Goal: Task Accomplishment & Management: Use online tool/utility

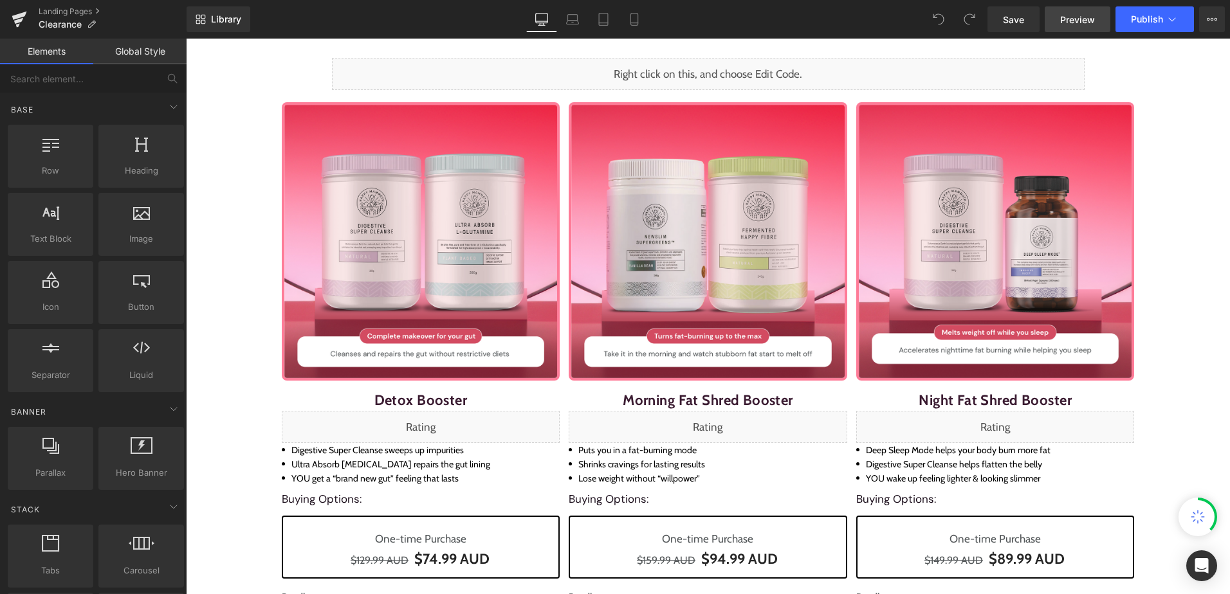
click at [1082, 16] on span "Preview" at bounding box center [1077, 20] width 35 height 14
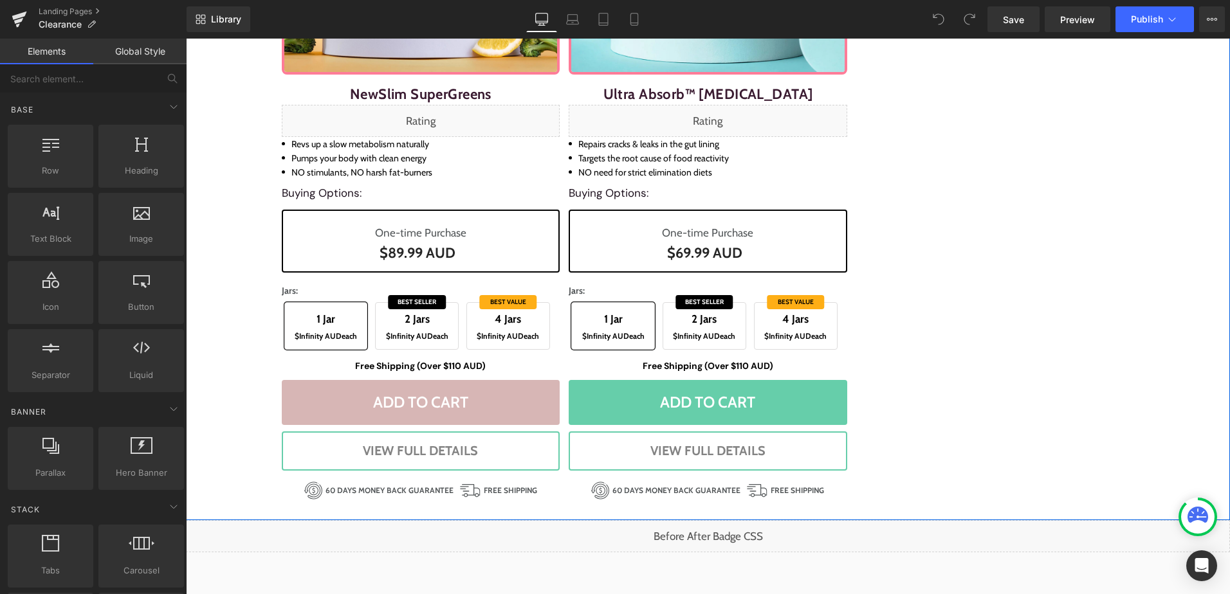
scroll to position [1736, 0]
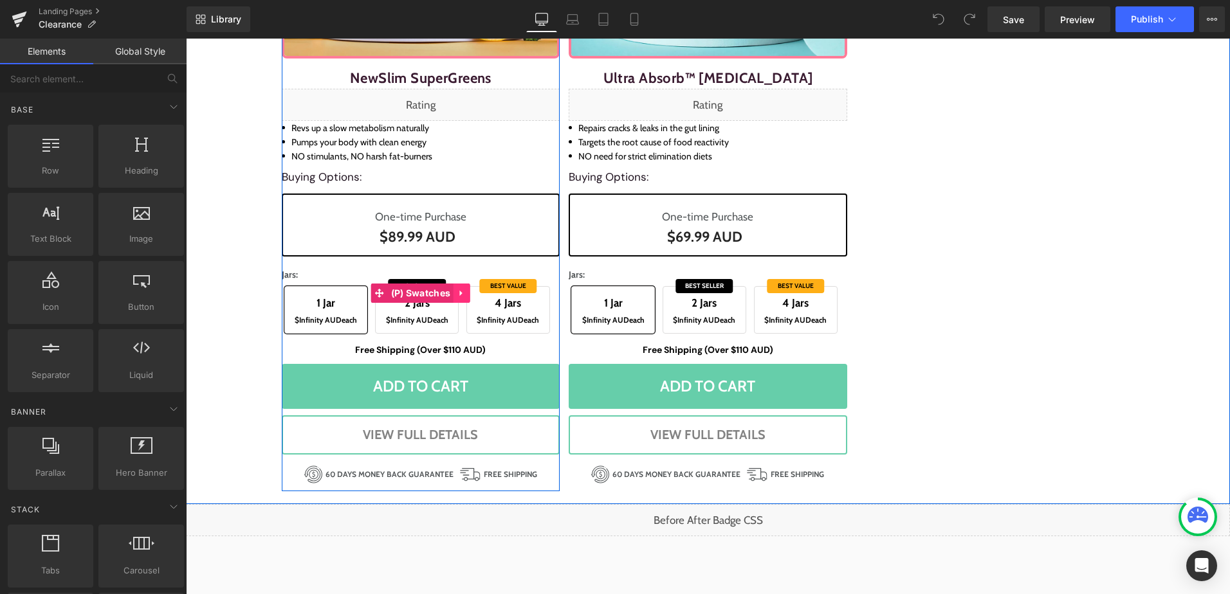
drag, startPoint x: 438, startPoint y: 293, endPoint x: 453, endPoint y: 296, distance: 15.9
click at [438, 293] on span "(P) Swatches" at bounding box center [421, 293] width 66 height 19
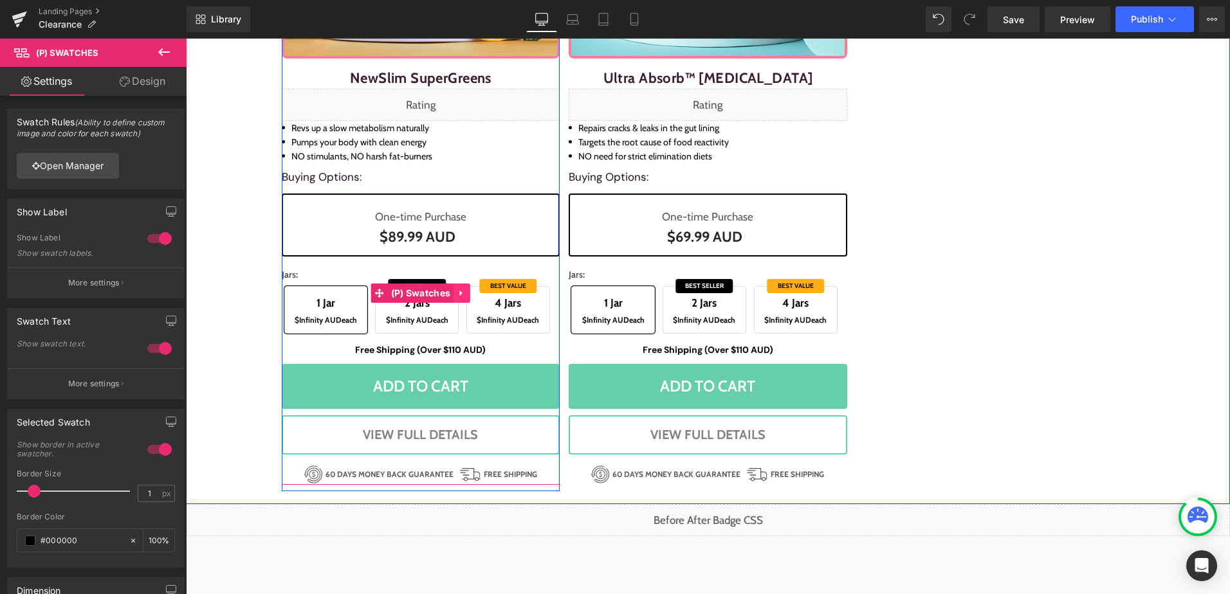
click at [457, 295] on icon at bounding box center [461, 294] width 9 height 10
click at [449, 295] on icon at bounding box center [453, 293] width 9 height 9
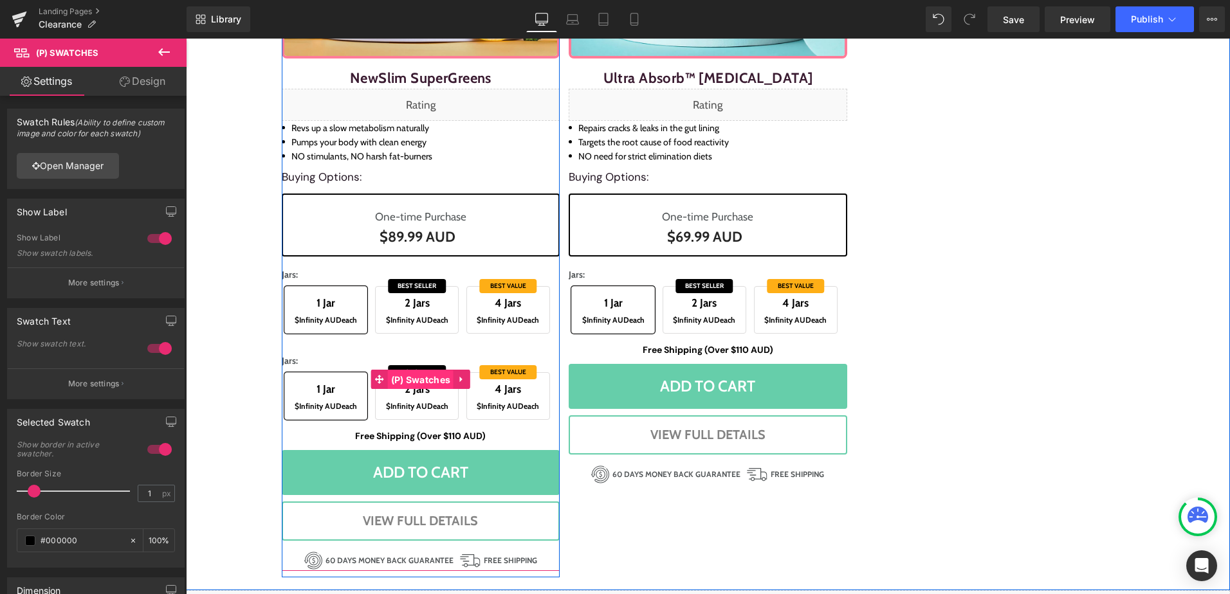
click at [411, 381] on span "(P) Swatches" at bounding box center [421, 379] width 66 height 19
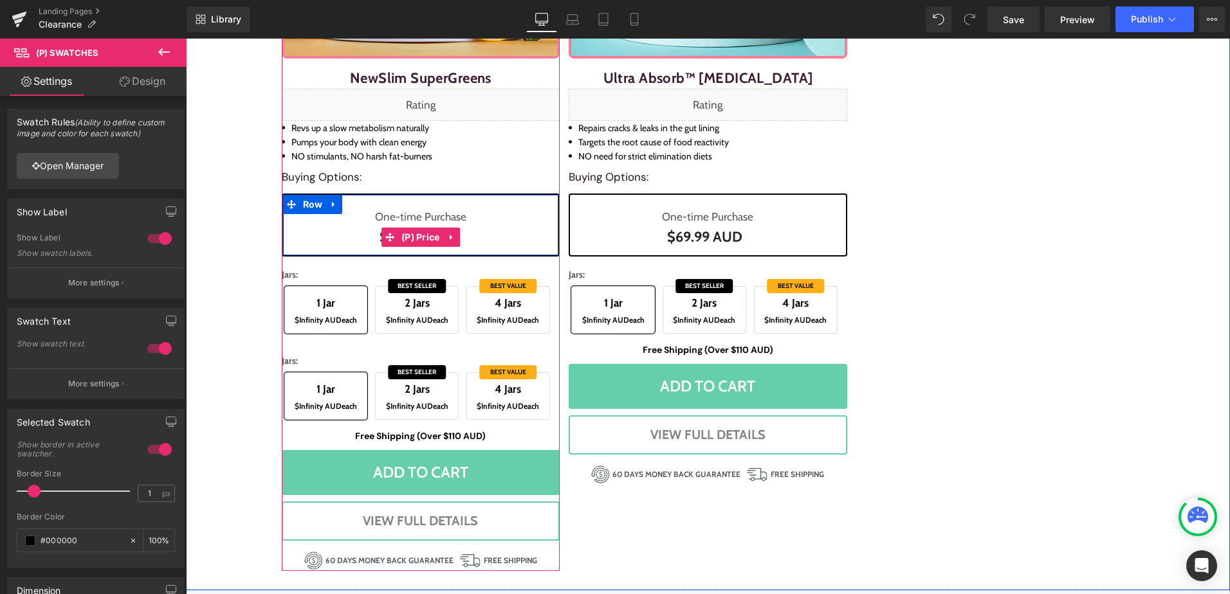
click at [414, 235] on span "(P) Price" at bounding box center [420, 237] width 45 height 19
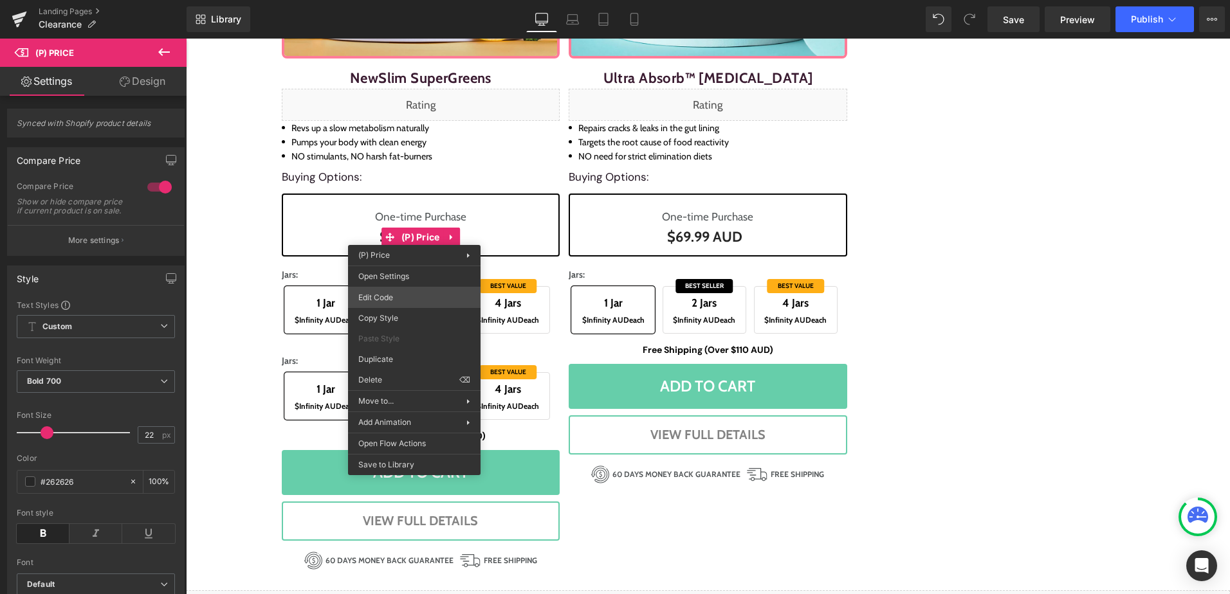
click at [403, 0] on div "(P) Price You are previewing how the will restyle your page. You can not edit E…" at bounding box center [615, 0] width 1230 height 0
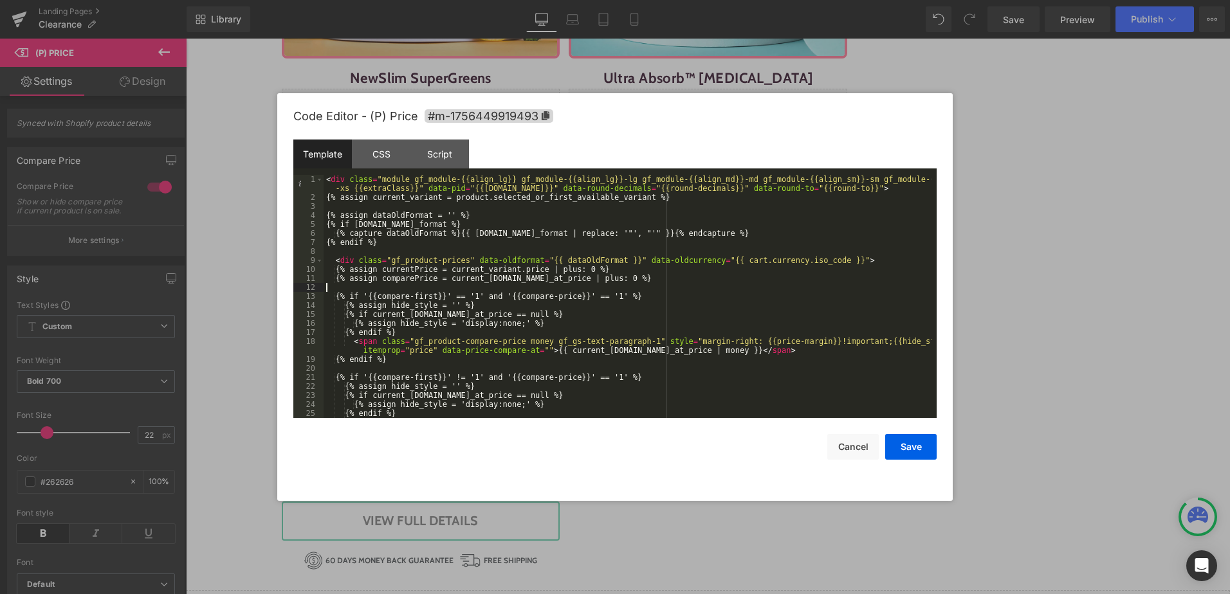
click at [720, 289] on div "< div class = "module gf_module-{{align_lg}} gf_module-{{align_lg}}-lg gf_modul…" at bounding box center [627, 314] width 608 height 279
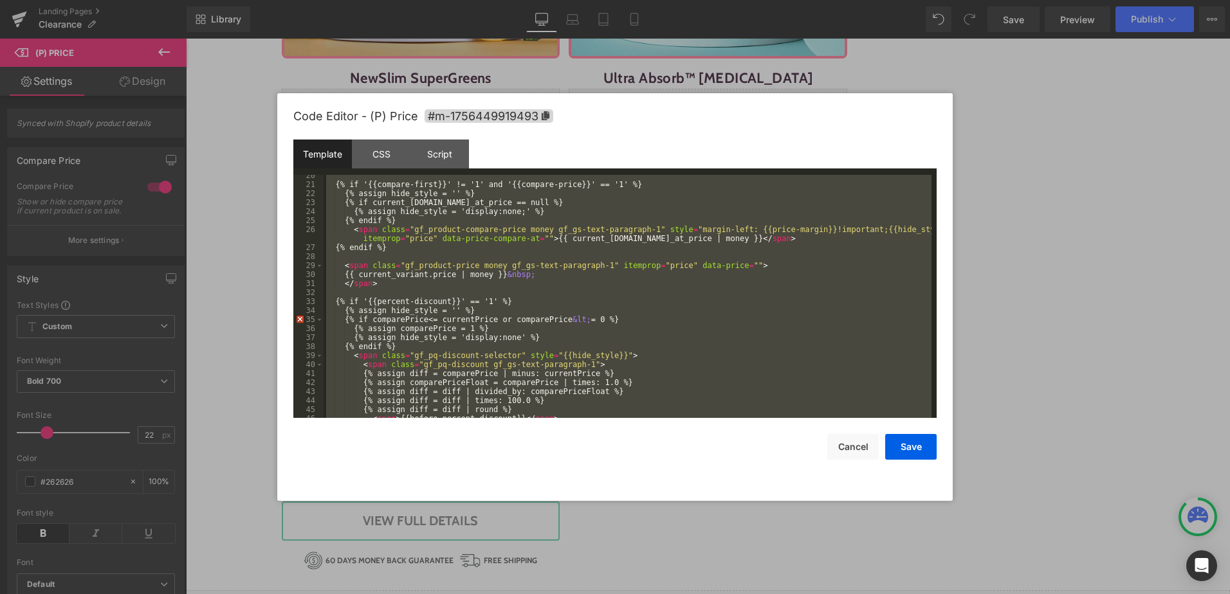
scroll to position [279, 0]
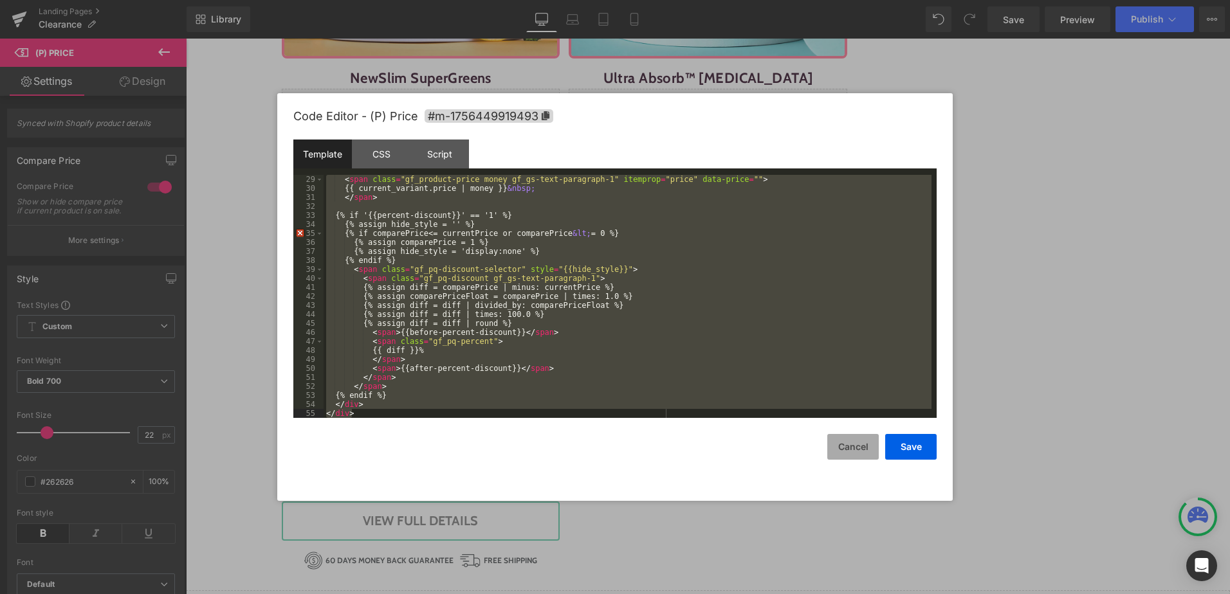
click at [867, 458] on button "Cancel" at bounding box center [852, 447] width 51 height 26
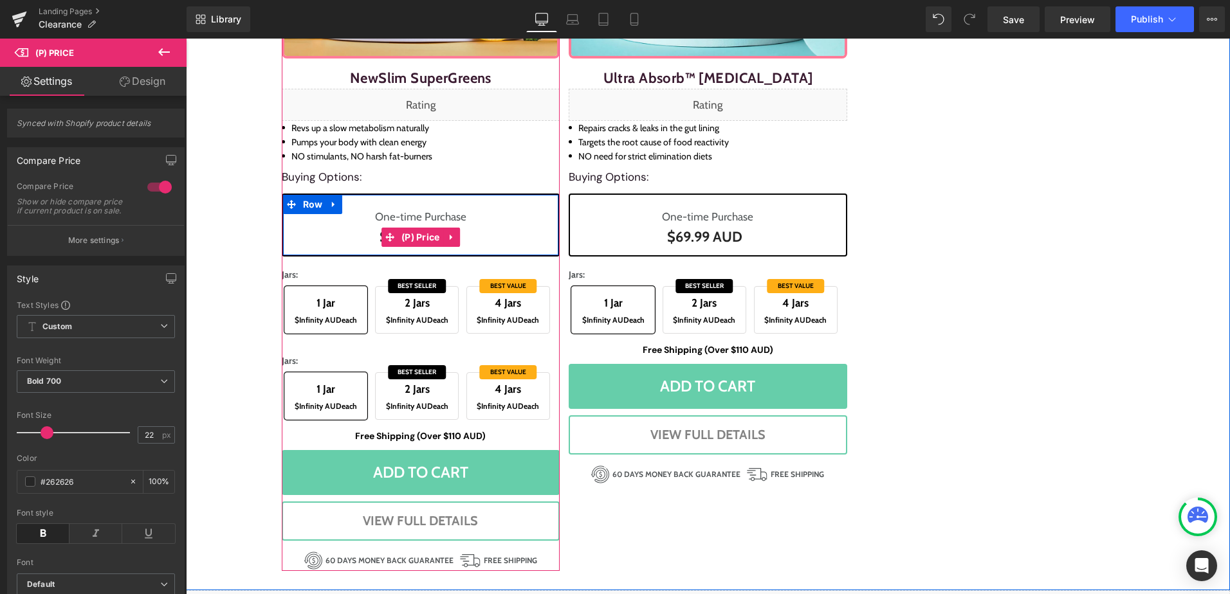
drag, startPoint x: 446, startPoint y: 235, endPoint x: 451, endPoint y: 240, distance: 7.7
click at [447, 235] on icon at bounding box center [451, 237] width 9 height 10
click at [439, 237] on icon at bounding box center [443, 237] width 9 height 9
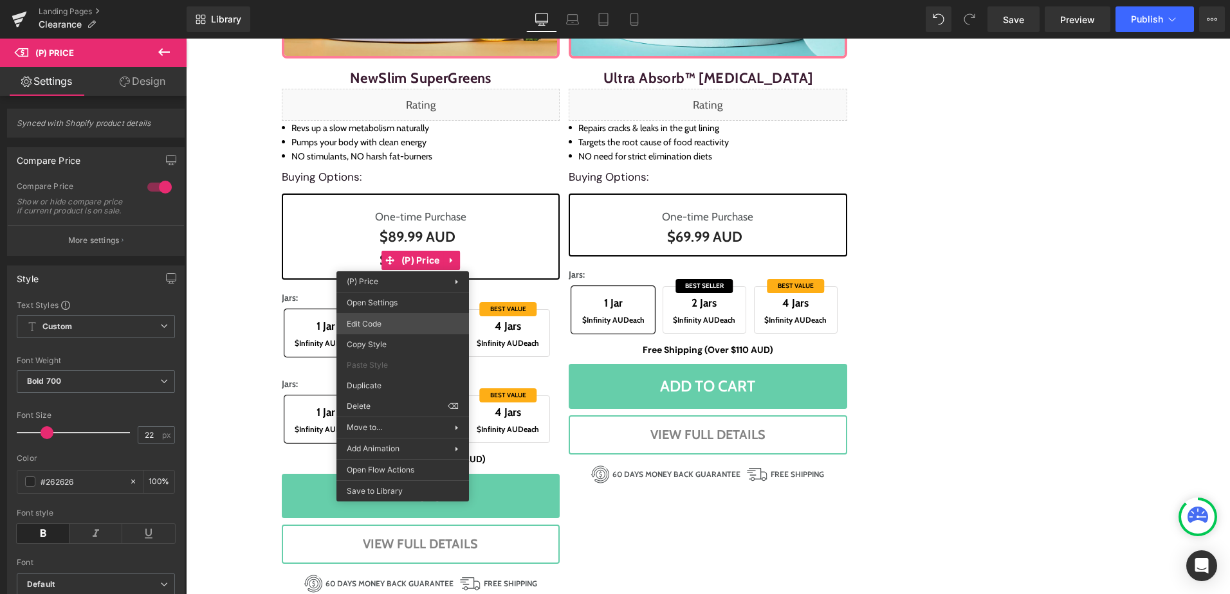
click at [399, 0] on div "(P) Price You are previewing how the will restyle your page. You can not edit E…" at bounding box center [615, 0] width 1230 height 0
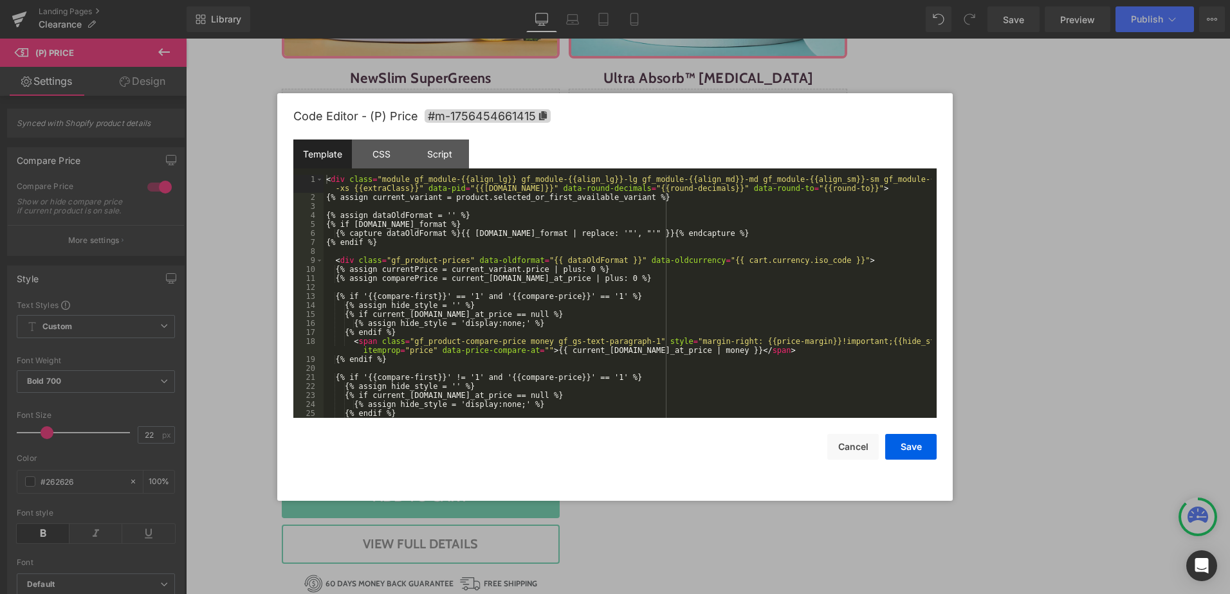
click at [450, 305] on div "< div class = "module gf_module-{{align_lg}} gf_module-{{align_lg}}-lg gf_modul…" at bounding box center [627, 314] width 608 height 279
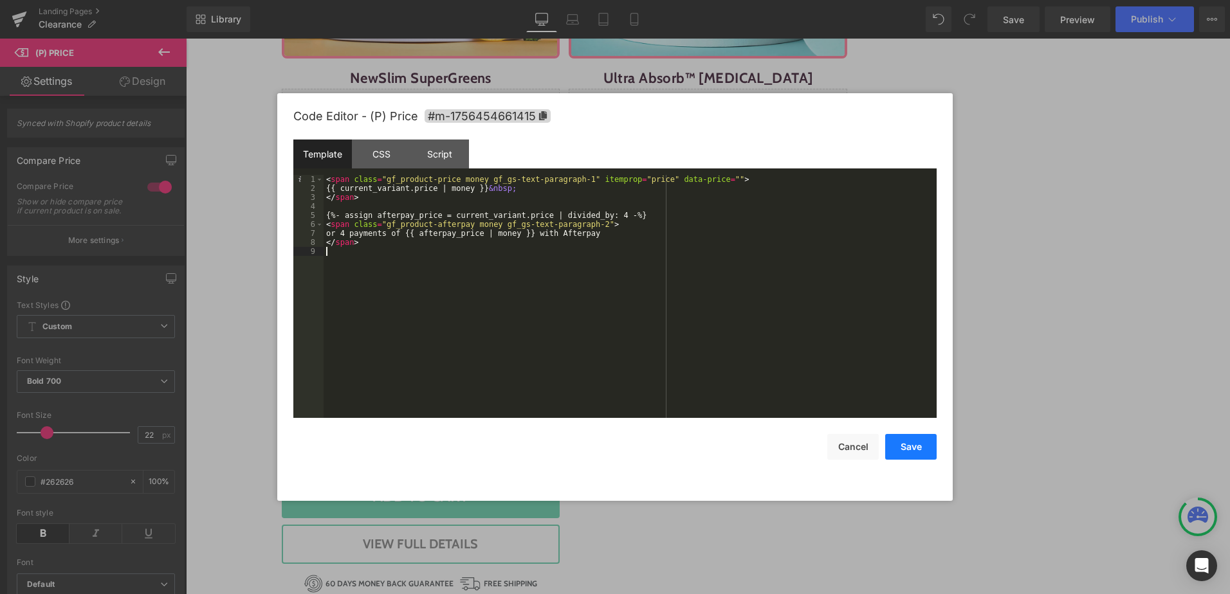
click at [907, 441] on button "Save" at bounding box center [910, 447] width 51 height 26
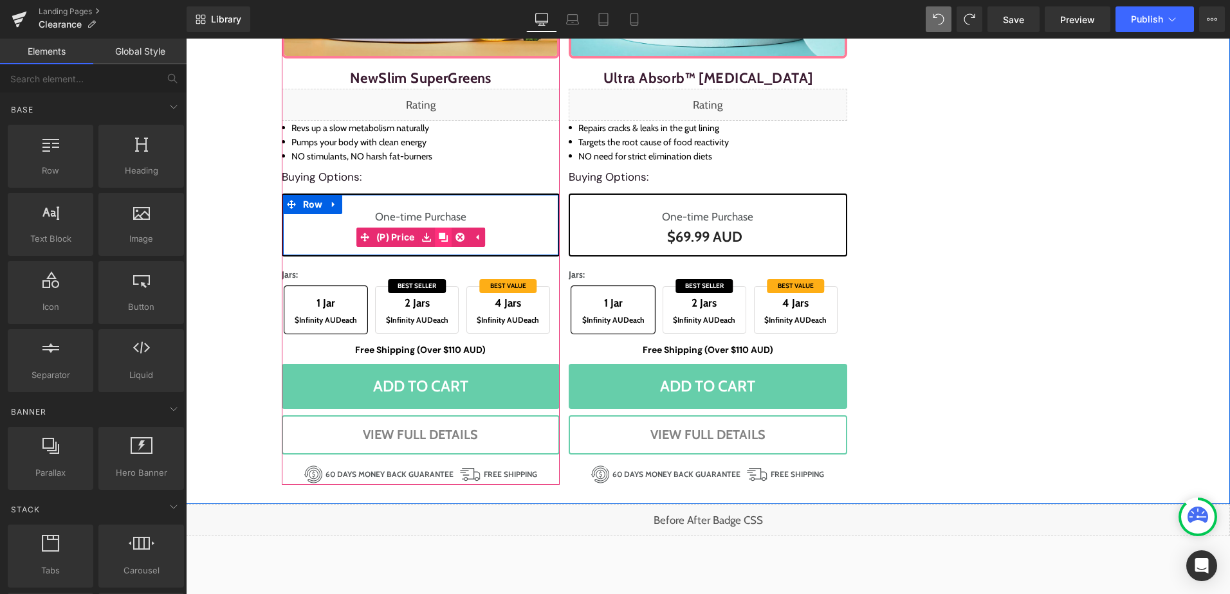
click at [439, 237] on icon at bounding box center [443, 237] width 9 height 9
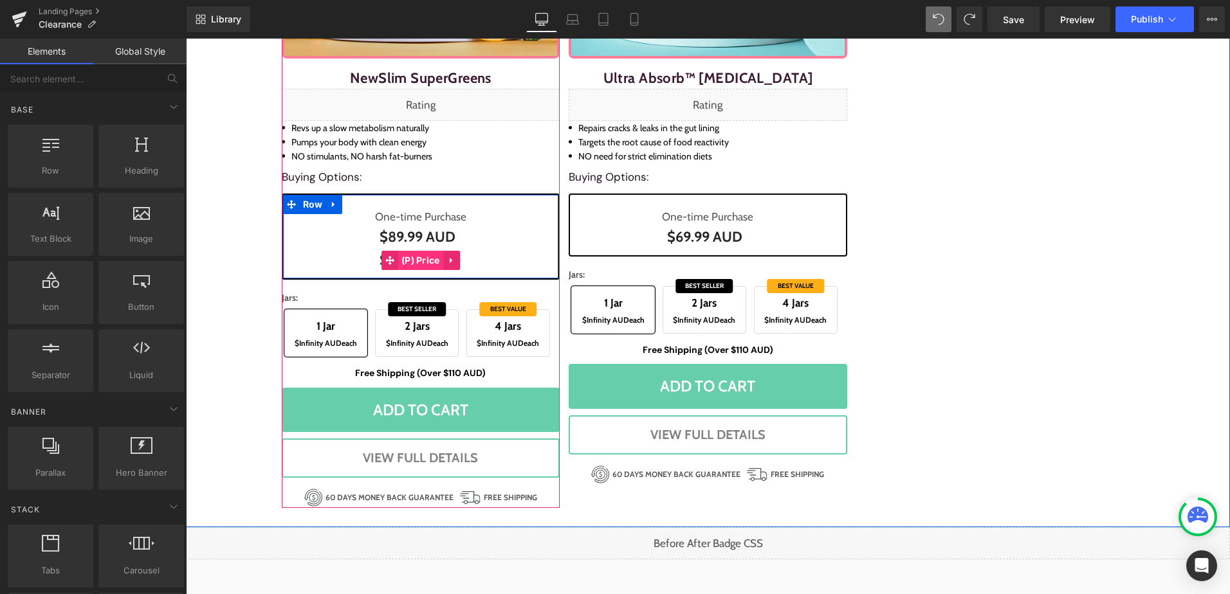
click at [410, 258] on span "(P) Price" at bounding box center [420, 260] width 45 height 19
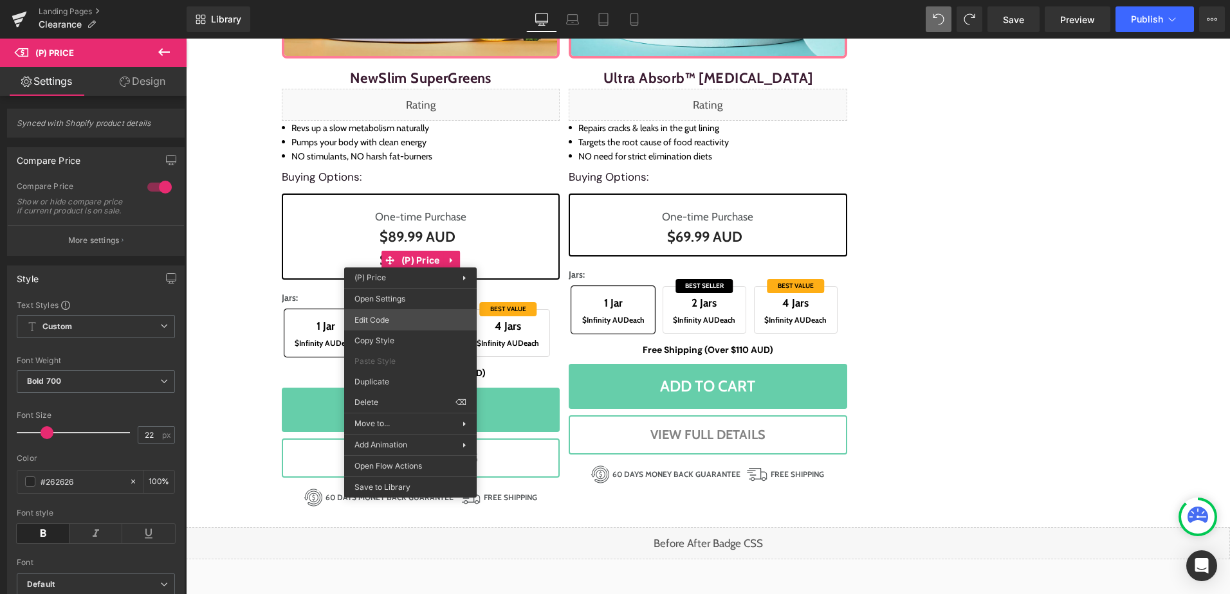
click at [414, 0] on div "(P) Price You are previewing how the will restyle your page. You can not edit E…" at bounding box center [615, 0] width 1230 height 0
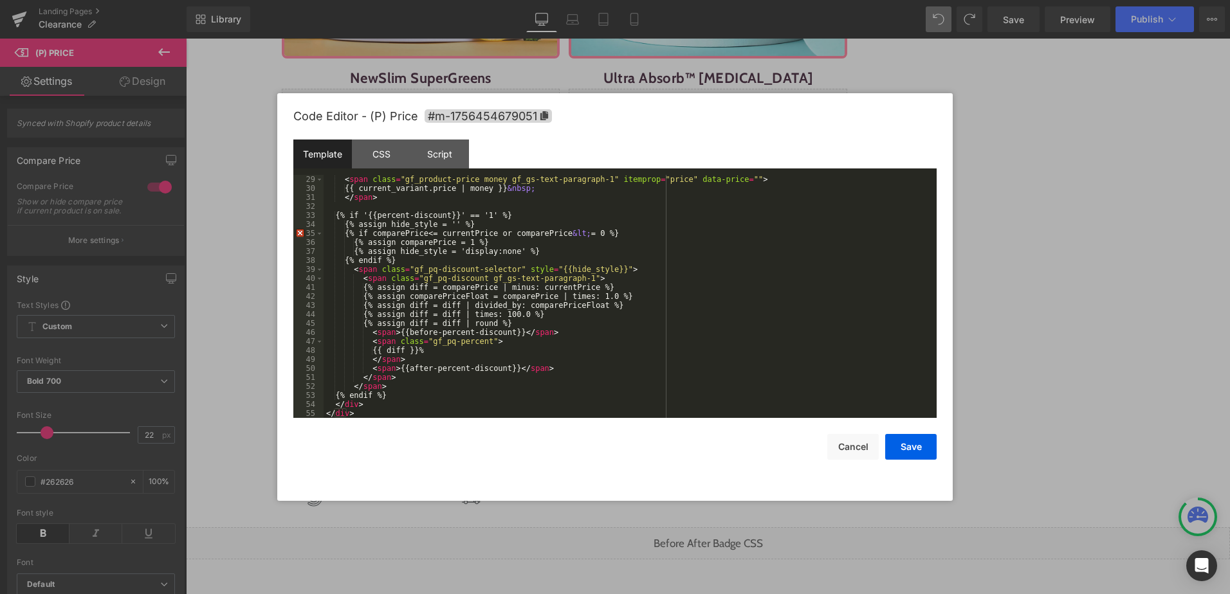
click at [426, 415] on div "< span class = "gf_product-price money gf_gs-text-paragraph-1" itemprop = "pric…" at bounding box center [627, 305] width 608 height 261
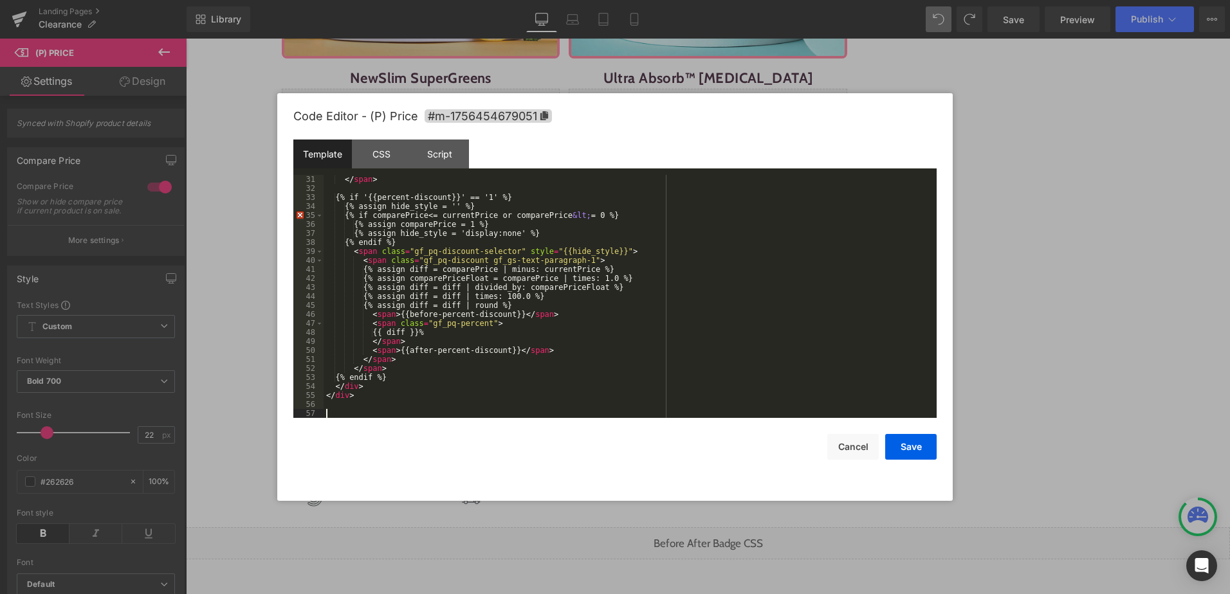
scroll to position [369, 0]
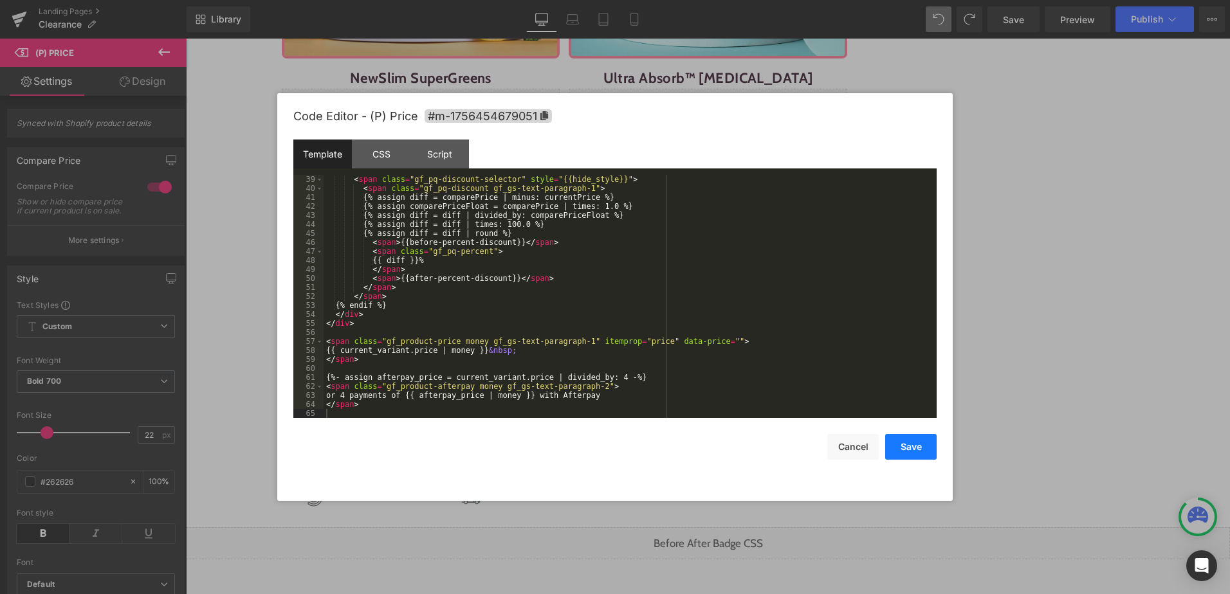
click at [916, 438] on button "Save" at bounding box center [910, 447] width 51 height 26
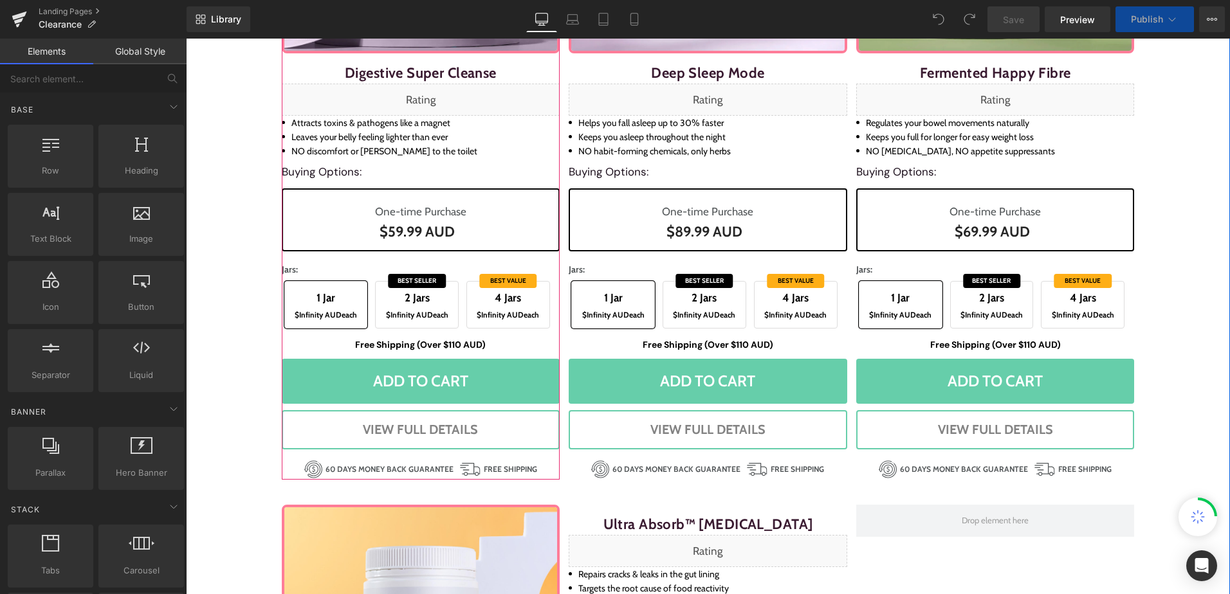
scroll to position [1035, 0]
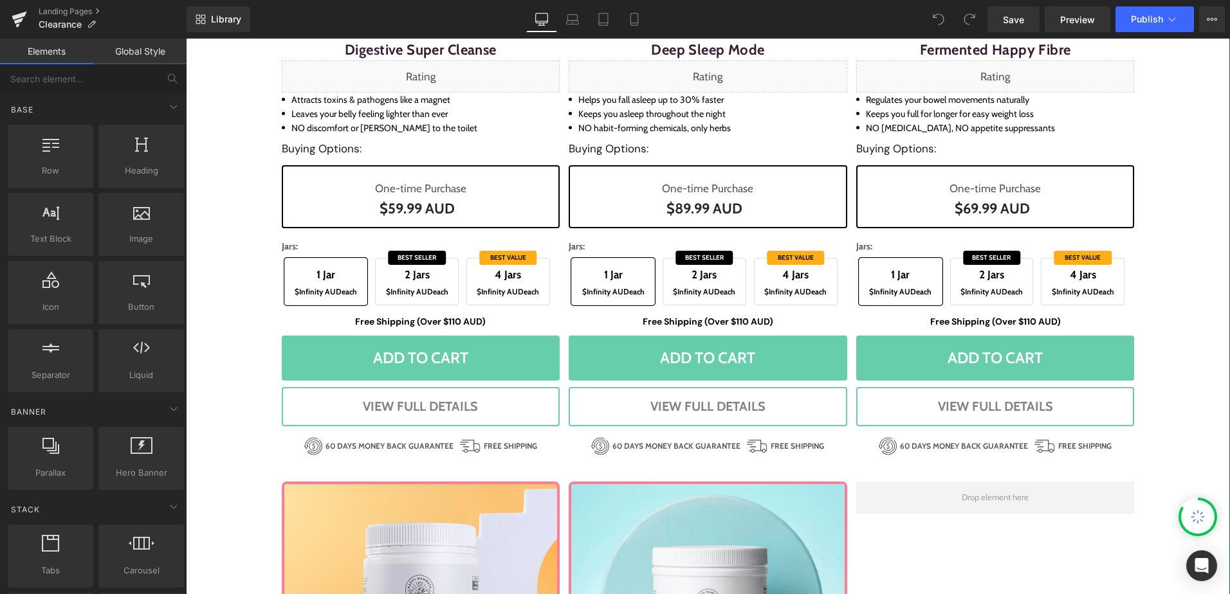
drag, startPoint x: 226, startPoint y: 202, endPoint x: 420, endPoint y: 201, distance: 194.2
click at [226, 202] on div "Liquid Row Sale Off (P) Image Detox Booster (P) Title Liquid Digestive Super Cl…" at bounding box center [708, 111] width 1044 height 2176
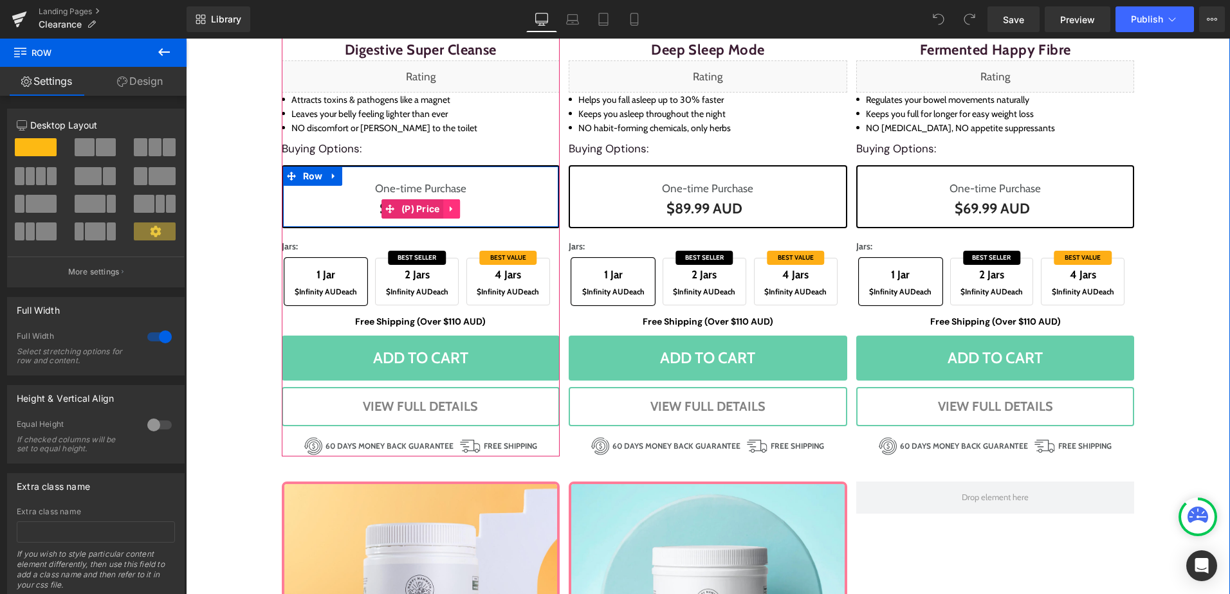
click at [448, 208] on icon at bounding box center [451, 210] width 9 height 10
click at [439, 206] on icon at bounding box center [443, 209] width 9 height 9
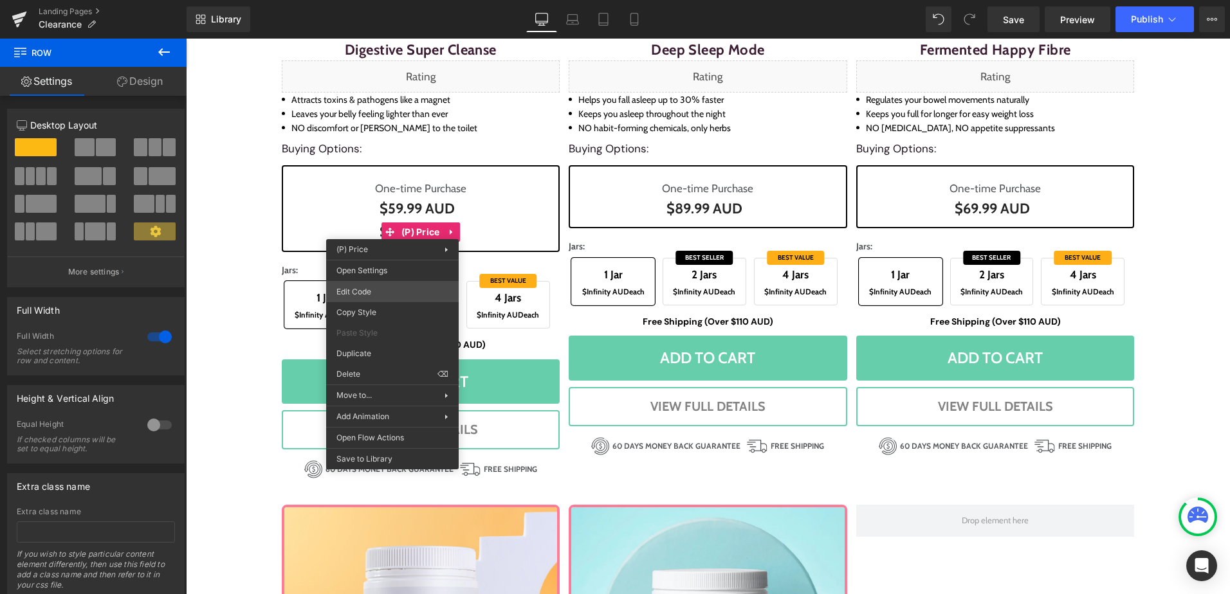
click at [408, 0] on div "You are previewing how the will restyle your page. You can not edit Elements in…" at bounding box center [615, 0] width 1230 height 0
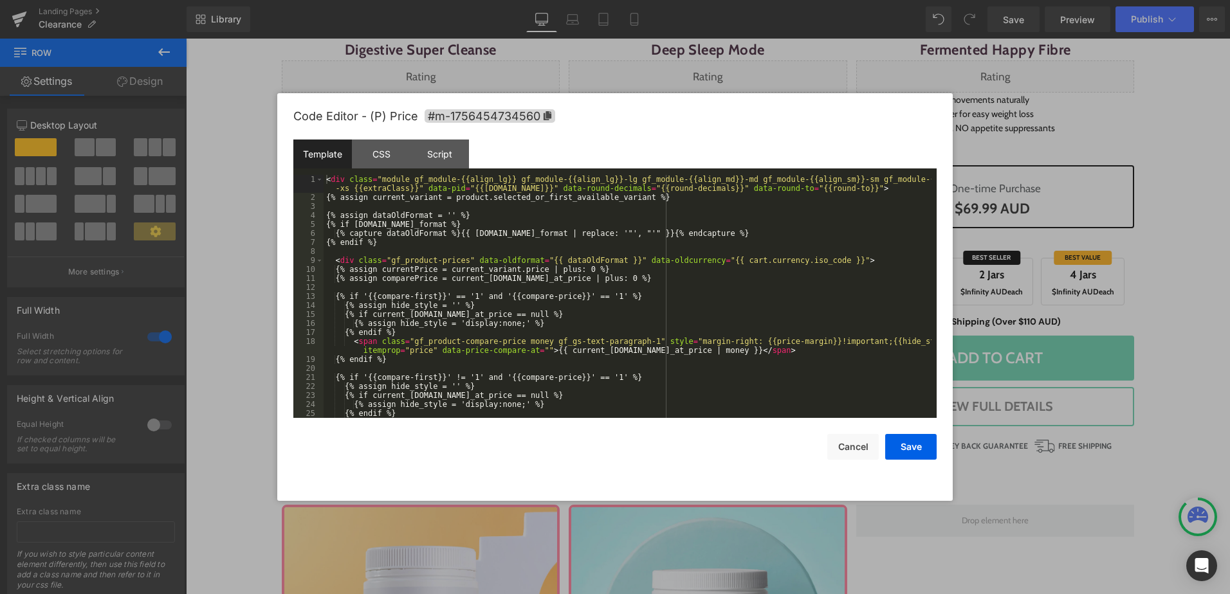
click at [657, 334] on div "< div class = "module gf_module-{{align_lg}} gf_module-{{align_lg}}-lg gf_modul…" at bounding box center [627, 314] width 608 height 279
click at [640, 224] on div "< div class = "module gf_module-{{align_lg}} gf_module-{{align_lg}}-lg gf_modul…" at bounding box center [627, 314] width 608 height 279
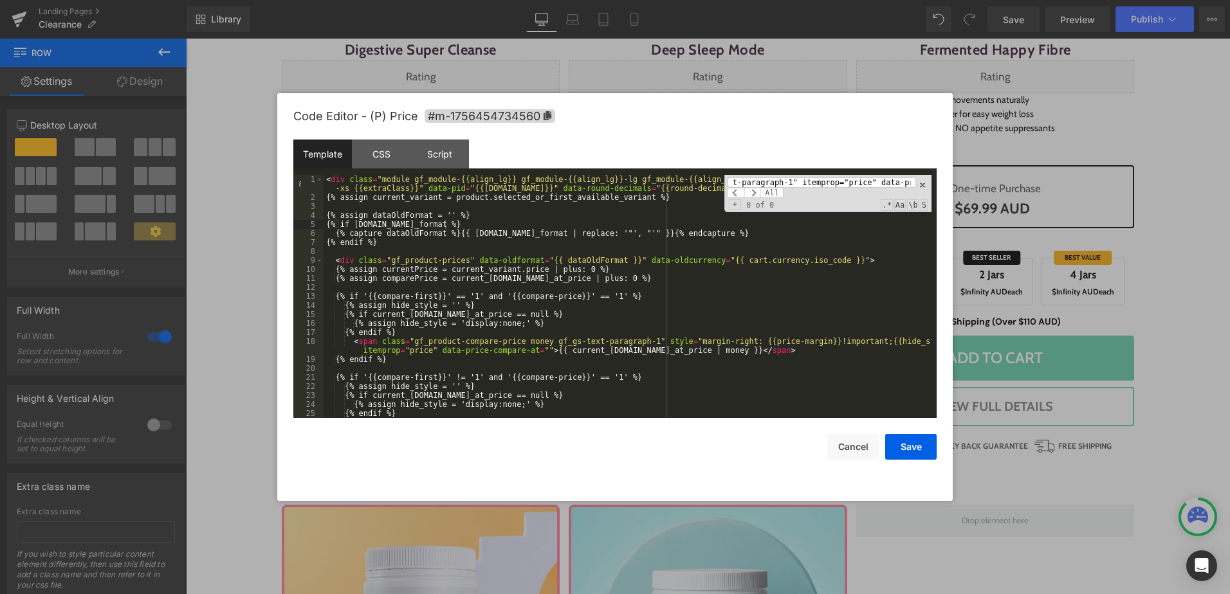
scroll to position [167, 0]
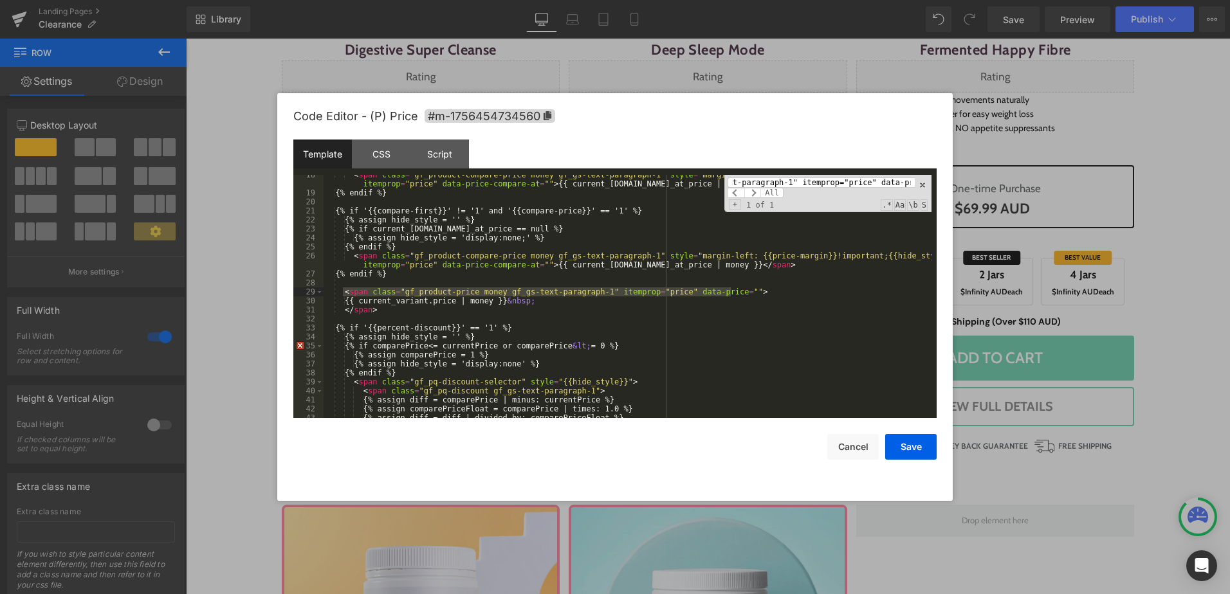
type input "<span class="gf_product-price money gf_gs-text-paragraph-1" itemprop="price" da…"
click at [626, 309] on div "< span class = "gf_product-compare-price money gf_gs-text-paragraph-1" style = …" at bounding box center [627, 305] width 608 height 270
click at [766, 183] on input "<span class="gf_product-price money gf_gs-text-paragraph-1" itemprop="price" da…" at bounding box center [820, 182] width 187 height 10
click at [554, 308] on div "< span class = "gf_product-compare-price money gf_gs-text-paragraph-1" style = …" at bounding box center [627, 305] width 608 height 270
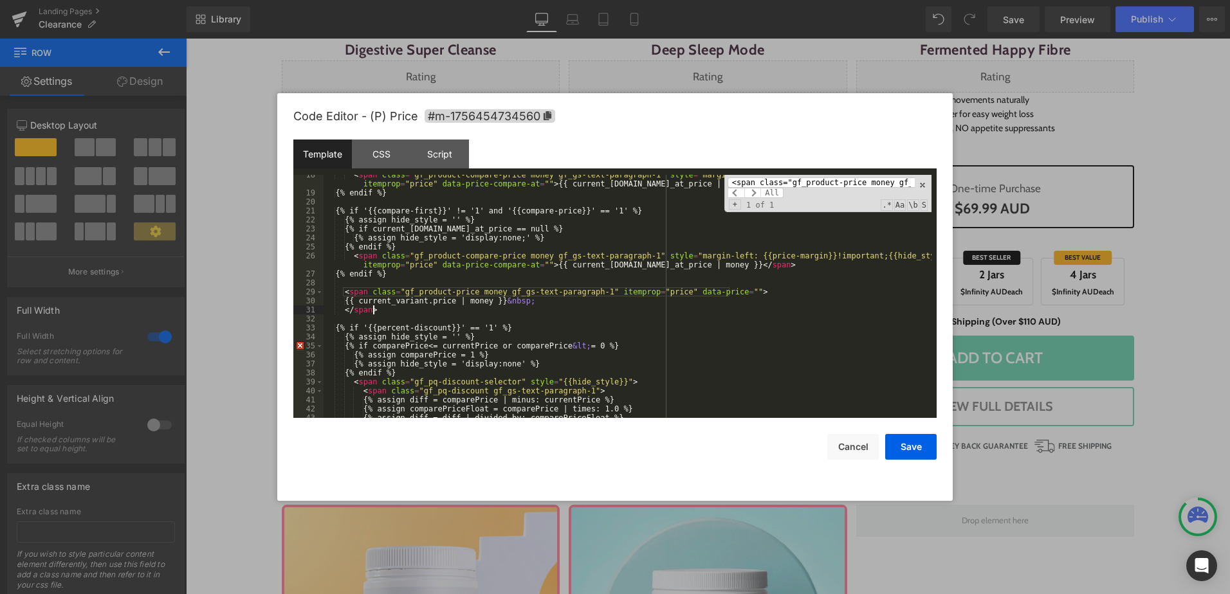
click at [554, 308] on div "< span class = "gf_product-compare-price money gf_gs-text-paragraph-1" style = …" at bounding box center [627, 305] width 608 height 270
click at [554, 302] on div "< span class = "gf_product-compare-price money gf_gs-text-paragraph-1" style = …" at bounding box center [627, 305] width 608 height 270
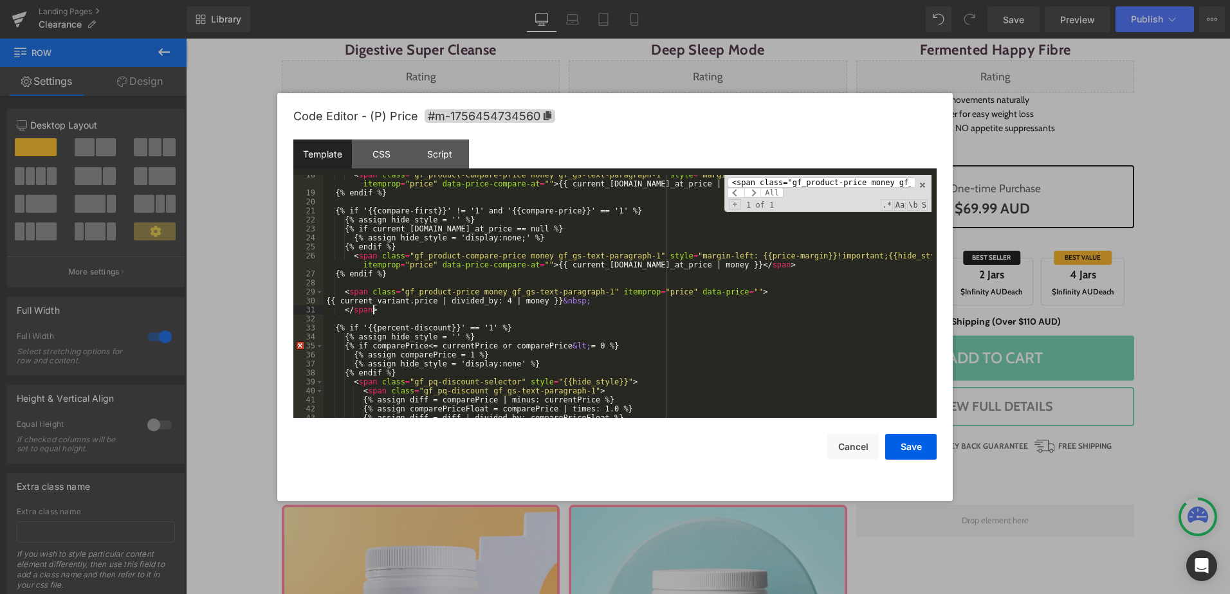
click at [624, 309] on div "< span class = "gf_product-compare-price money gf_gs-text-paragraph-1" style = …" at bounding box center [627, 305] width 608 height 270
click at [911, 451] on button "Save" at bounding box center [910, 447] width 51 height 26
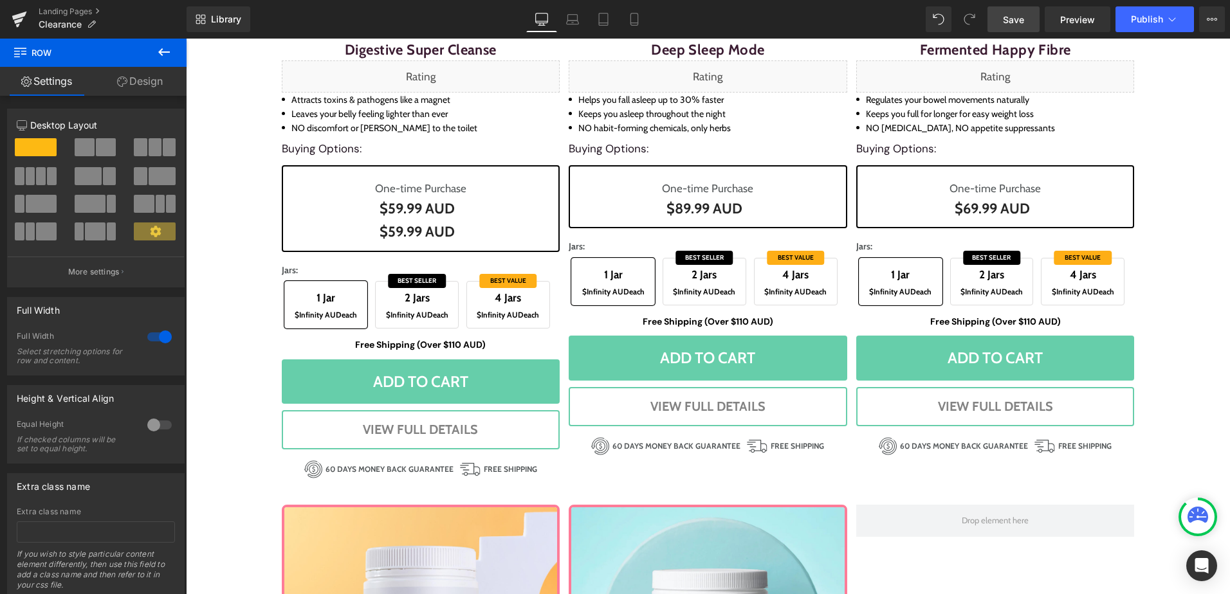
click at [998, 9] on link "Save" at bounding box center [1013, 19] width 52 height 26
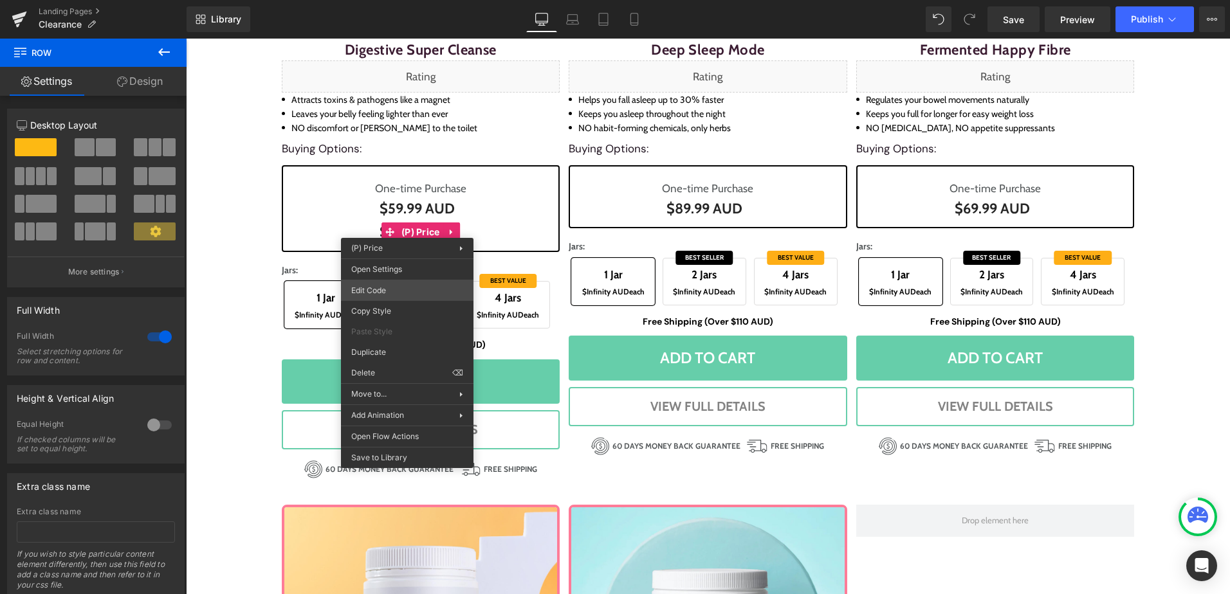
click at [403, 0] on div "You are previewing how the will restyle your page. You can not edit Elements in…" at bounding box center [615, 0] width 1230 height 0
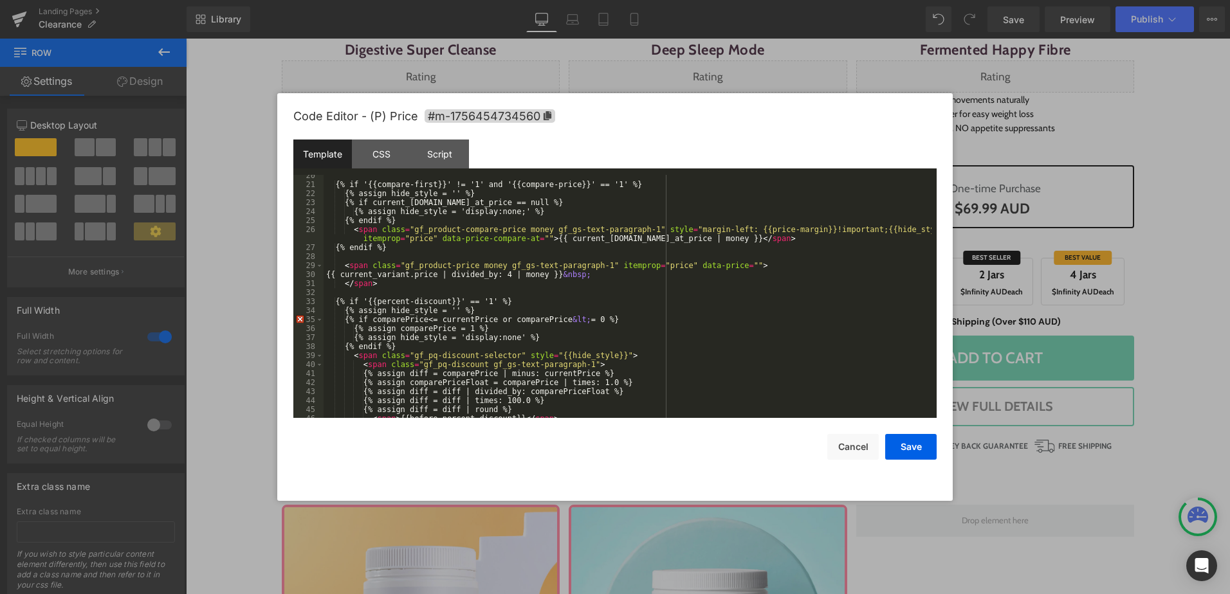
scroll to position [232, 0]
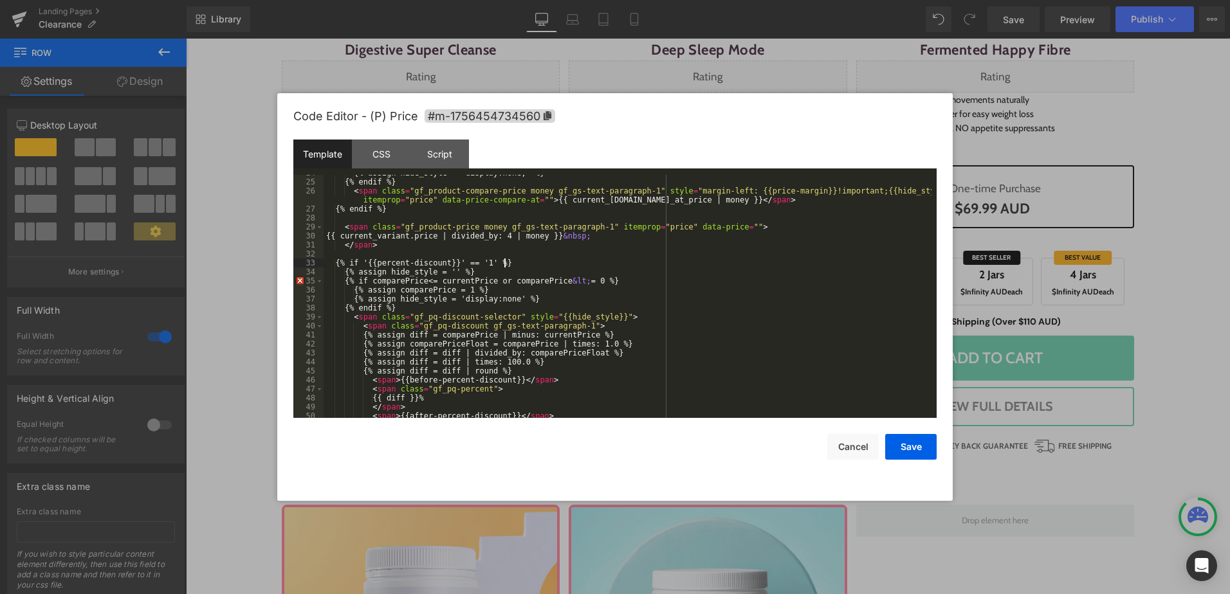
click at [671, 261] on div "{% assign hide_style = 'display:none;' %} {% endif %} < span class = "gf_produc…" at bounding box center [627, 298] width 608 height 261
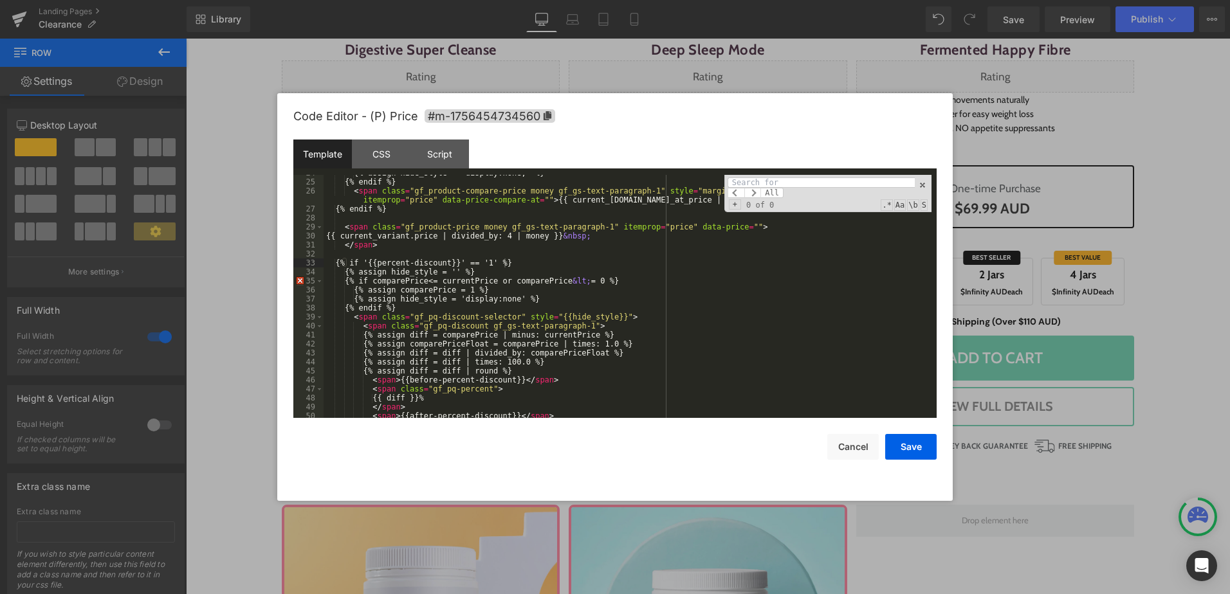
type input "[URL][DOMAIN_NAME]"
type input "4"
click at [356, 222] on div "{% assign hide_style = 'display:none;' %} {% endif %} < span class = "gf_produc…" at bounding box center [627, 298] width 608 height 261
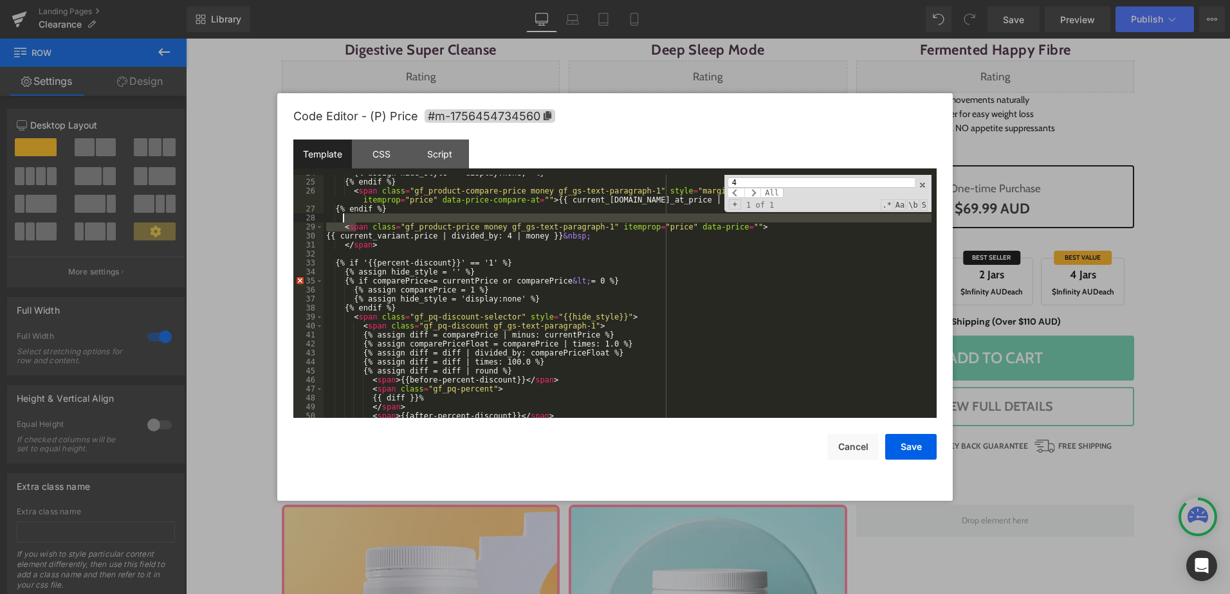
click at [381, 246] on div "{% assign hide_style = 'display:none;' %} {% endif %} < span class = "gf_produc…" at bounding box center [627, 298] width 608 height 261
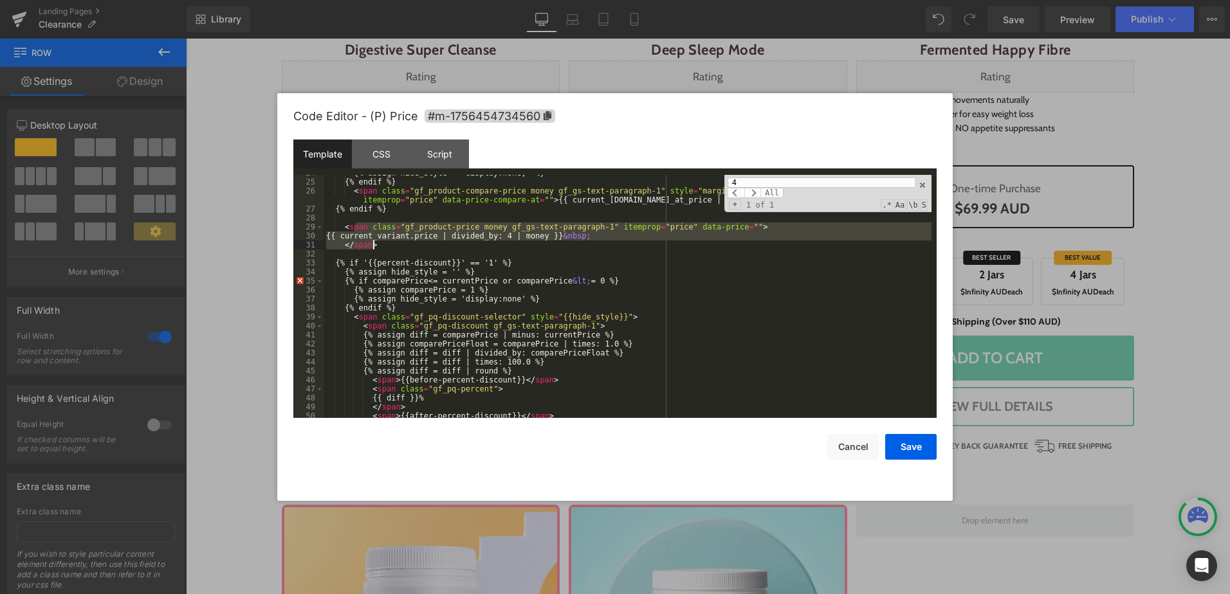
click at [384, 247] on div "{% assign hide_style = 'display:none;' %} {% endif %} < span class = "gf_produc…" at bounding box center [627, 296] width 608 height 243
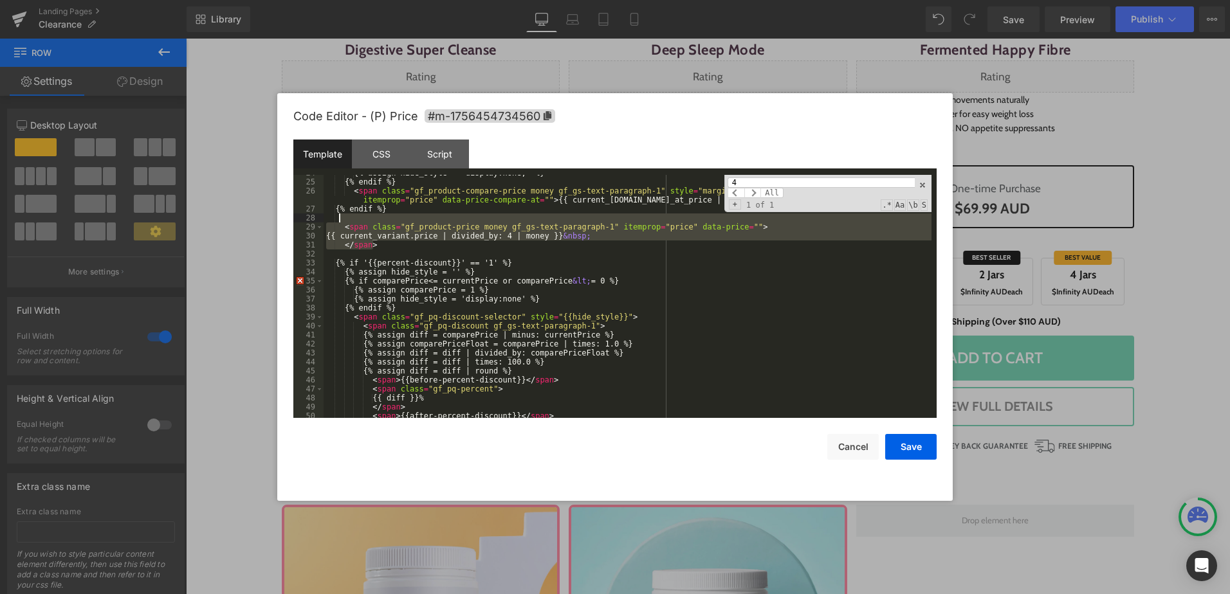
drag, startPoint x: 394, startPoint y: 242, endPoint x: 338, endPoint y: 220, distance: 60.3
click at [338, 220] on div "{% assign hide_style = 'display:none;' %} {% endif %} < span class = "gf_produc…" at bounding box center [627, 298] width 608 height 261
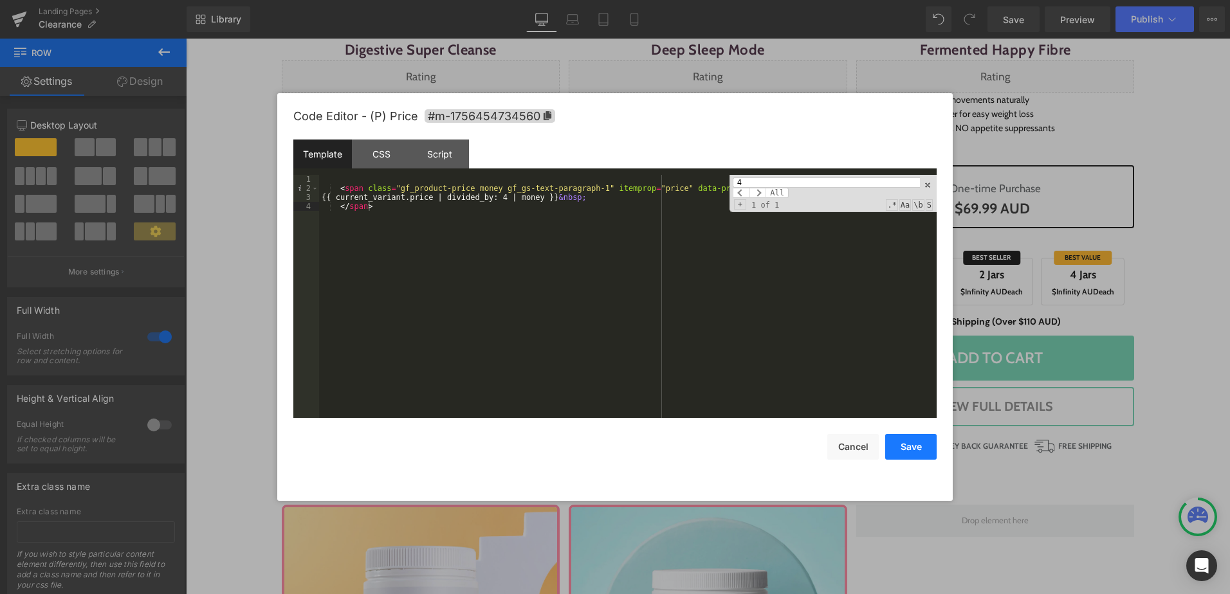
click at [916, 443] on button "Save" at bounding box center [910, 447] width 51 height 26
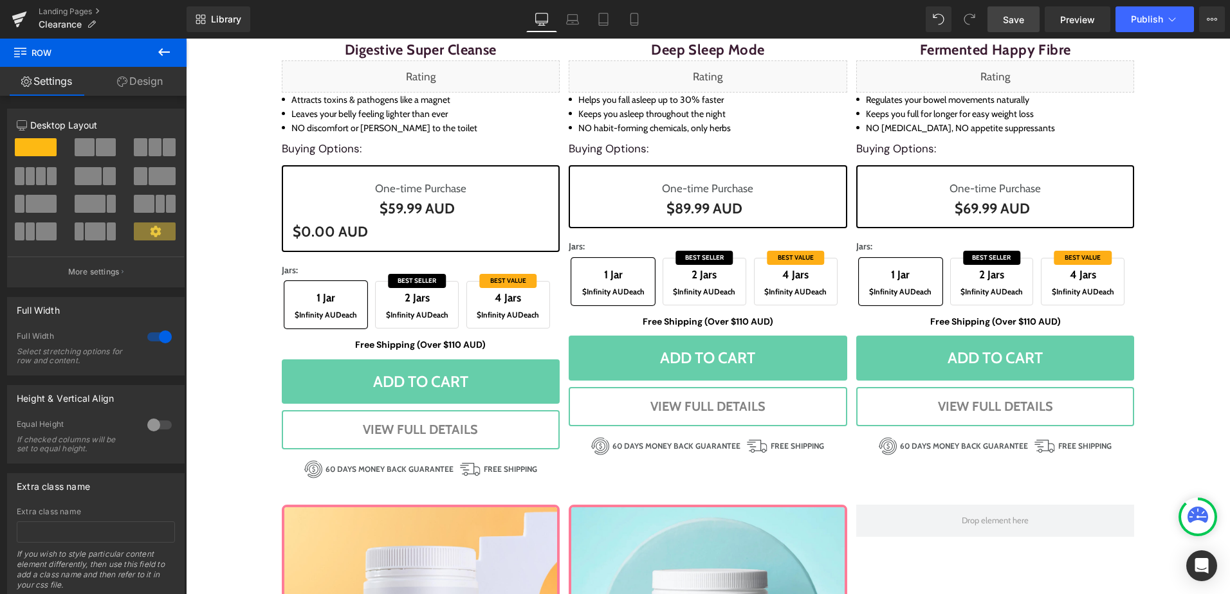
click at [1009, 19] on span "Save" at bounding box center [1013, 20] width 21 height 14
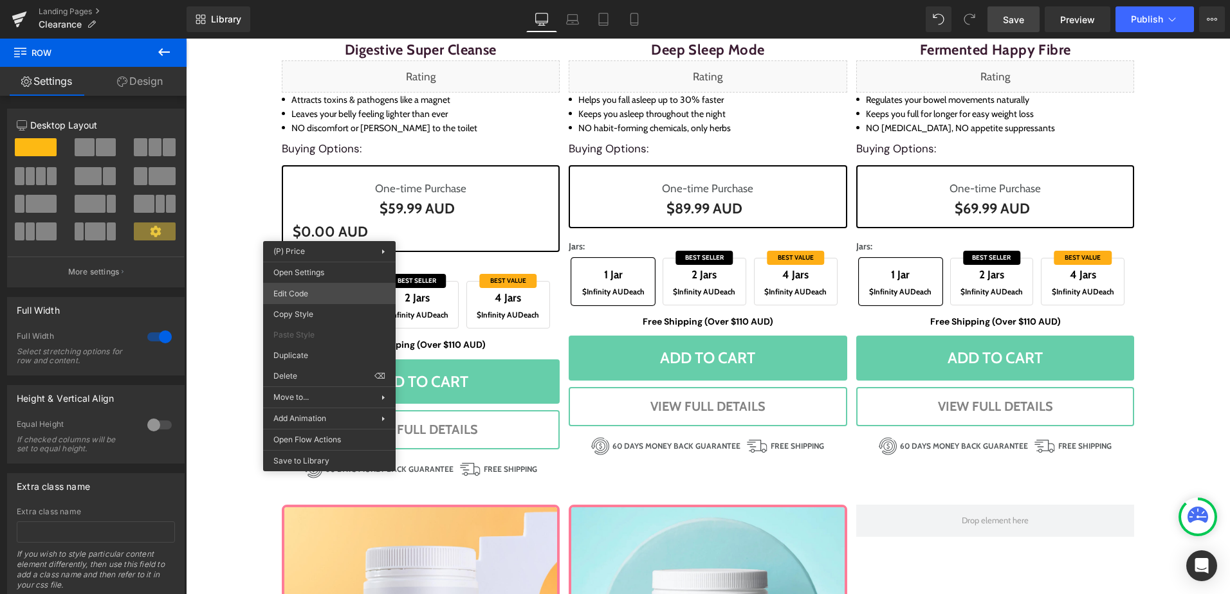
click at [313, 0] on div "You are previewing how the will restyle your page. You can not edit Elements in…" at bounding box center [615, 0] width 1230 height 0
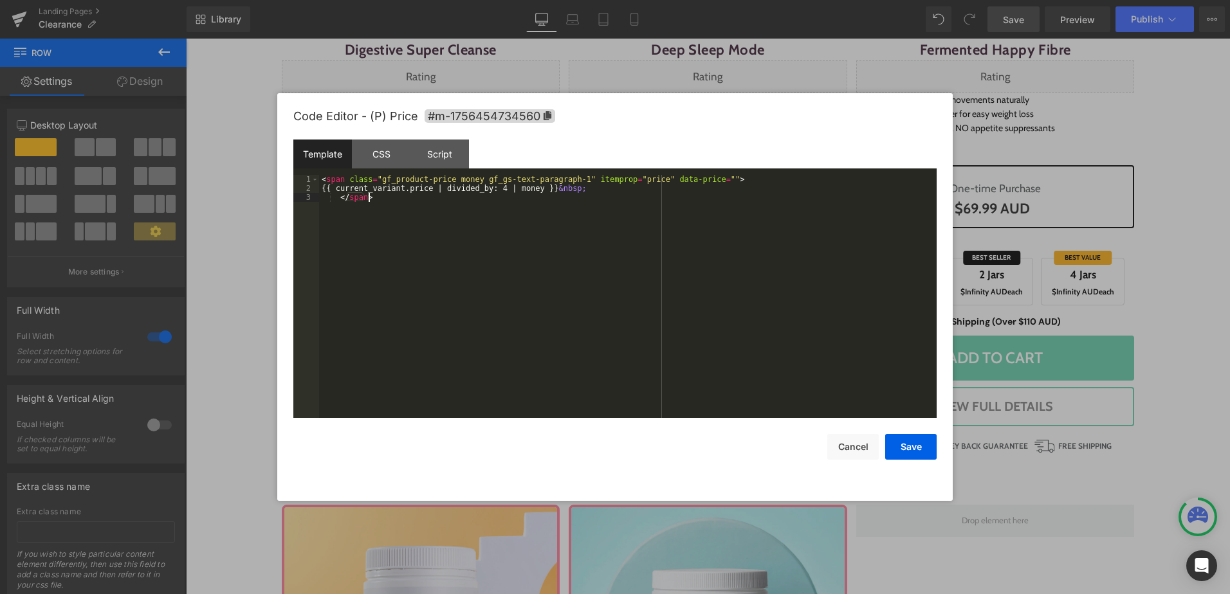
click at [490, 251] on div "< span class = "gf_product-price money gf_gs-text-paragraph-1" itemprop = "pric…" at bounding box center [627, 305] width 617 height 261
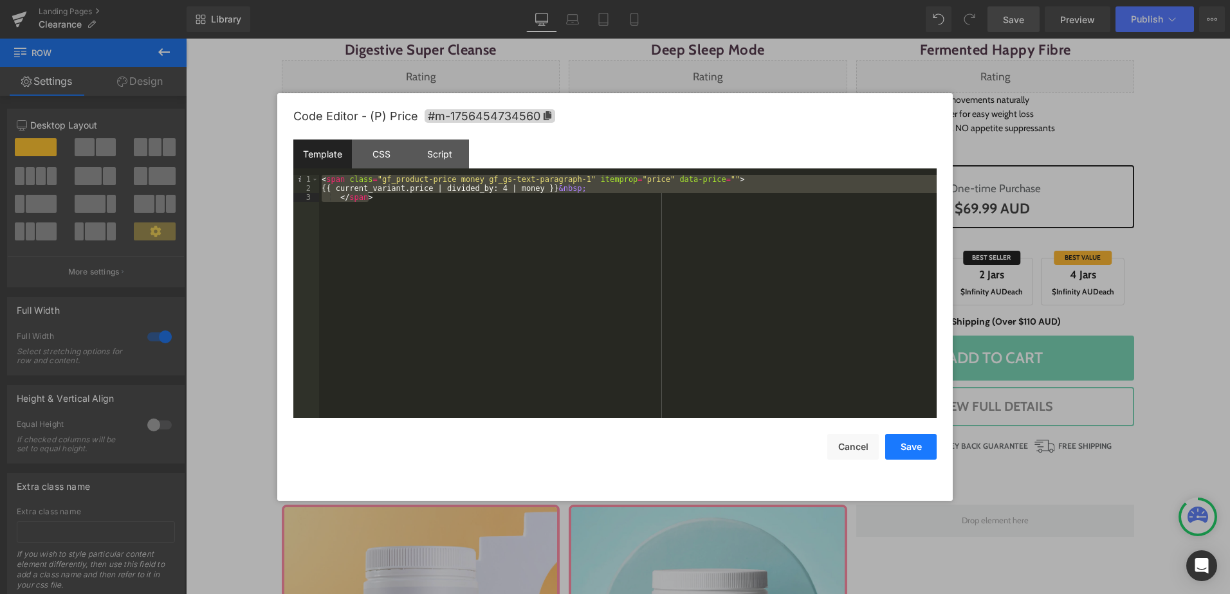
click at [906, 443] on button "Save" at bounding box center [910, 447] width 51 height 26
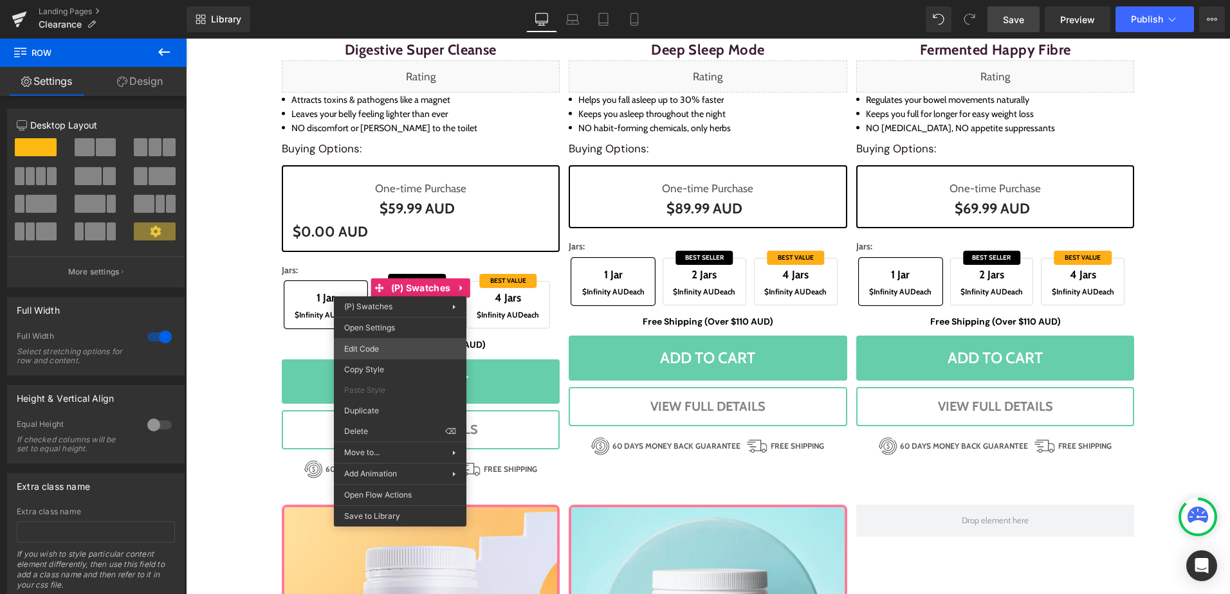
click at [393, 0] on div "You are previewing how the will restyle your page. You can not edit Elements in…" at bounding box center [615, 0] width 1230 height 0
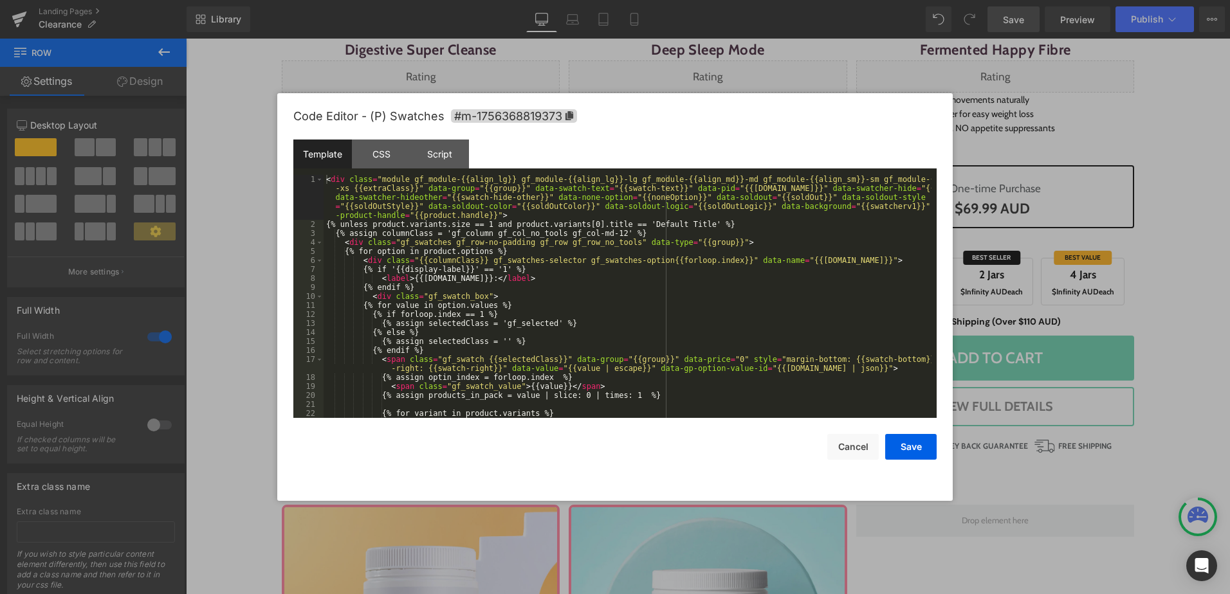
click at [538, 296] on div "< div class = "module gf_module-{{align_lg}} gf_module-{{align_lg}}-lg gf_modul…" at bounding box center [627, 323] width 608 height 297
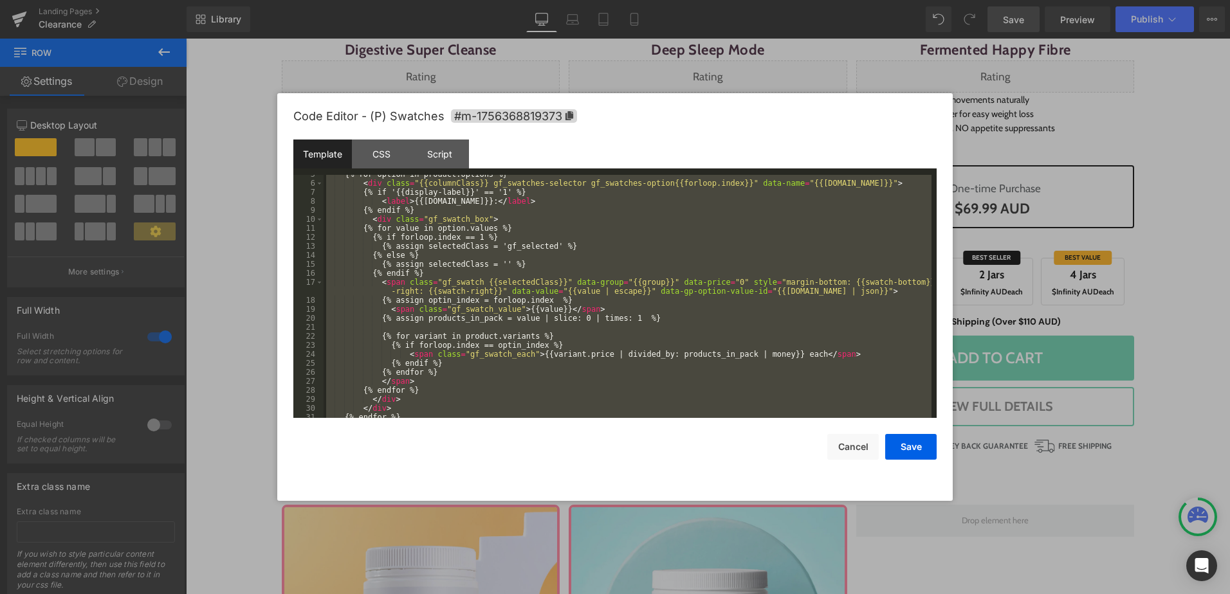
scroll to position [144, 0]
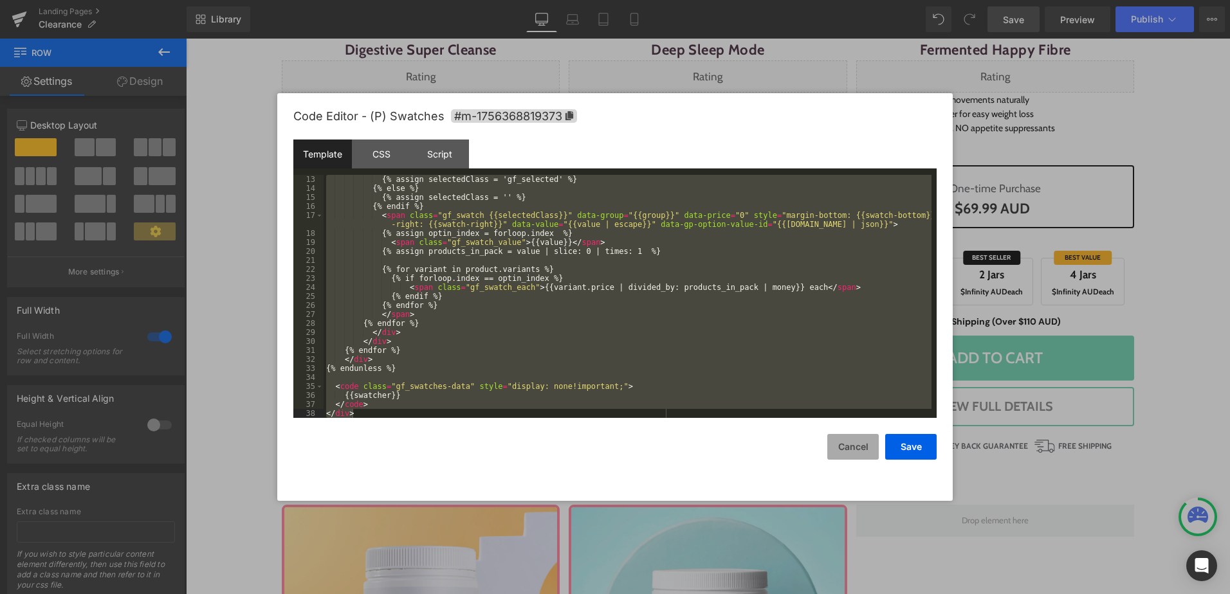
click at [866, 444] on button "Cancel" at bounding box center [852, 447] width 51 height 26
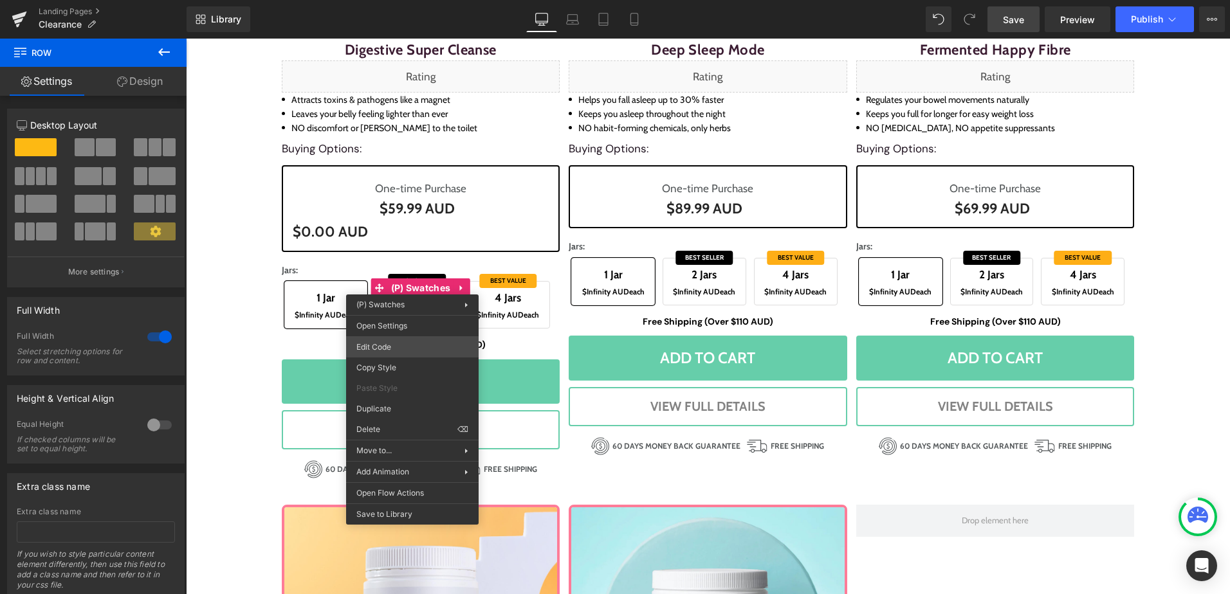
click at [418, 0] on div "You are previewing how the will restyle your page. You can not edit Elements in…" at bounding box center [615, 0] width 1230 height 0
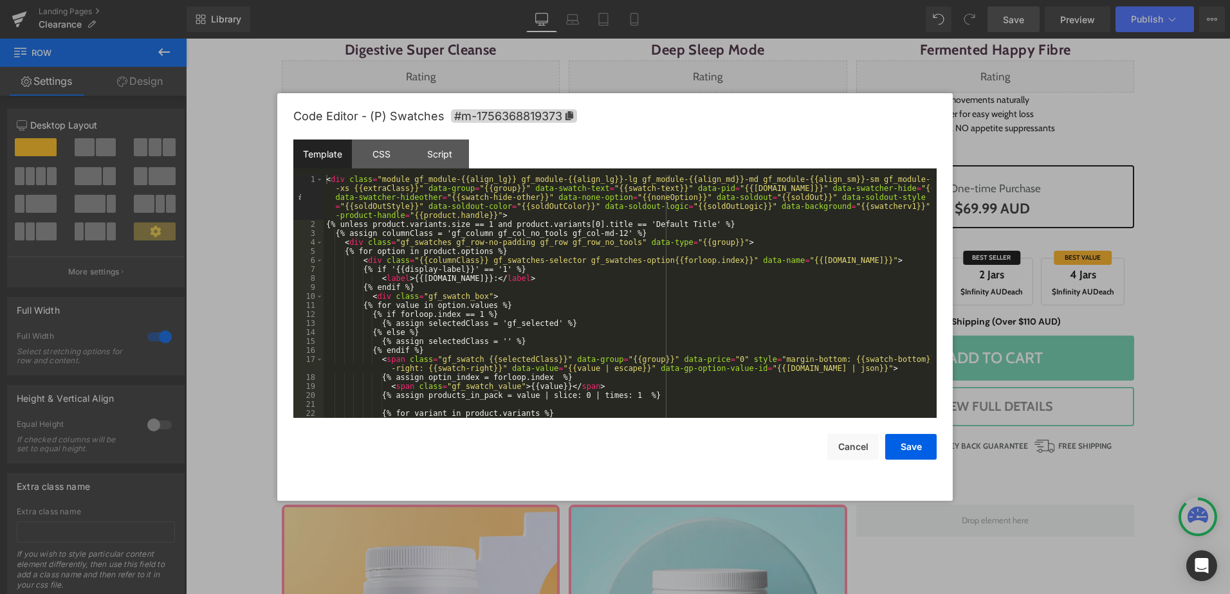
click at [597, 288] on div "< div class = "module gf_module-{{align_lg}} gf_module-{{align_lg}}-lg gf_modul…" at bounding box center [627, 323] width 608 height 297
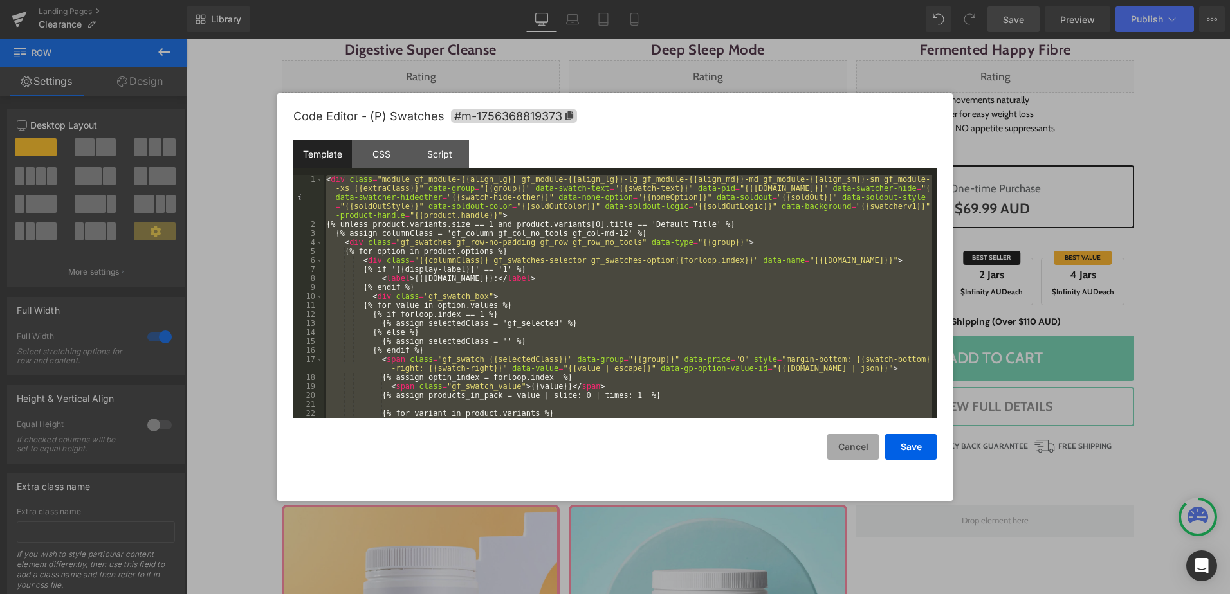
click at [830, 442] on button "Cancel" at bounding box center [852, 447] width 51 height 26
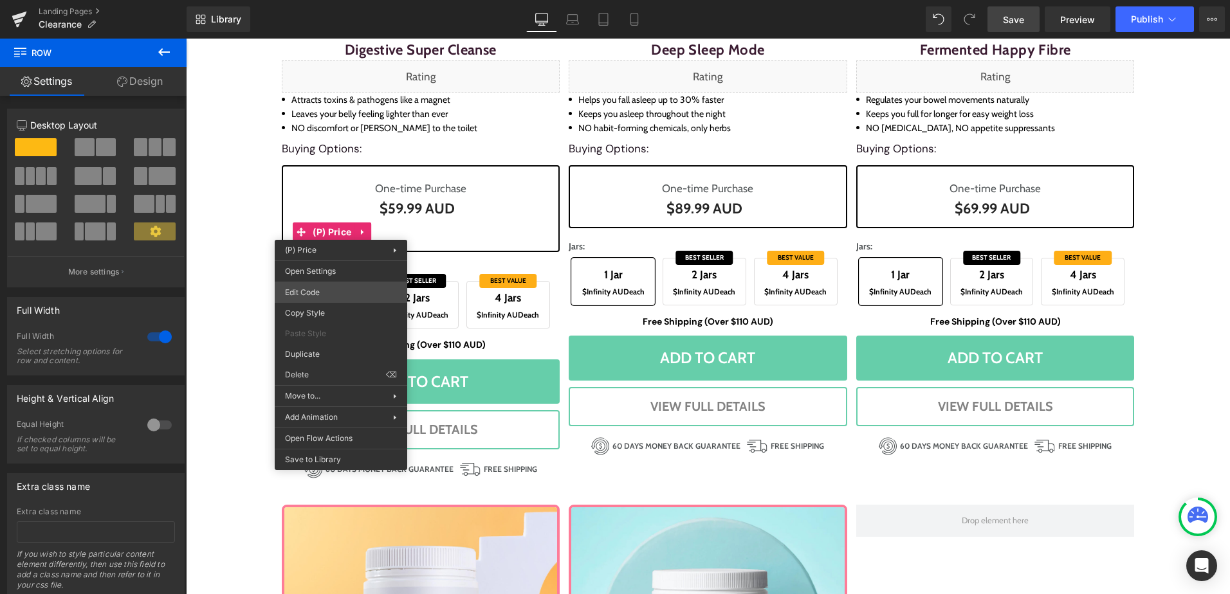
click at [332, 0] on div "You are previewing how the will restyle your page. You can not edit Elements in…" at bounding box center [615, 0] width 1230 height 0
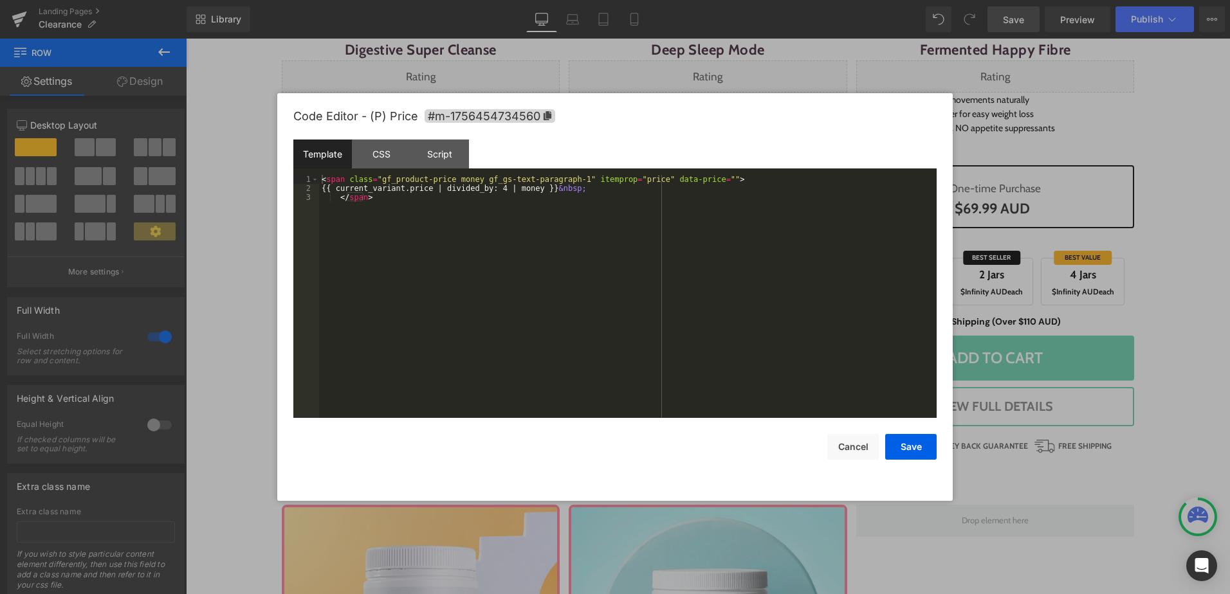
click at [529, 255] on div "< span class = "gf_product-price money gf_gs-text-paragraph-1" itemprop = "pric…" at bounding box center [627, 305] width 617 height 261
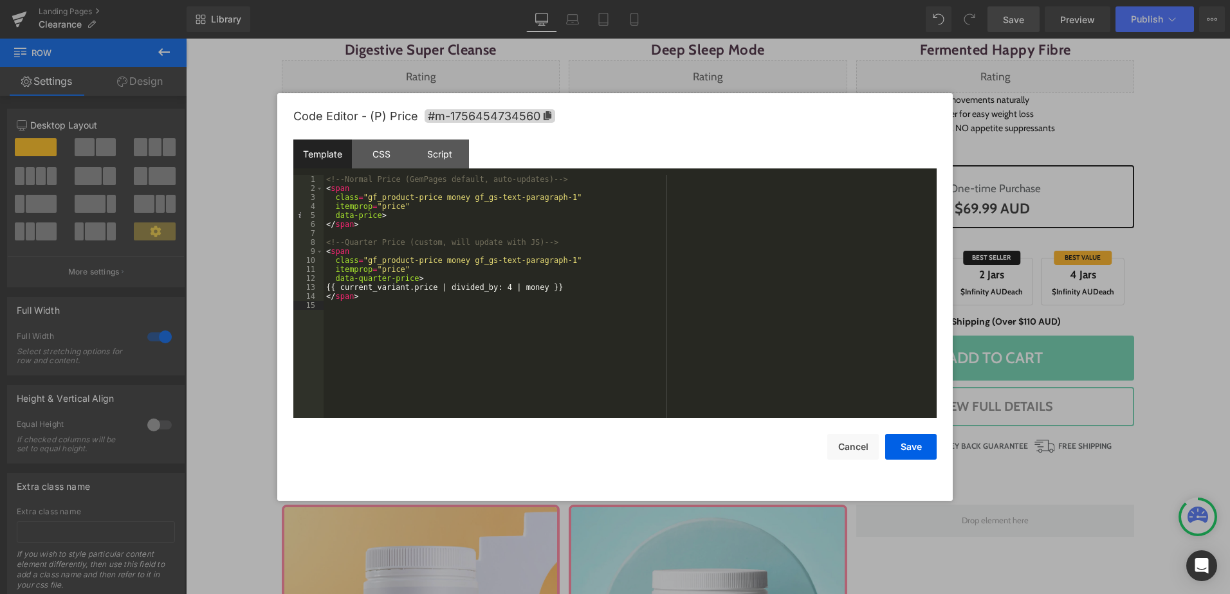
click at [540, 332] on div "<!-- Normal Price (GemPages default, auto-updates) --> < span class = "gf_produ…" at bounding box center [629, 305] width 613 height 261
click at [911, 441] on button "Save" at bounding box center [910, 447] width 51 height 26
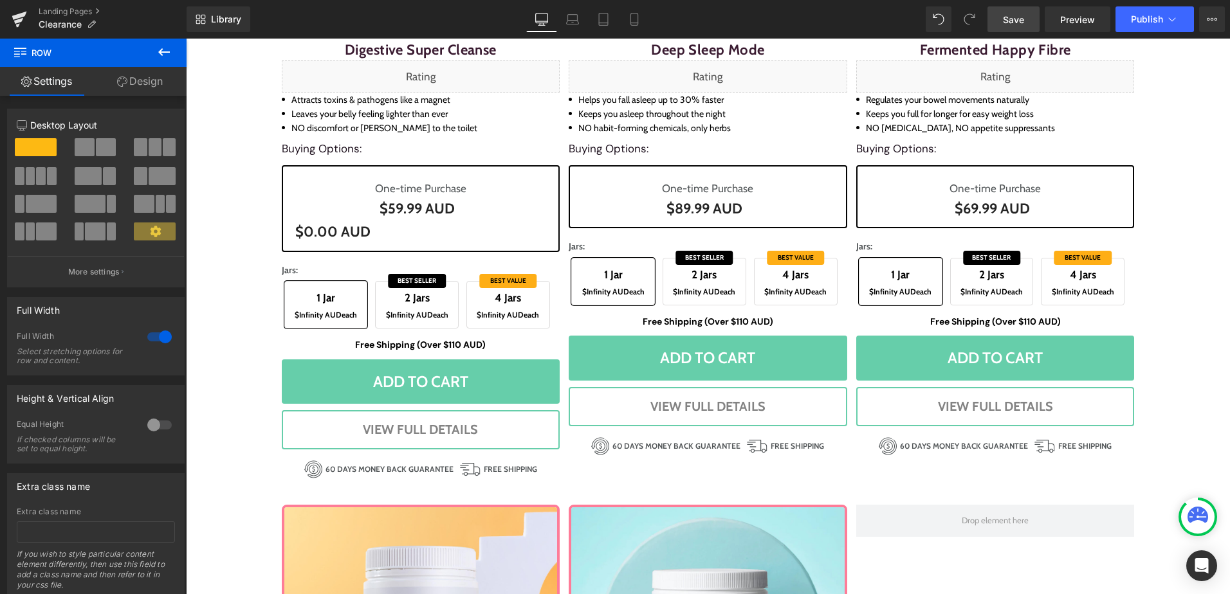
click at [1012, 15] on span "Save" at bounding box center [1013, 20] width 21 height 14
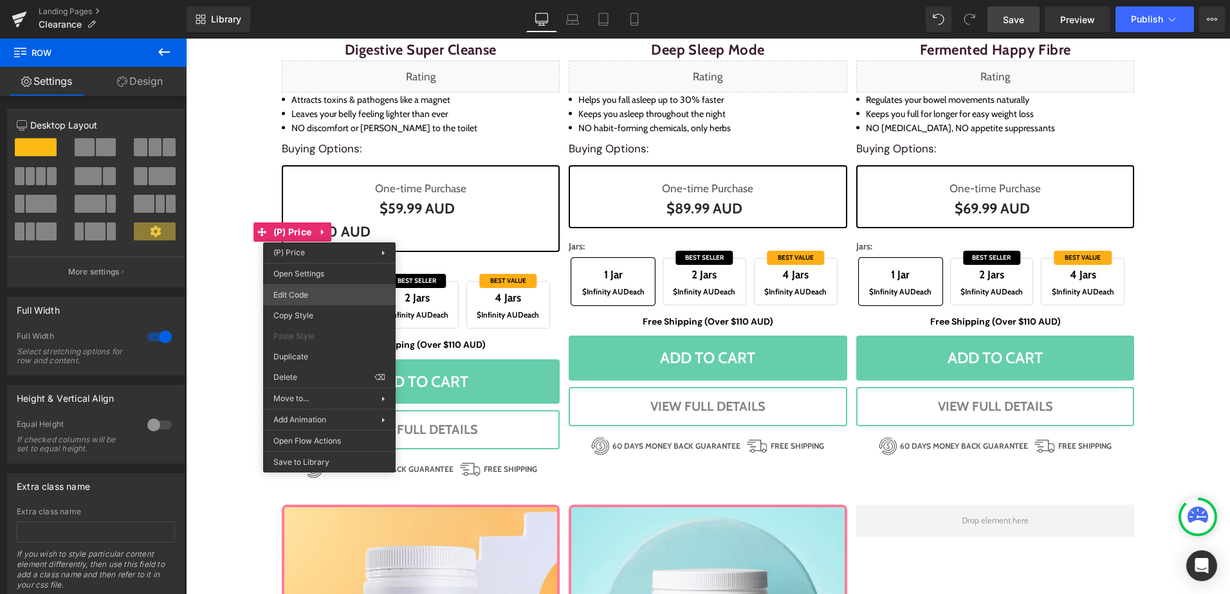
click at [316, 0] on div "You are previewing how the will restyle your page. You can not edit Elements in…" at bounding box center [615, 0] width 1230 height 0
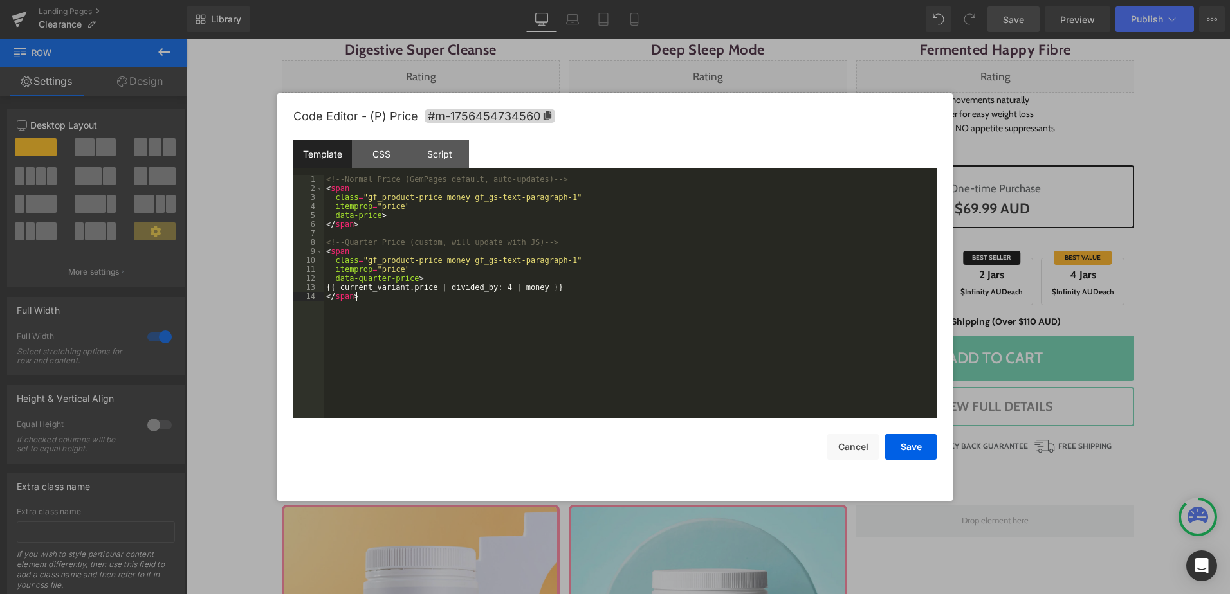
click at [396, 312] on div "<!-- Normal Price (GemPages default, auto-updates) --> < span class = "gf_produ…" at bounding box center [629, 305] width 613 height 261
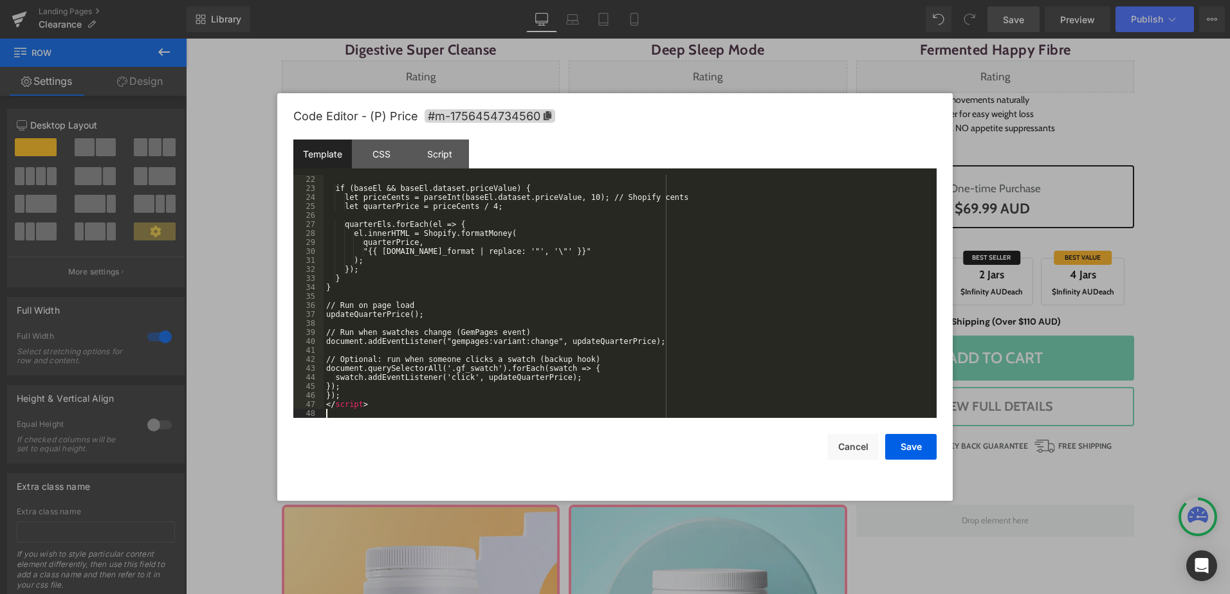
scroll to position [189, 0]
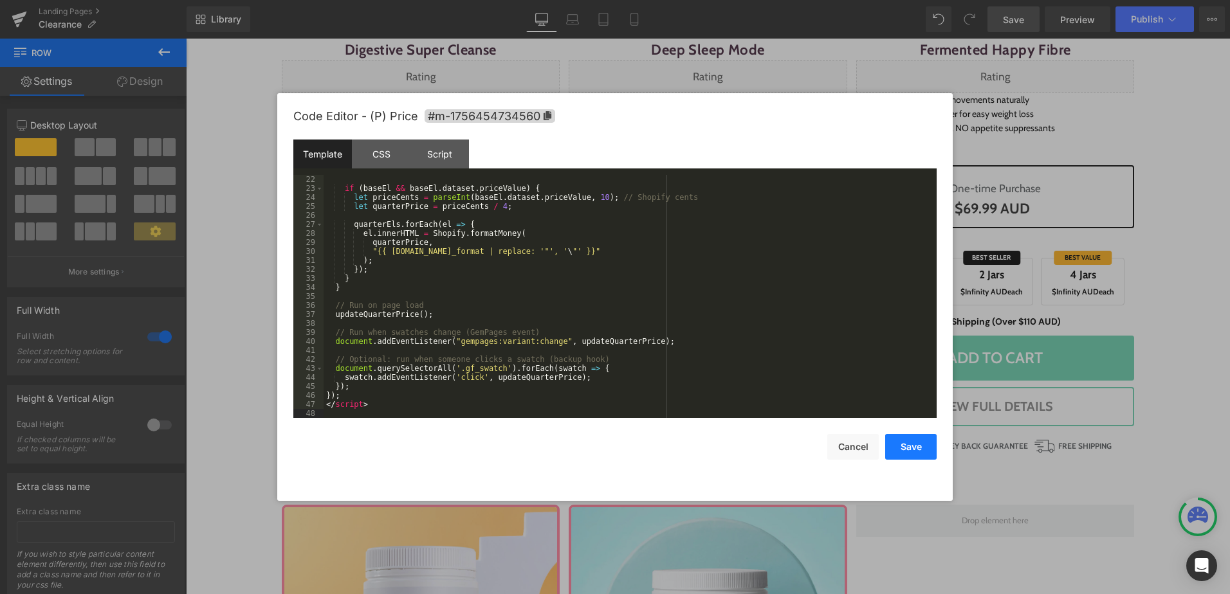
click at [920, 442] on button "Save" at bounding box center [910, 447] width 51 height 26
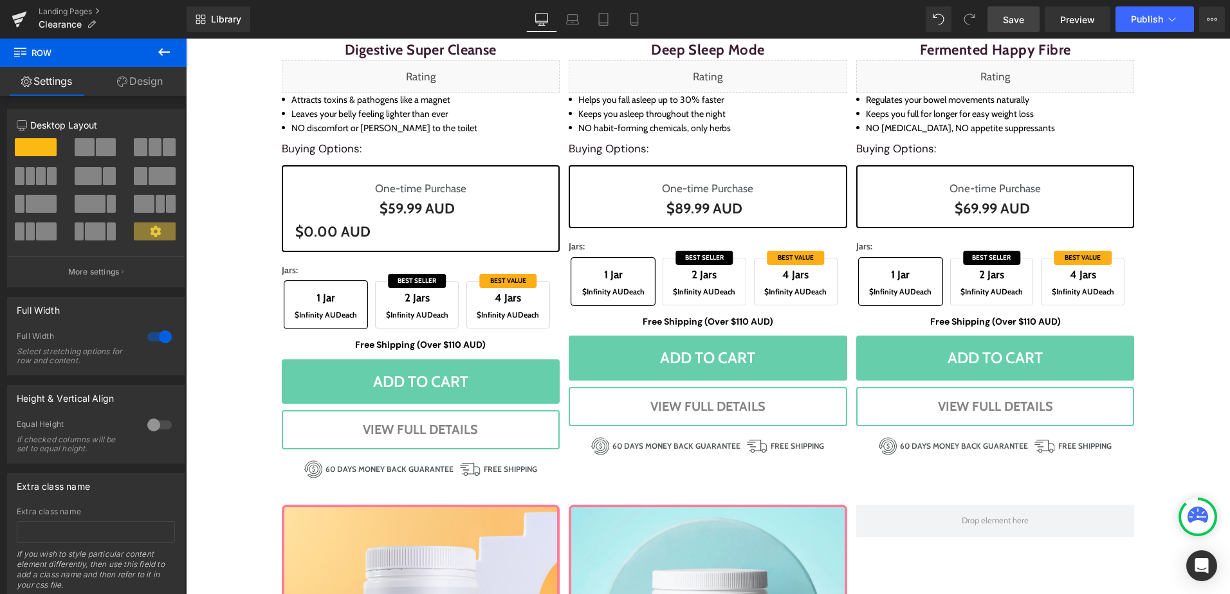
click at [1006, 19] on span "Save" at bounding box center [1013, 20] width 21 height 14
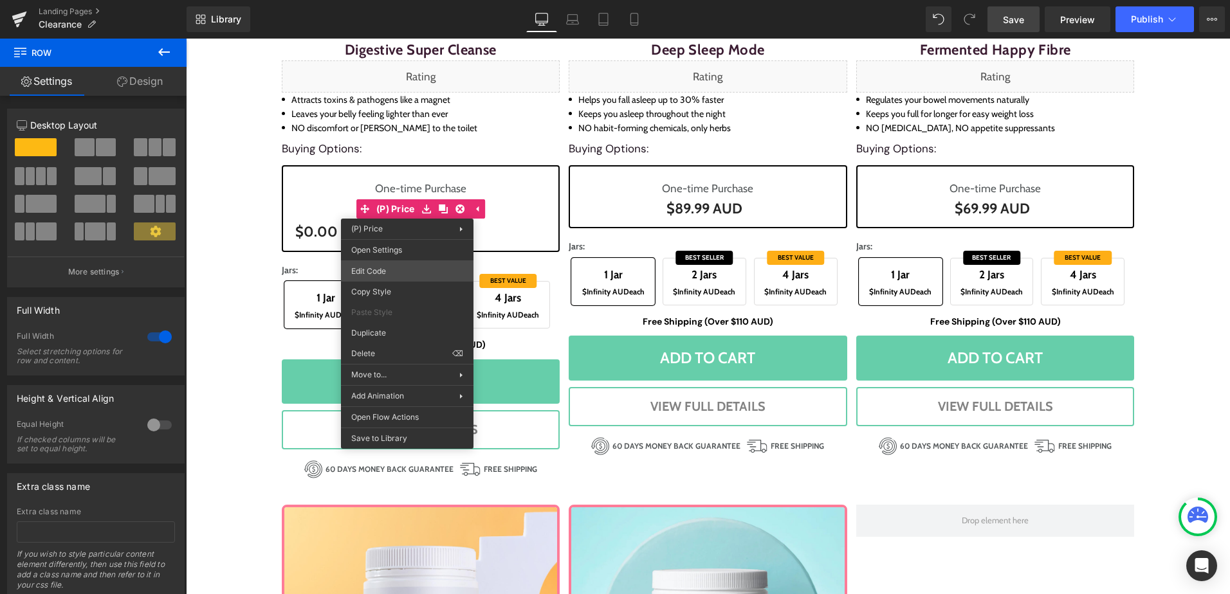
click at [390, 0] on div "You are previewing how the will restyle your page. You can not edit Elements in…" at bounding box center [615, 0] width 1230 height 0
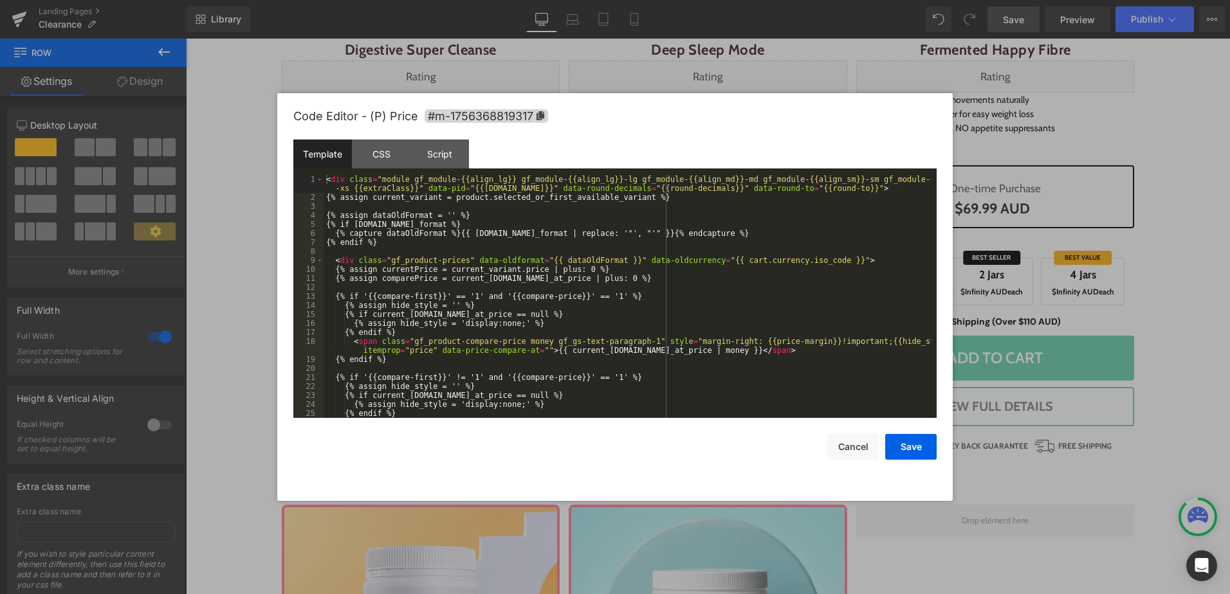
click at [506, 259] on div "< div class = "module gf_module-{{align_lg}} gf_module-{{align_lg}}-lg gf_modul…" at bounding box center [627, 314] width 608 height 279
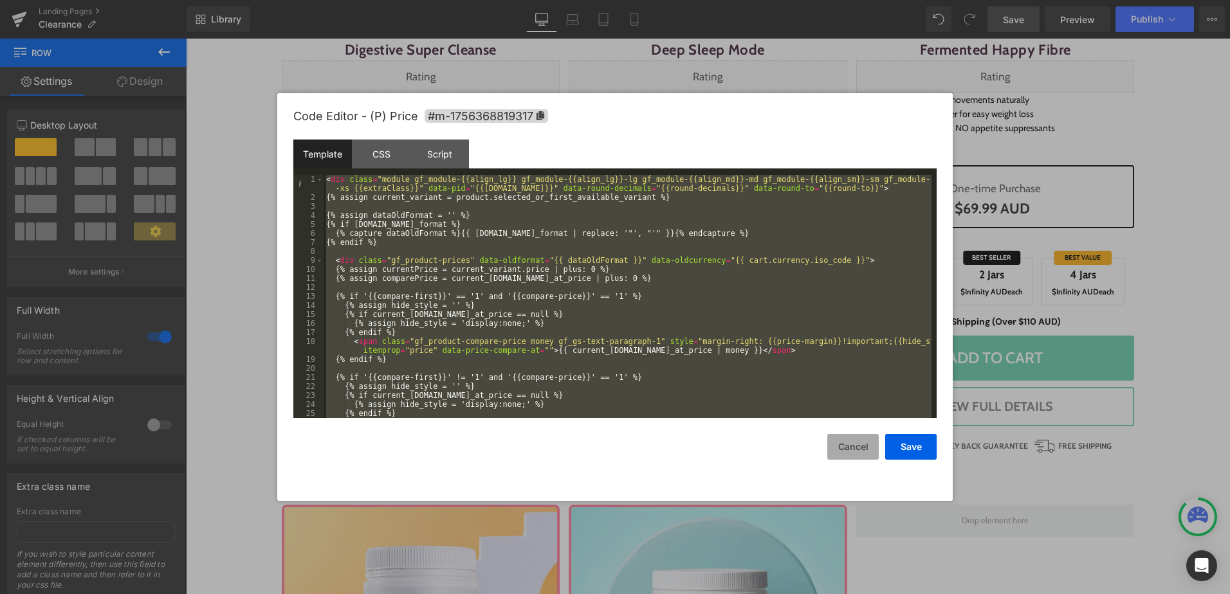
click at [857, 455] on button "Cancel" at bounding box center [852, 447] width 51 height 26
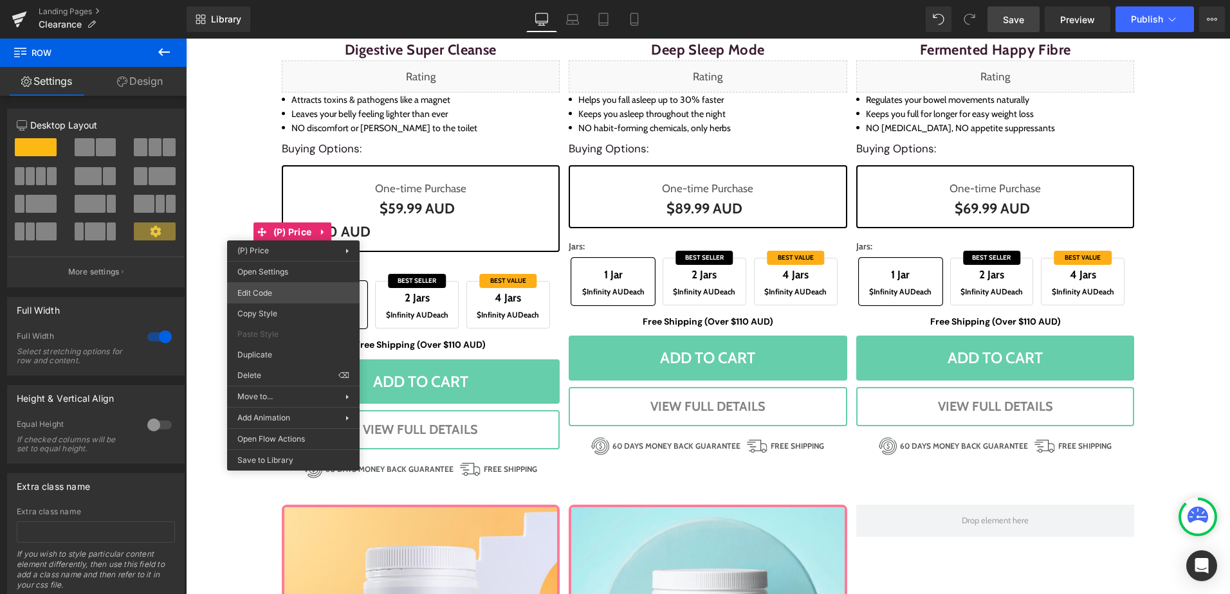
click at [303, 0] on div "You are previewing how the will restyle your page. You can not edit Elements in…" at bounding box center [615, 0] width 1230 height 0
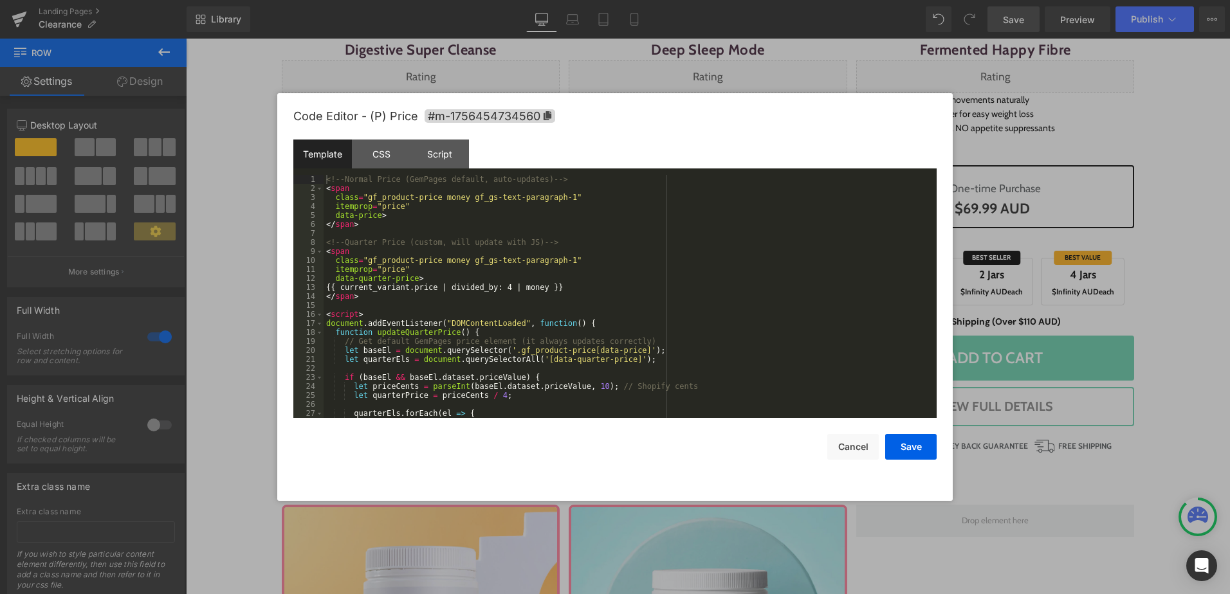
click at [397, 259] on div "<!-- Normal Price (GemPages default, auto-updates) --> < span class = "gf_produ…" at bounding box center [627, 305] width 608 height 261
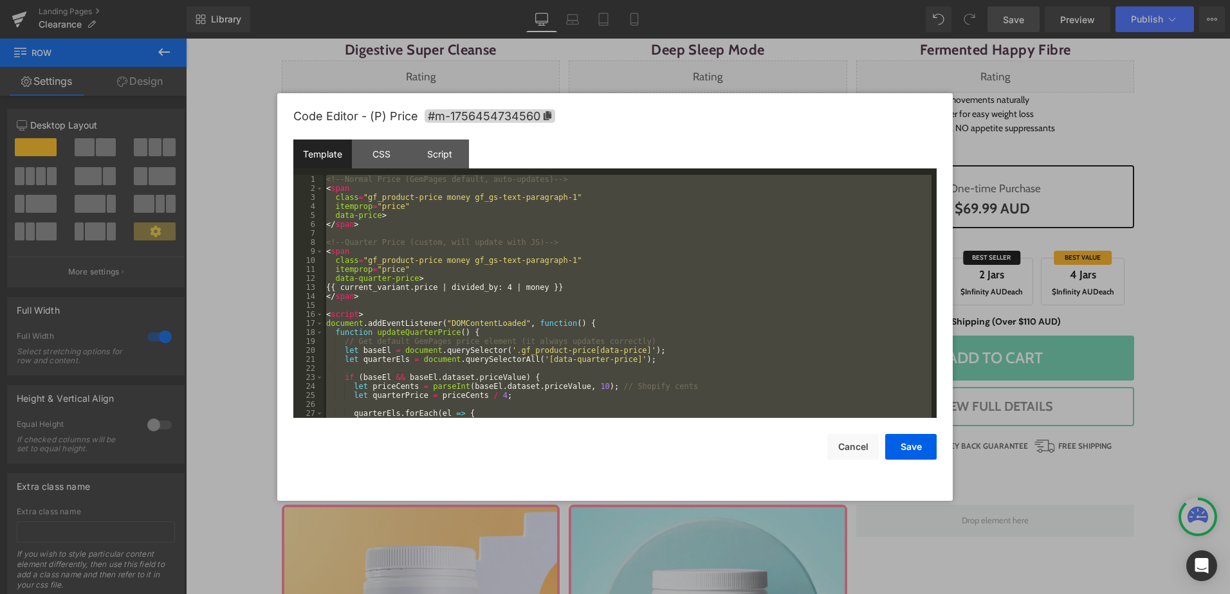
scroll to position [279, 0]
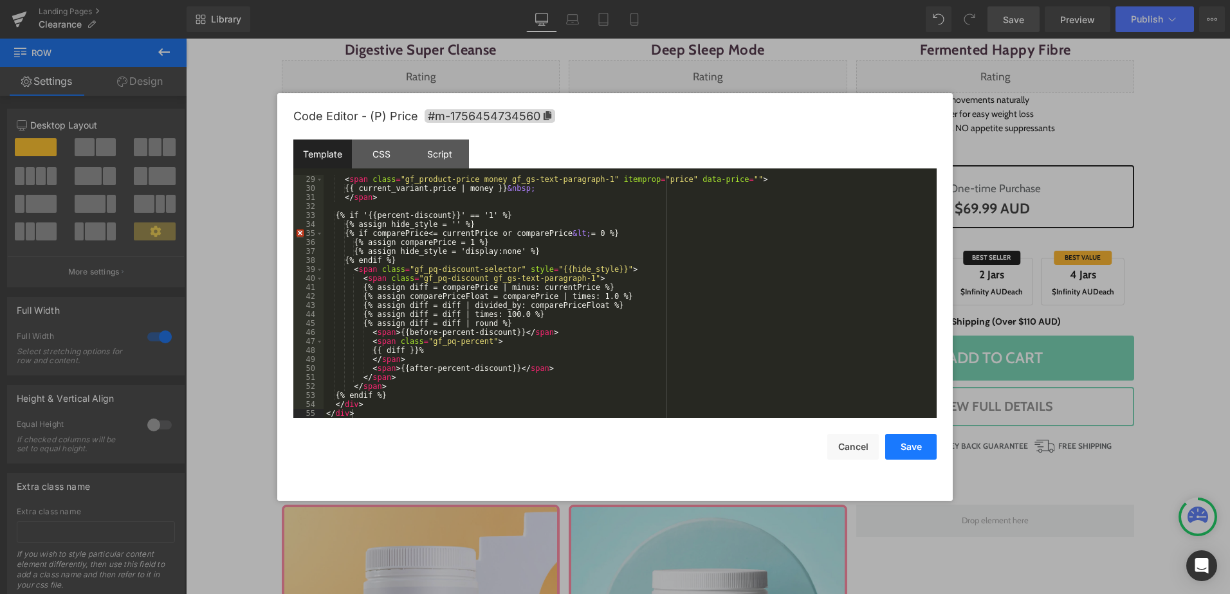
click at [920, 448] on button "Save" at bounding box center [910, 447] width 51 height 26
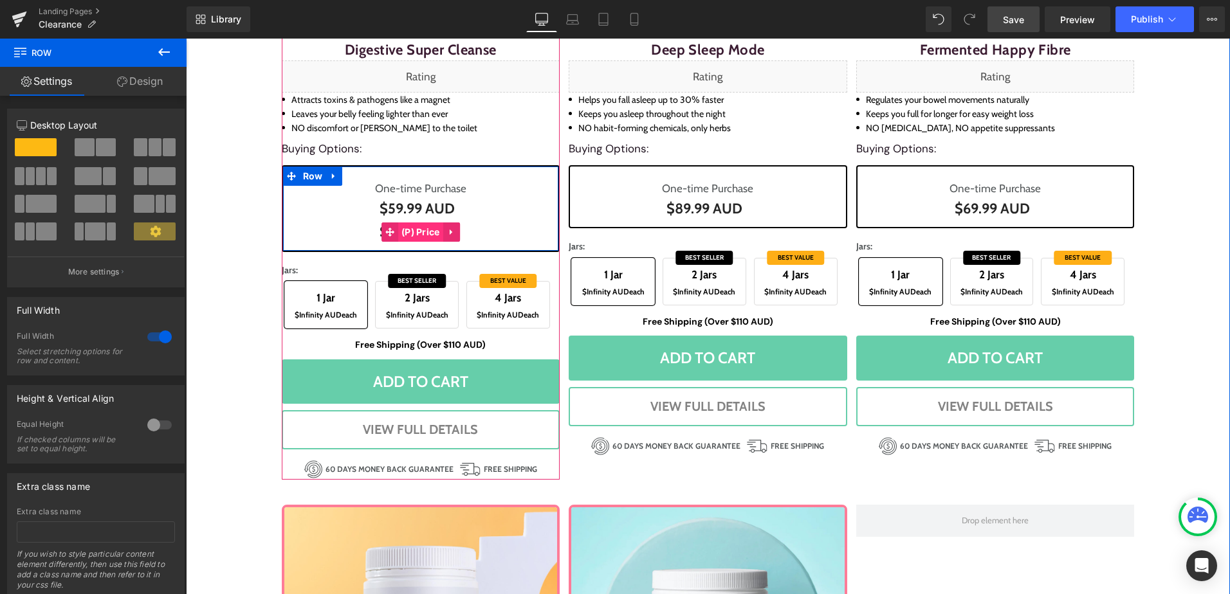
click at [408, 234] on span "(P) Price" at bounding box center [420, 232] width 45 height 19
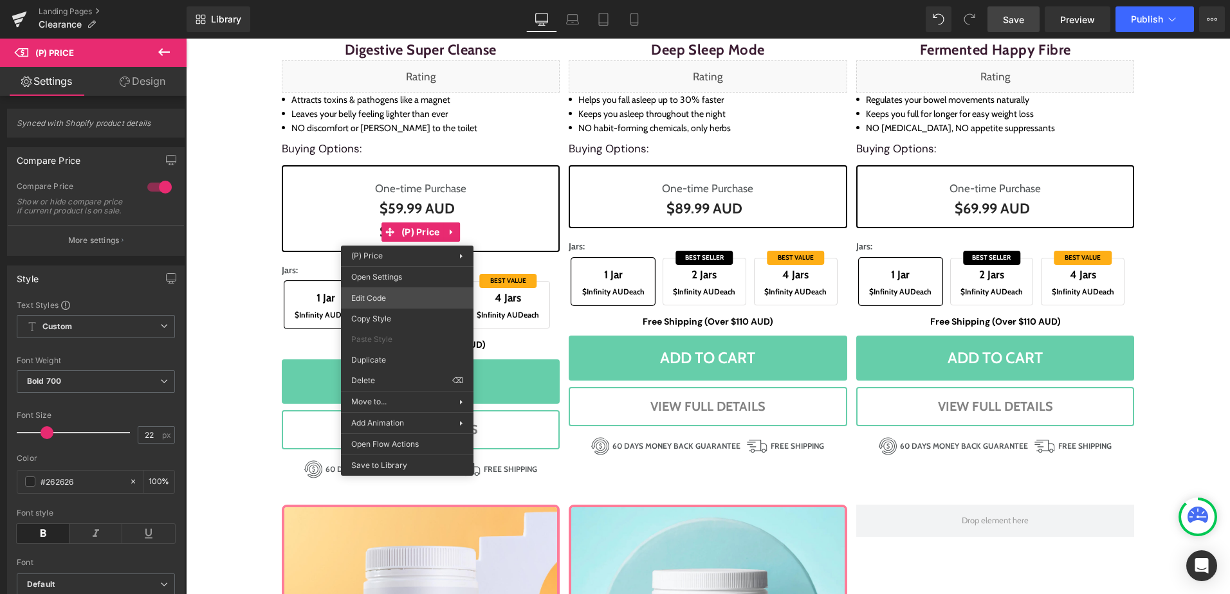
click at [401, 0] on div "(P) Price You are previewing how the will restyle your page. You can not edit E…" at bounding box center [615, 0] width 1230 height 0
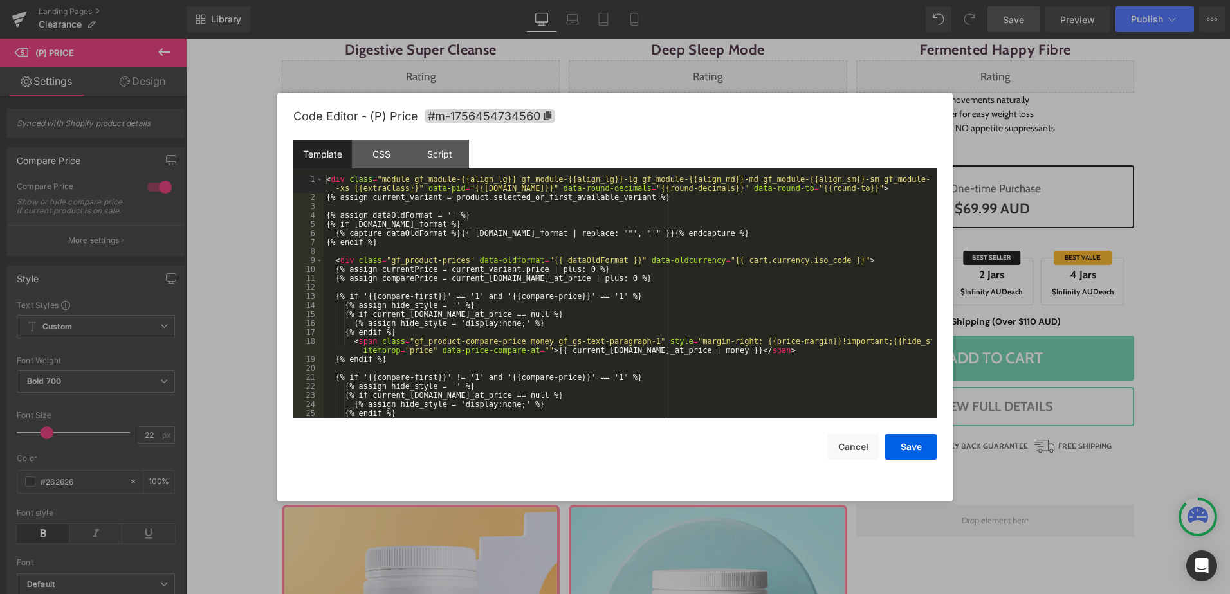
click at [653, 206] on div "< div class = "module gf_module-{{align_lg}} gf_module-{{align_lg}}-lg gf_modul…" at bounding box center [627, 314] width 608 height 279
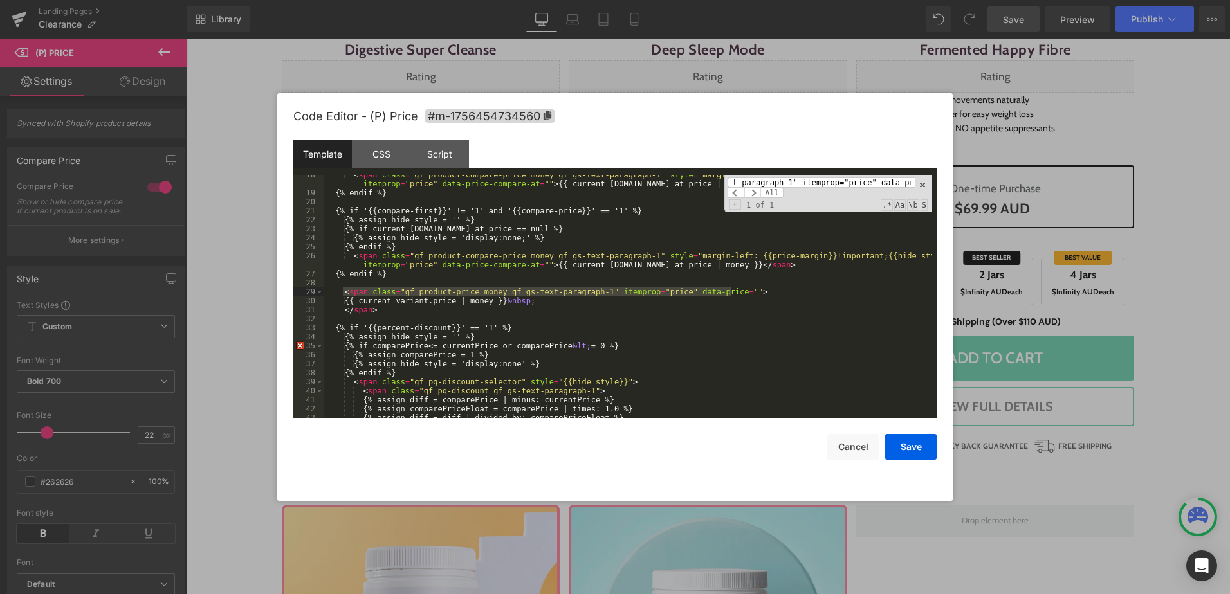
scroll to position [167, 0]
type input "<span class="gf_product-price money gf_gs-text-paragraph-1" itemprop="price" da…"
click at [556, 302] on div "< span class = "gf_product-compare-price money gf_gs-text-paragraph-1" style = …" at bounding box center [627, 305] width 608 height 270
click at [481, 303] on div "< span class = "gf_product-compare-price money gf_gs-text-paragraph-1" style = …" at bounding box center [627, 305] width 608 height 270
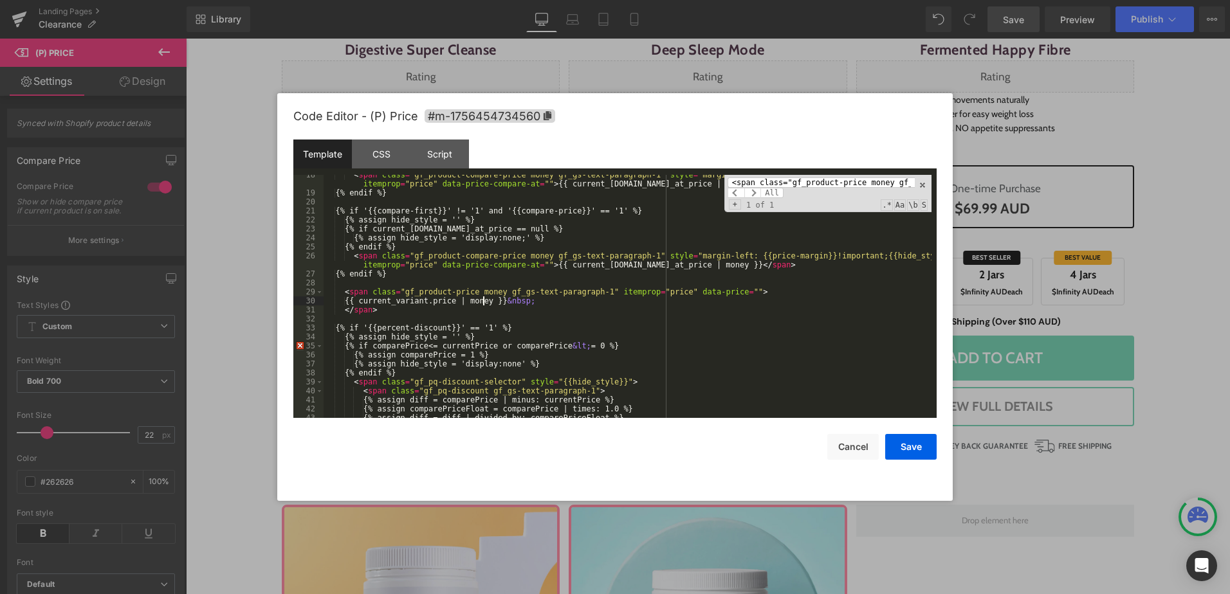
click at [481, 303] on div "< span class = "gf_product-compare-price money gf_gs-text-paragraph-1" style = …" at bounding box center [627, 305] width 608 height 270
click at [649, 316] on div "< span class = "gf_product-compare-price money gf_gs-text-paragraph-1" style = …" at bounding box center [627, 305] width 608 height 270
click at [913, 446] on button "Save" at bounding box center [910, 447] width 51 height 26
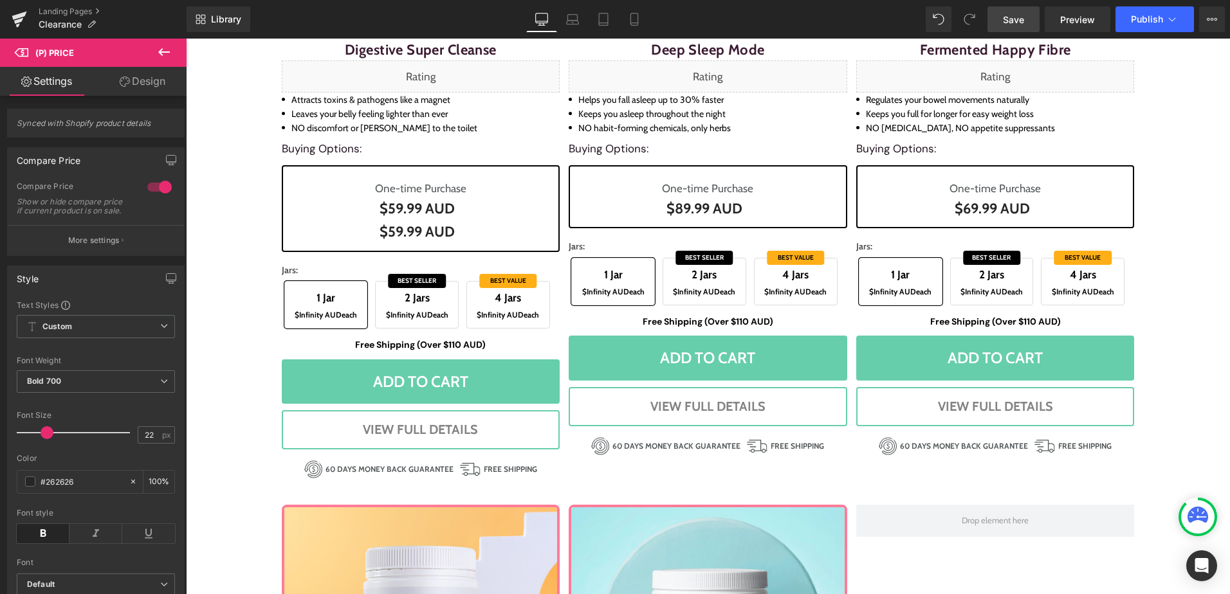
click at [1011, 21] on span "Save" at bounding box center [1013, 20] width 21 height 14
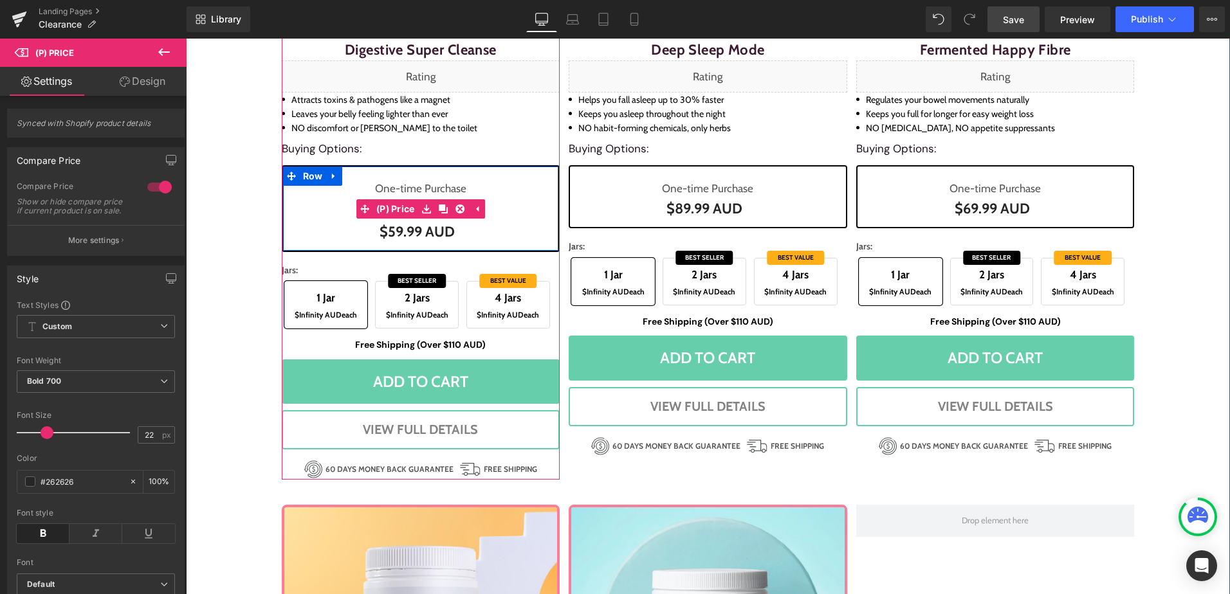
drag, startPoint x: 392, startPoint y: 212, endPoint x: 396, endPoint y: 221, distance: 9.8
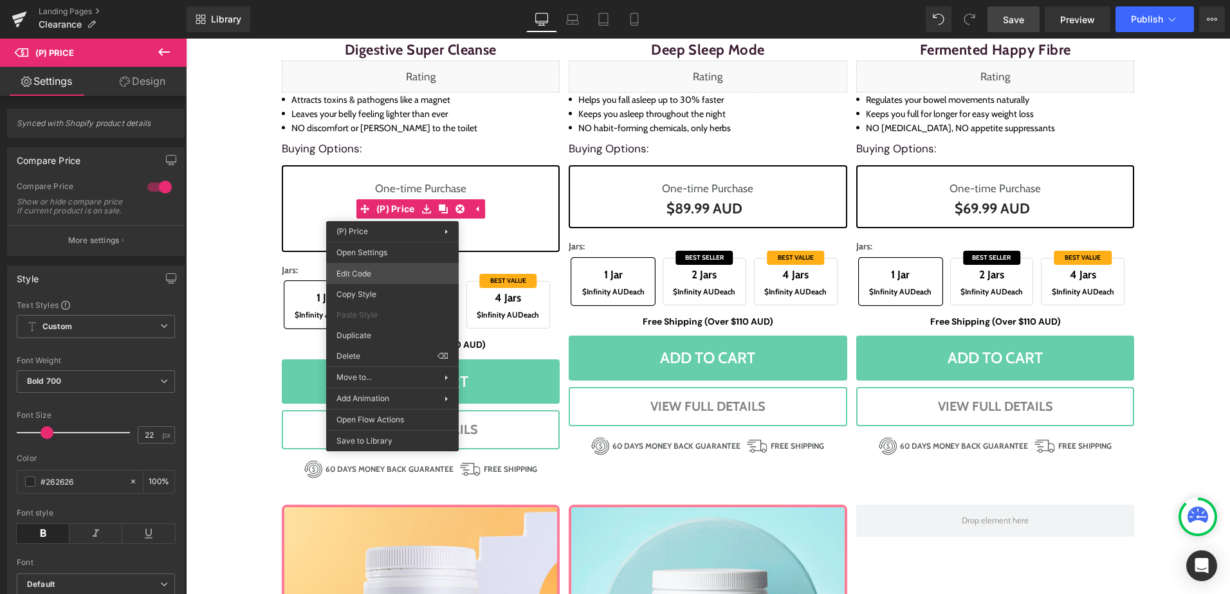
click at [389, 0] on div "(P) Price You are previewing how the will restyle your page. You can not edit E…" at bounding box center [615, 0] width 1230 height 0
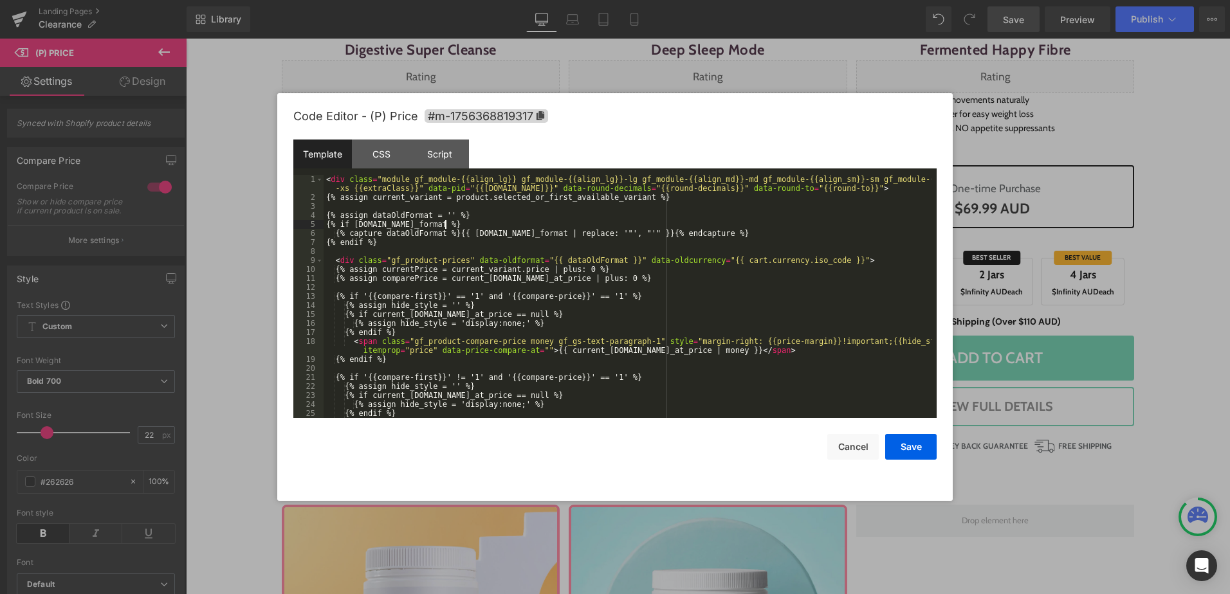
click at [451, 225] on div "< div class = "module gf_module-{{align_lg}} gf_module-{{align_lg}}-lg gf_modul…" at bounding box center [627, 314] width 608 height 279
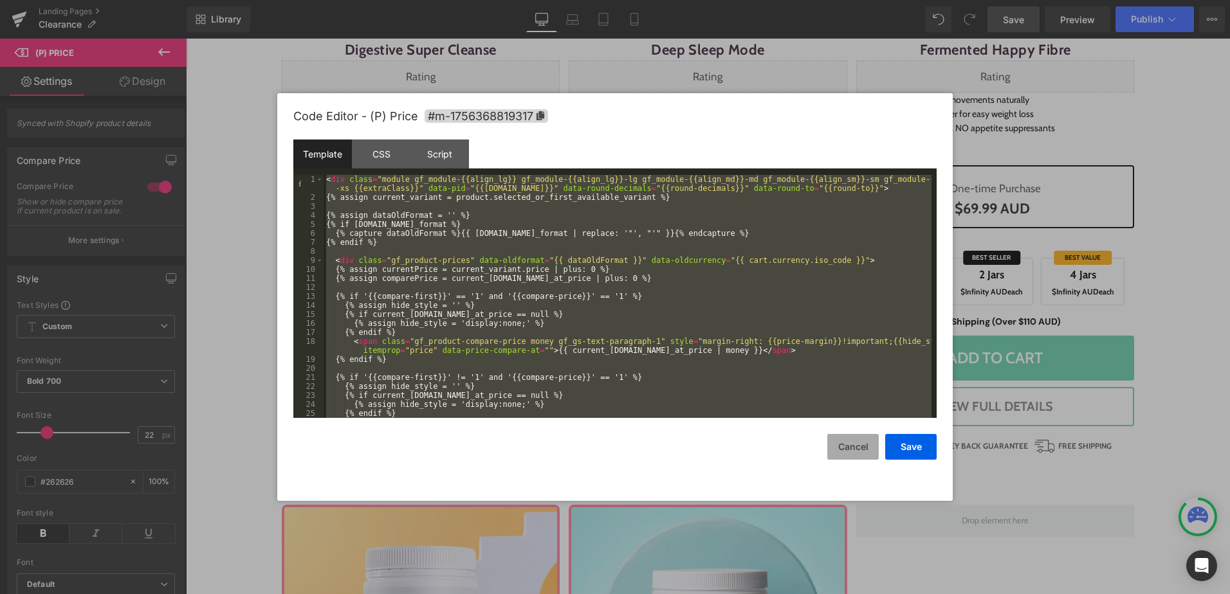
click at [853, 455] on button "Cancel" at bounding box center [852, 447] width 51 height 26
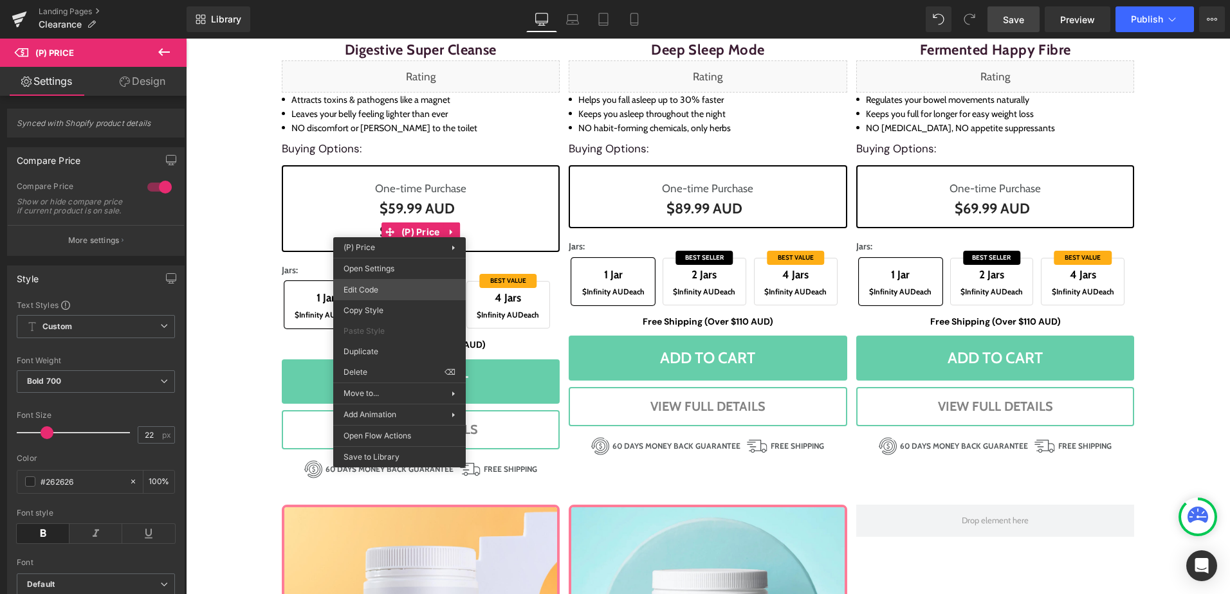
click at [390, 0] on div "(P) Price You are previewing how the will restyle your page. You can not edit E…" at bounding box center [615, 0] width 1230 height 0
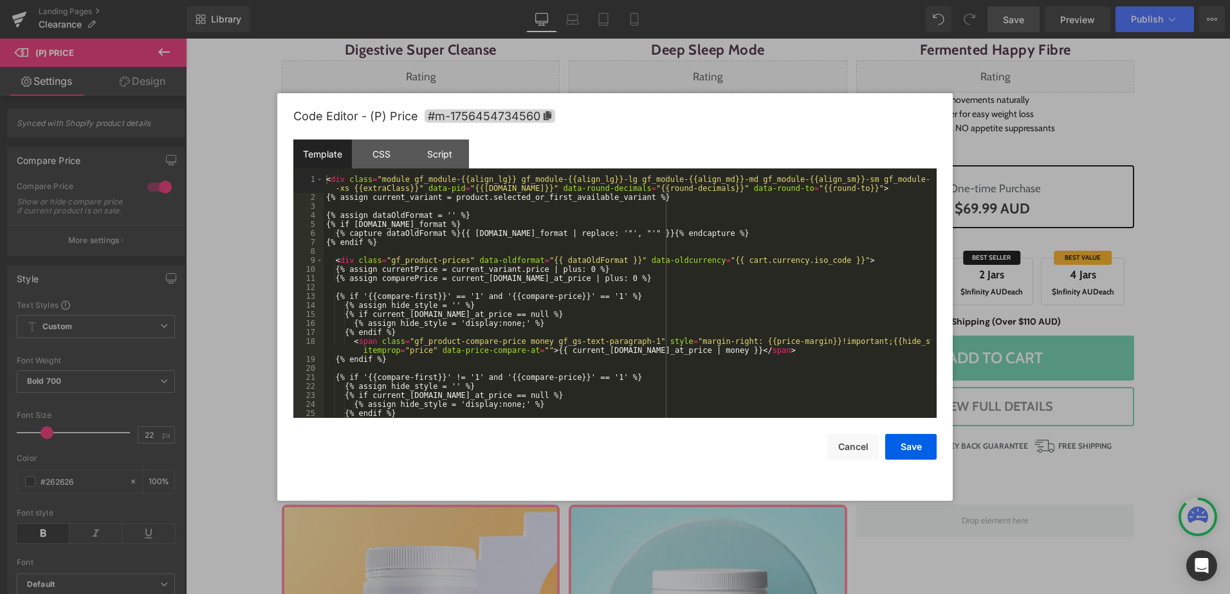
click at [438, 268] on div "< div class = "module gf_module-{{align_lg}} gf_module-{{align_lg}}-lg gf_modul…" at bounding box center [627, 314] width 608 height 279
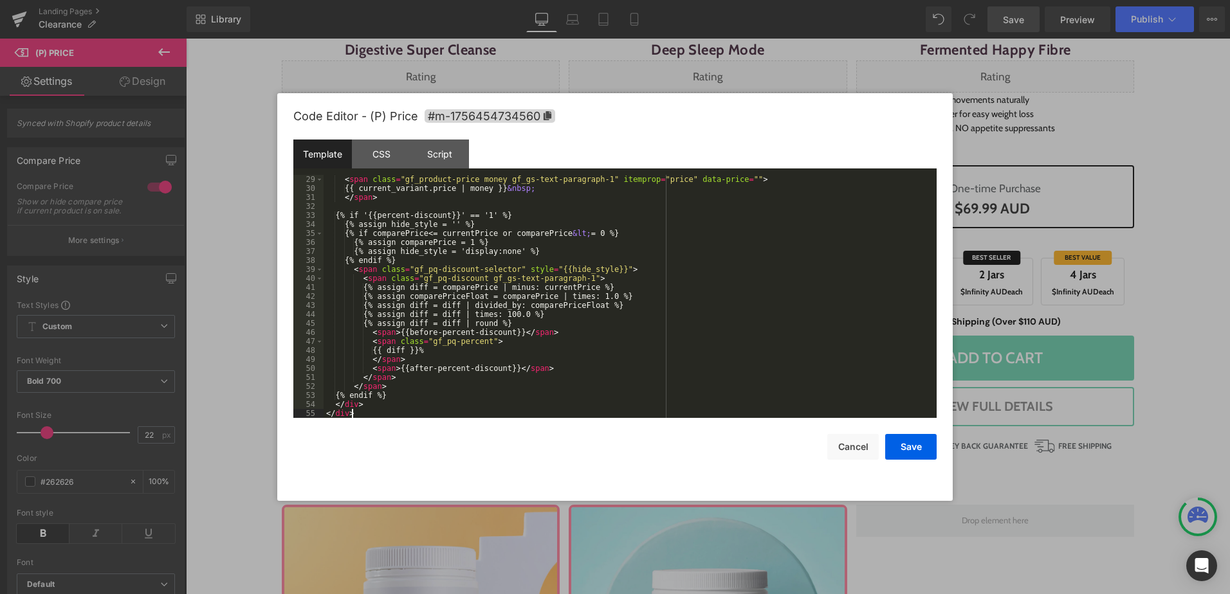
scroll to position [279, 0]
click at [916, 445] on button "Save" at bounding box center [910, 447] width 51 height 26
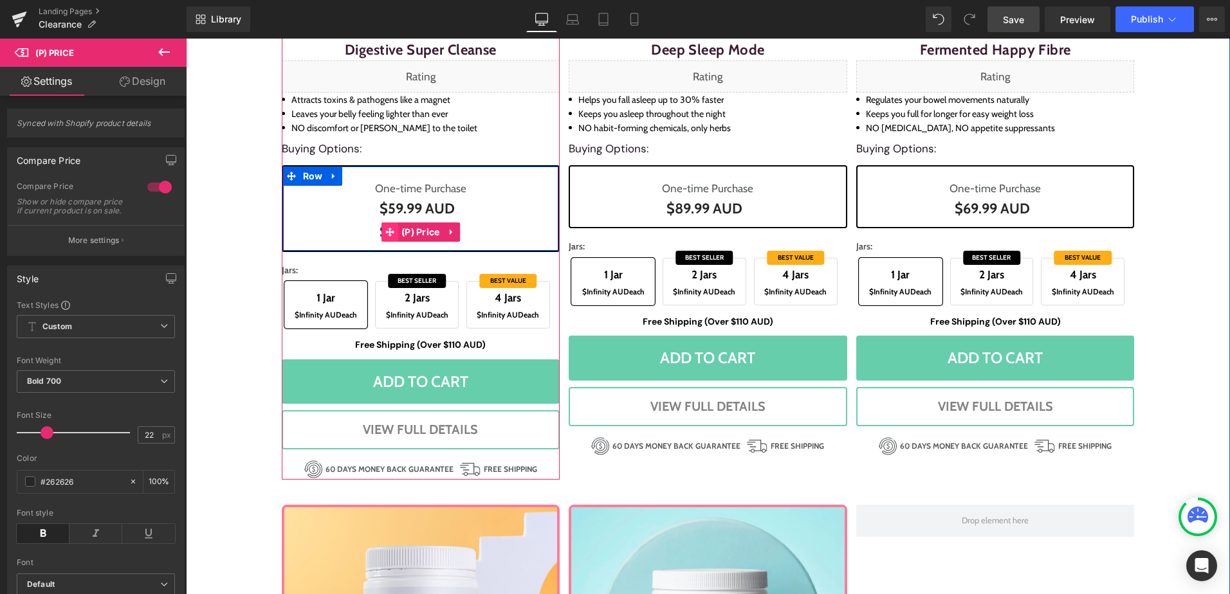
click at [387, 224] on span at bounding box center [389, 232] width 17 height 19
click at [401, 227] on span "(P) Price" at bounding box center [420, 232] width 45 height 19
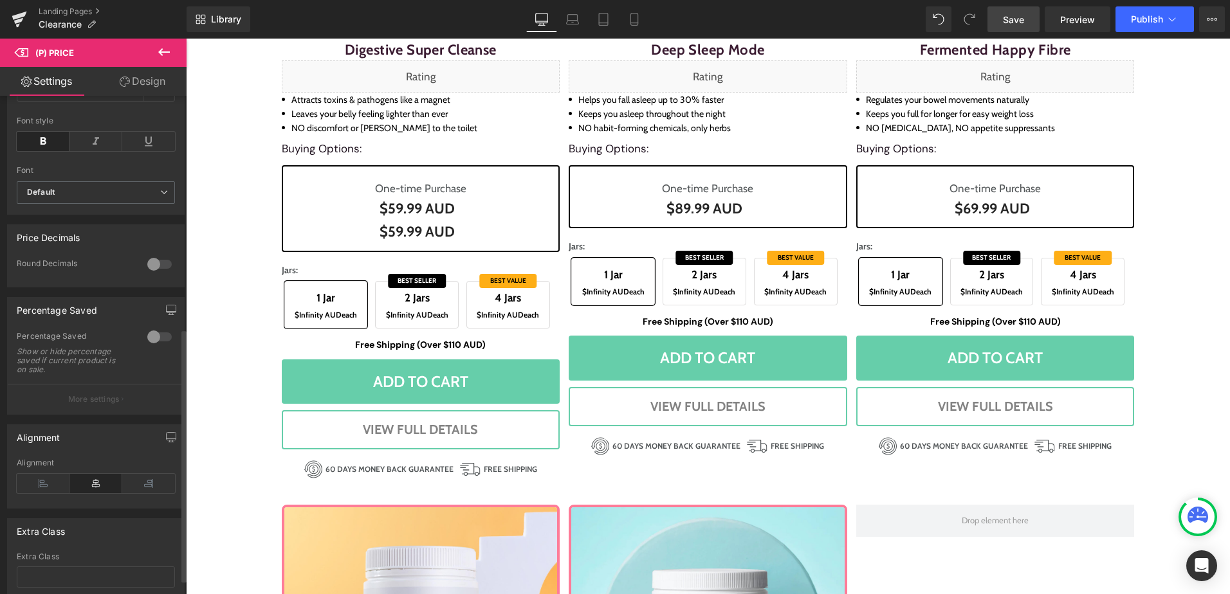
scroll to position [487, 0]
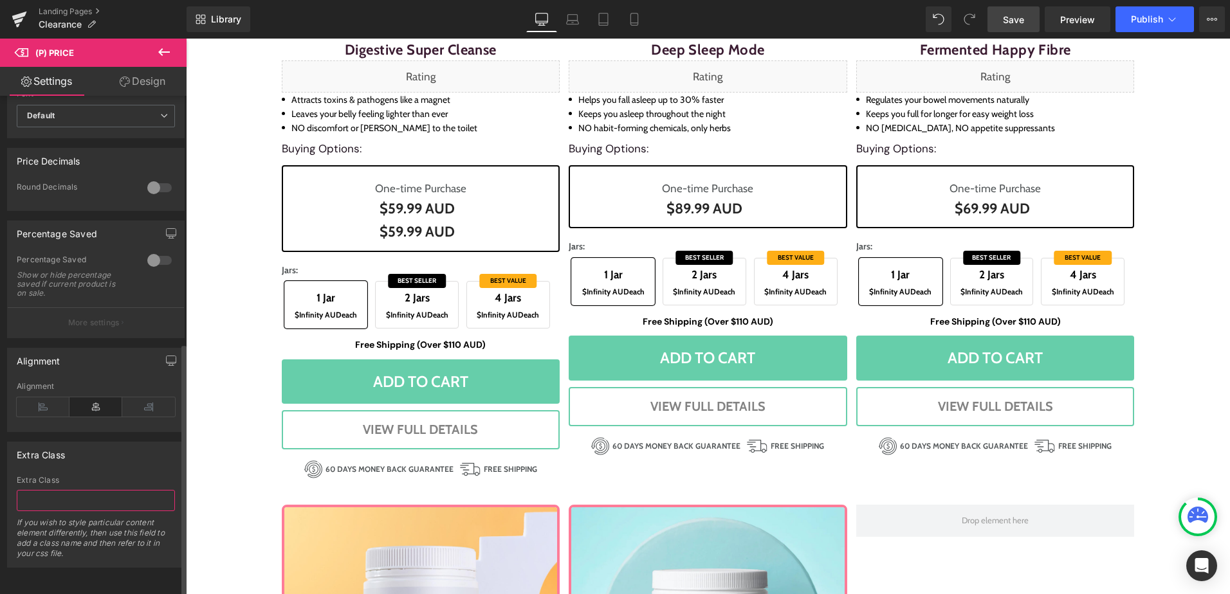
click at [91, 490] on input "text" at bounding box center [96, 500] width 158 height 21
drag, startPoint x: 73, startPoint y: 487, endPoint x: 87, endPoint y: 477, distance: 16.6
click at [74, 490] on input "text" at bounding box center [96, 500] width 158 height 21
paste input "divide-4-jar"
type input "divide-4-jar"
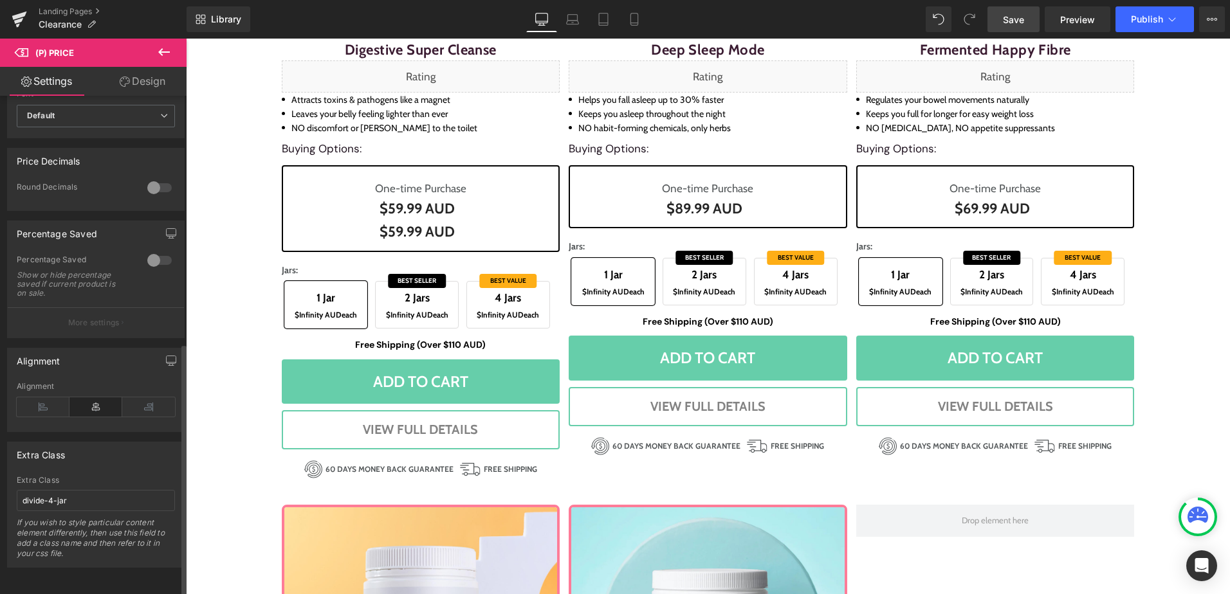
click at [105, 456] on div "Extra Class" at bounding box center [96, 454] width 176 height 24
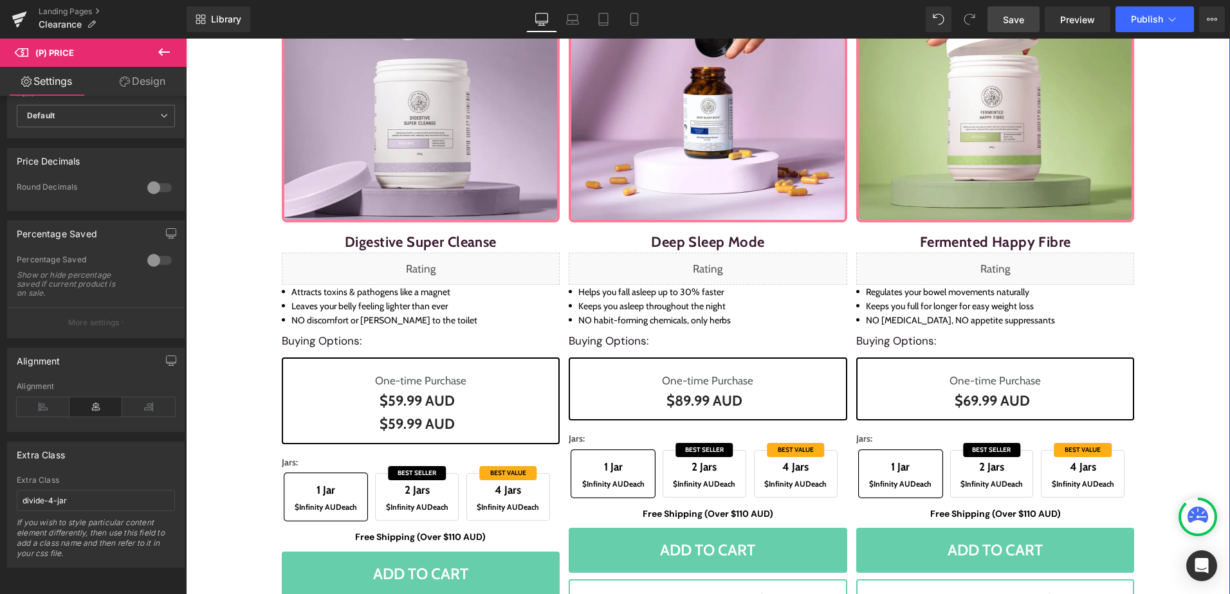
scroll to position [842, 0]
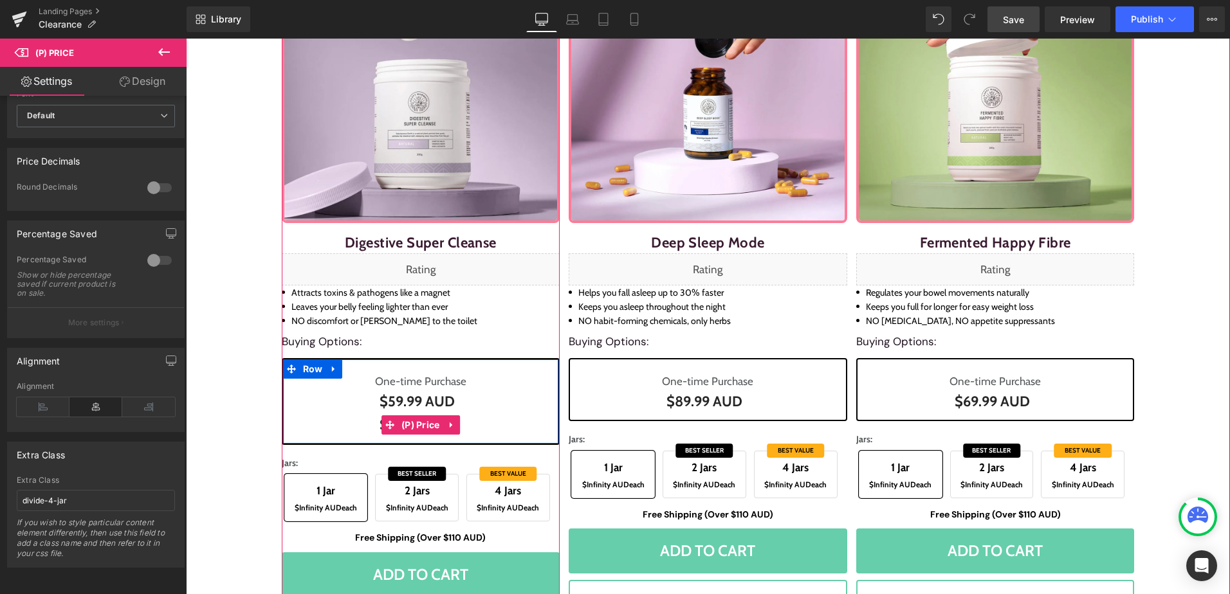
click at [401, 420] on span "(P) Price" at bounding box center [420, 424] width 45 height 19
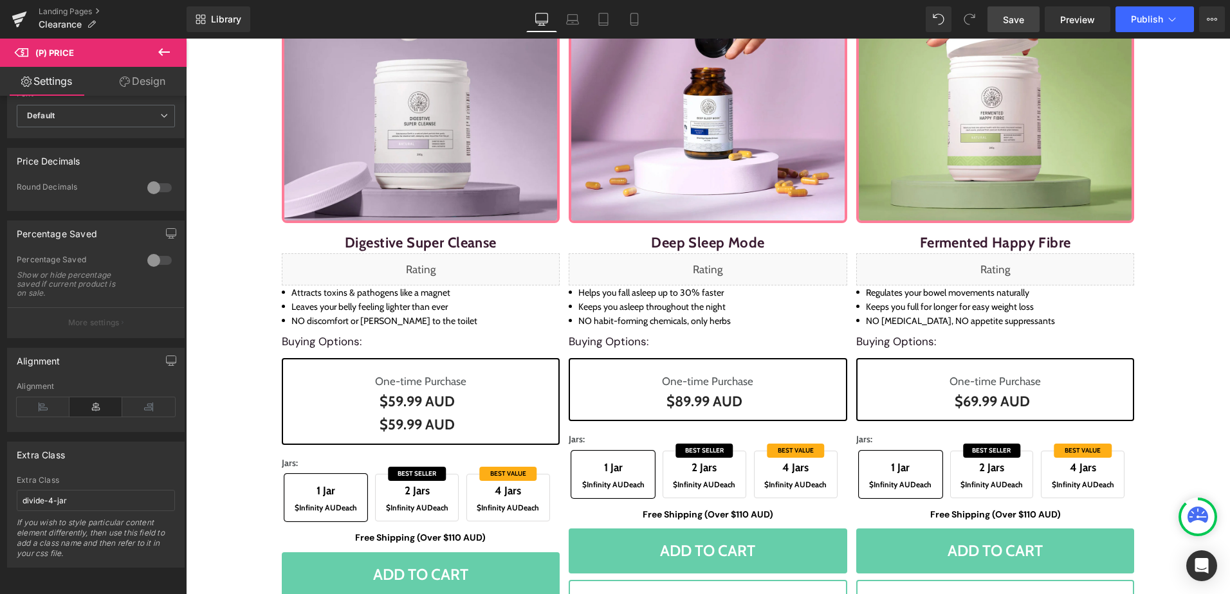
click at [168, 50] on icon at bounding box center [163, 51] width 15 height 15
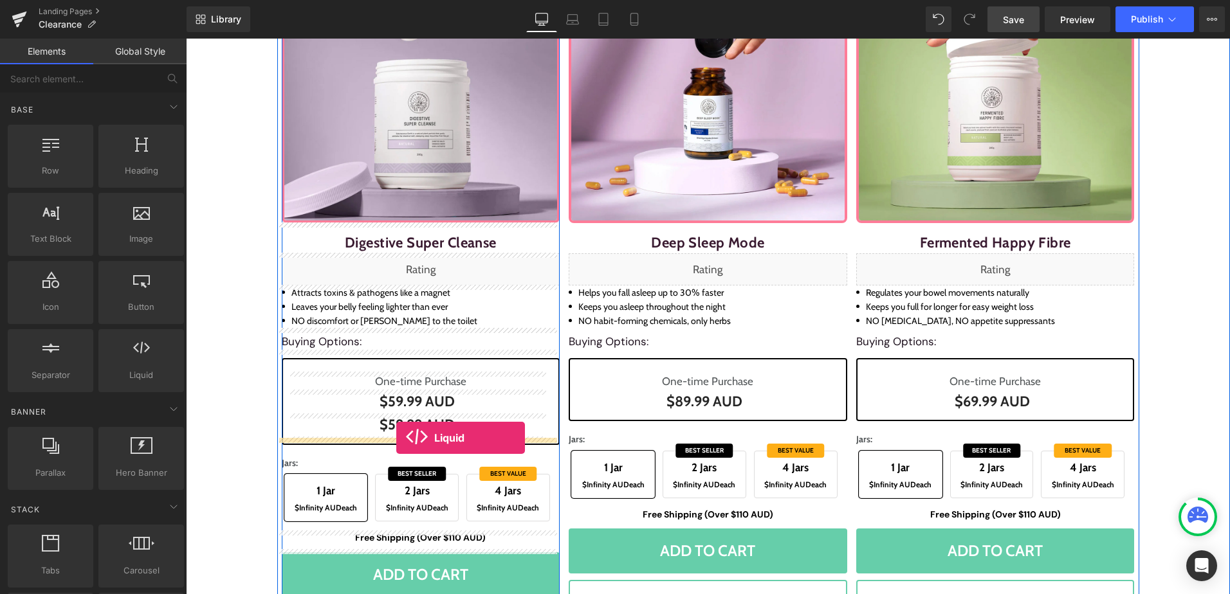
drag, startPoint x: 323, startPoint y: 400, endPoint x: 396, endPoint y: 438, distance: 82.0
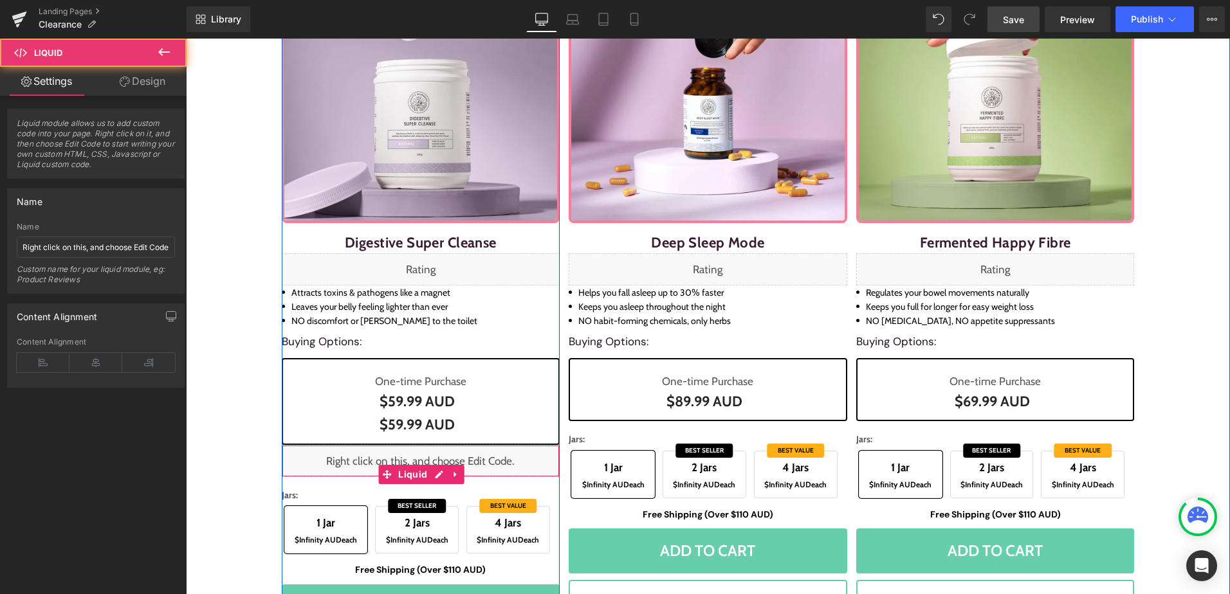
click at [435, 473] on div "Jars: 1 Jar $Infinity AUD each 2 Jars $Infinity AUD each 4 Jars $Infinity AUD e…" at bounding box center [421, 514] width 278 height 86
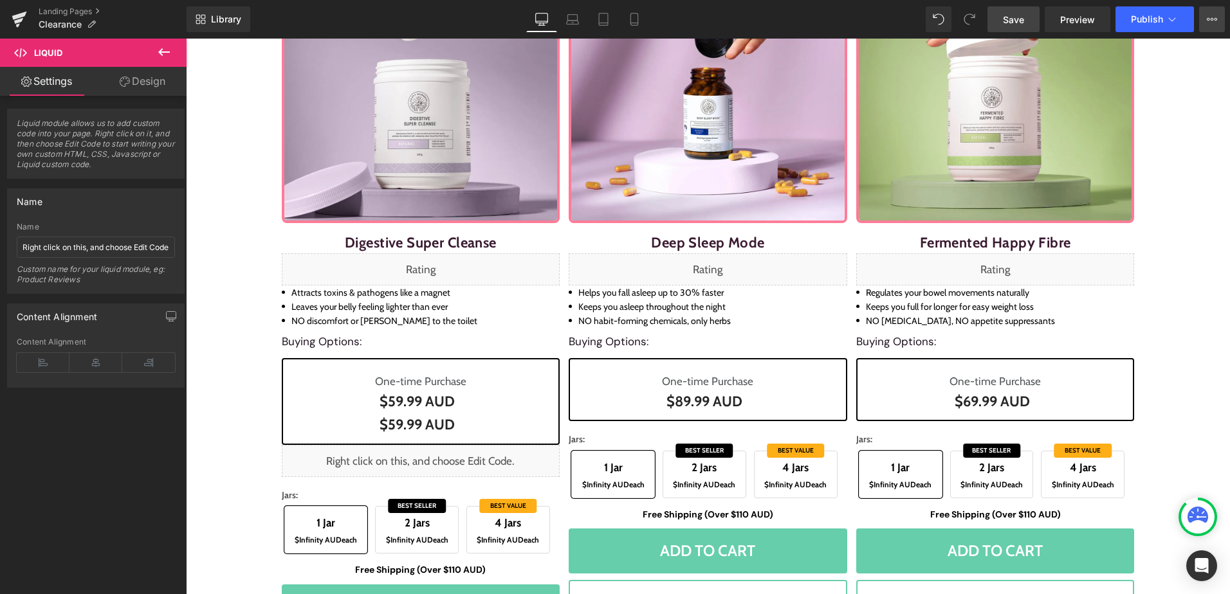
drag, startPoint x: 1209, startPoint y: 14, endPoint x: 1203, endPoint y: 63, distance: 49.9
click at [1209, 14] on button "View Live Page View with current Template Save Template to Library Schedule Pub…" at bounding box center [1212, 19] width 26 height 26
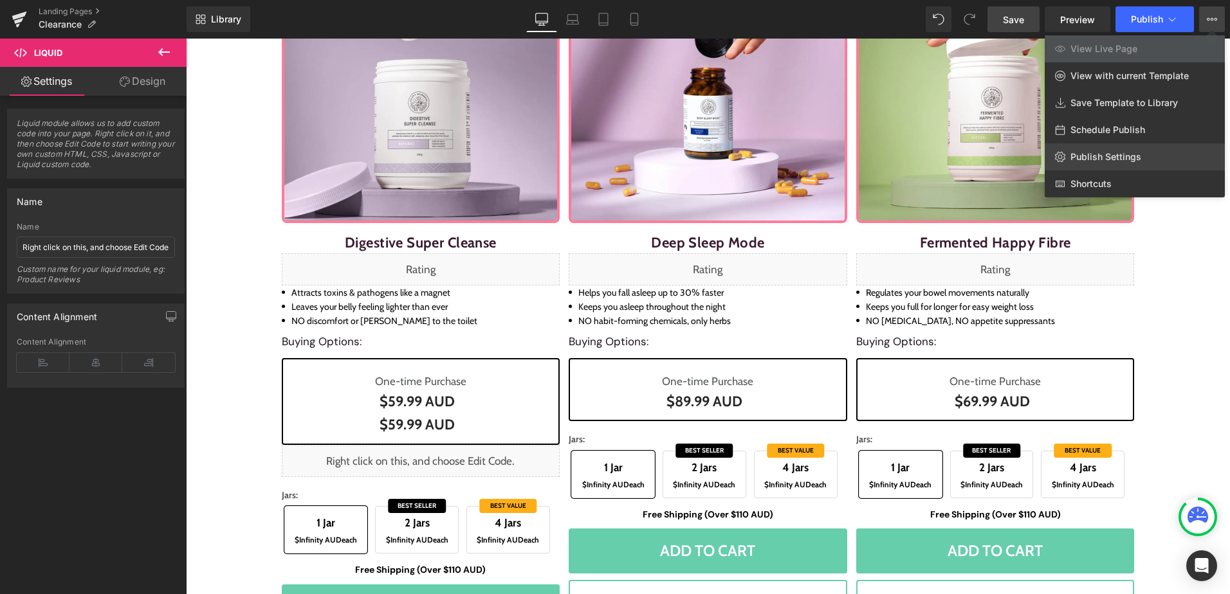
click at [1098, 161] on span "Publish Settings" at bounding box center [1105, 157] width 71 height 12
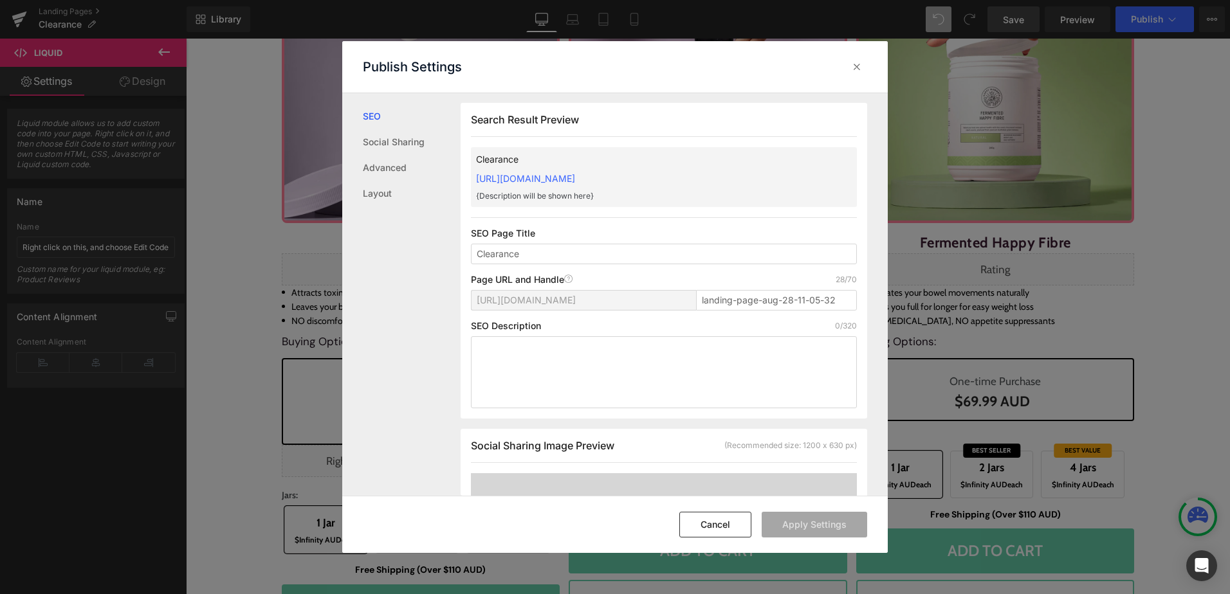
scroll to position [0, 0]
click at [390, 172] on link "Advanced" at bounding box center [412, 168] width 98 height 26
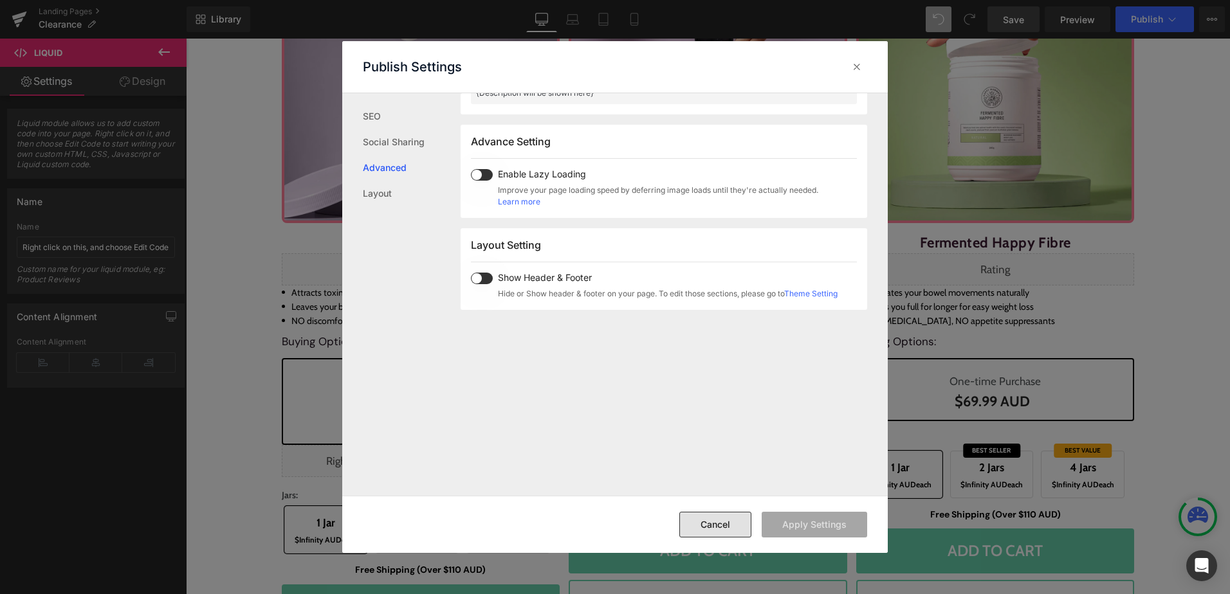
scroll to position [664, 0]
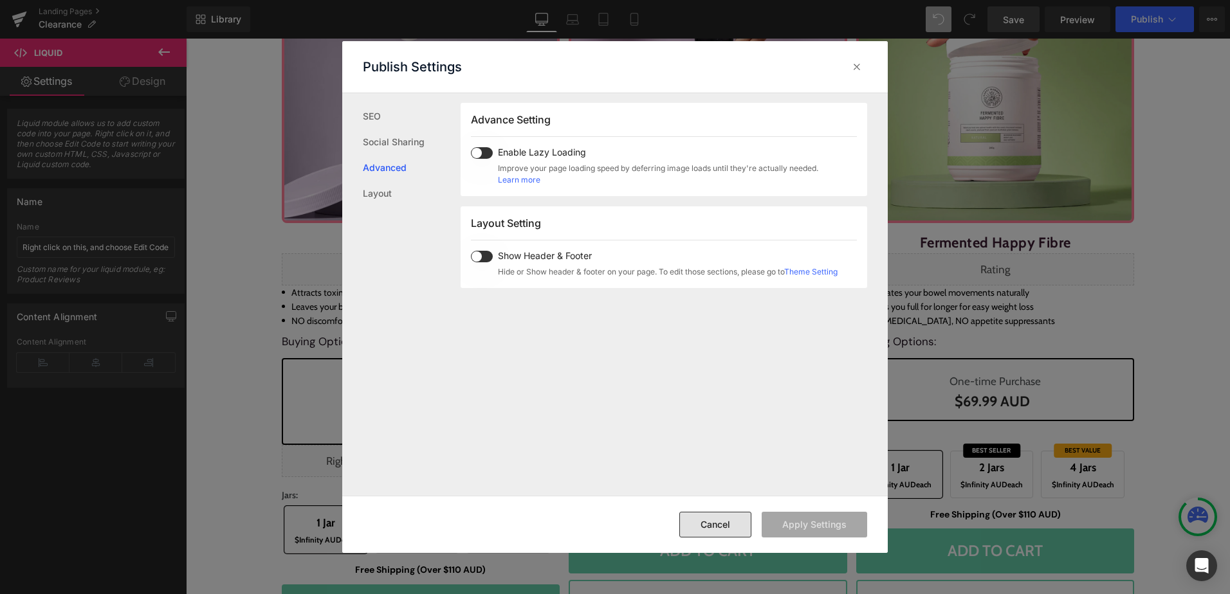
click at [732, 532] on button "Cancel" at bounding box center [715, 525] width 72 height 26
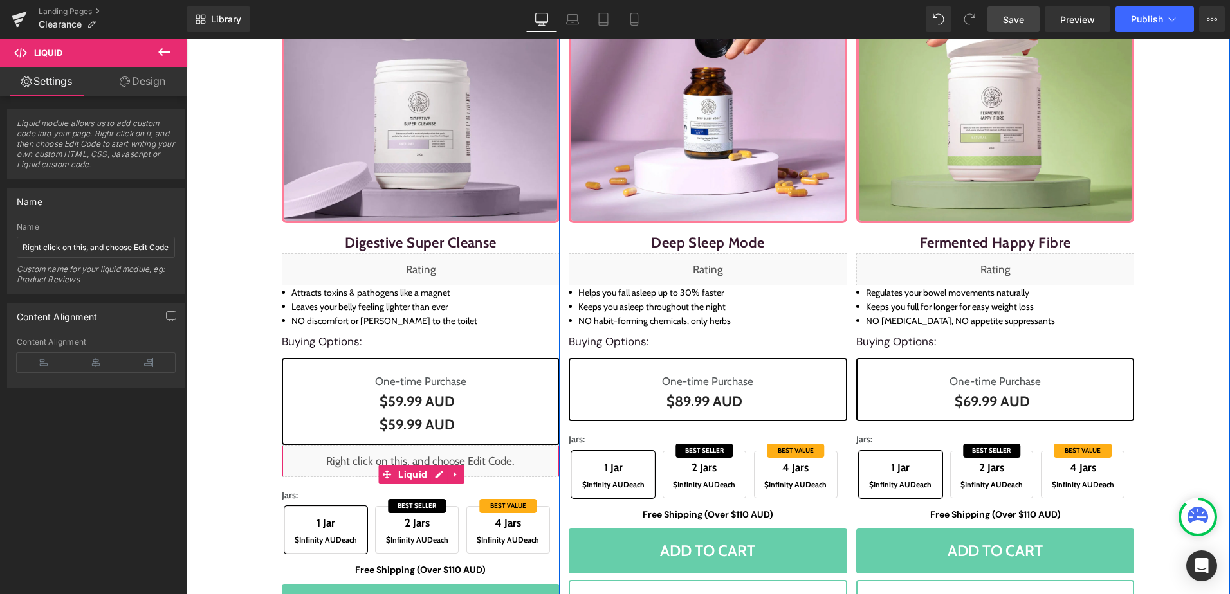
click at [430, 469] on div "Liquid" at bounding box center [421, 461] width 278 height 32
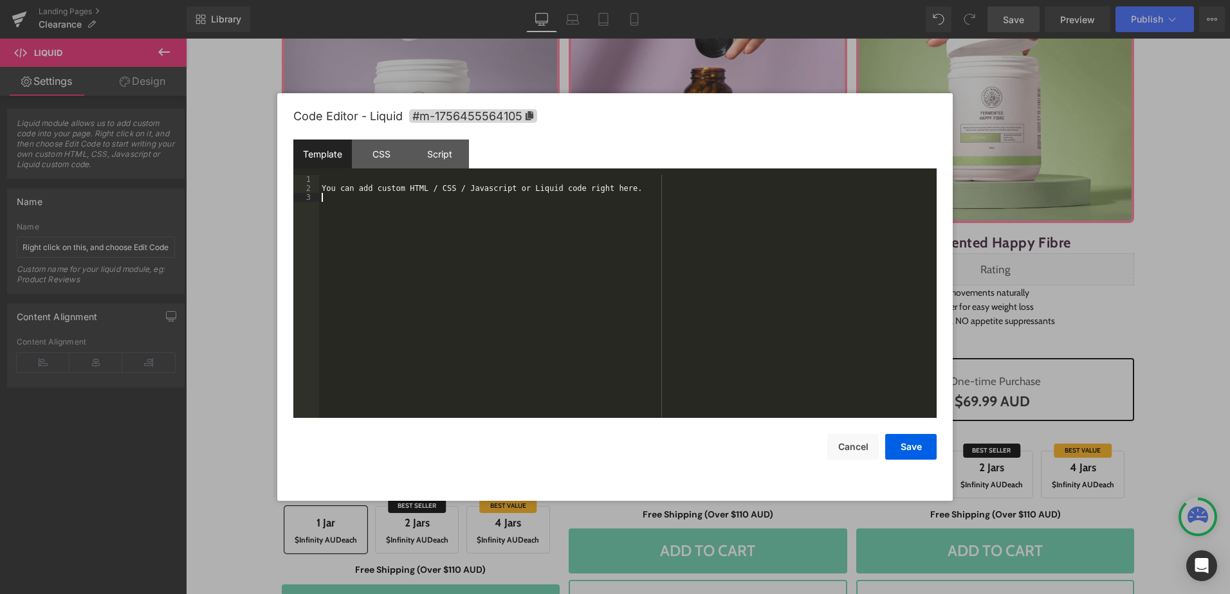
click at [505, 359] on div "You can add custom HTML / CSS / Javascript or Liquid code right here." at bounding box center [627, 305] width 617 height 261
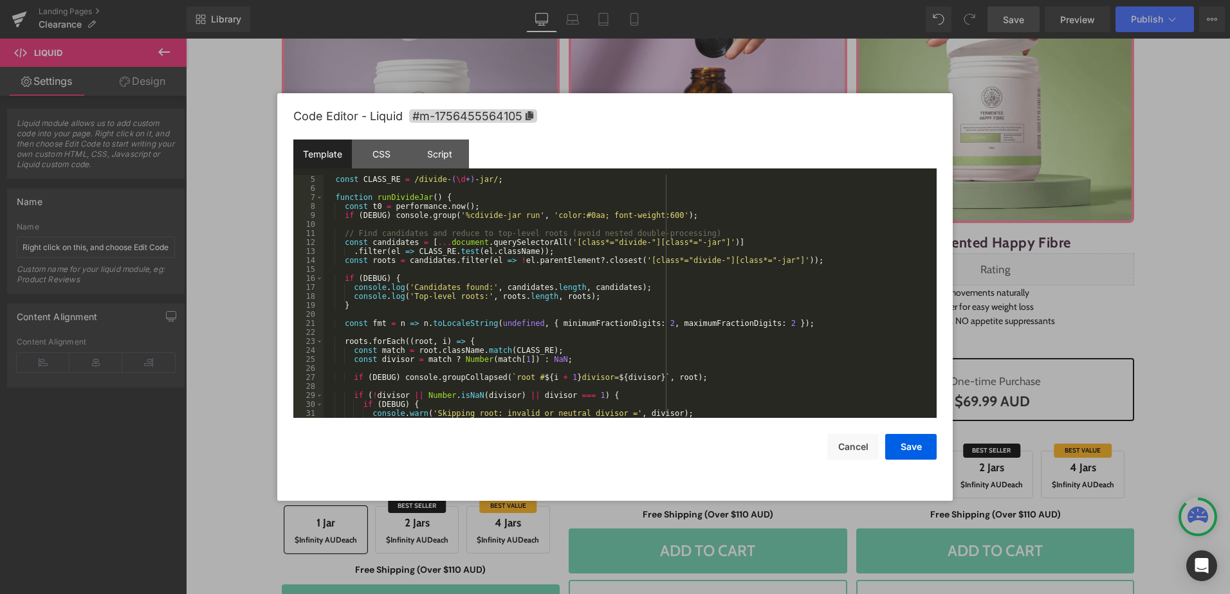
scroll to position [0, 0]
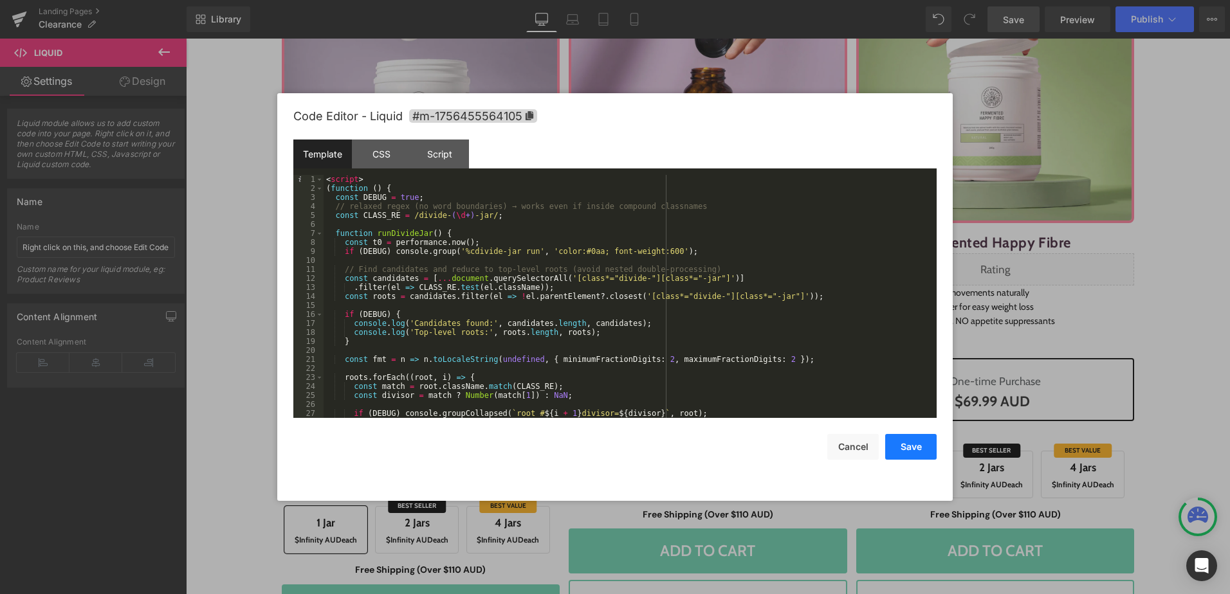
click at [898, 440] on button "Save" at bounding box center [910, 447] width 51 height 26
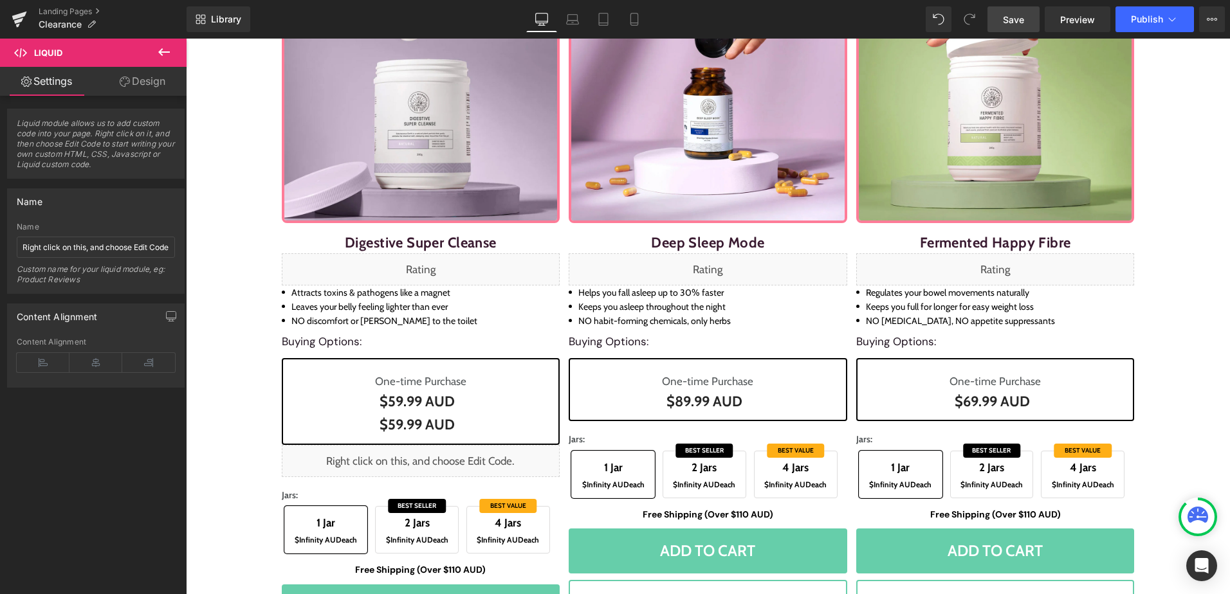
click at [1012, 17] on span "Save" at bounding box center [1013, 20] width 21 height 14
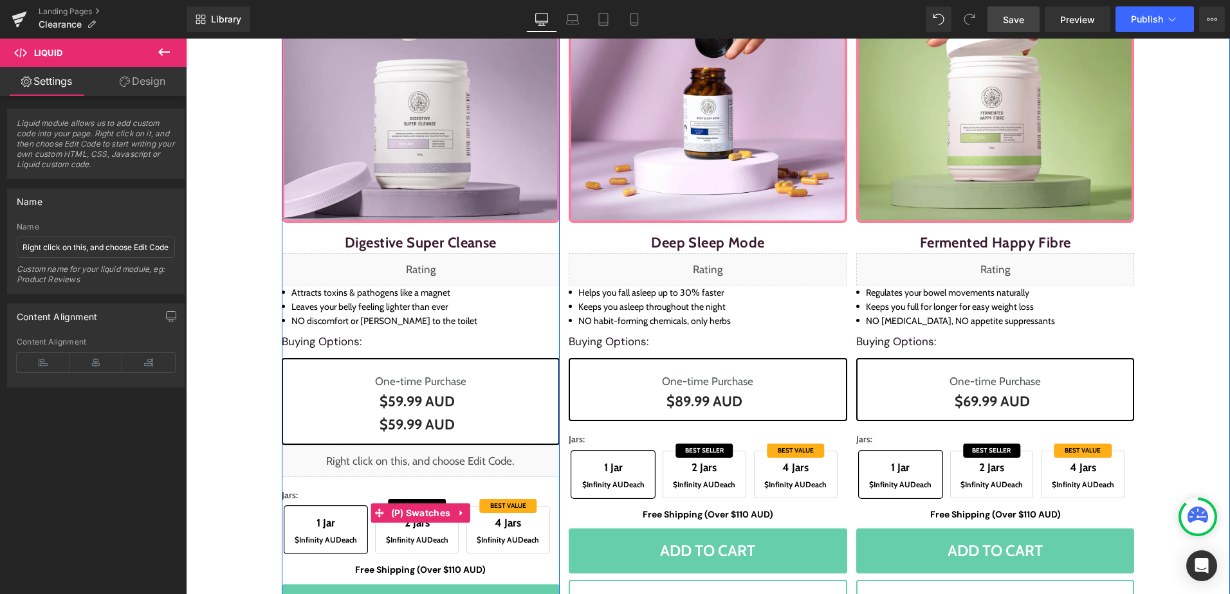
click at [428, 472] on div "Jars: 1 Jar $Infinity AUD each 2 Jars $Infinity AUD each 4 Jars $Infinity AUD e…" at bounding box center [421, 514] width 278 height 86
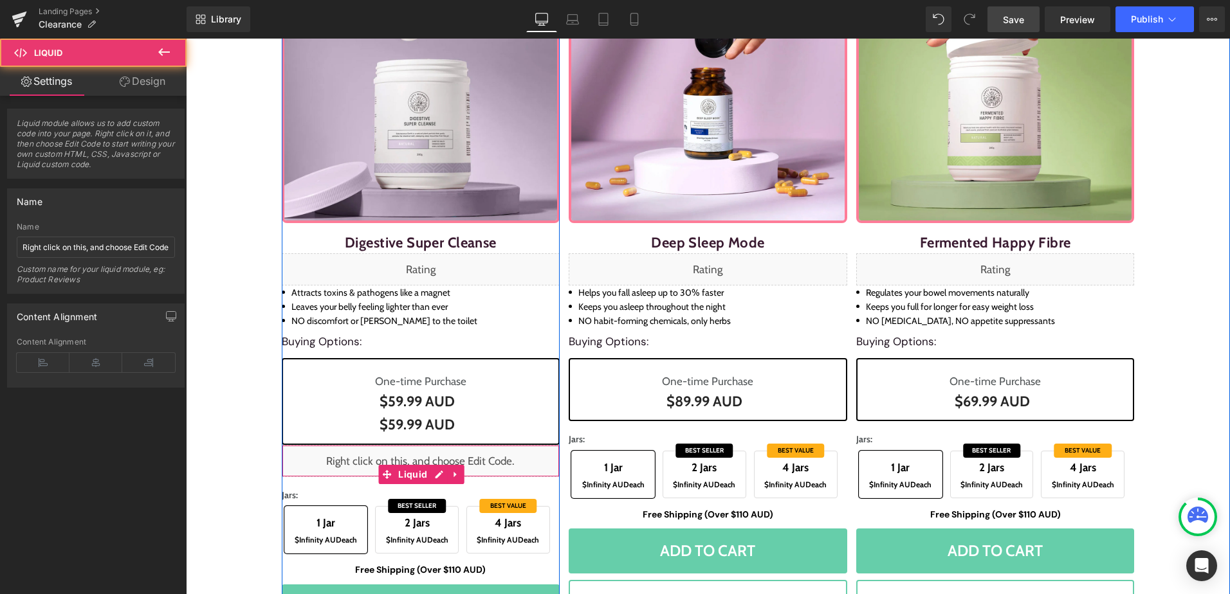
click at [435, 463] on div "Liquid" at bounding box center [421, 461] width 278 height 32
click at [432, 469] on div "Liquid" at bounding box center [421, 461] width 278 height 32
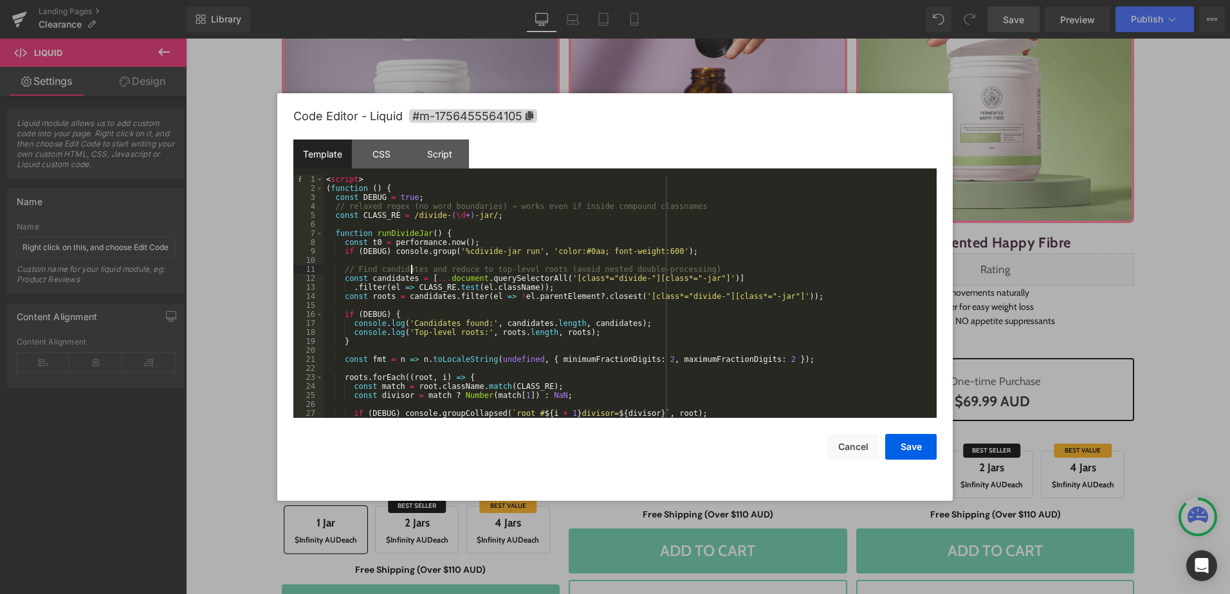
click at [410, 267] on div "< script > ( function ( ) { const DEBUG = true ; // relaxed regex (no word boun…" at bounding box center [627, 305] width 608 height 261
click at [326, 188] on div "< script > ( function ( ) { const DEBUG = true ; // relaxed regex (no word boun…" at bounding box center [627, 305] width 608 height 261
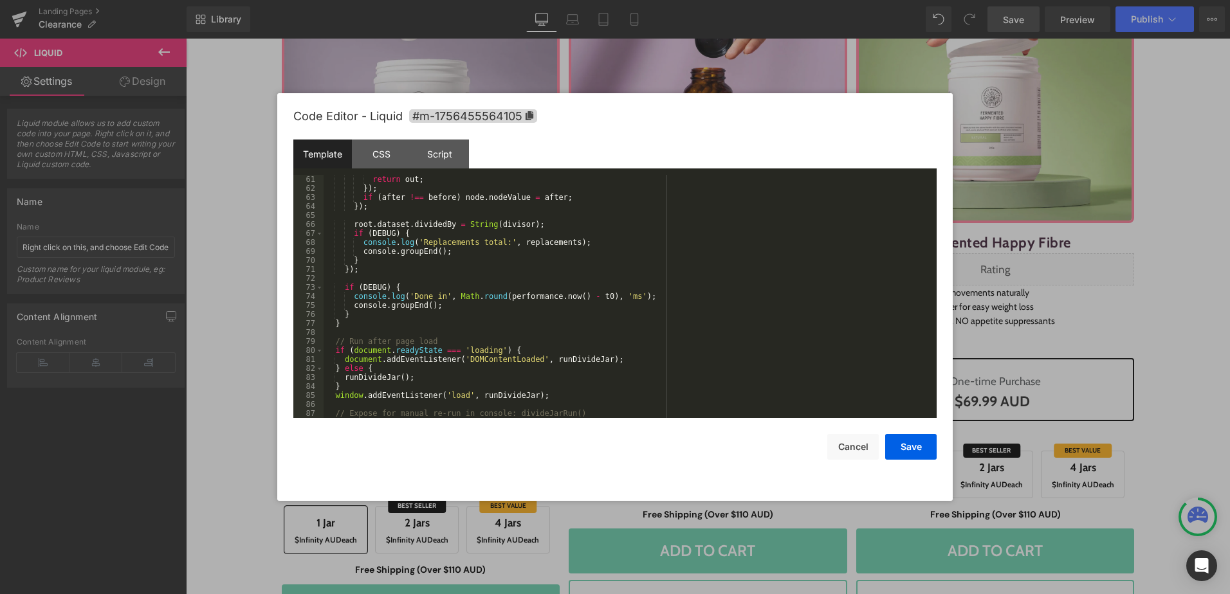
scroll to position [576, 0]
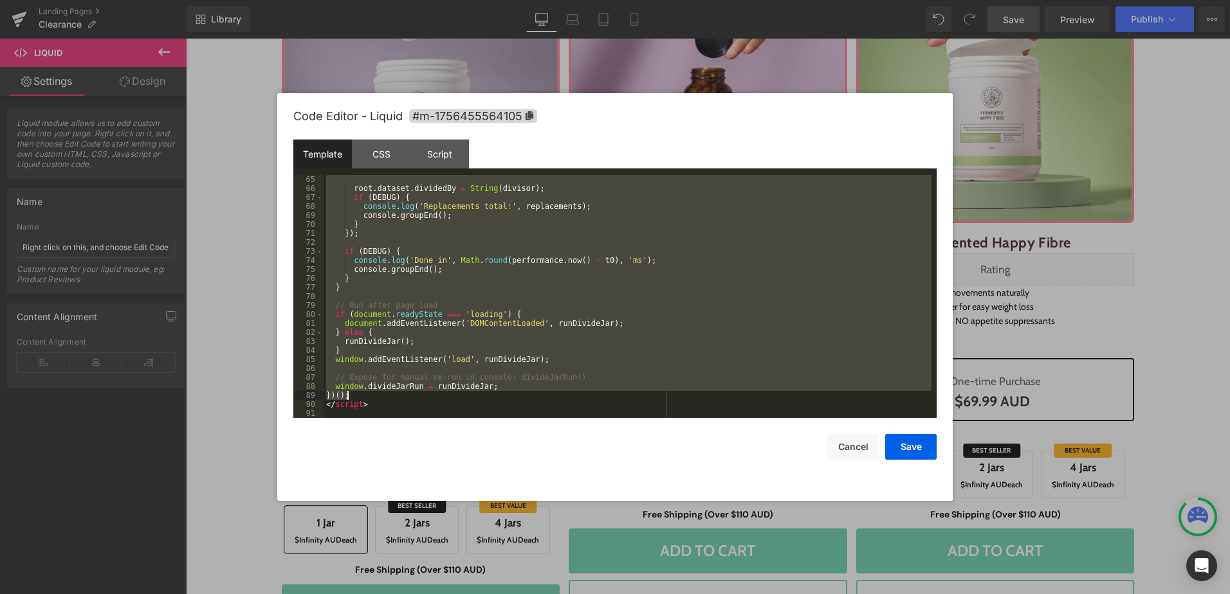
click at [381, 392] on div "root . dataset . dividedBy = String ( divisor ) ; if ( DEBUG ) { console . log …" at bounding box center [627, 305] width 608 height 261
click at [448, 152] on div "Script" at bounding box center [439, 154] width 59 height 29
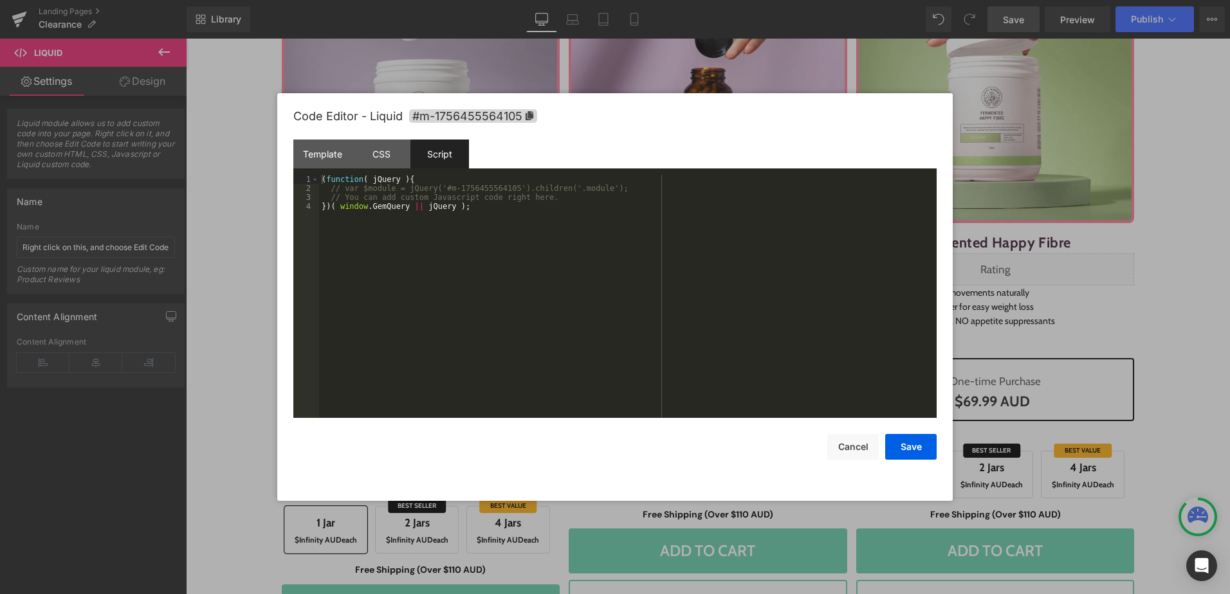
click at [550, 194] on div "( function ( jQuery ) { // var $module = jQuery('#m-1756455564105').children('.…" at bounding box center [627, 305] width 617 height 261
click at [327, 188] on div "( function ( jQuery ) { // var $module = jQuery('#m-1756455564105').children('.…" at bounding box center [627, 305] width 617 height 261
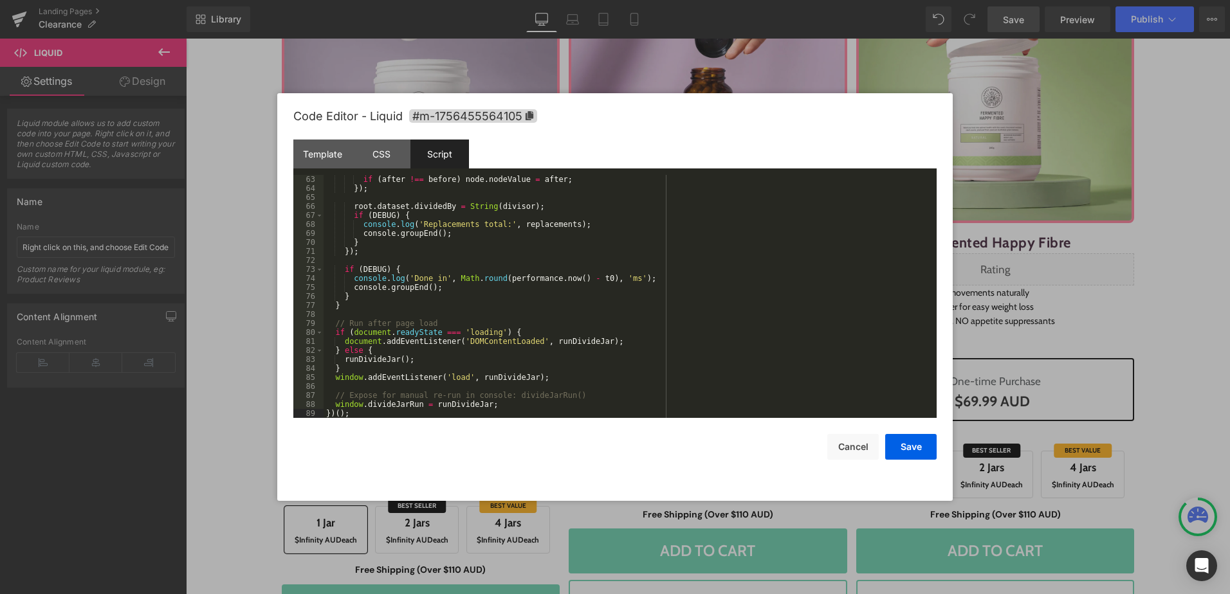
scroll to position [567, 0]
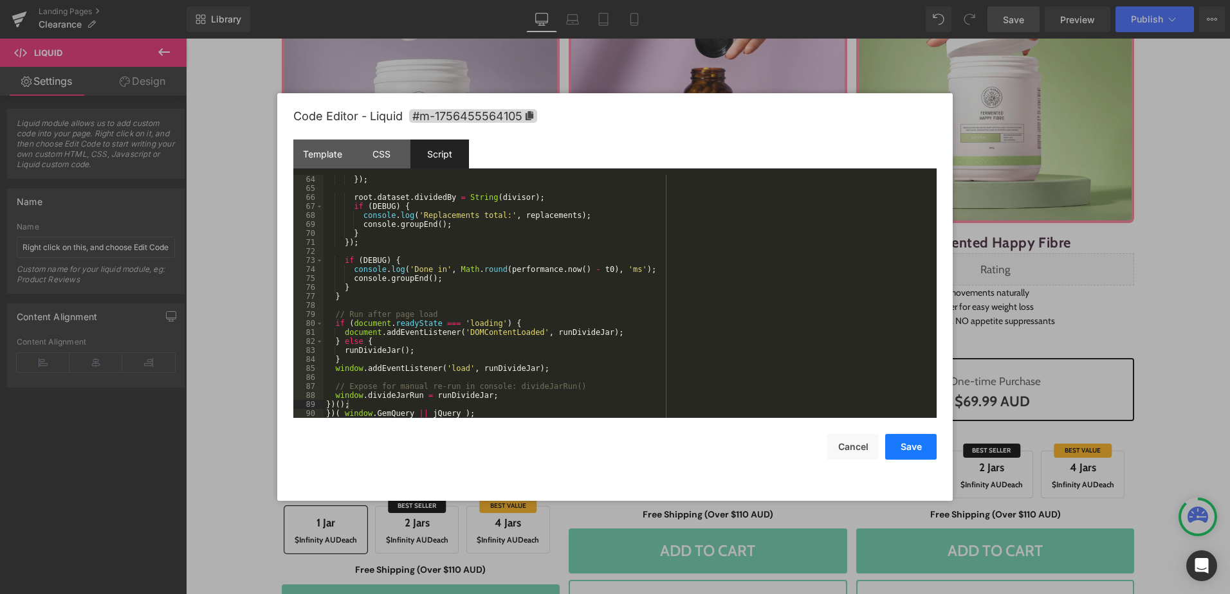
click at [911, 448] on button "Save" at bounding box center [910, 447] width 51 height 26
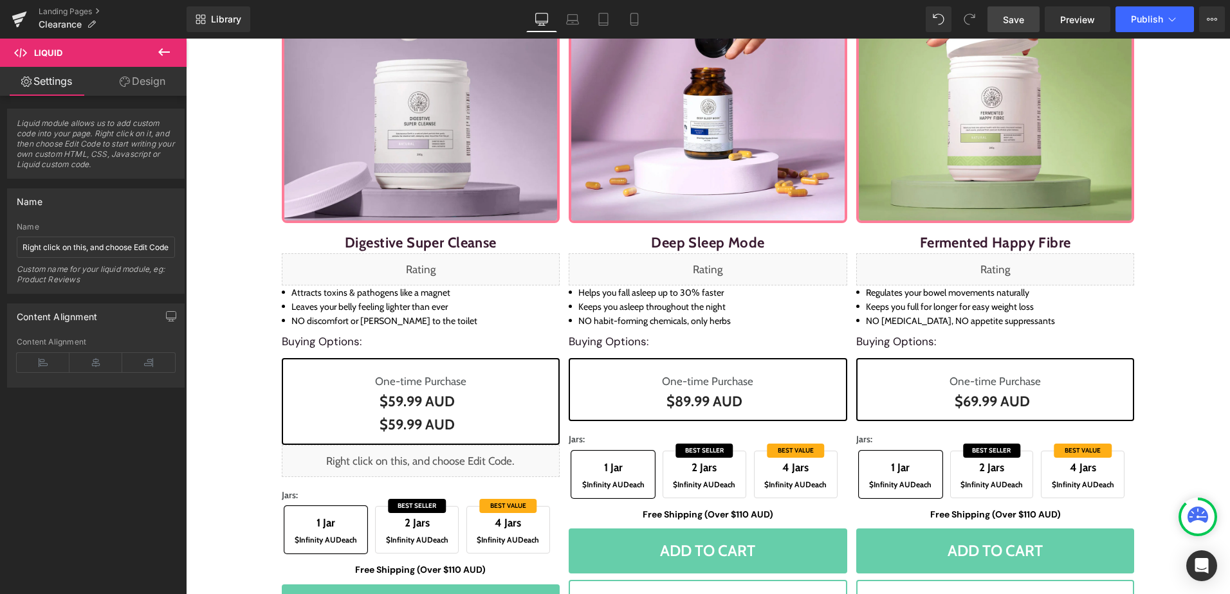
click at [1010, 14] on span "Save" at bounding box center [1013, 20] width 21 height 14
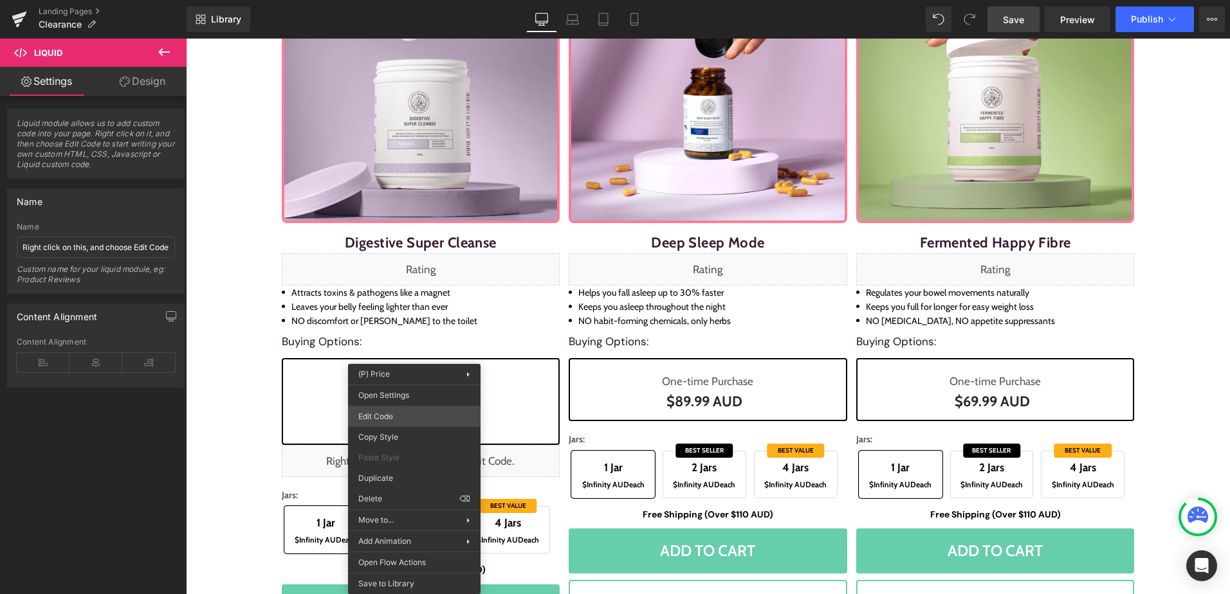
click at [428, 0] on div "Liquid You are previewing how the will restyle your page. You can not edit Elem…" at bounding box center [615, 0] width 1230 height 0
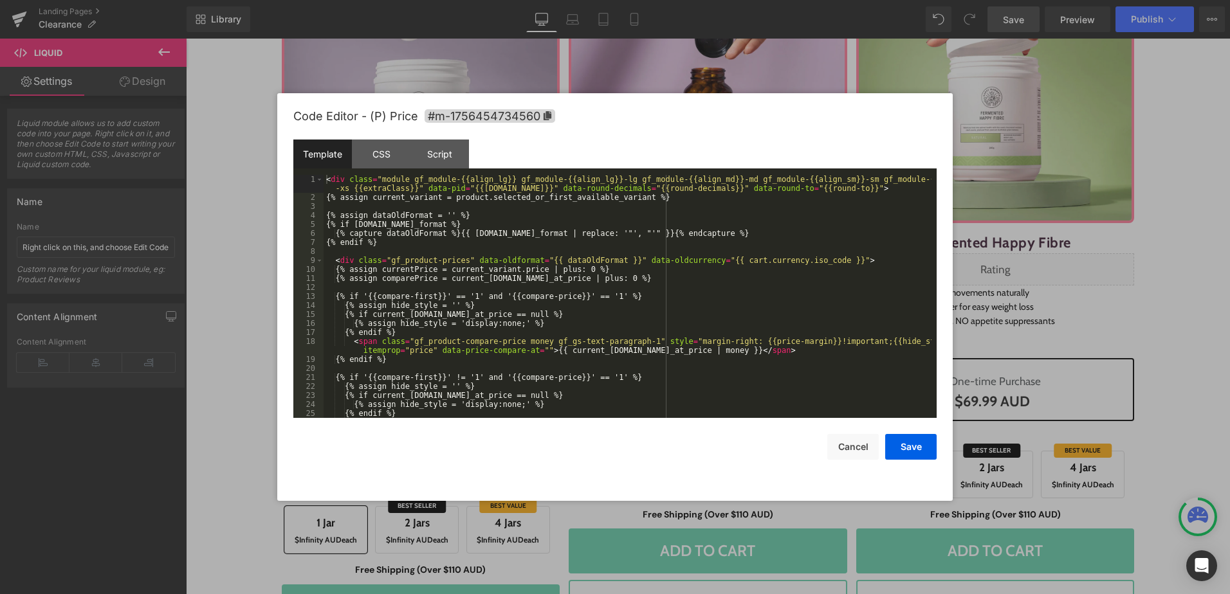
click at [480, 361] on div "< div class = "module gf_module-{{align_lg}} gf_module-{{align_lg}}-lg gf_modul…" at bounding box center [627, 314] width 608 height 279
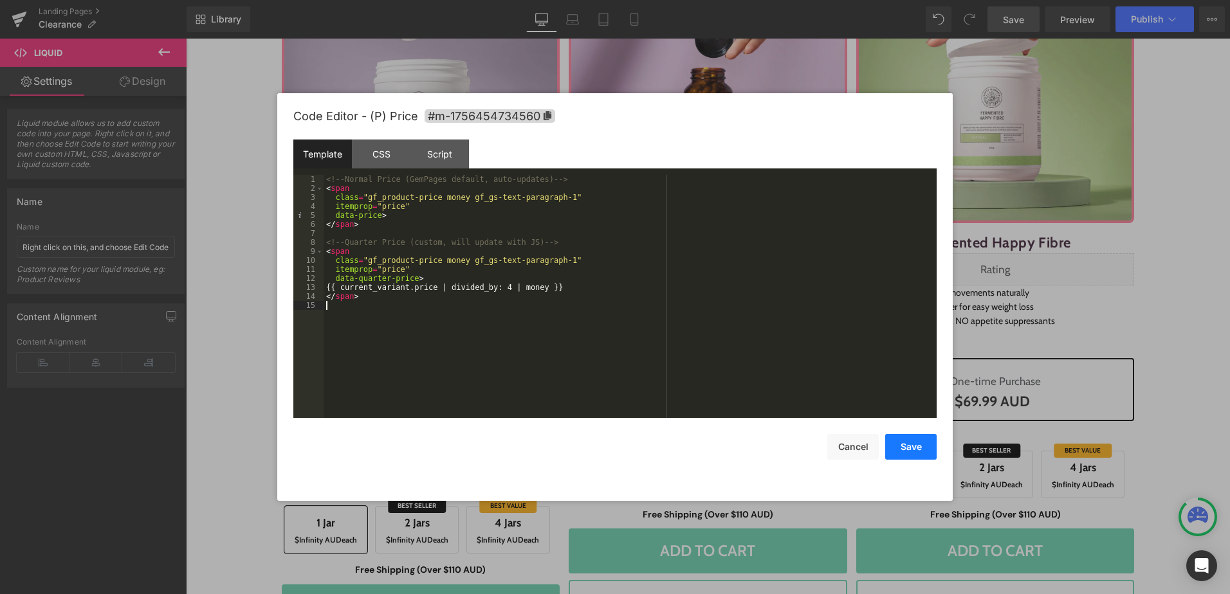
click at [900, 439] on button "Save" at bounding box center [910, 447] width 51 height 26
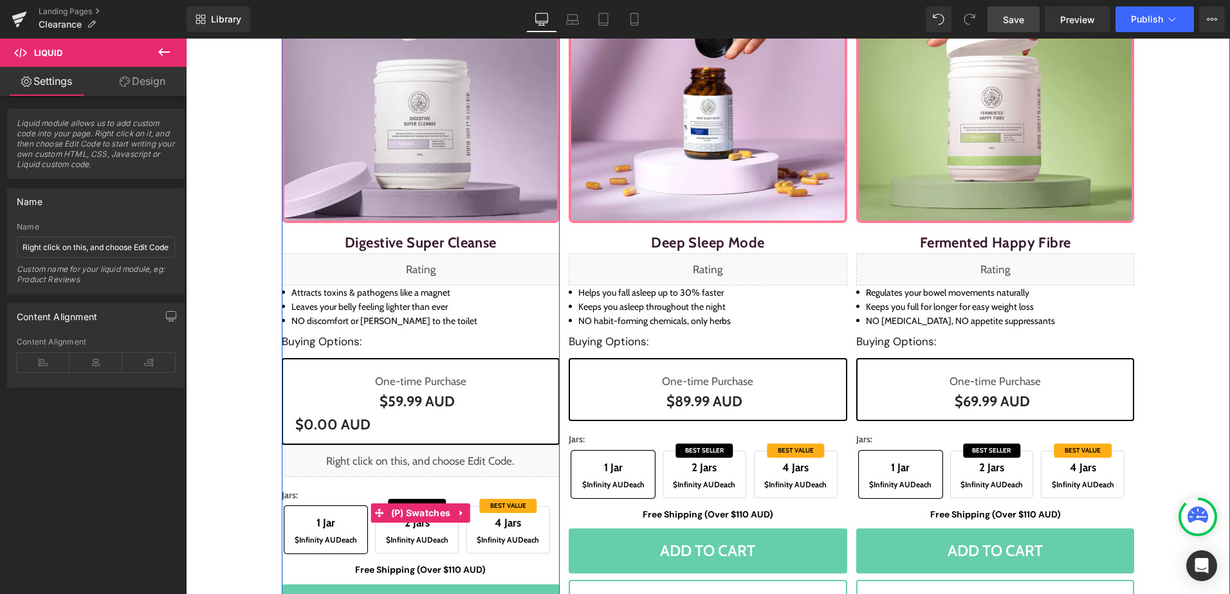
click at [449, 471] on div "Jars: 1 Jar $Infinity AUD each 2 Jars $Infinity AUD each 4 Jars $Infinity AUD e…" at bounding box center [421, 514] width 278 height 86
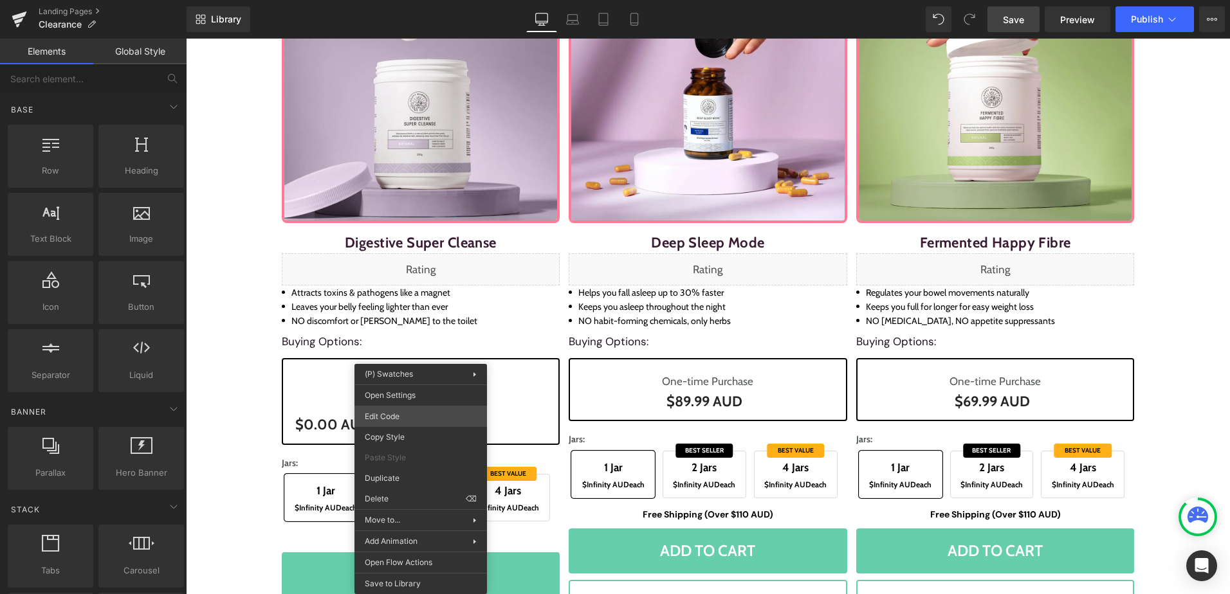
click at [424, 0] on div "Liquid You are previewing how the will restyle your page. You can not edit Elem…" at bounding box center [615, 0] width 1230 height 0
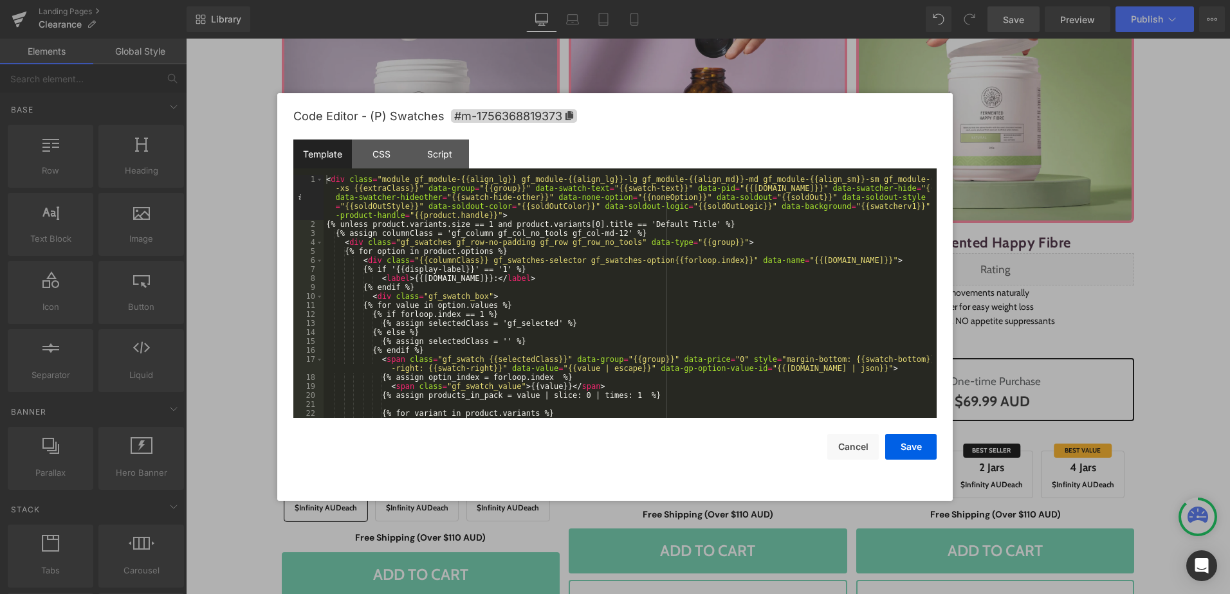
click at [433, 139] on div "Code Editor - (P) Swatches #m-1756368819373" at bounding box center [614, 116] width 643 height 46
click at [433, 152] on div "Script" at bounding box center [439, 154] width 59 height 29
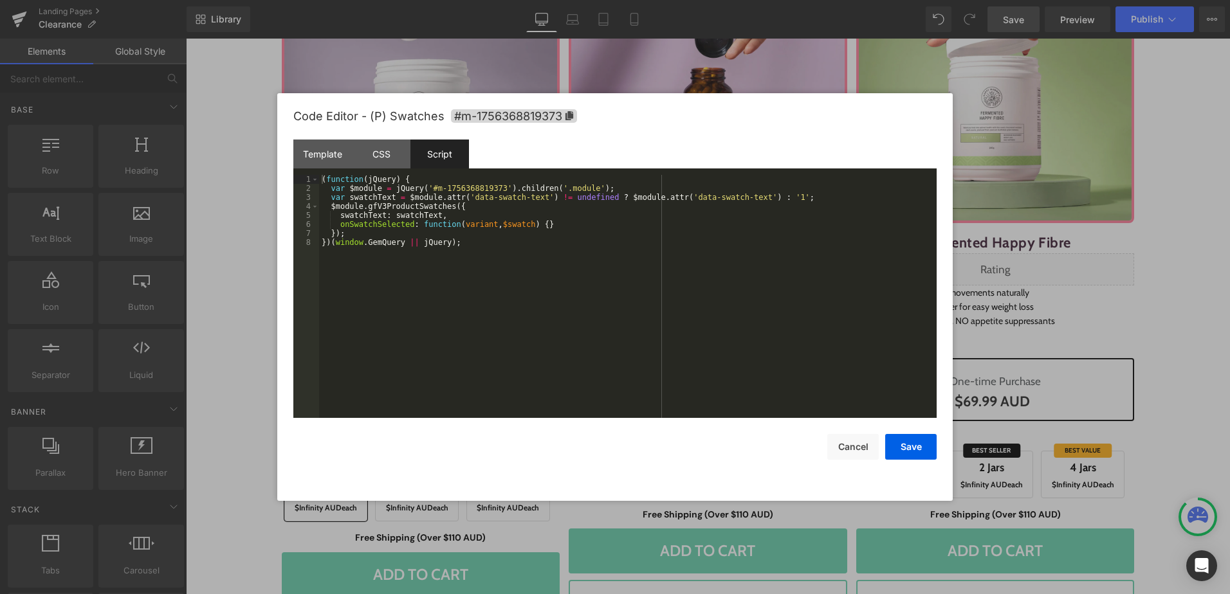
click at [540, 311] on div "( function ( jQuery ) { var $module = jQuery ( '#m-1756368819373' ) . children …" at bounding box center [627, 305] width 617 height 261
click at [376, 234] on div "( function ( jQuery ) { var $module = jQuery ( '#m-1756368819373' ) . children …" at bounding box center [627, 305] width 617 height 261
click at [433, 242] on div "( function ( jQuery ) { var $module = jQuery ( '#m-1756368819373' ) . children …" at bounding box center [629, 305] width 613 height 261
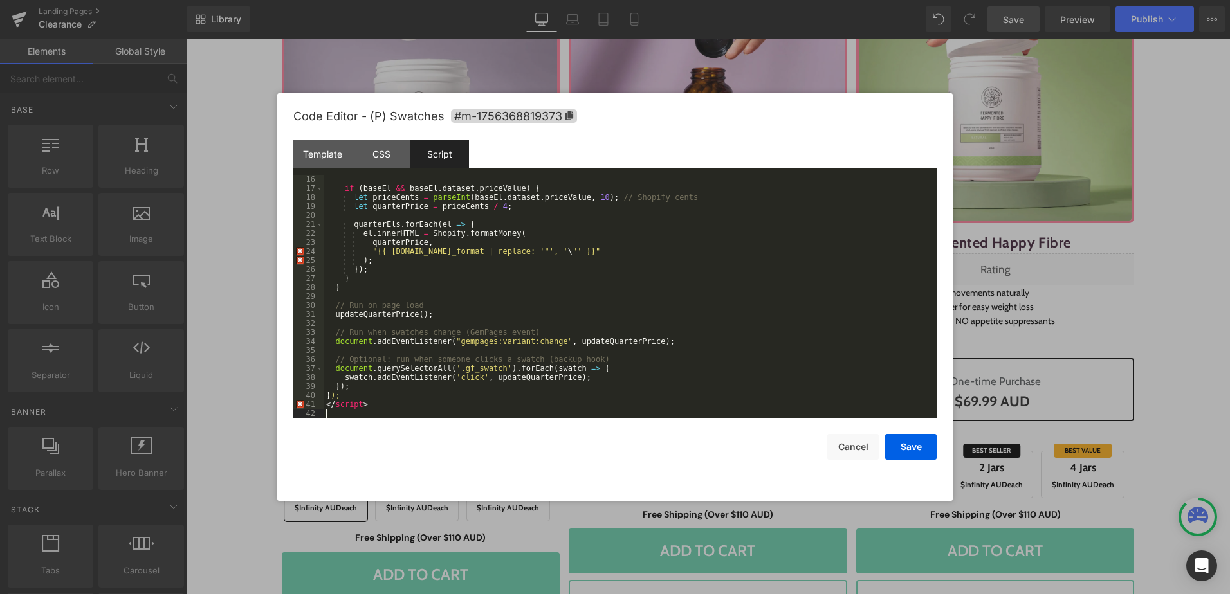
scroll to position [153, 0]
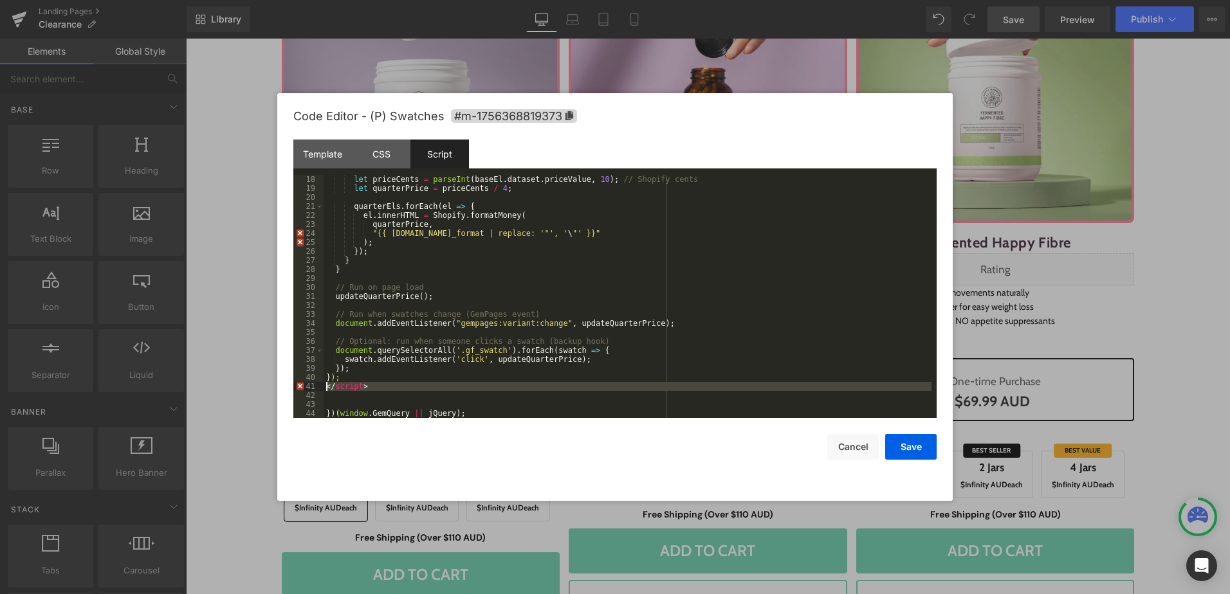
drag, startPoint x: 379, startPoint y: 387, endPoint x: 323, endPoint y: 386, distance: 56.0
click at [323, 386] on div "let priceCents = parseInt ( baseEl . dataset . priceValue , 10 ) ; // Shopify c…" at bounding box center [627, 305] width 608 height 261
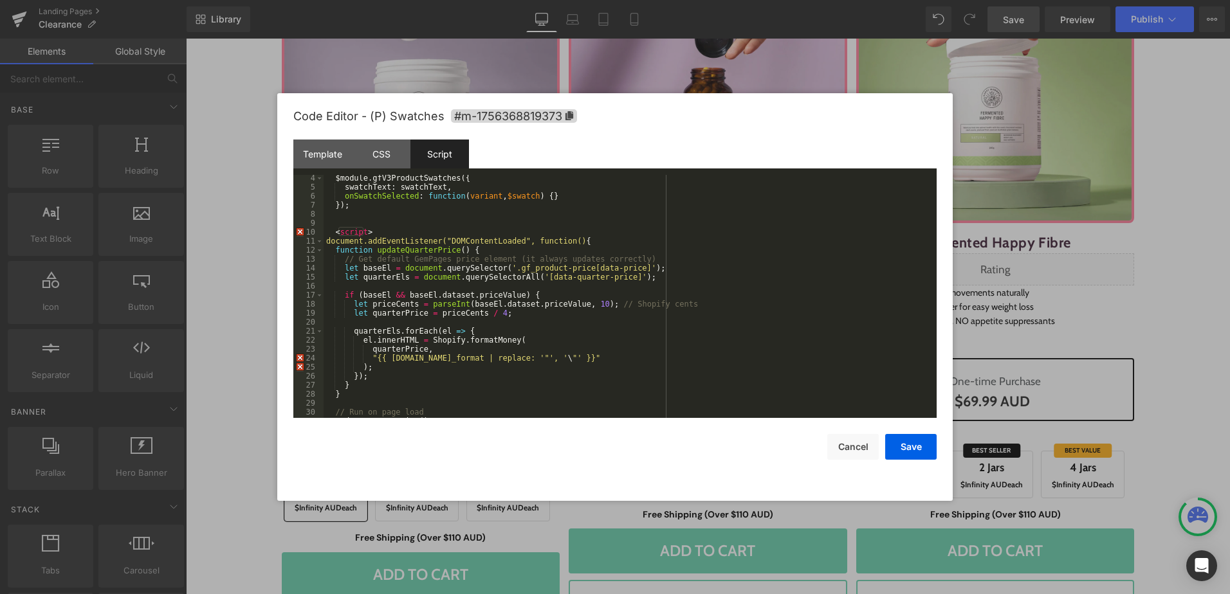
scroll to position [0, 0]
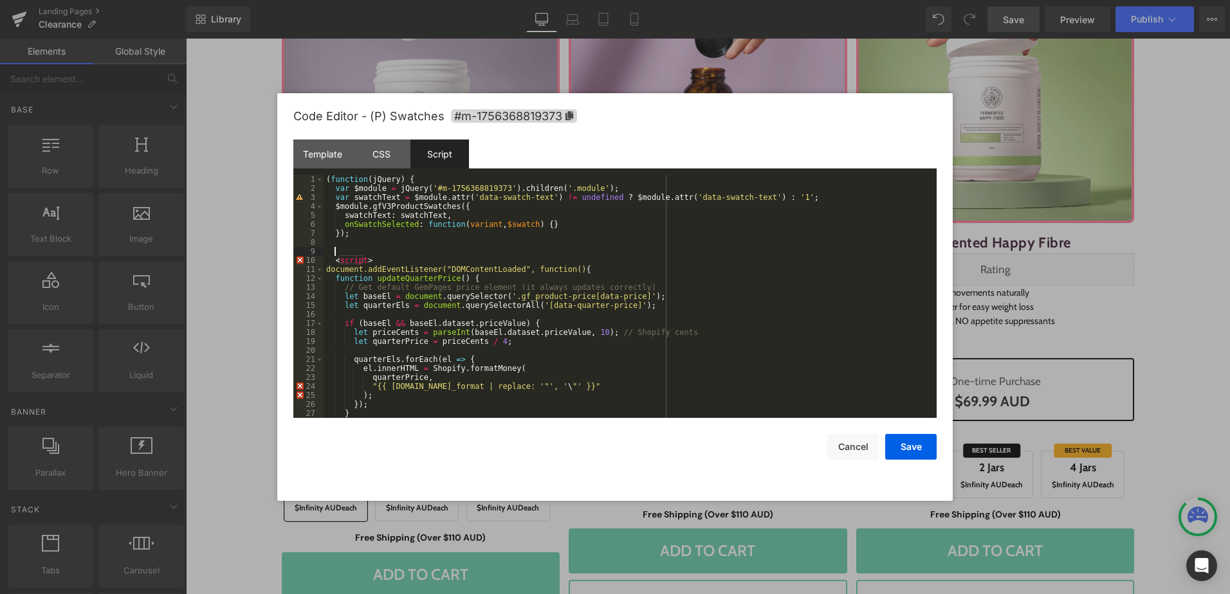
click at [383, 254] on div "( function ( jQuery ) { var $module = jQuery ( '#m-1756368819373' ) . children …" at bounding box center [627, 305] width 608 height 261
click at [396, 259] on div "( function ( jQuery ) { var $module = jQuery ( '#m-1756368819373' ) . children …" at bounding box center [627, 305] width 608 height 261
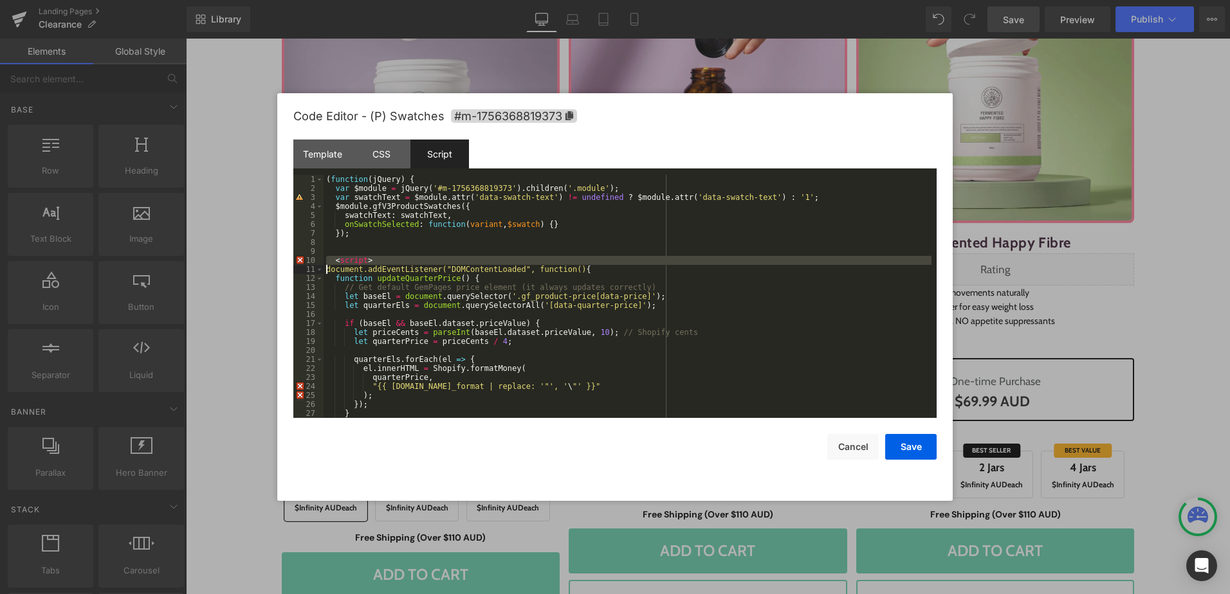
click at [396, 259] on div "( function ( jQuery ) { var $module = jQuery ( '#m-1756368819373' ) . children …" at bounding box center [627, 305] width 608 height 261
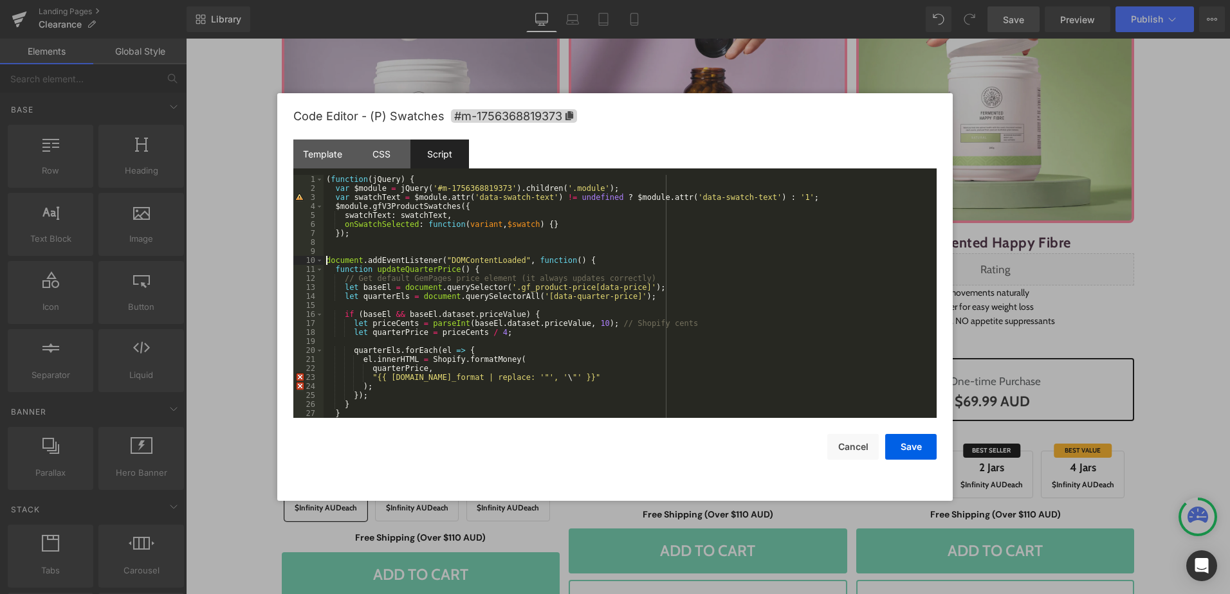
scroll to position [39, 0]
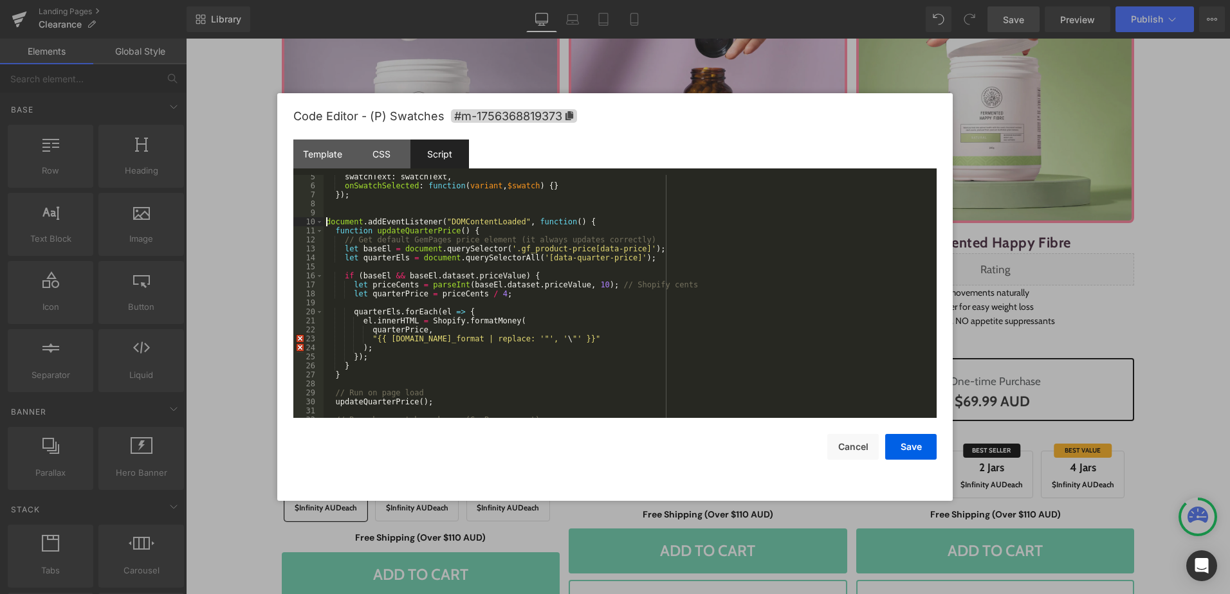
click at [536, 367] on div "swatchText : swatchText , onSwatchSelected : function ( variant , $swatch ) { }…" at bounding box center [627, 302] width 608 height 261
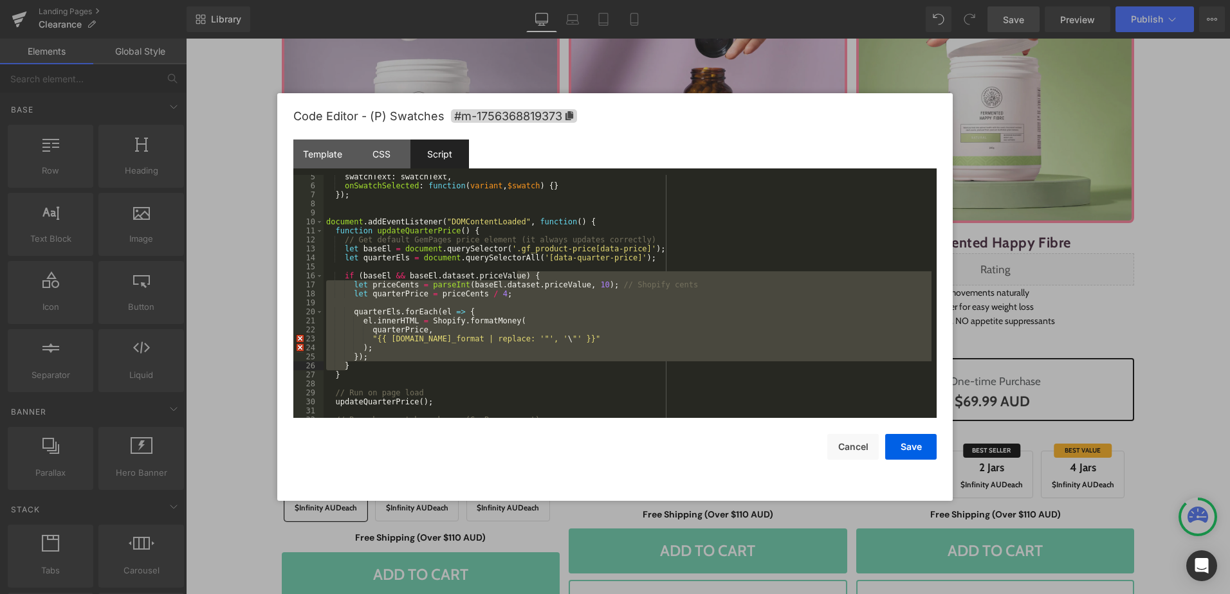
click at [536, 367] on div "swatchText : swatchText , onSwatchSelected : function ( variant , $swatch ) { }…" at bounding box center [627, 296] width 608 height 243
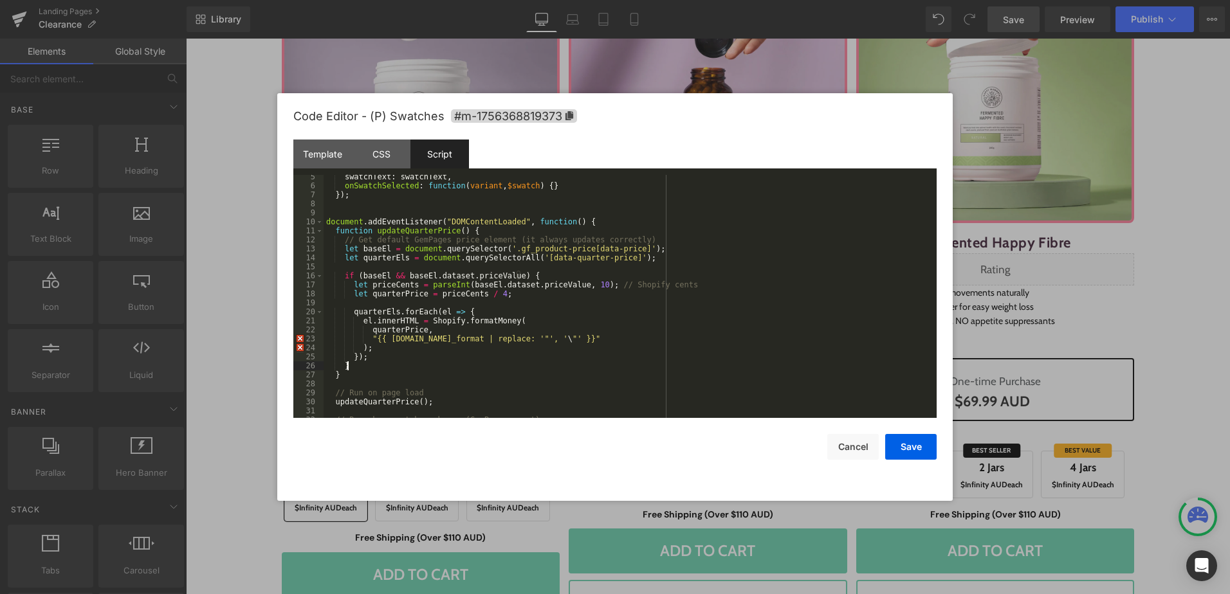
click at [576, 385] on div "swatchText : swatchText , onSwatchSelected : function ( variant , $swatch ) { }…" at bounding box center [627, 302] width 608 height 261
click at [640, 371] on div "swatchText : swatchText , onSwatchSelected : function ( variant , $swatch ) { }…" at bounding box center [627, 302] width 608 height 261
click at [930, 446] on button "Save" at bounding box center [910, 447] width 51 height 26
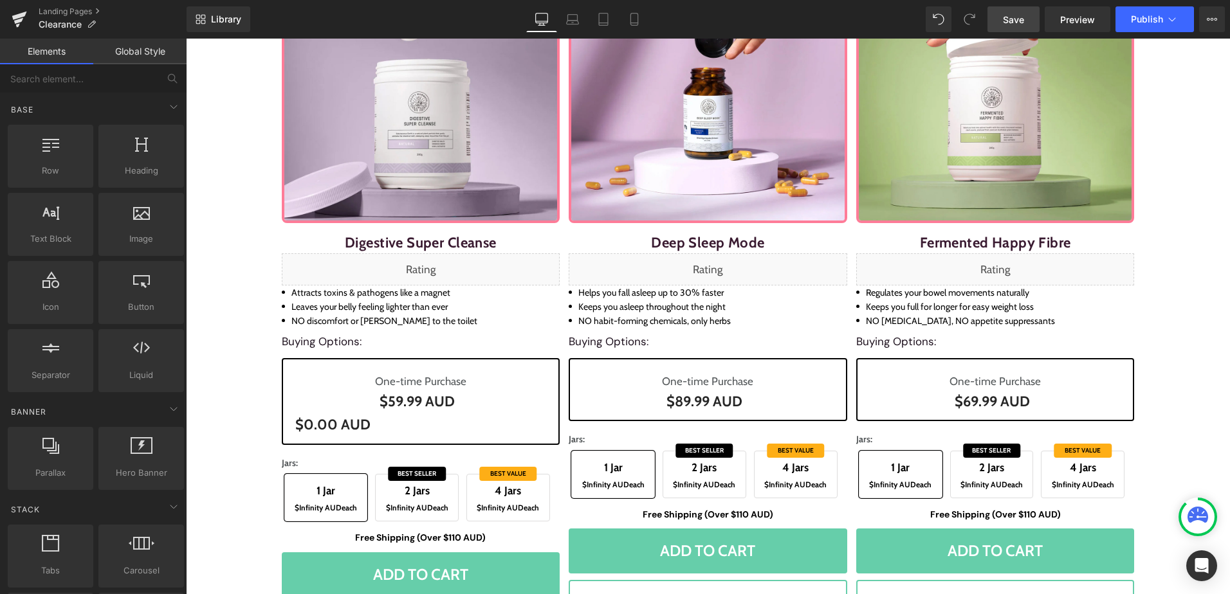
click at [1023, 17] on span "Save" at bounding box center [1013, 20] width 21 height 14
click at [827, 20] on div "Library Desktop Desktop Laptop Tablet Mobile Save Preview Publish Scheduled Vie…" at bounding box center [707, 19] width 1043 height 26
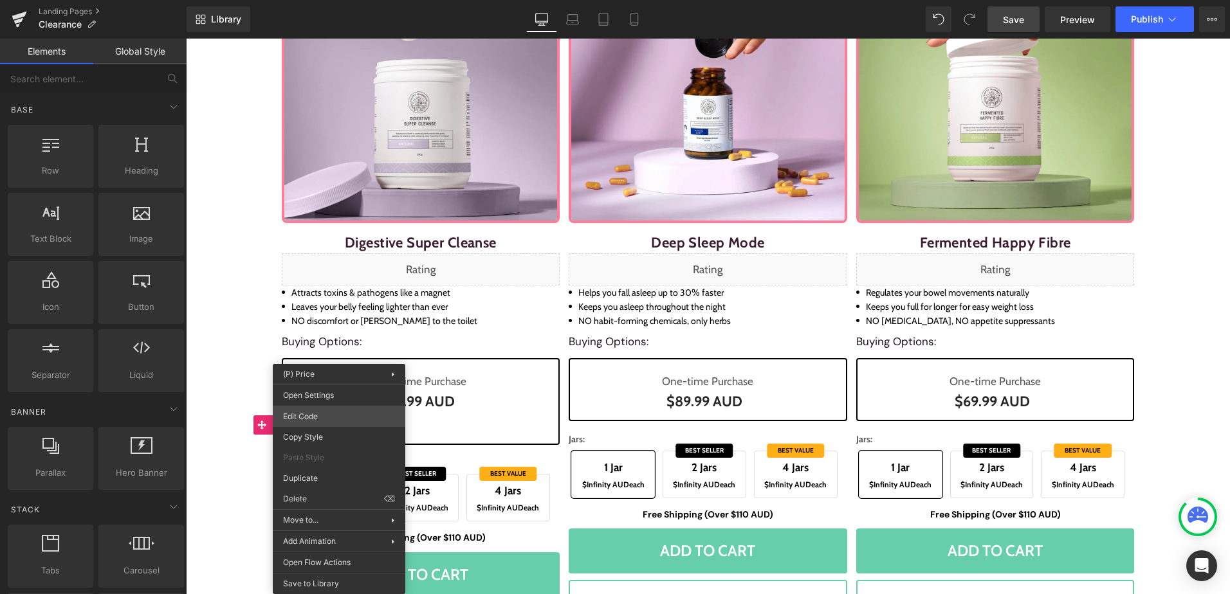
click at [343, 0] on div "Liquid You are previewing how the will restyle your page. You can not edit Elem…" at bounding box center [615, 0] width 1230 height 0
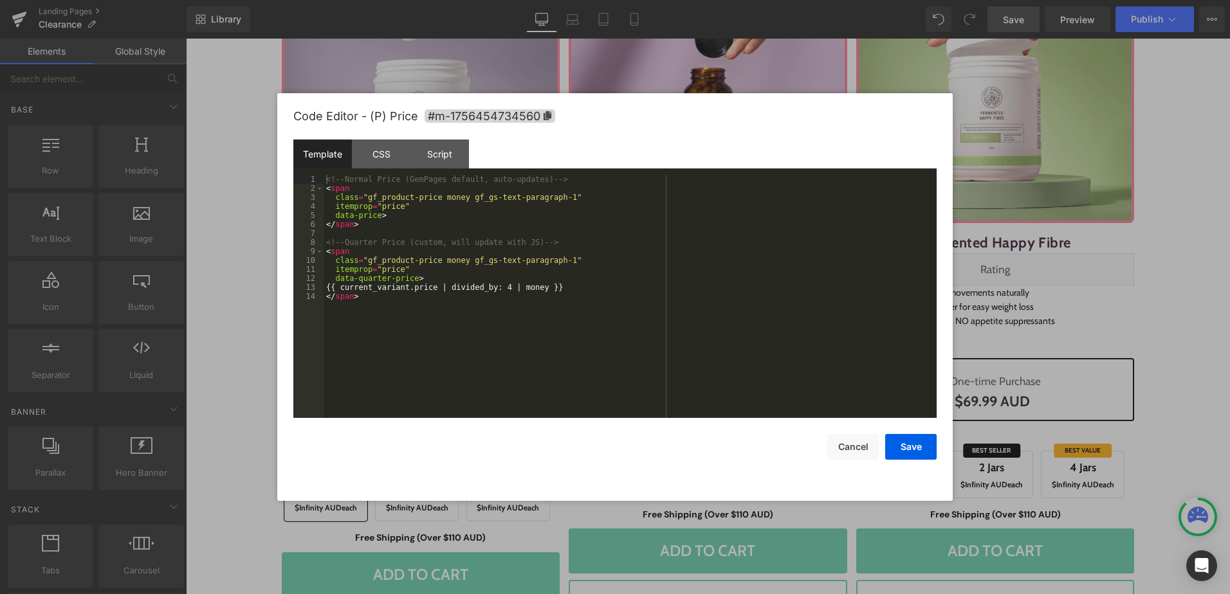
click at [457, 358] on div "<!-- Normal Price (GemPages default, auto-updates) --> < span class = "gf_produ…" at bounding box center [629, 305] width 613 height 261
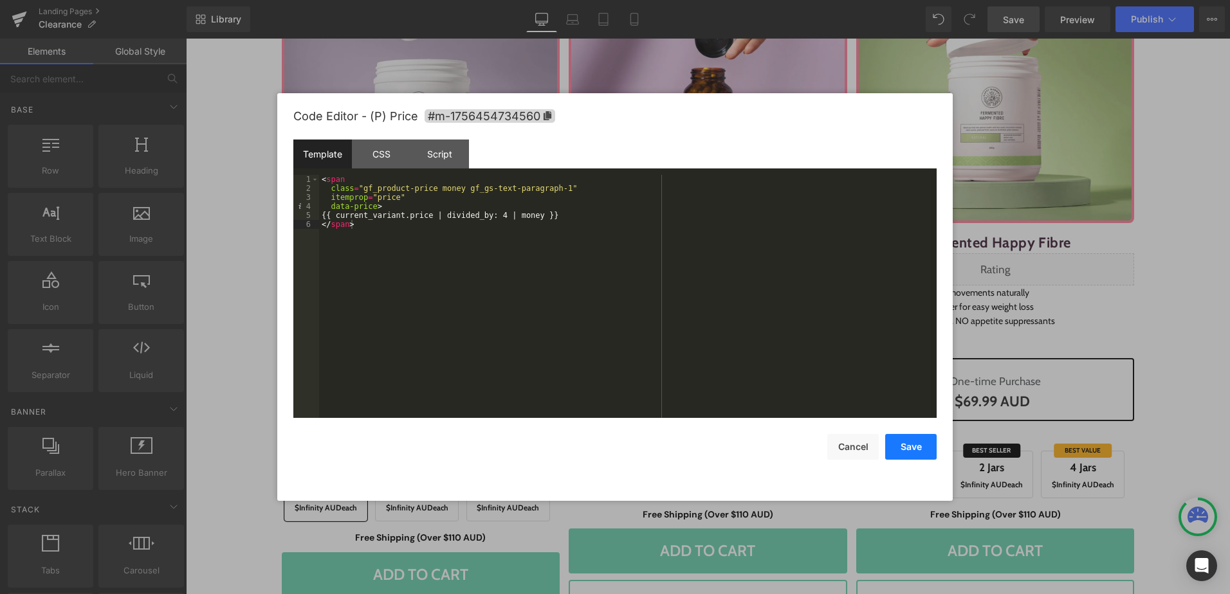
click at [912, 454] on button "Save" at bounding box center [910, 447] width 51 height 26
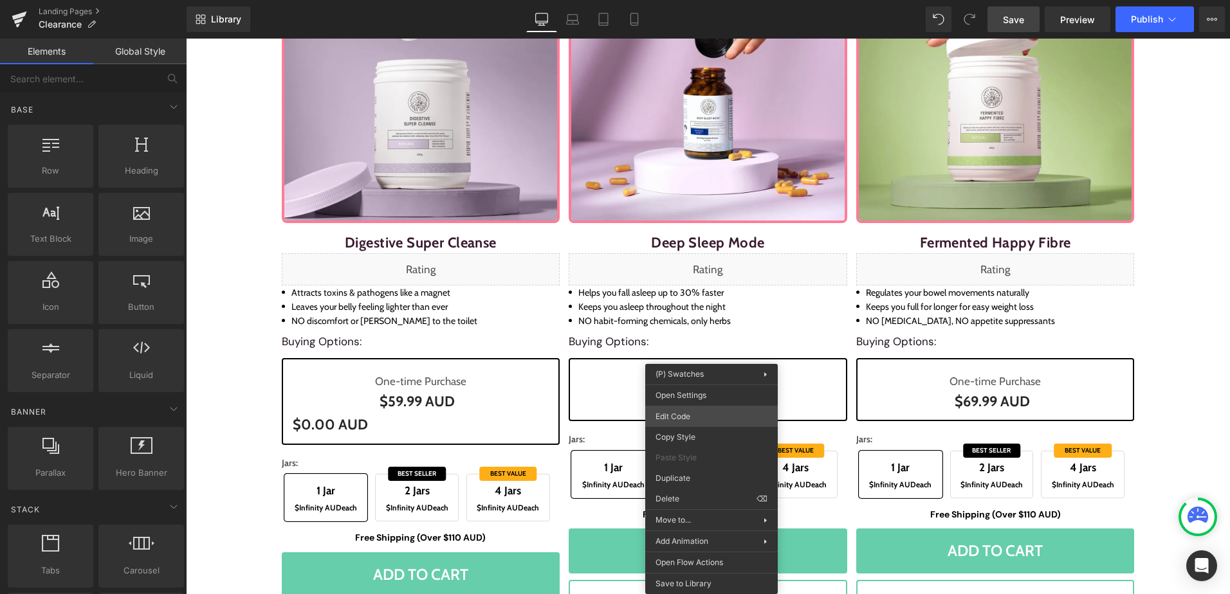
click at [693, 0] on div "Liquid You are previewing how the will restyle your page. You can not edit Elem…" at bounding box center [615, 0] width 1230 height 0
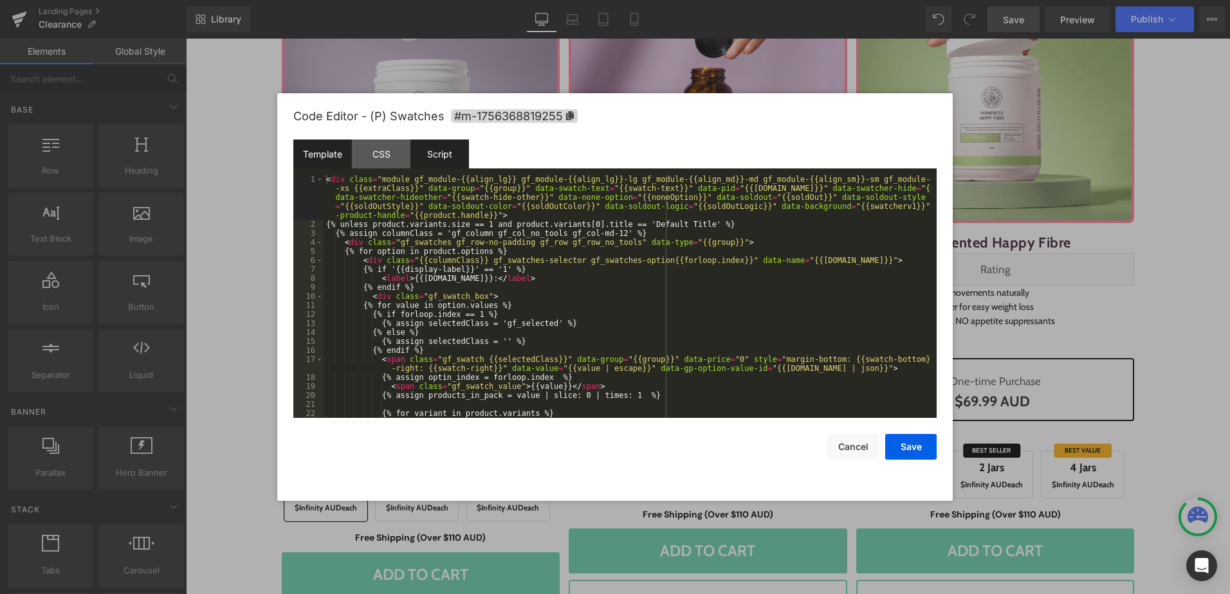
click at [432, 152] on div "Script" at bounding box center [439, 154] width 59 height 29
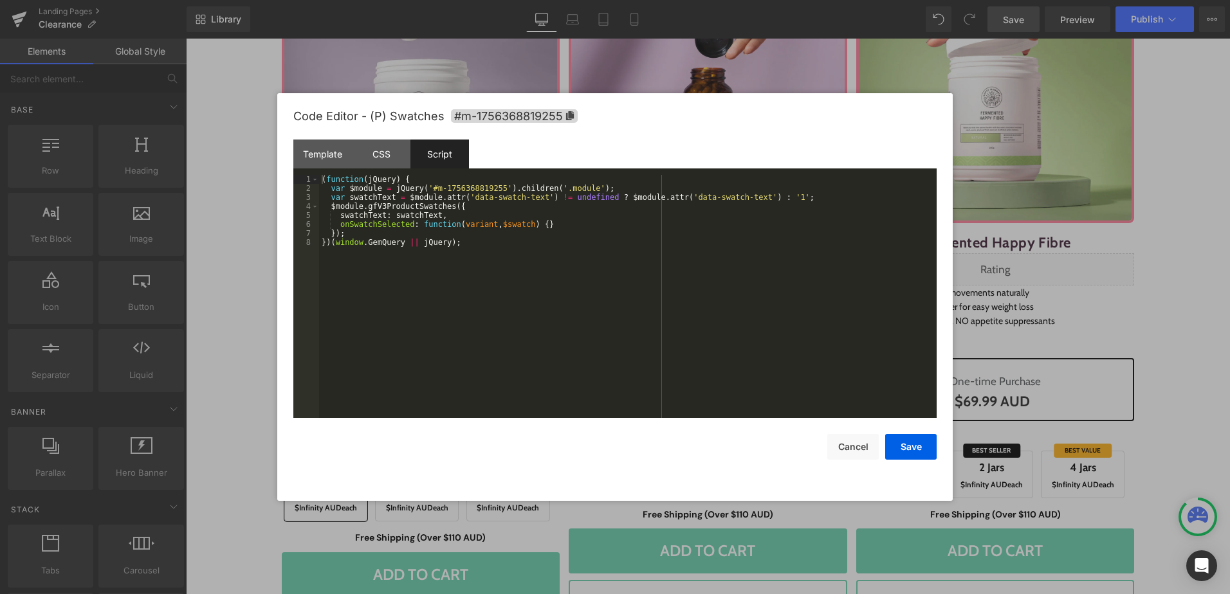
click at [559, 273] on div "( function ( jQuery ) { var $module = jQuery ( '#m-1756368819255' ) . children …" at bounding box center [627, 305] width 617 height 261
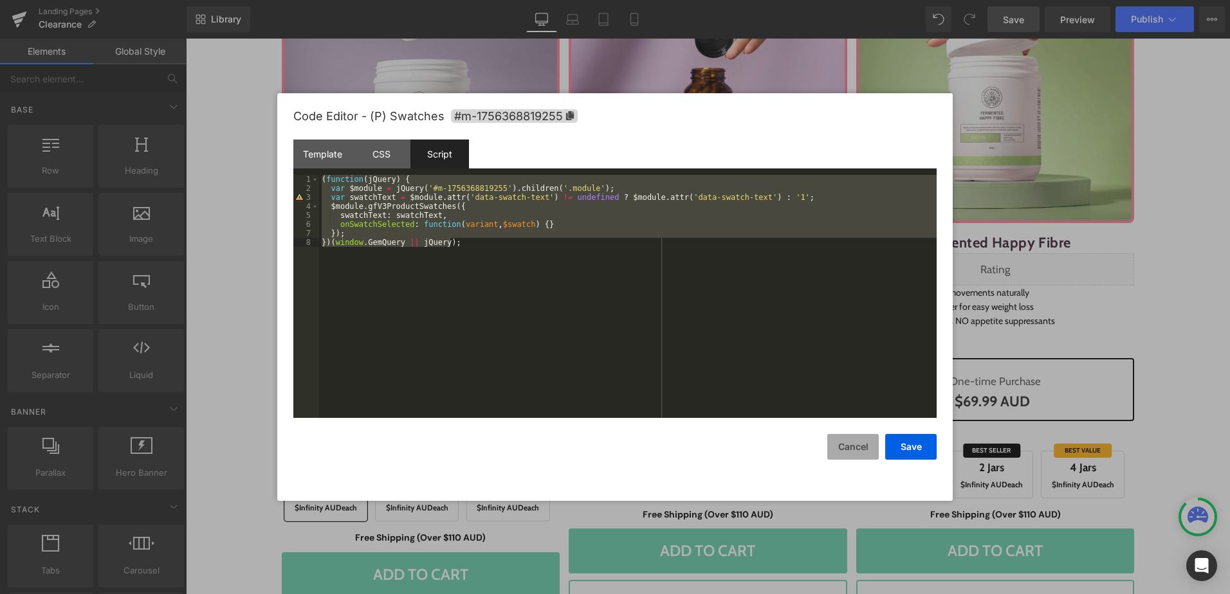
click at [853, 436] on button "Cancel" at bounding box center [852, 447] width 51 height 26
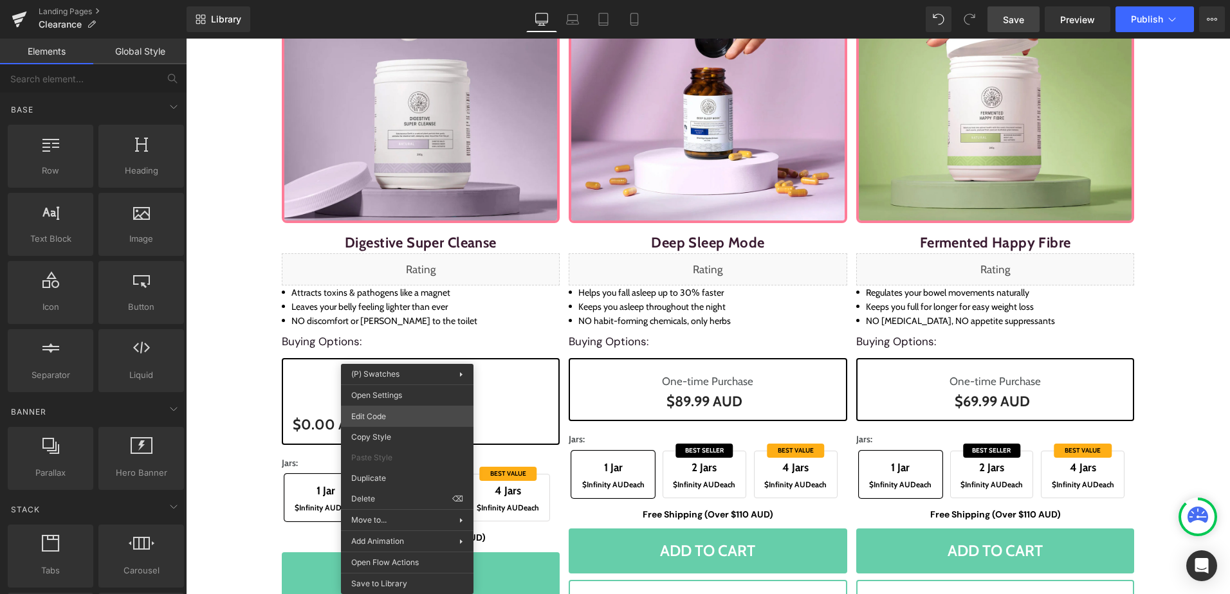
click at [407, 0] on div "Liquid You are previewing how the will restyle your page. You can not edit Elem…" at bounding box center [615, 0] width 1230 height 0
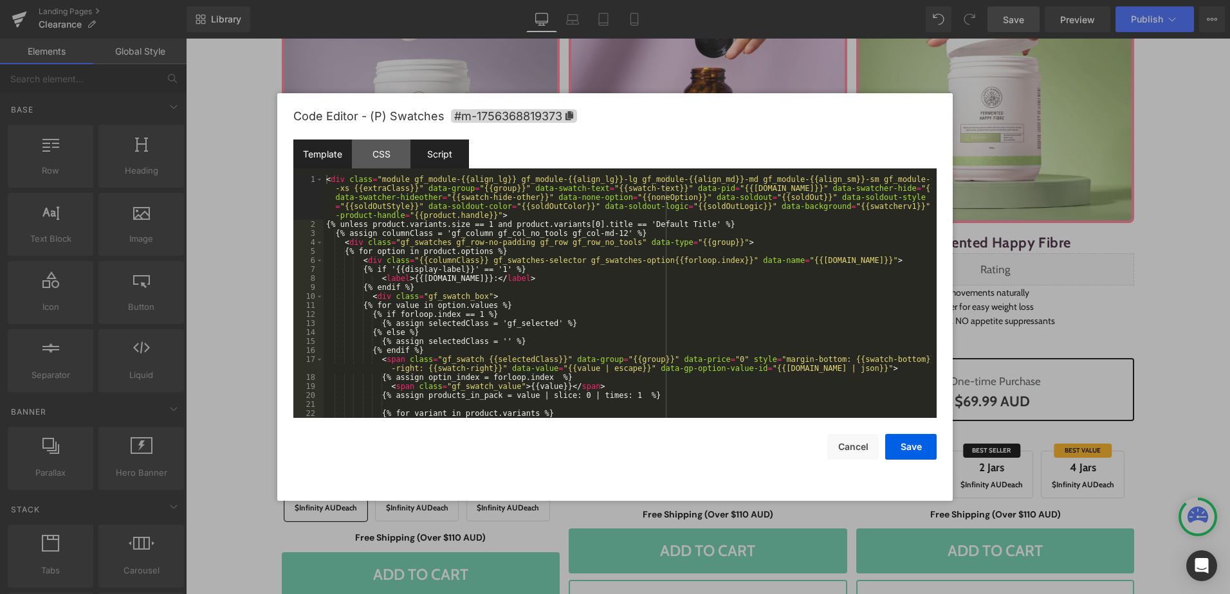
click at [441, 152] on div "Script" at bounding box center [439, 154] width 59 height 29
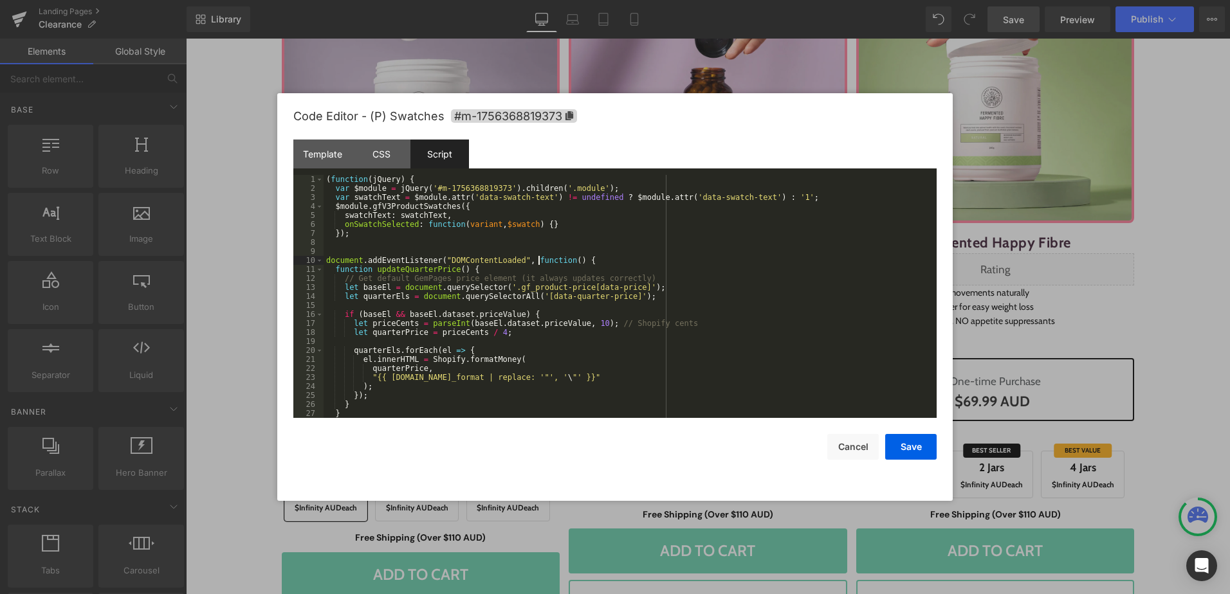
click at [538, 259] on div "( function ( jQuery ) { var $module = jQuery ( '#m-1756368819373' ) . children …" at bounding box center [627, 305] width 608 height 261
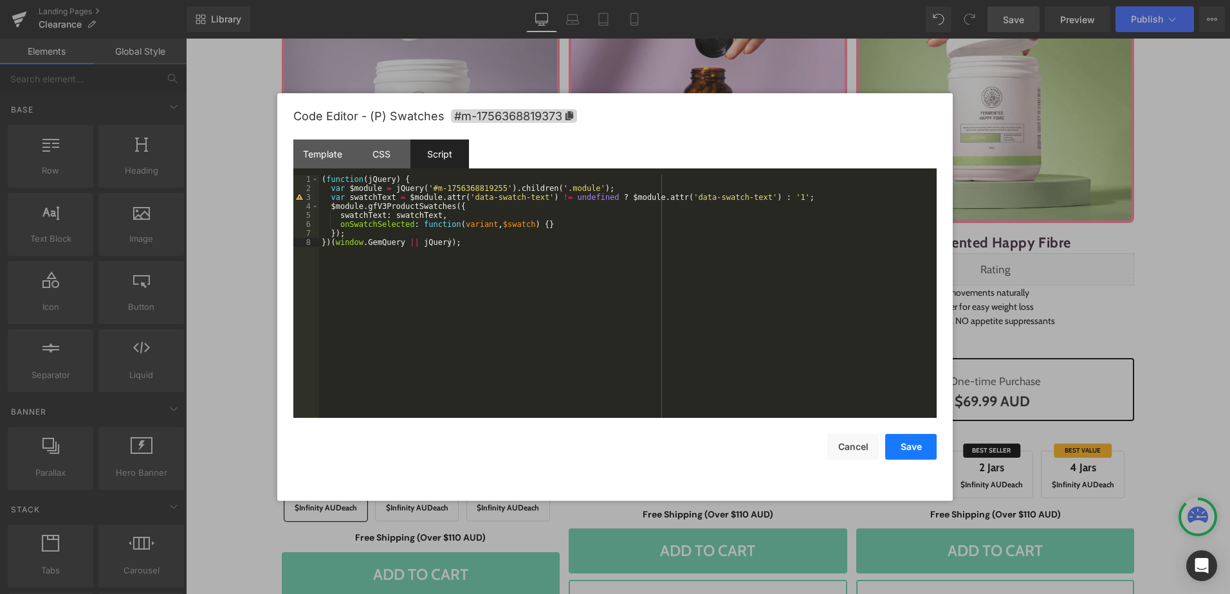
click at [906, 449] on button "Save" at bounding box center [910, 447] width 51 height 26
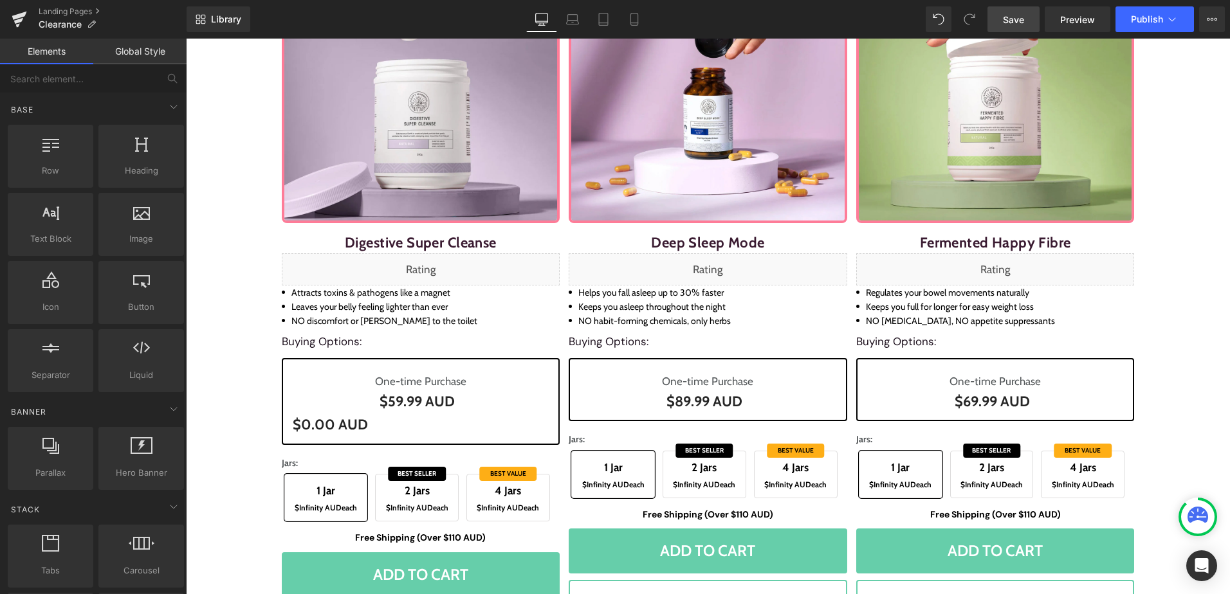
click at [1010, 19] on span "Save" at bounding box center [1013, 20] width 21 height 14
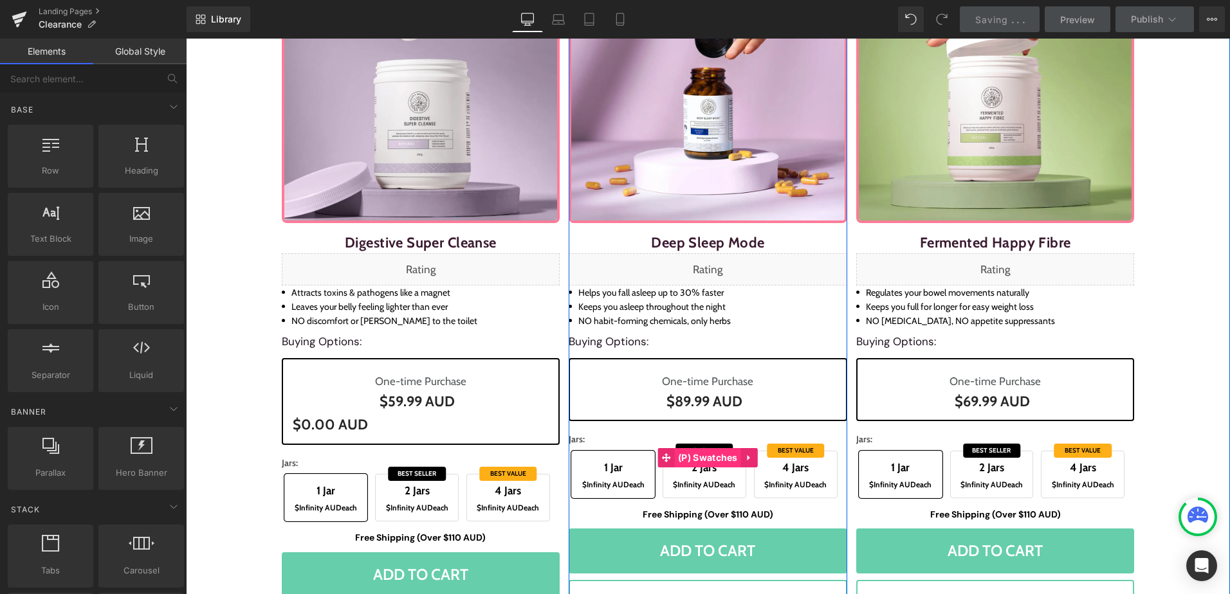
click at [696, 455] on span "(P) Swatches" at bounding box center [708, 457] width 66 height 19
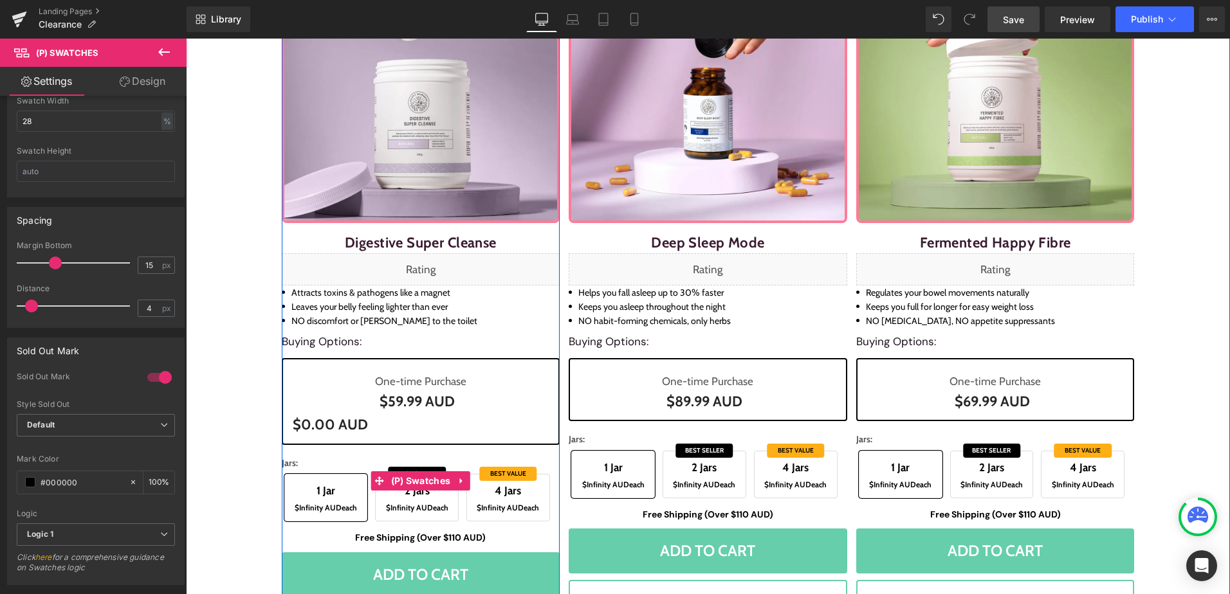
scroll to position [906, 0]
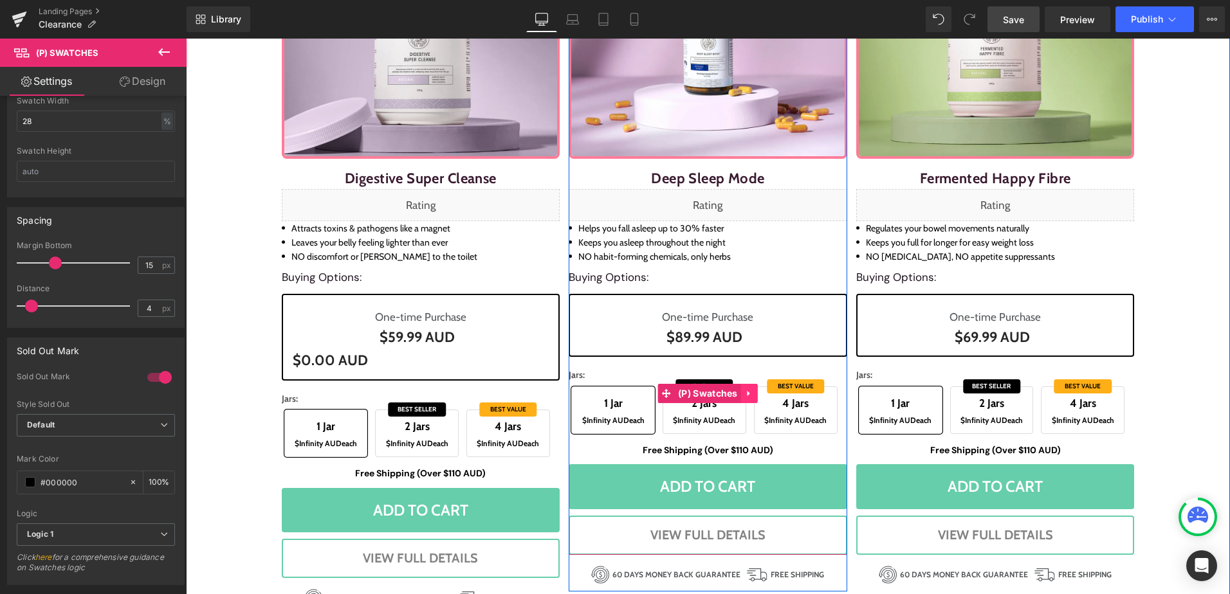
click at [747, 394] on icon at bounding box center [748, 394] width 3 height 6
click at [736, 396] on icon at bounding box center [740, 394] width 9 height 10
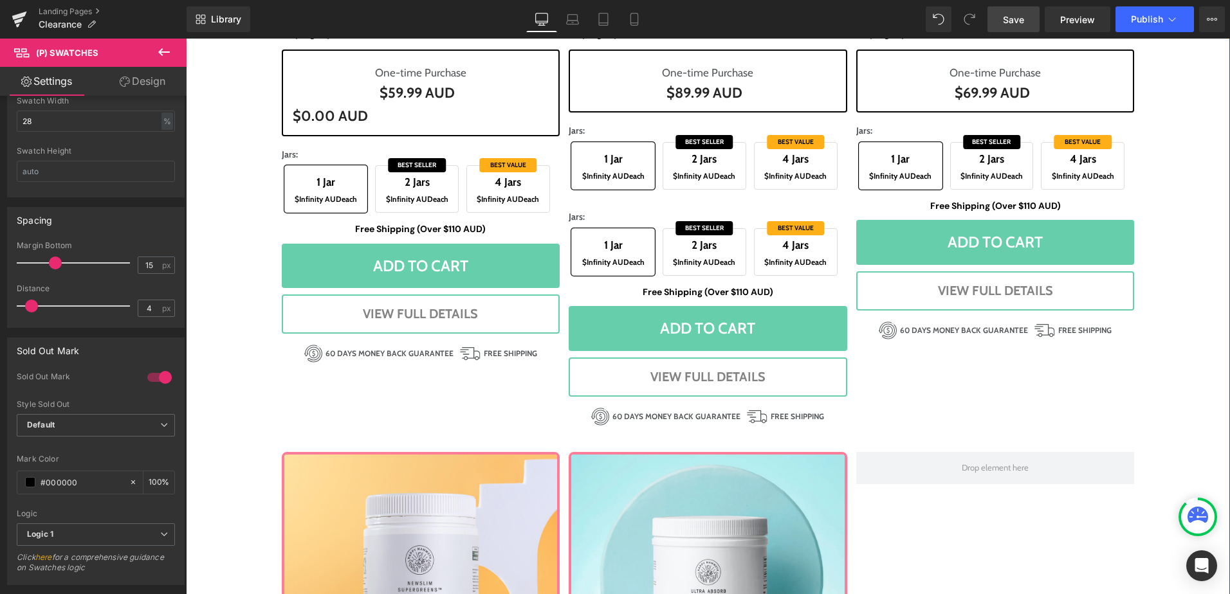
scroll to position [1060, 0]
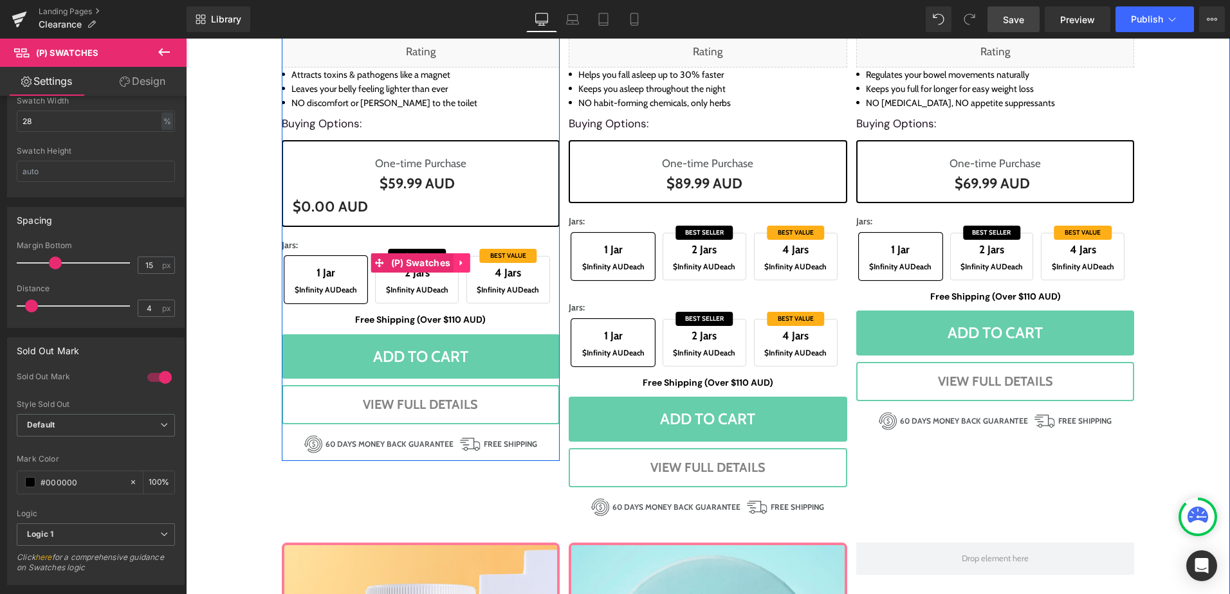
click at [458, 262] on icon at bounding box center [461, 264] width 9 height 10
click at [466, 264] on icon at bounding box center [470, 263] width 9 height 9
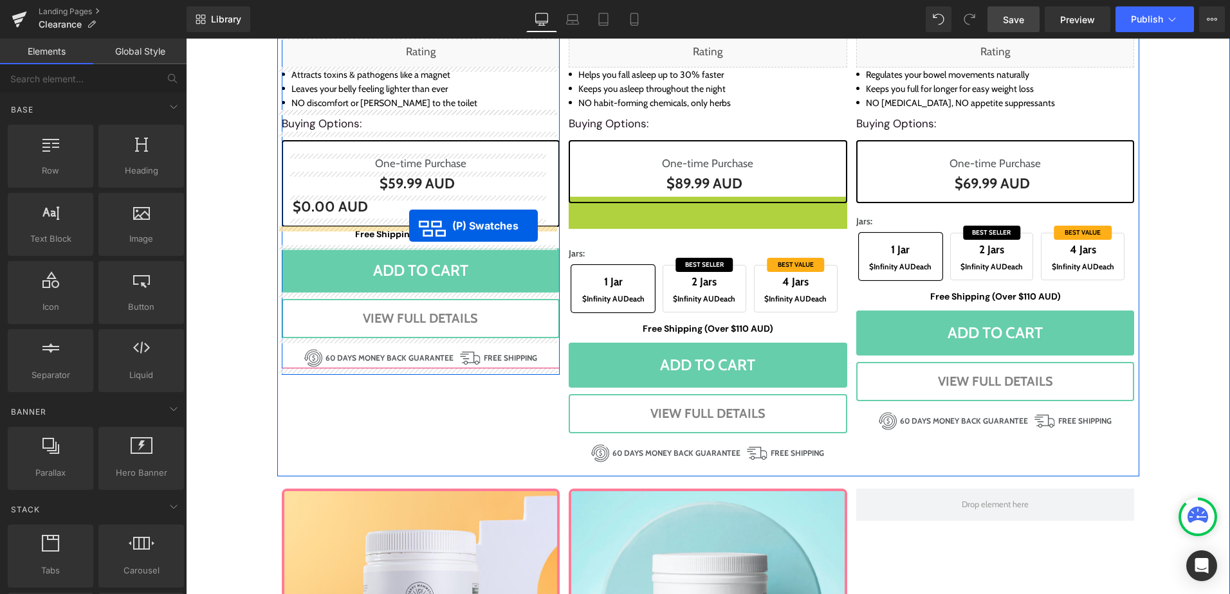
drag, startPoint x: 645, startPoint y: 240, endPoint x: 409, endPoint y: 226, distance: 236.4
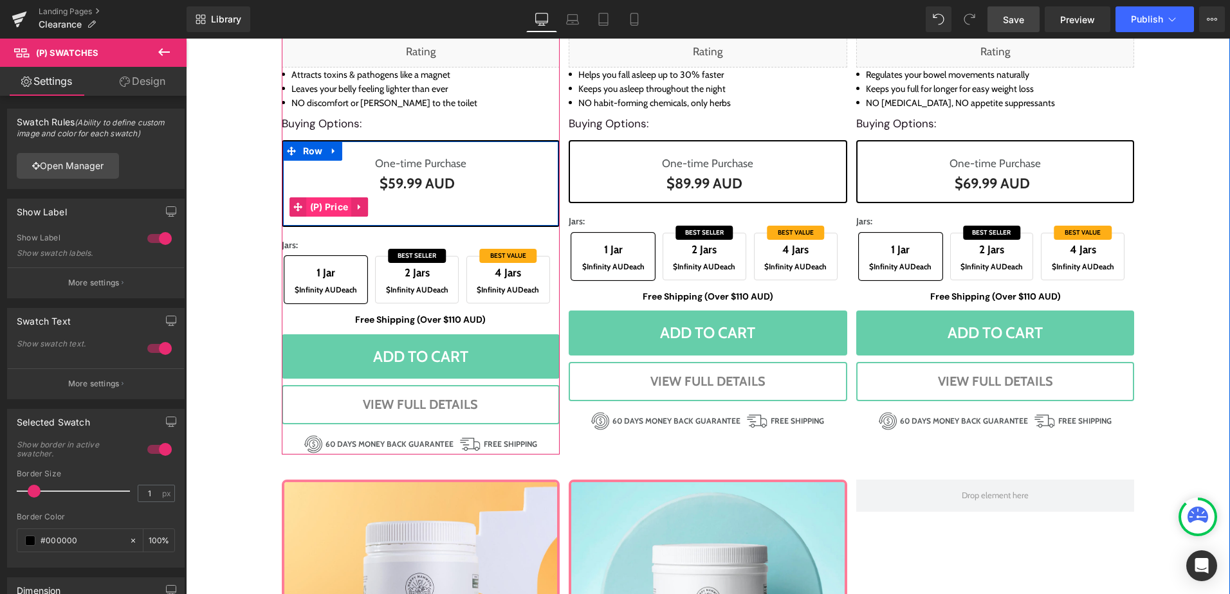
click at [332, 203] on span "(P) Price" at bounding box center [329, 206] width 45 height 19
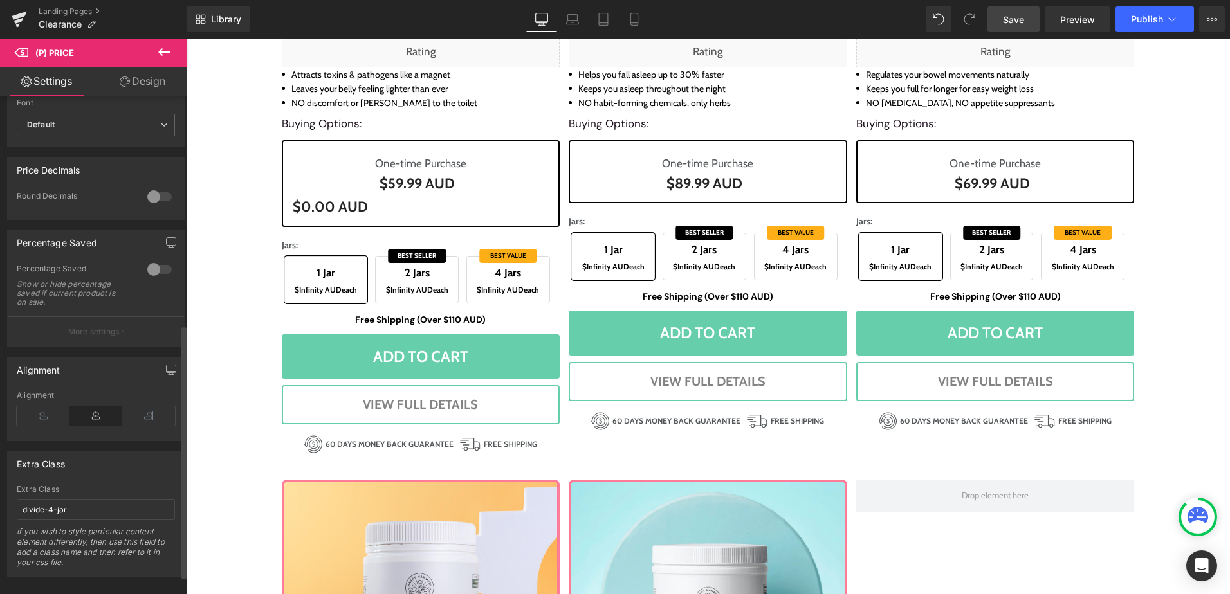
scroll to position [487, 0]
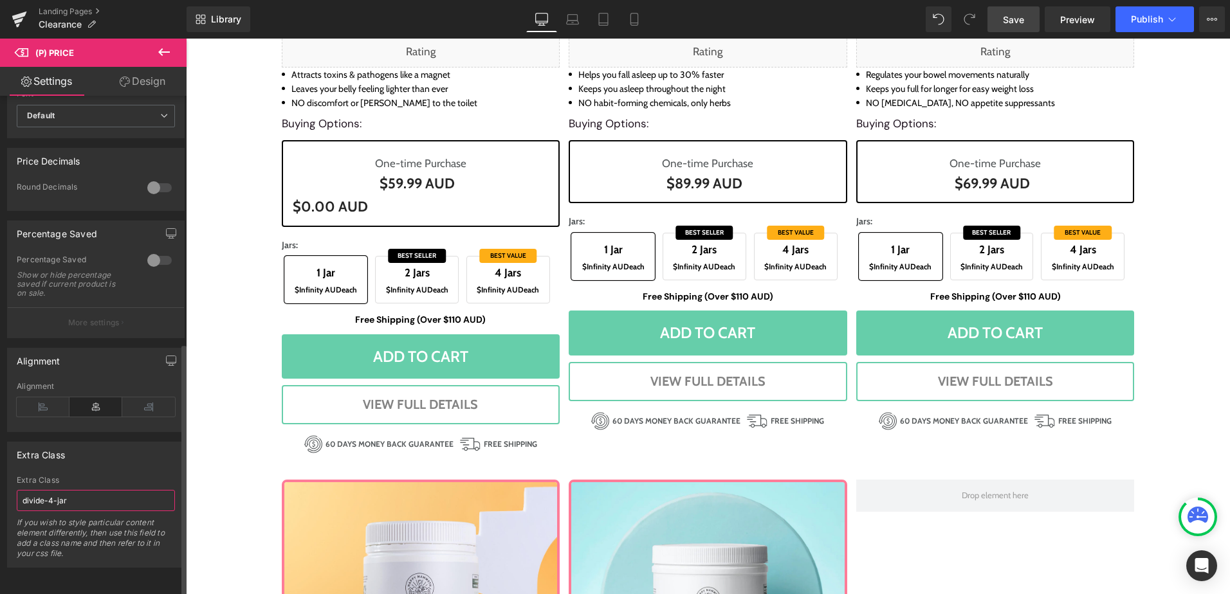
click at [87, 490] on input "divide-4-jar" at bounding box center [96, 500] width 158 height 21
type input "divide-4-jarx"
click at [91, 478] on div "Extra Class divide-4-jarx If you wish to style particular content element diffe…" at bounding box center [96, 521] width 158 height 91
drag, startPoint x: 1010, startPoint y: 26, endPoint x: 1218, endPoint y: 31, distance: 207.8
click at [1010, 26] on link "Save" at bounding box center [1013, 19] width 52 height 26
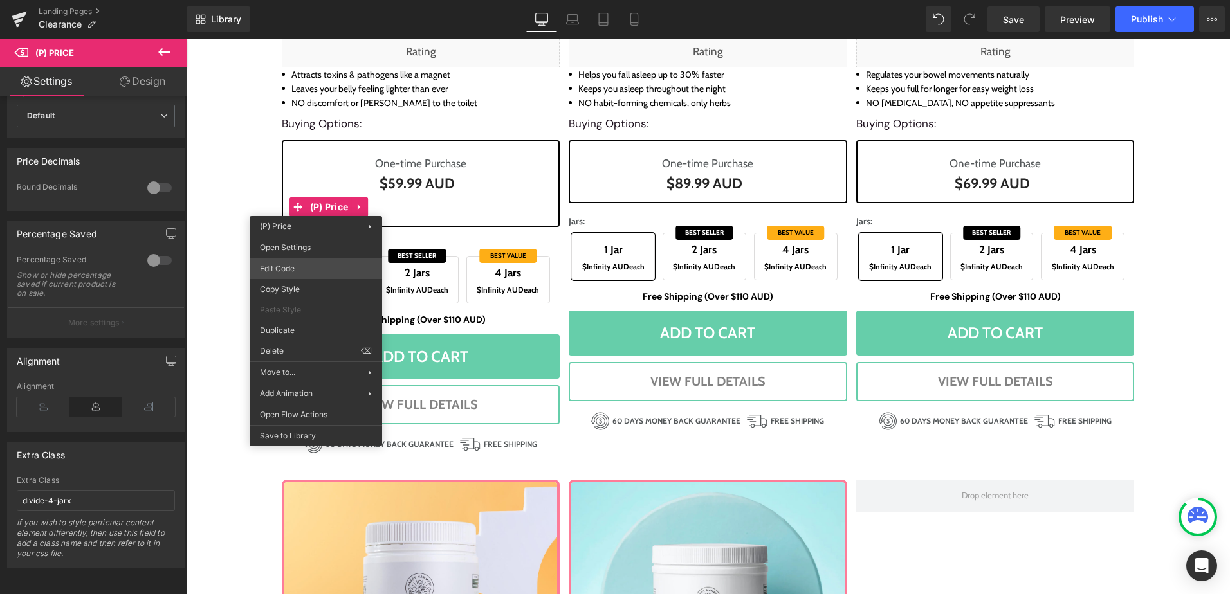
click at [309, 0] on div "(P) Price You are previewing how the will restyle your page. You can not edit E…" at bounding box center [615, 0] width 1230 height 0
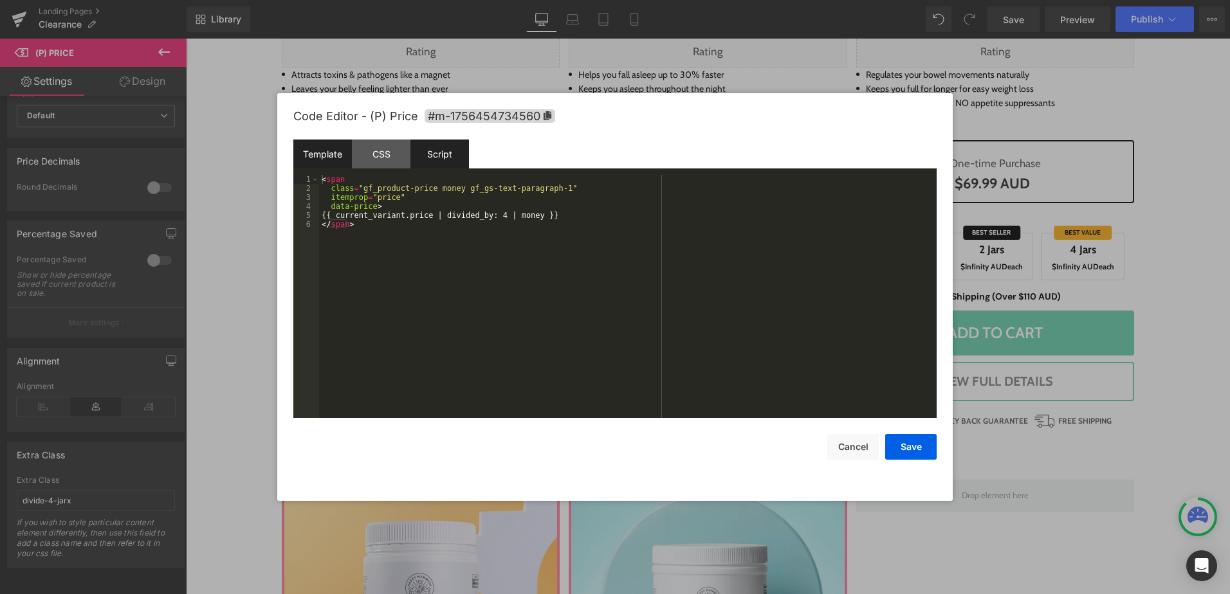
click at [459, 154] on div "Script" at bounding box center [439, 154] width 59 height 29
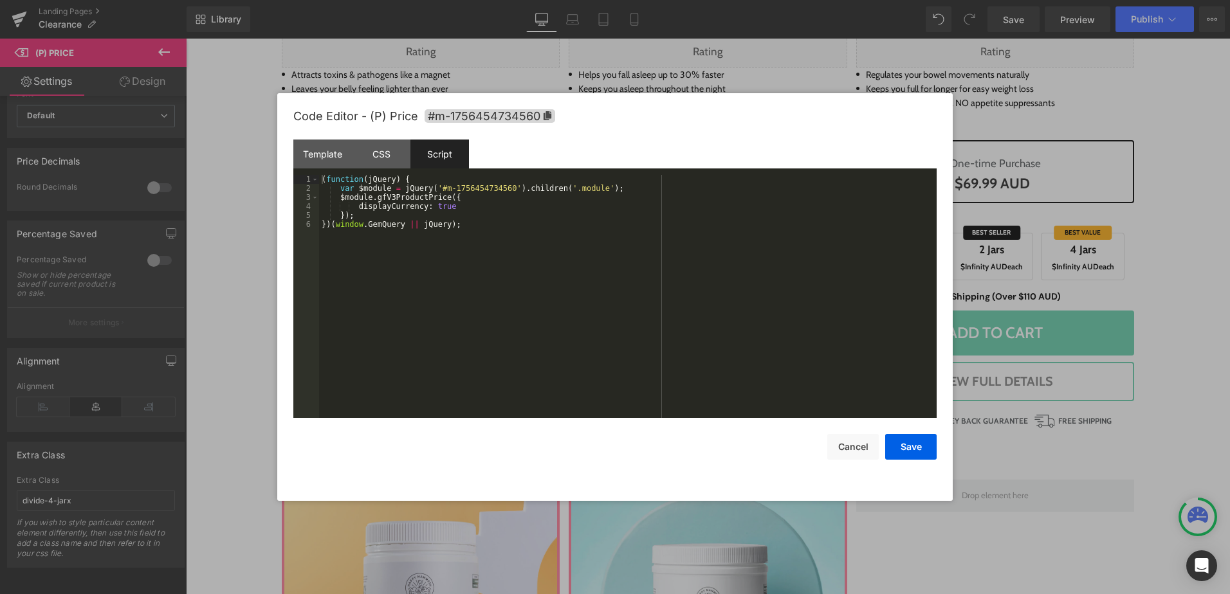
click at [478, 215] on div "( function ( jQuery ) { var $module = jQuery ( '#m-1756454734560' ) . children …" at bounding box center [627, 305] width 617 height 261
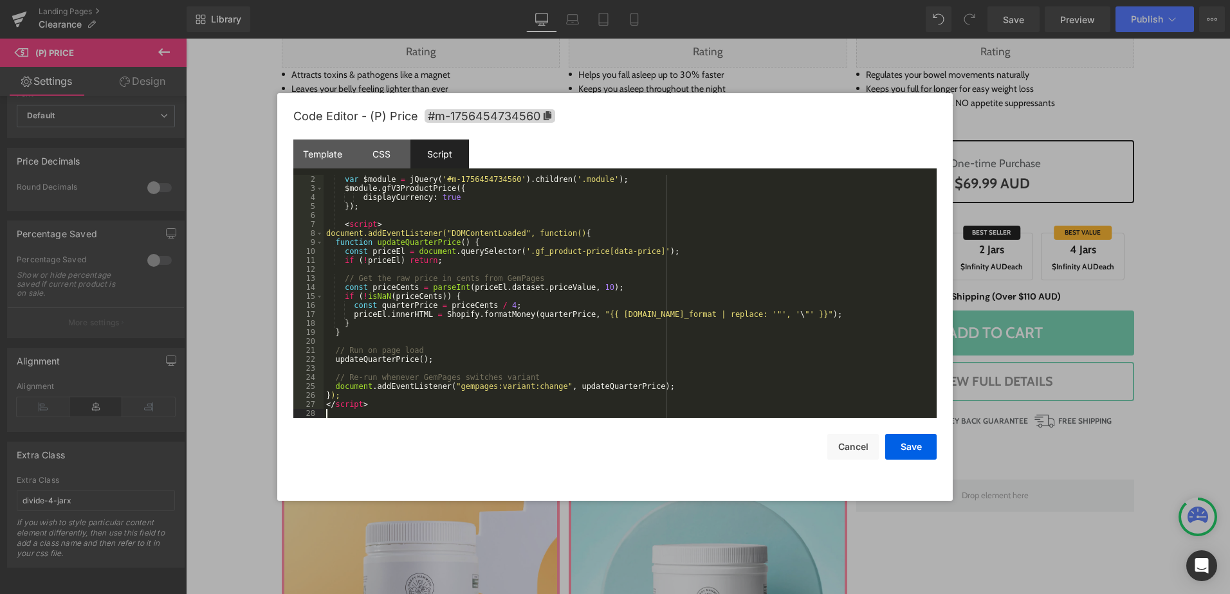
scroll to position [9, 0]
click at [353, 394] on div "var $module = jQuery ( '#m-1756454734560' ) . children ( '.module' ) ; $module …" at bounding box center [627, 305] width 608 height 261
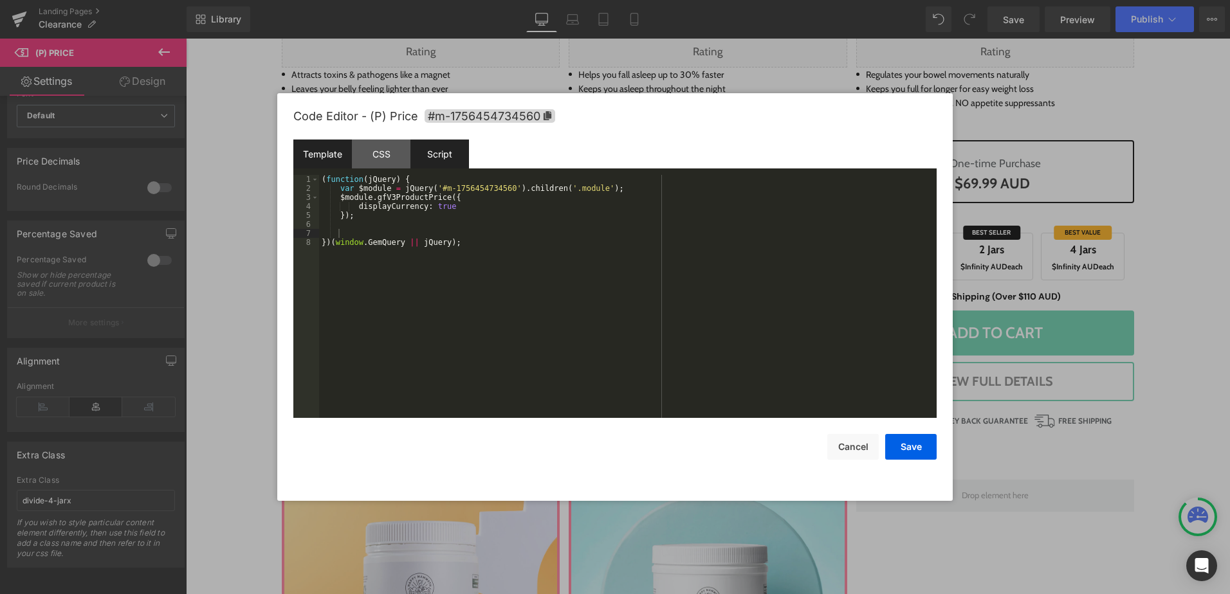
click at [322, 149] on div "Template" at bounding box center [322, 154] width 59 height 29
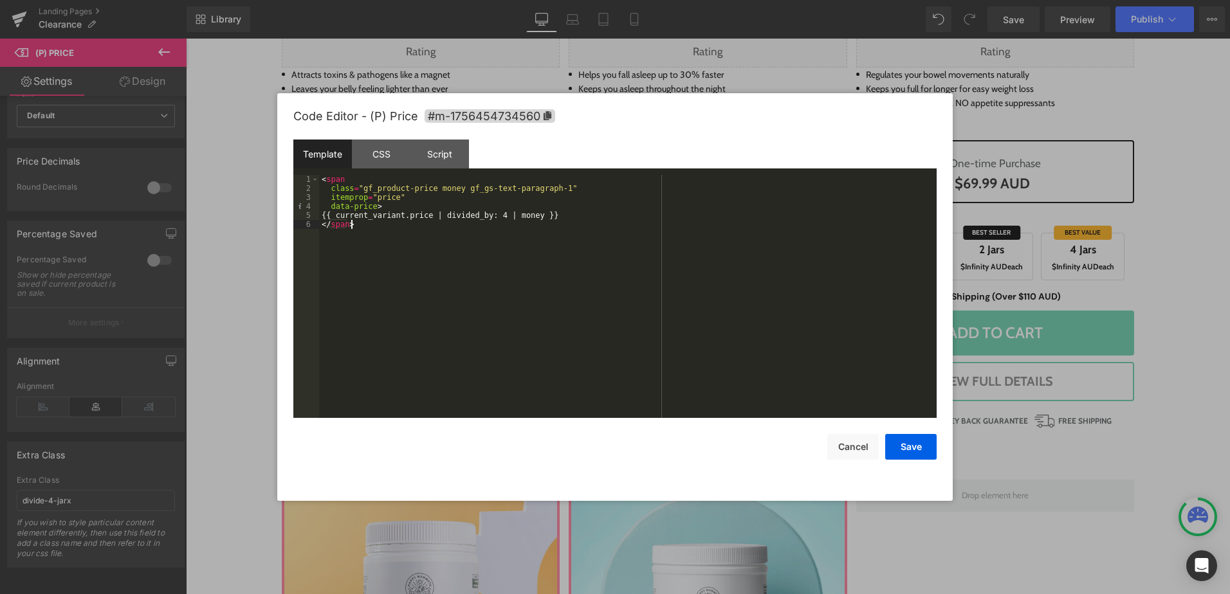
click at [335, 270] on div "< span class = "gf_product-price money gf_gs-text-paragraph-1" itemprop = "pric…" at bounding box center [627, 305] width 617 height 261
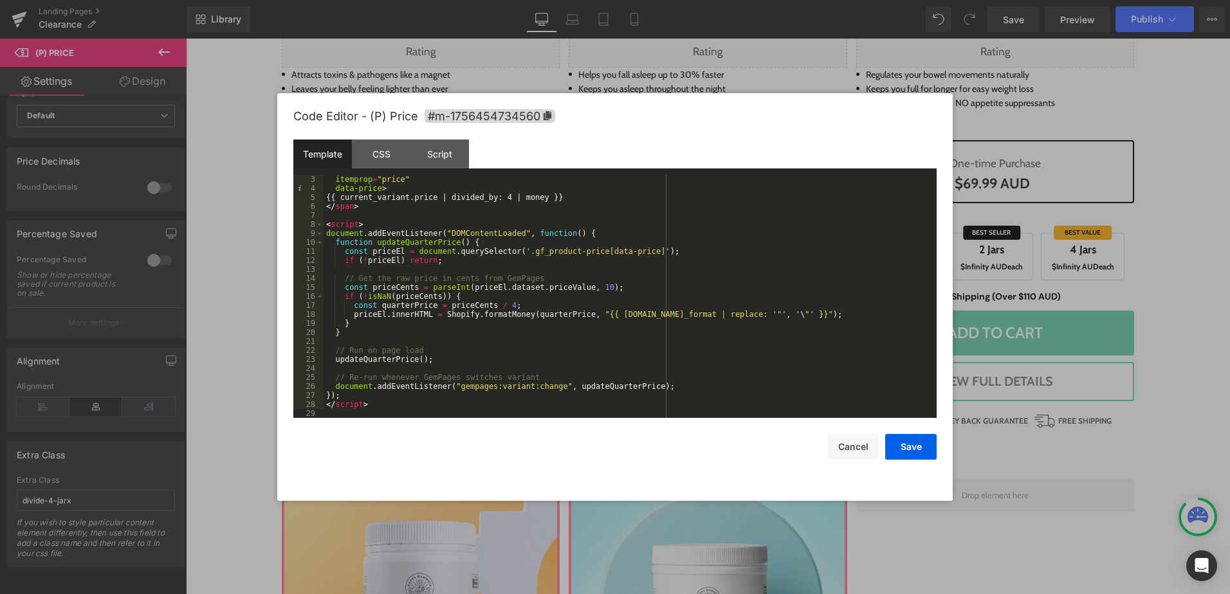
scroll to position [0, 0]
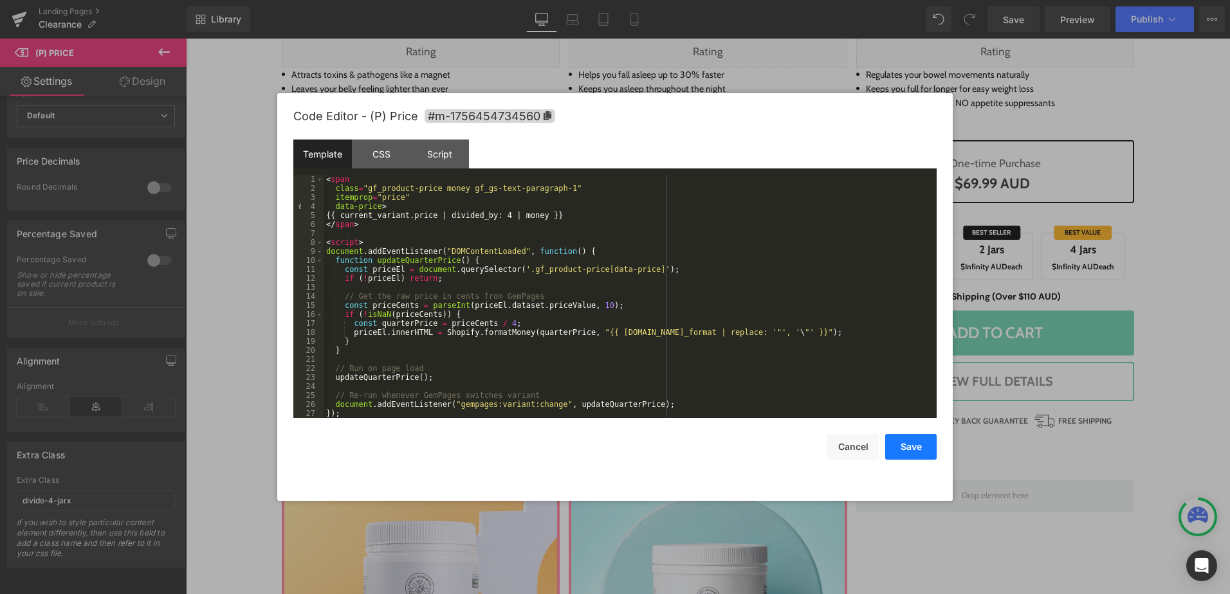
click at [923, 450] on button "Save" at bounding box center [910, 447] width 51 height 26
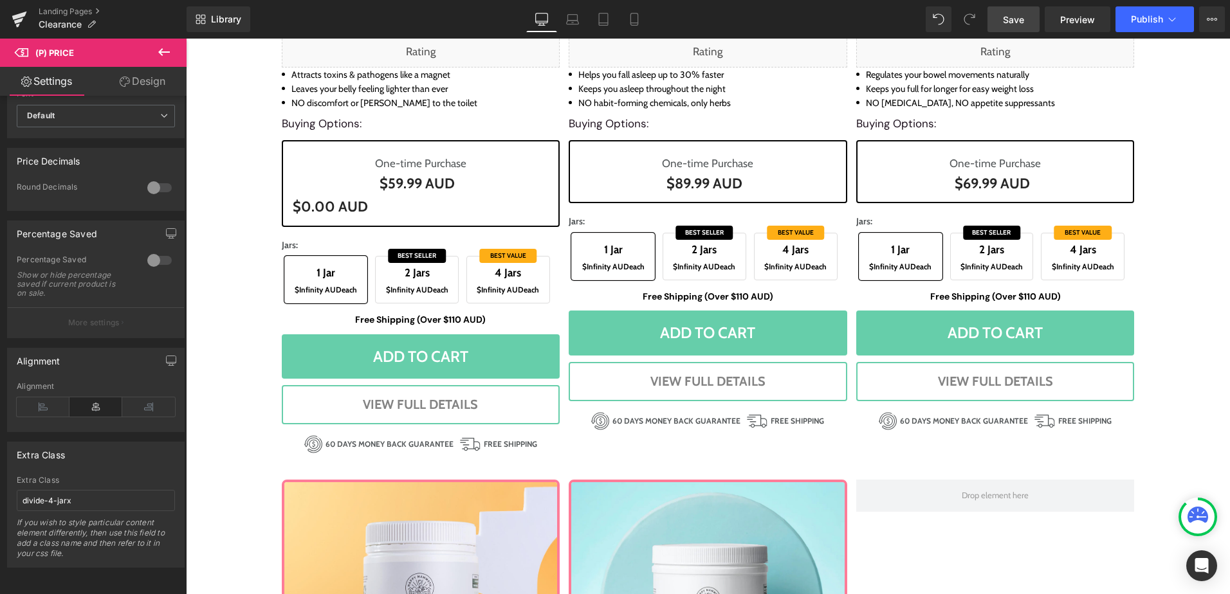
click at [1025, 21] on link "Save" at bounding box center [1013, 19] width 52 height 26
click at [360, 14] on div "Library Desktop Desktop Laptop Tablet Mobile Saving . . . Preview Publish Sched…" at bounding box center [707, 19] width 1043 height 26
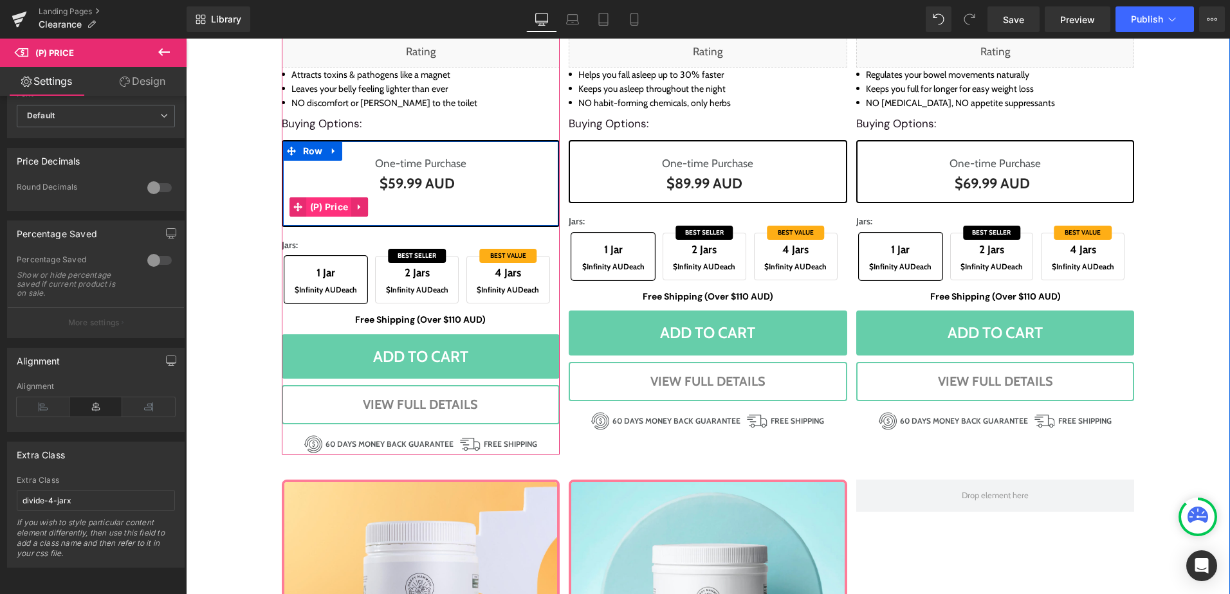
click at [325, 209] on span "(P) Price" at bounding box center [329, 206] width 45 height 19
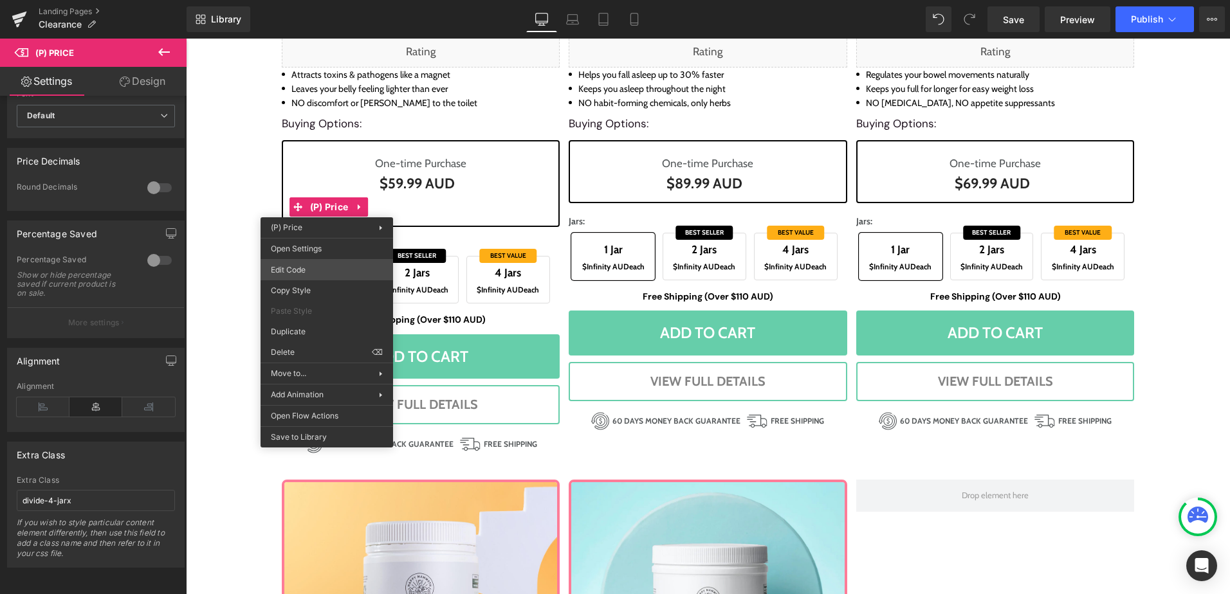
click at [318, 0] on div "(P) Price You are previewing how the will restyle your page. You can not edit E…" at bounding box center [615, 0] width 1230 height 0
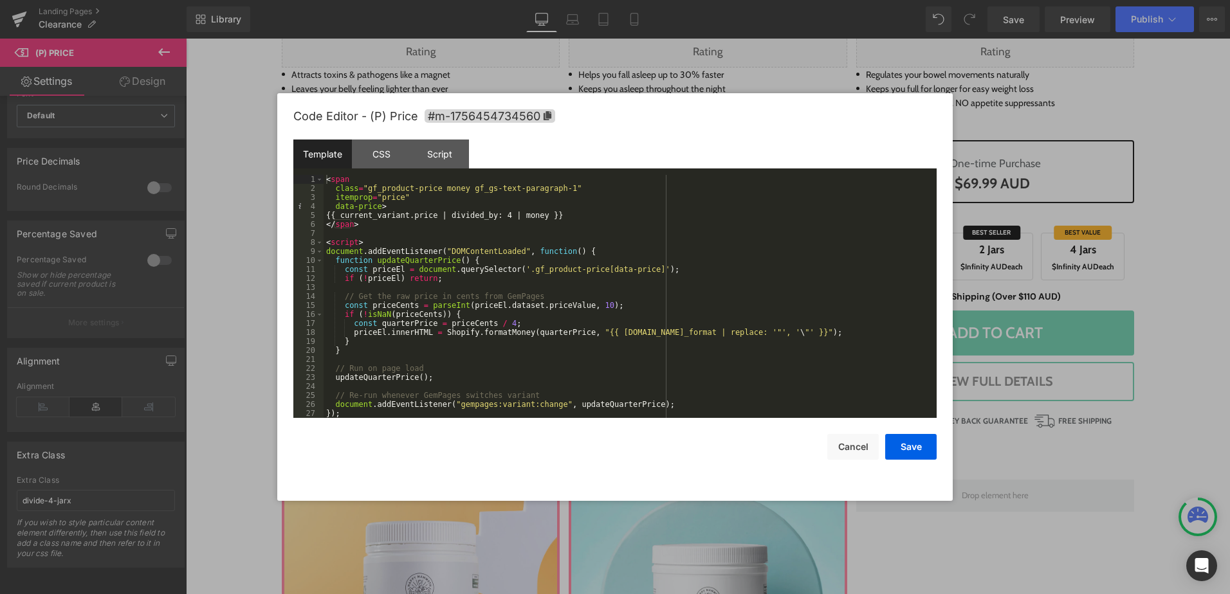
click at [788, 269] on div "< span class = "gf_product-price money gf_gs-text-paragraph-1" itemprop = "pric…" at bounding box center [627, 305] width 608 height 261
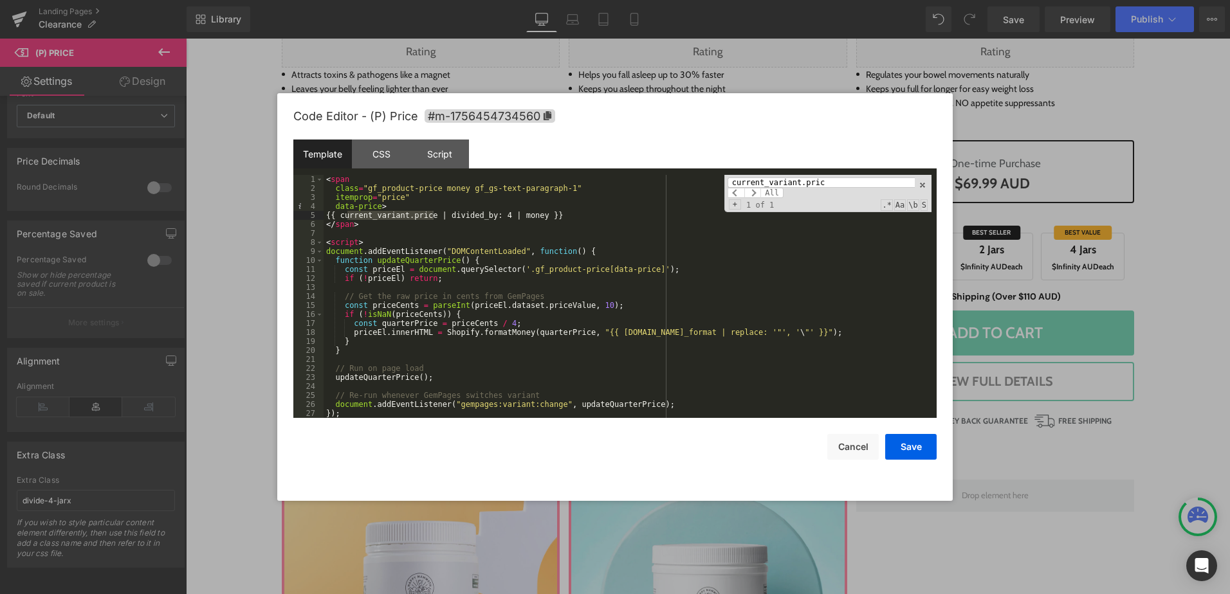
type input "current_variant.pric"
drag, startPoint x: 866, startPoint y: 447, endPoint x: 848, endPoint y: 429, distance: 25.5
click at [866, 447] on button "Cancel" at bounding box center [852, 447] width 51 height 26
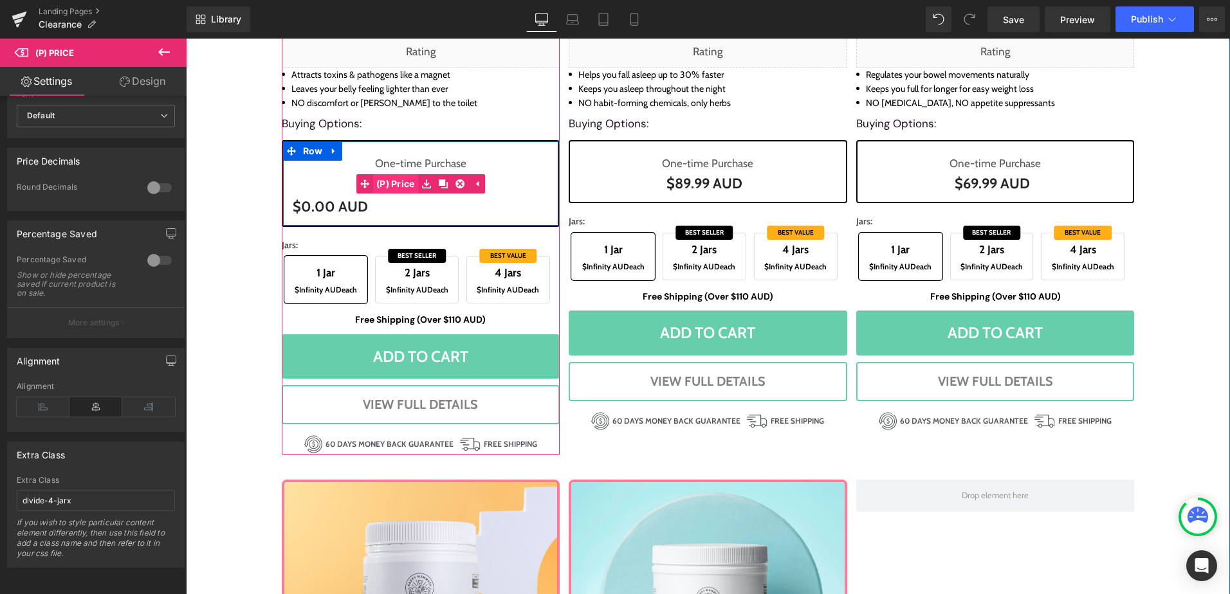
click at [397, 182] on span "(P) Price" at bounding box center [395, 183] width 45 height 19
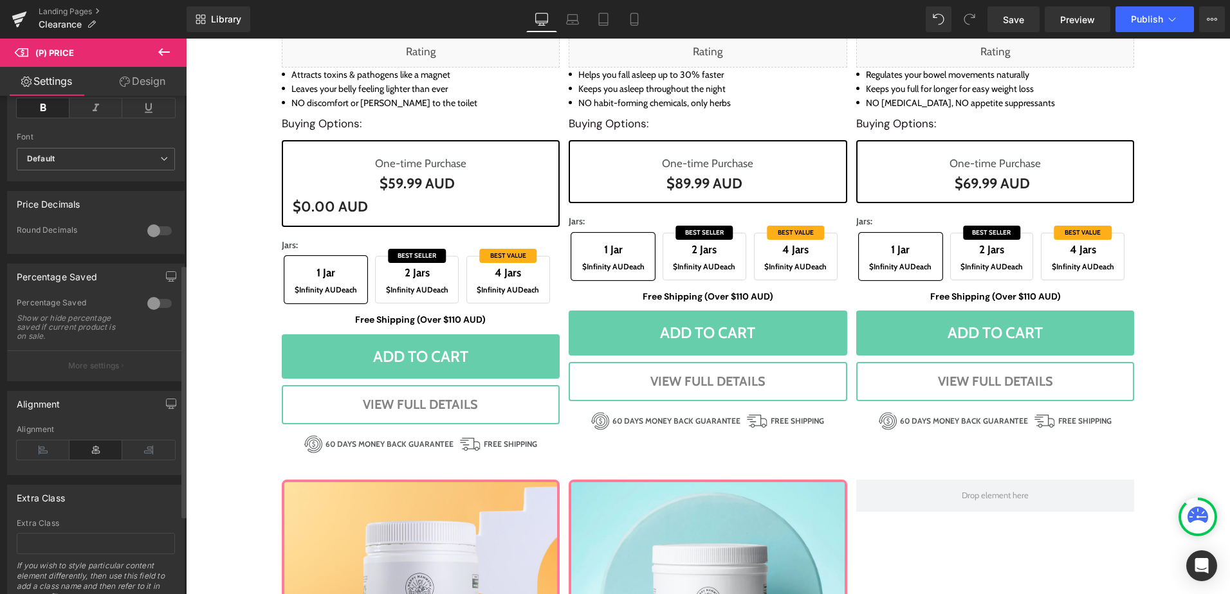
scroll to position [487, 0]
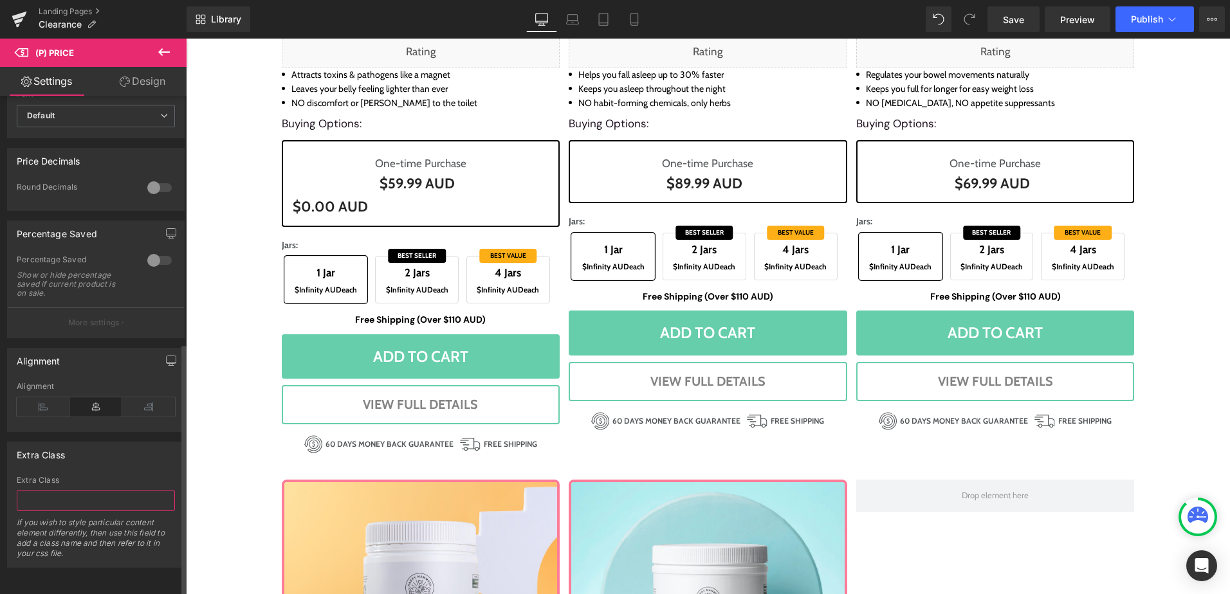
click at [98, 494] on input "text" at bounding box center [96, 500] width 158 height 21
paste input "divide-by-4"
type input "divide-by-4"
click at [118, 462] on div "Extra Class Extra Class divide-by-4 If you wish to style particular content ele…" at bounding box center [95, 505] width 177 height 126
click at [163, 48] on icon at bounding box center [163, 51] width 15 height 15
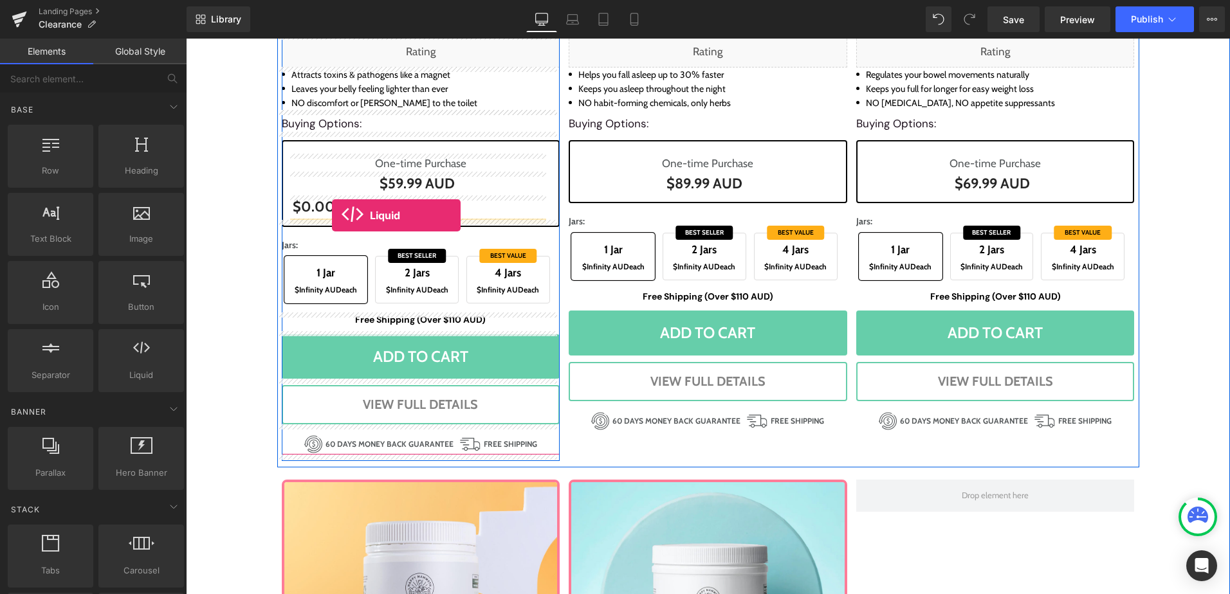
drag, startPoint x: 319, startPoint y: 409, endPoint x: 332, endPoint y: 215, distance: 194.0
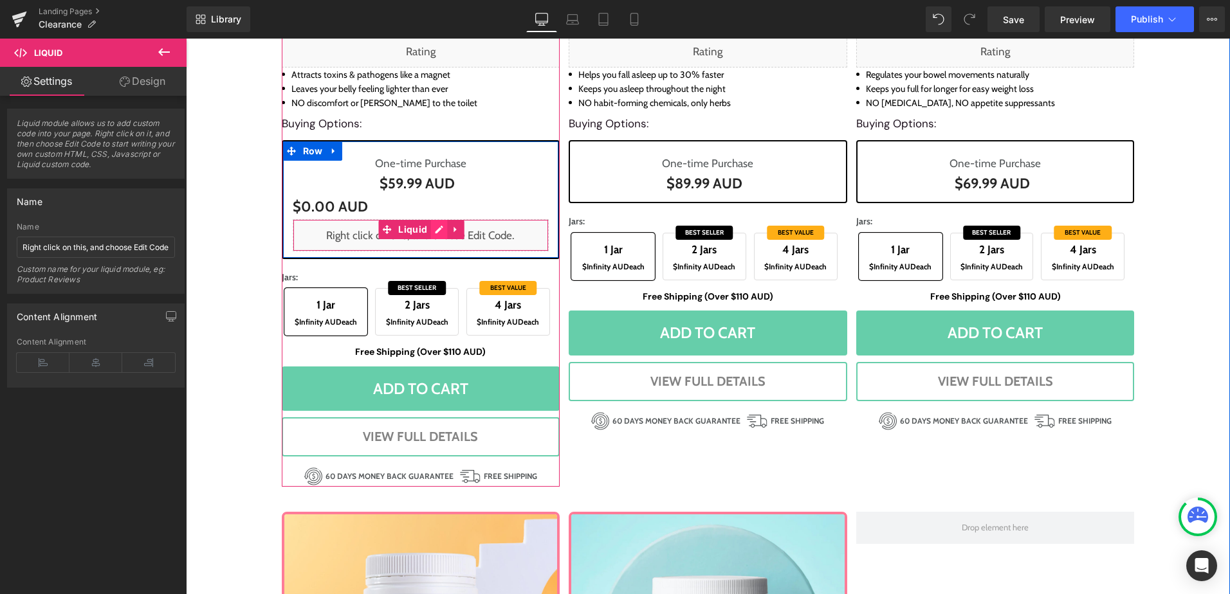
click at [430, 232] on div "Liquid" at bounding box center [421, 235] width 257 height 32
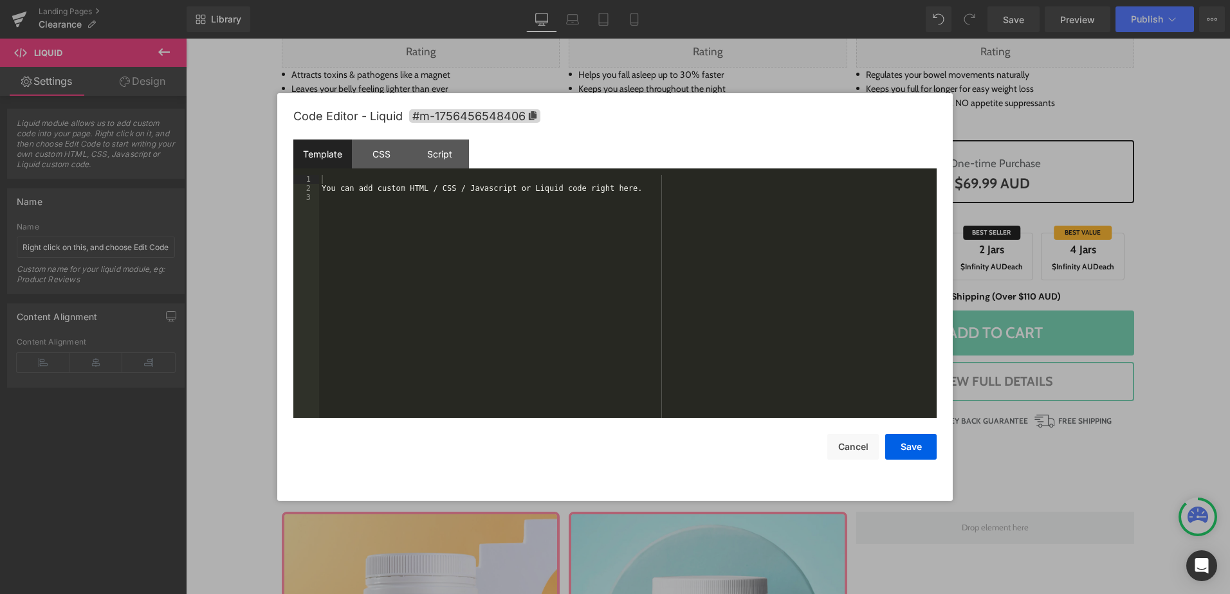
click at [421, 241] on div "You can add custom HTML / CSS / Javascript or Liquid code right here." at bounding box center [627, 305] width 617 height 261
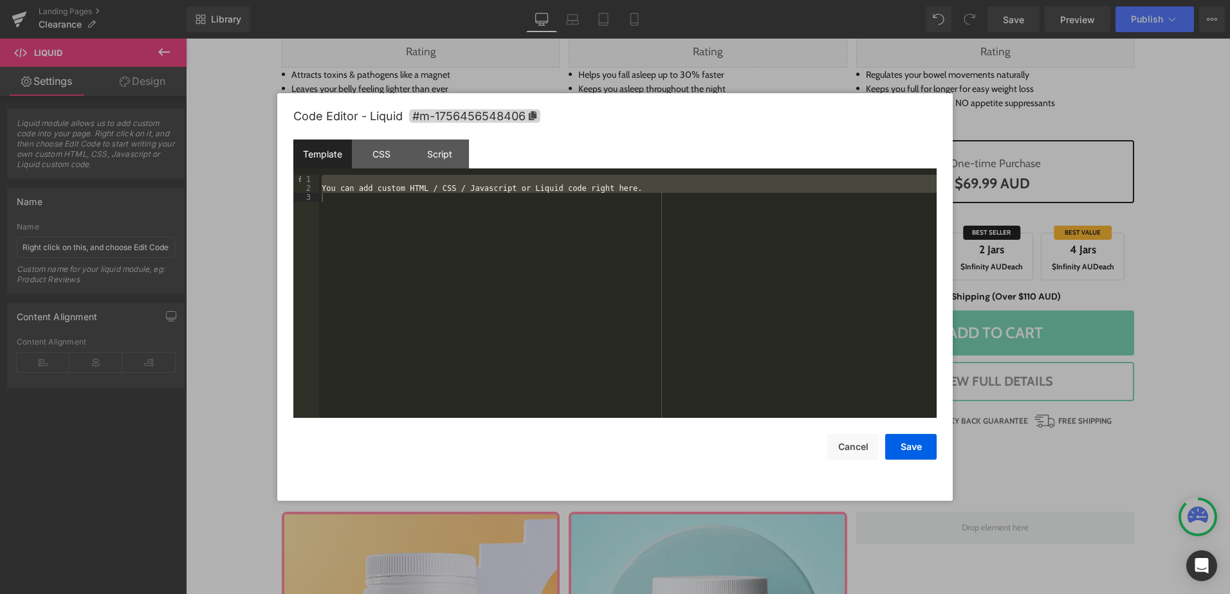
click at [524, 323] on div "You can add custom HTML / CSS / Javascript or Liquid code right here." at bounding box center [627, 296] width 617 height 243
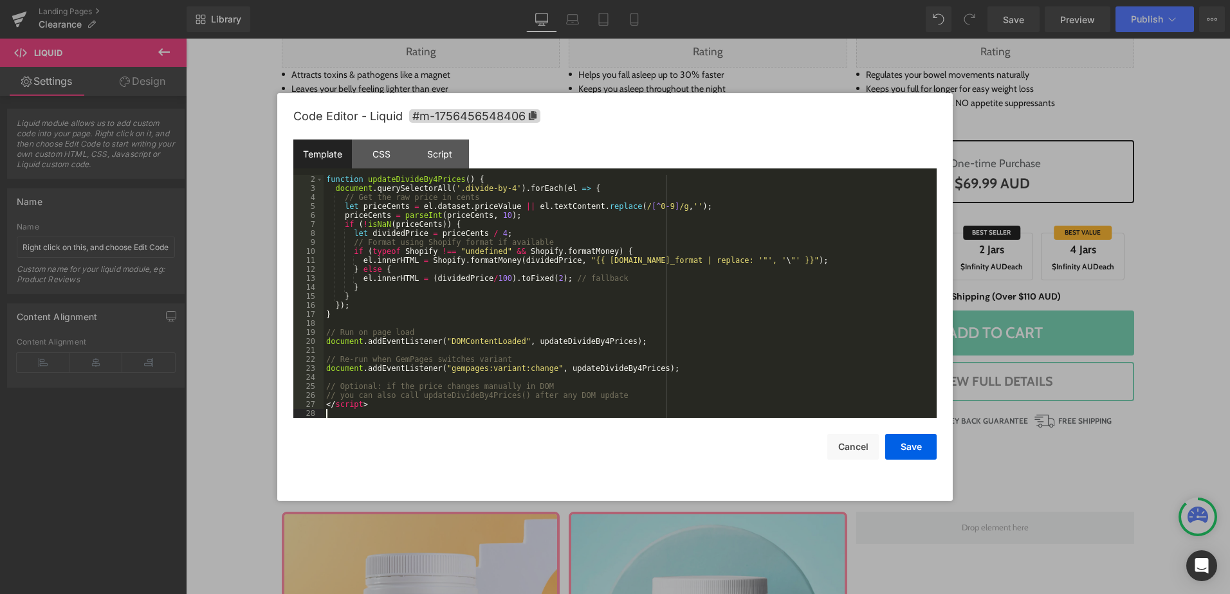
scroll to position [9, 0]
click at [899, 441] on button "Save" at bounding box center [910, 447] width 51 height 26
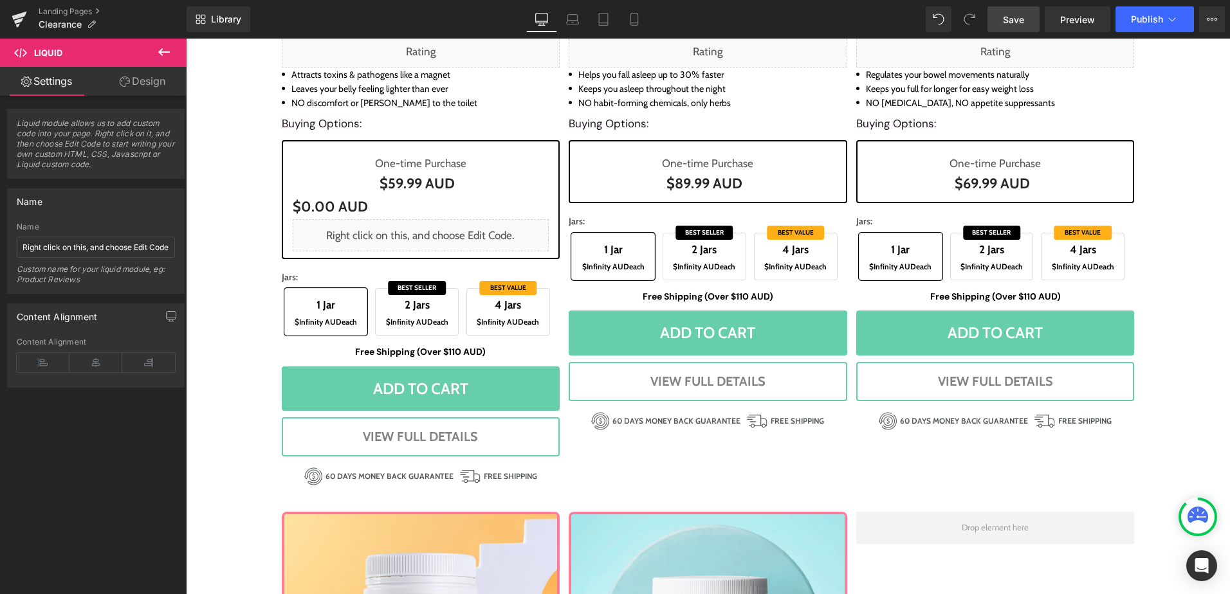
click at [1020, 20] on span "Save" at bounding box center [1013, 20] width 21 height 14
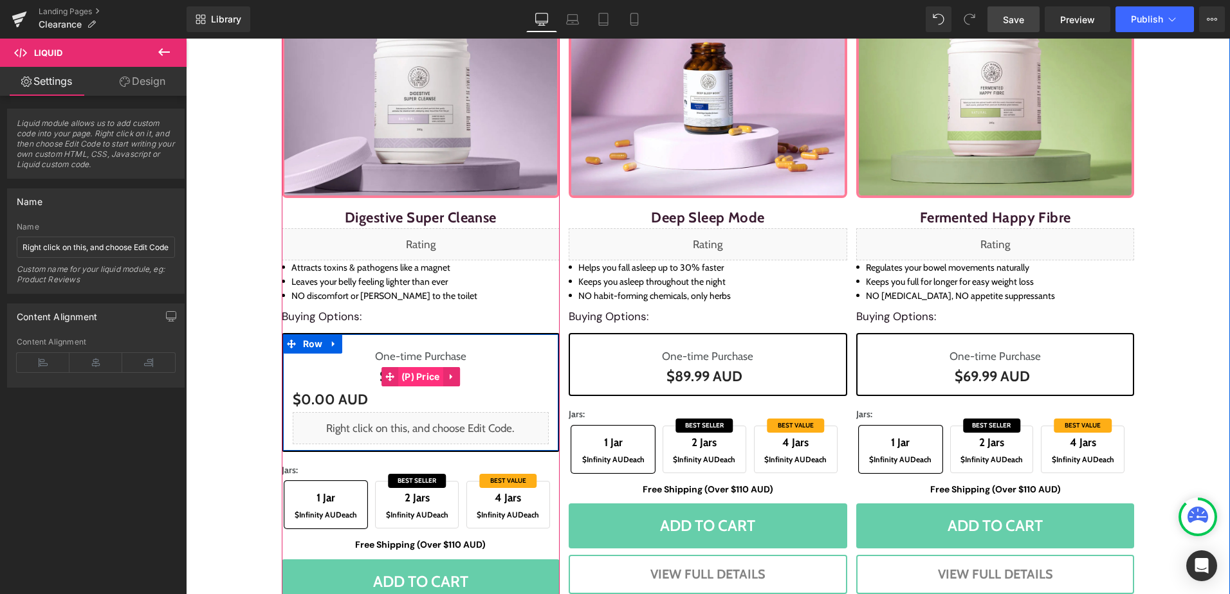
click at [411, 378] on span "(P) Price" at bounding box center [420, 376] width 45 height 19
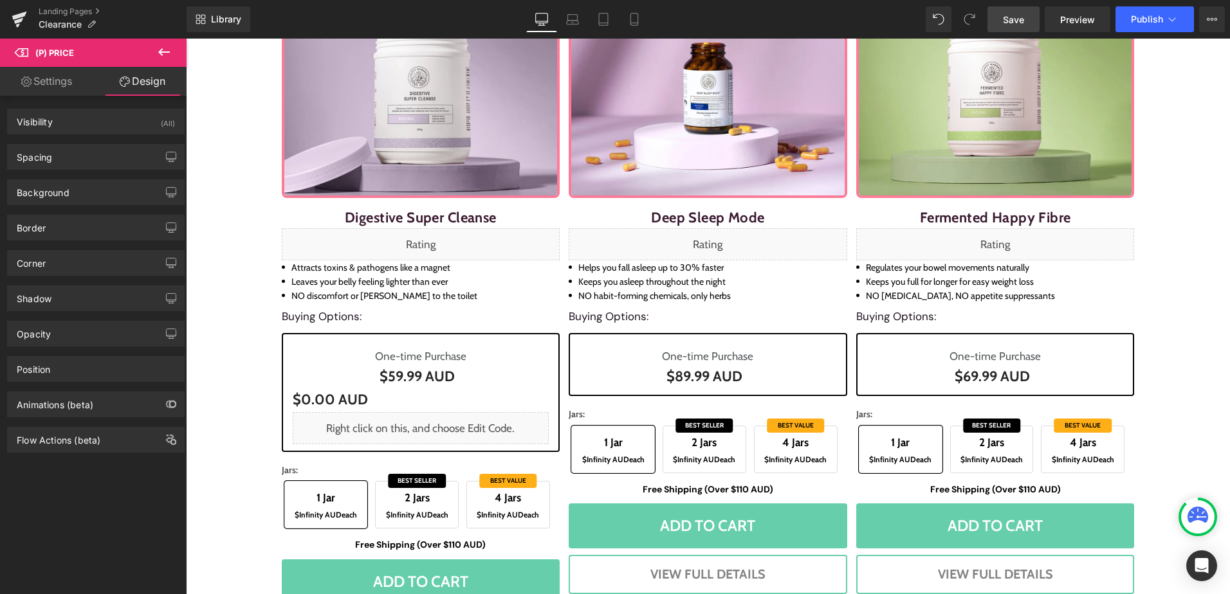
click at [66, 73] on link "Settings" at bounding box center [46, 81] width 93 height 29
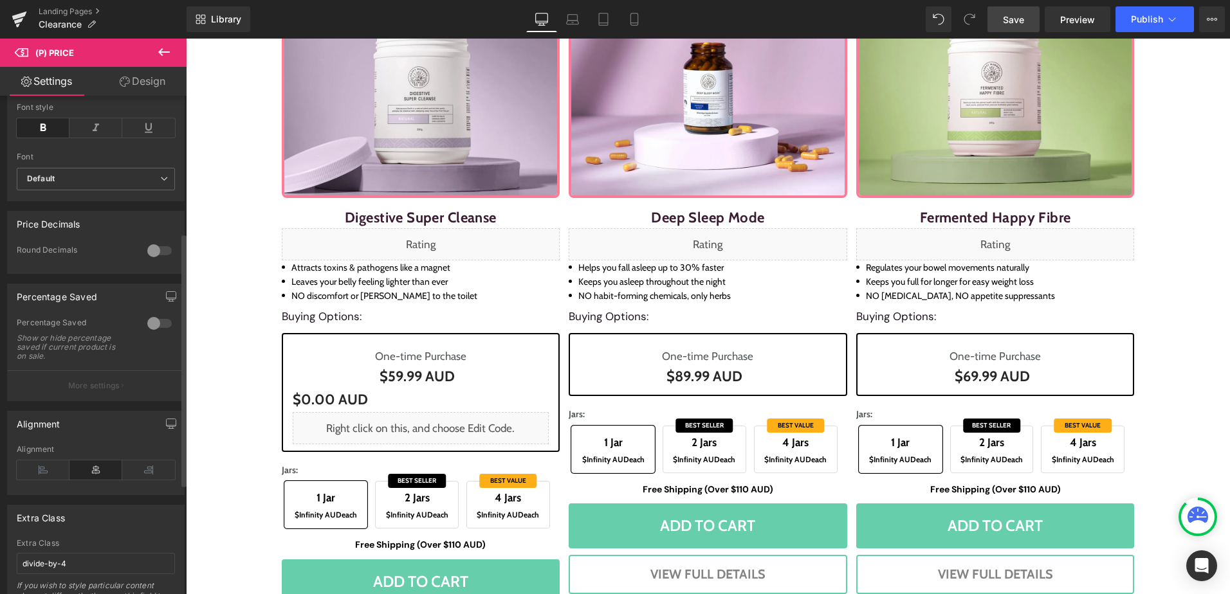
scroll to position [487, 0]
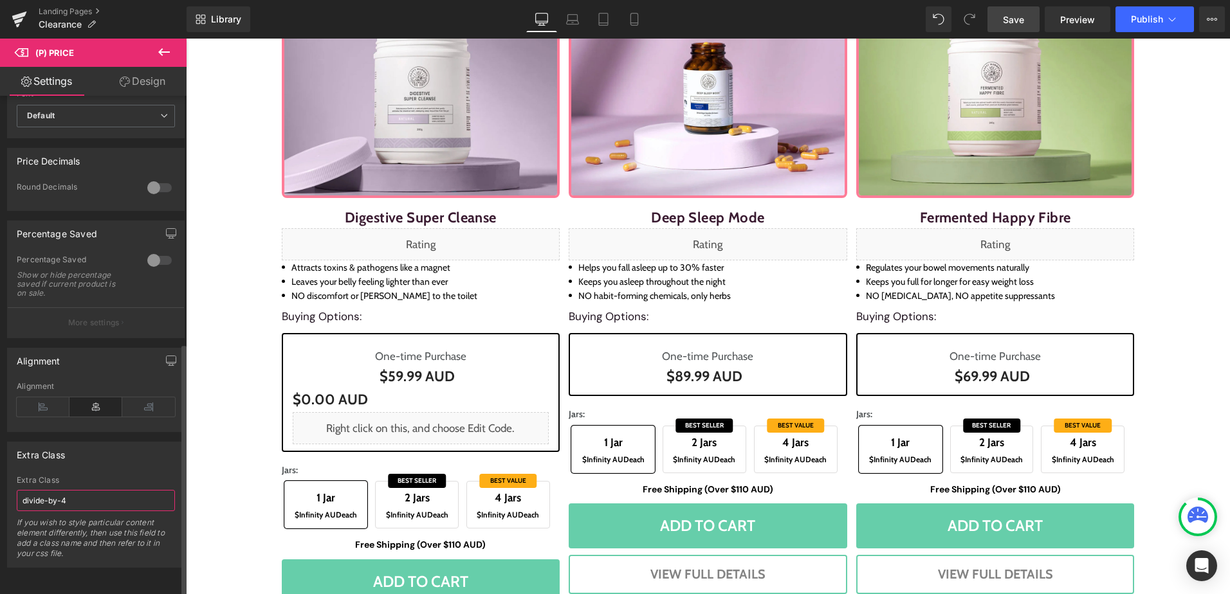
click at [107, 494] on input "divide-by-4" at bounding box center [96, 500] width 158 height 21
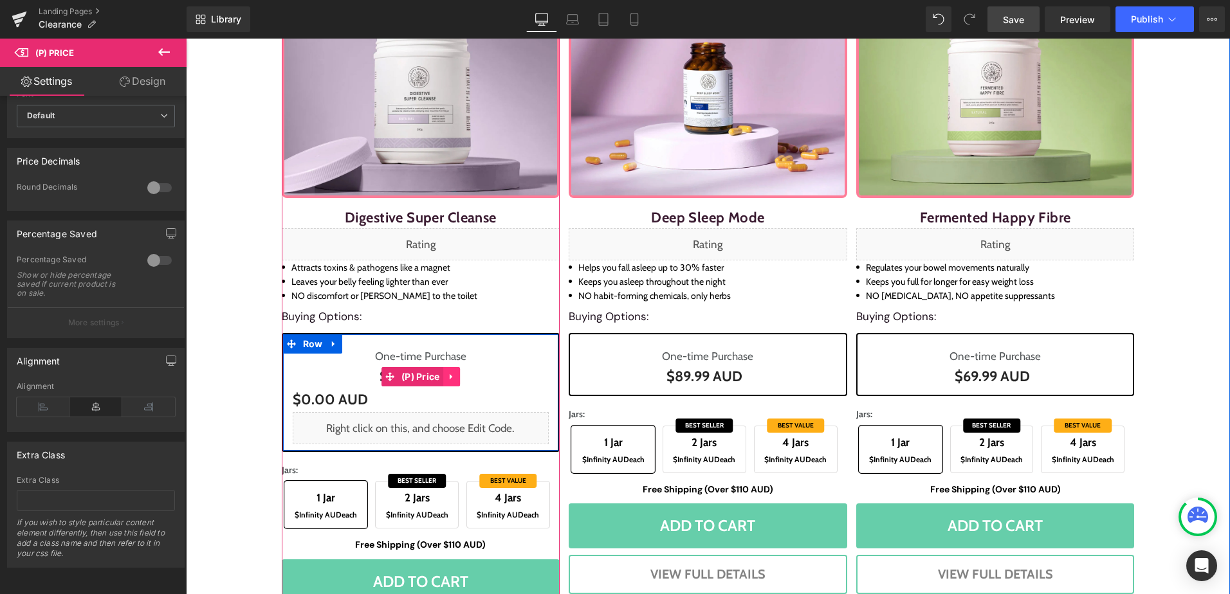
click at [447, 375] on icon at bounding box center [451, 377] width 9 height 10
click at [439, 376] on icon at bounding box center [443, 376] width 9 height 9
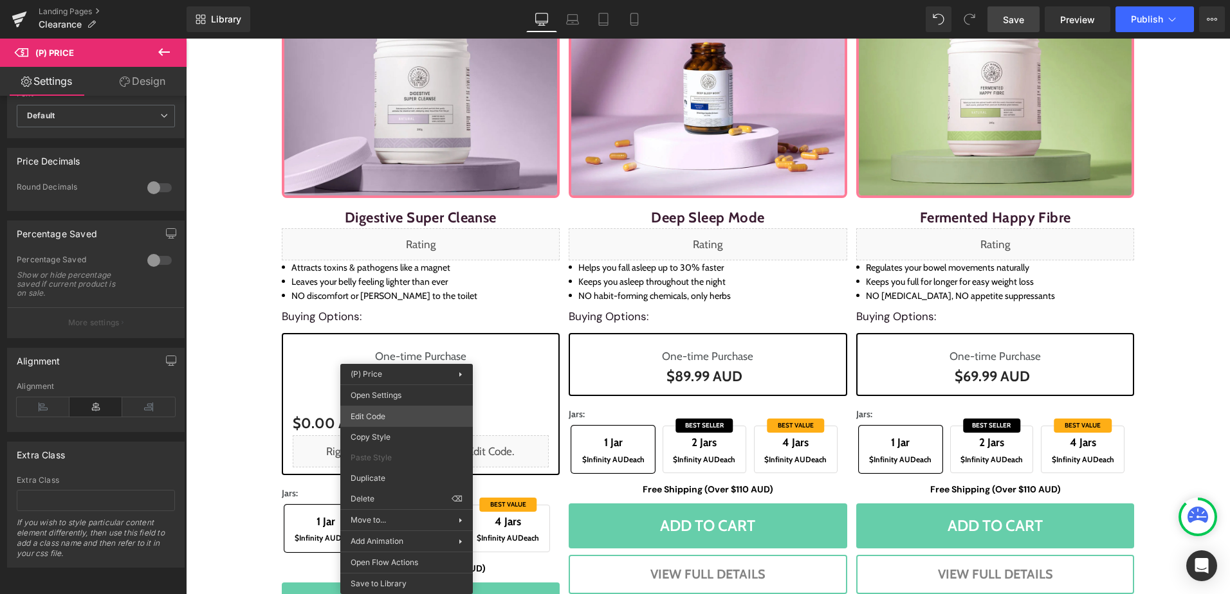
click at [410, 0] on div "(P) Price You are previewing how the will restyle your page. You can not edit E…" at bounding box center [615, 0] width 1230 height 0
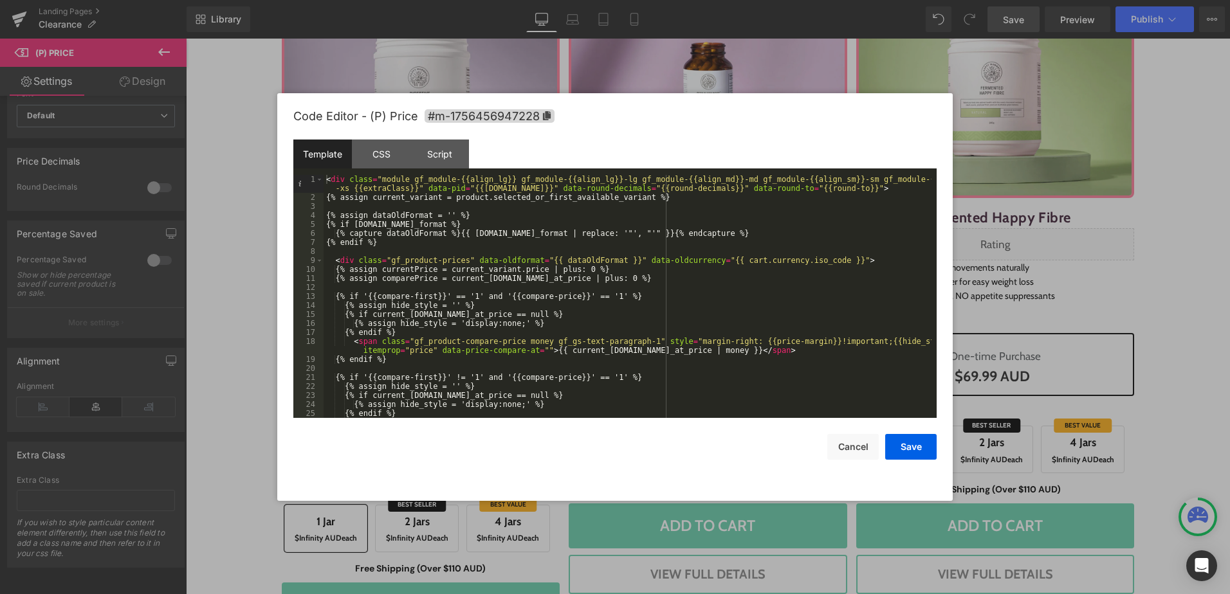
scroll to position [154, 0]
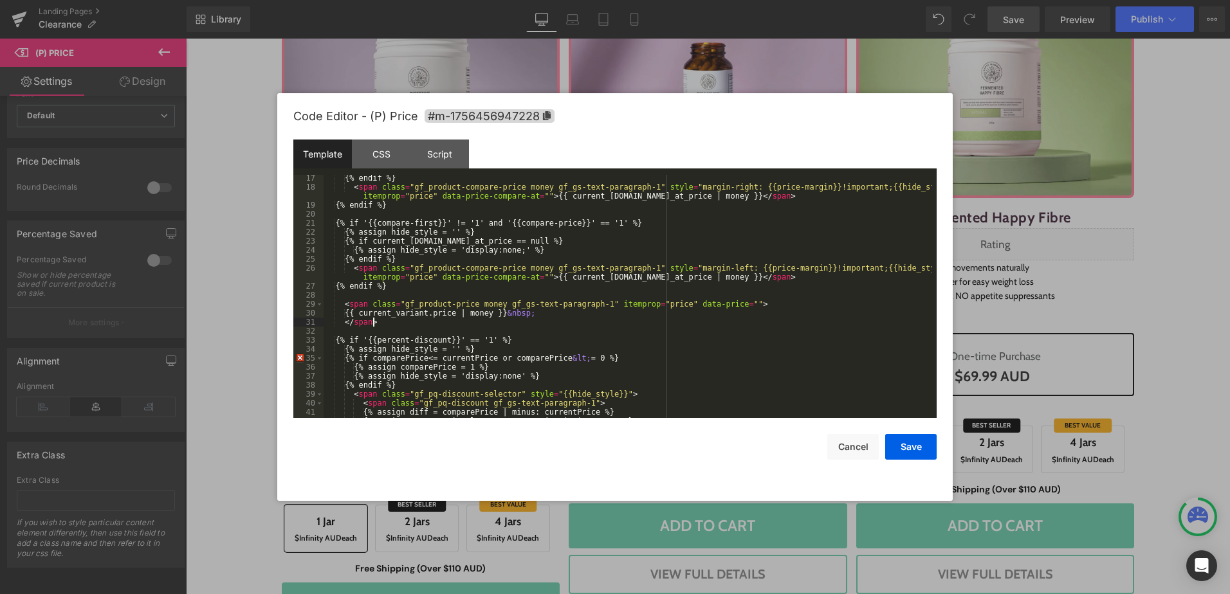
click at [552, 325] on div "{% endif %} < span class = "gf_product-compare-price money gf_gs-text-paragraph…" at bounding box center [627, 304] width 608 height 261
click at [469, 304] on div "{% endif %} < span class = "gf_product-compare-price money gf_gs-text-paragraph…" at bounding box center [627, 304] width 608 height 261
click at [558, 332] on div "{% endif %} < span class = "gf_product-compare-price money gf_gs-text-paragraph…" at bounding box center [627, 304] width 608 height 261
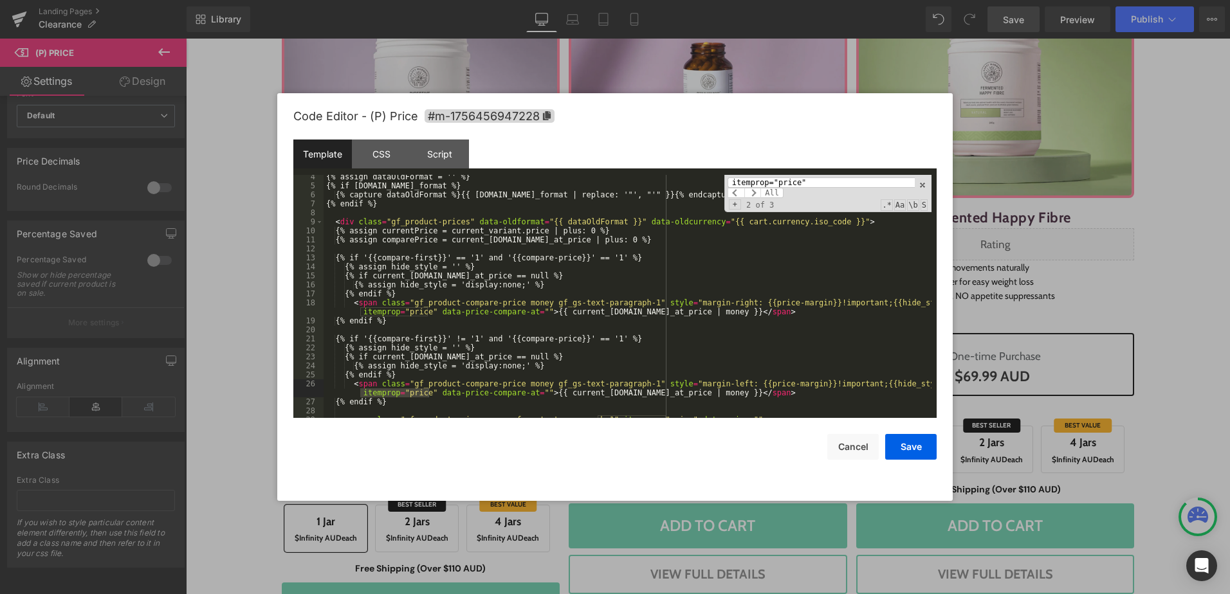
scroll to position [0, 0]
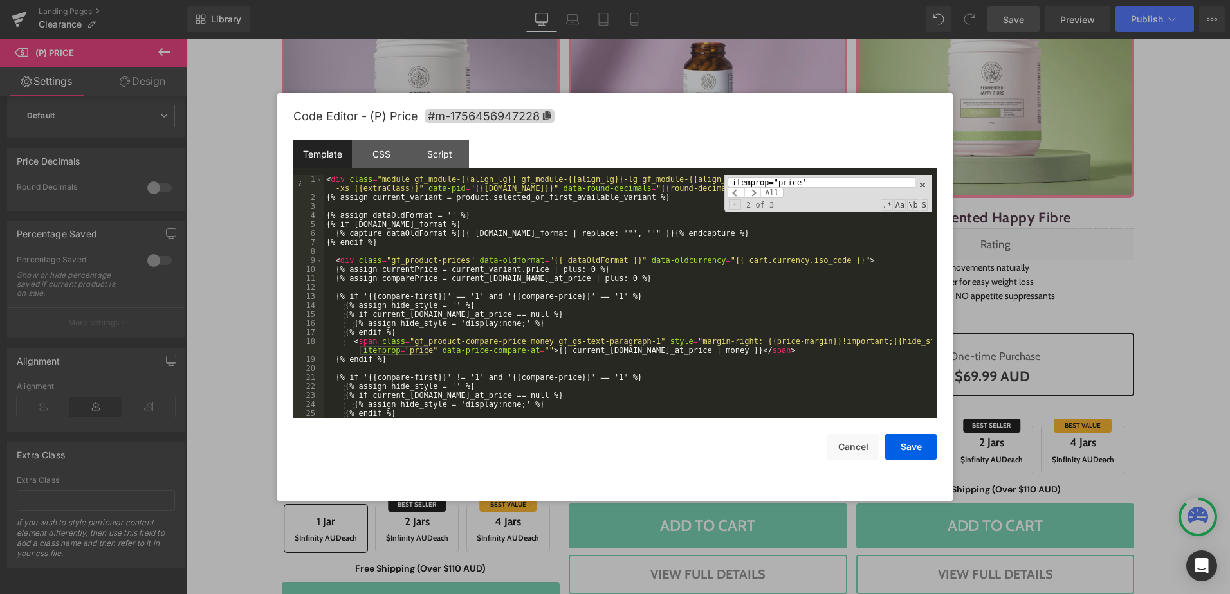
click at [832, 183] on input "itemprop="price"" at bounding box center [820, 182] width 187 height 10
paste input "class="gf_product-price"
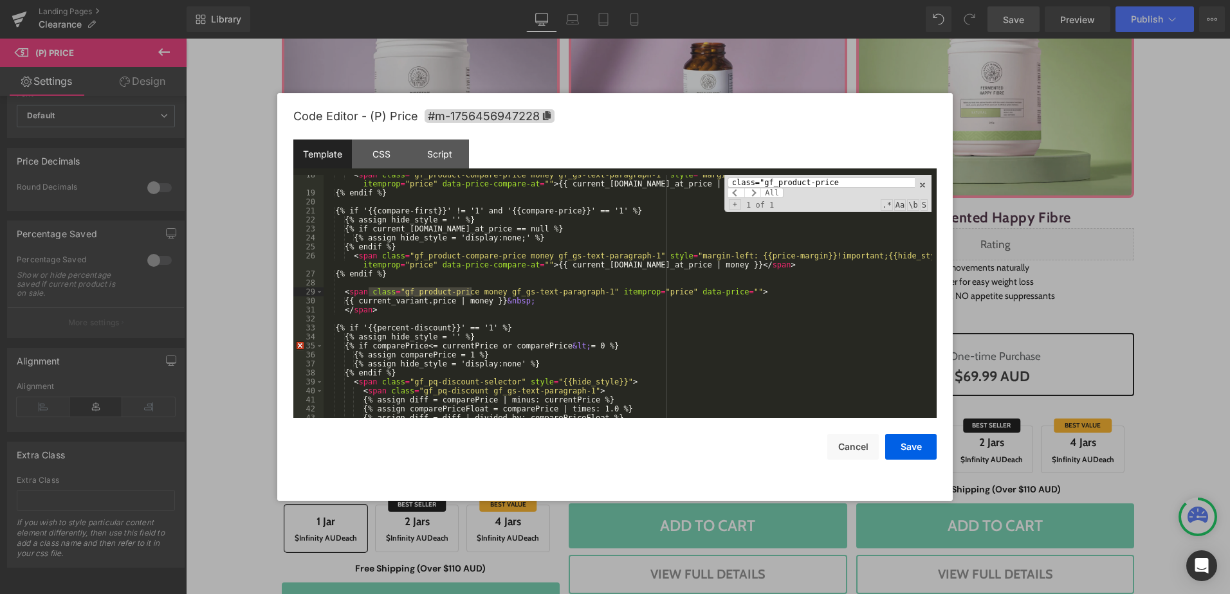
type input "class="gf_product-price"
click at [599, 392] on div "< span class = "gf_product-compare-price money gf_gs-text-paragraph-1" style = …" at bounding box center [627, 305] width 608 height 270
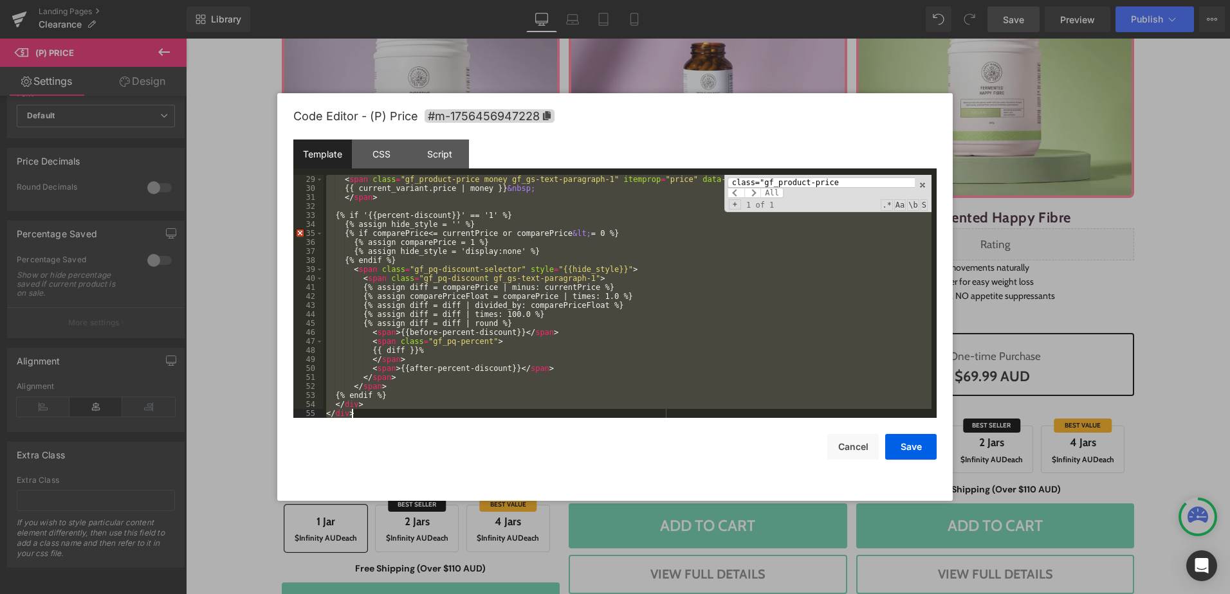
scroll to position [279, 0]
click at [696, 352] on div "< span class = "gf_product-price money gf_gs-text-paragraph-1" itemprop = "pric…" at bounding box center [627, 296] width 608 height 243
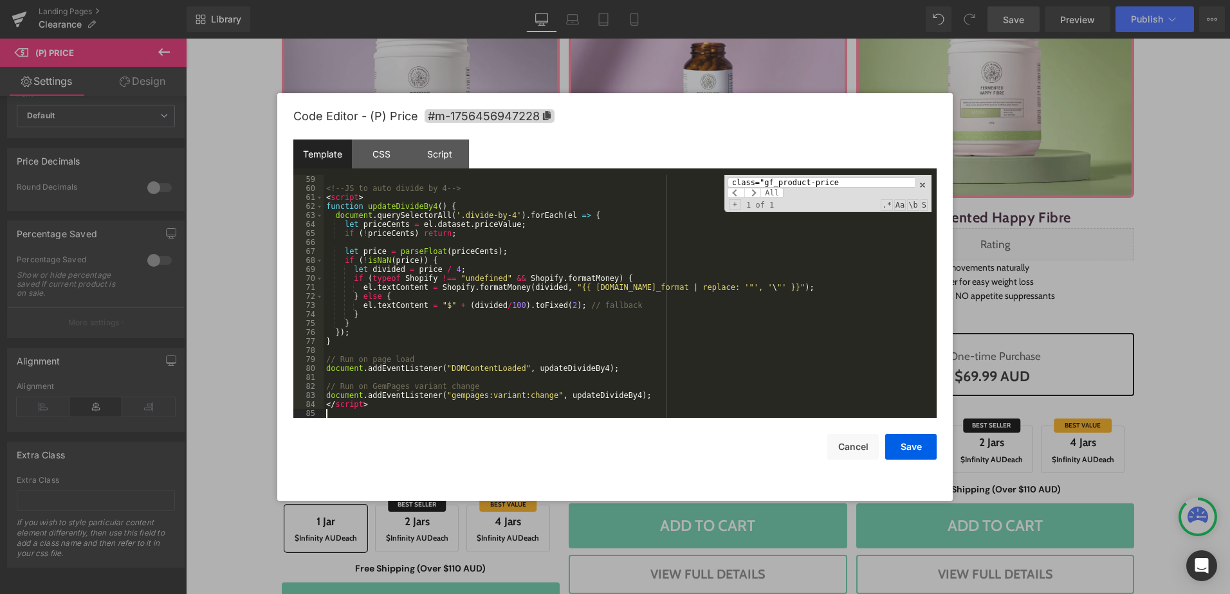
scroll to position [549, 0]
click at [905, 442] on button "Save" at bounding box center [910, 447] width 51 height 26
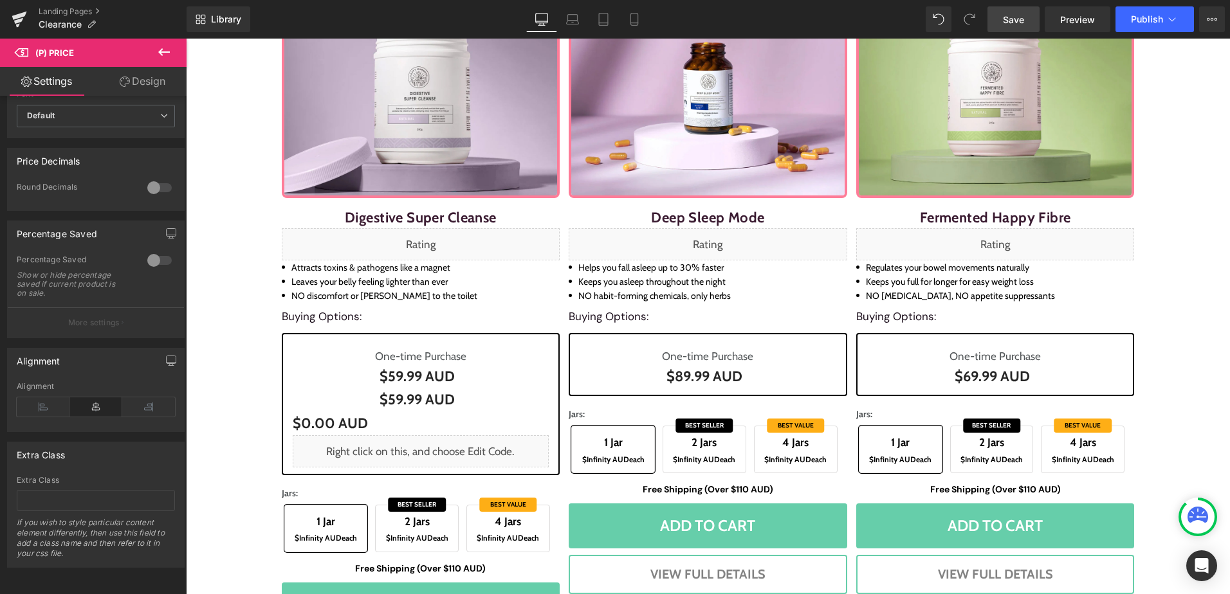
click at [1033, 17] on link "Save" at bounding box center [1013, 19] width 52 height 26
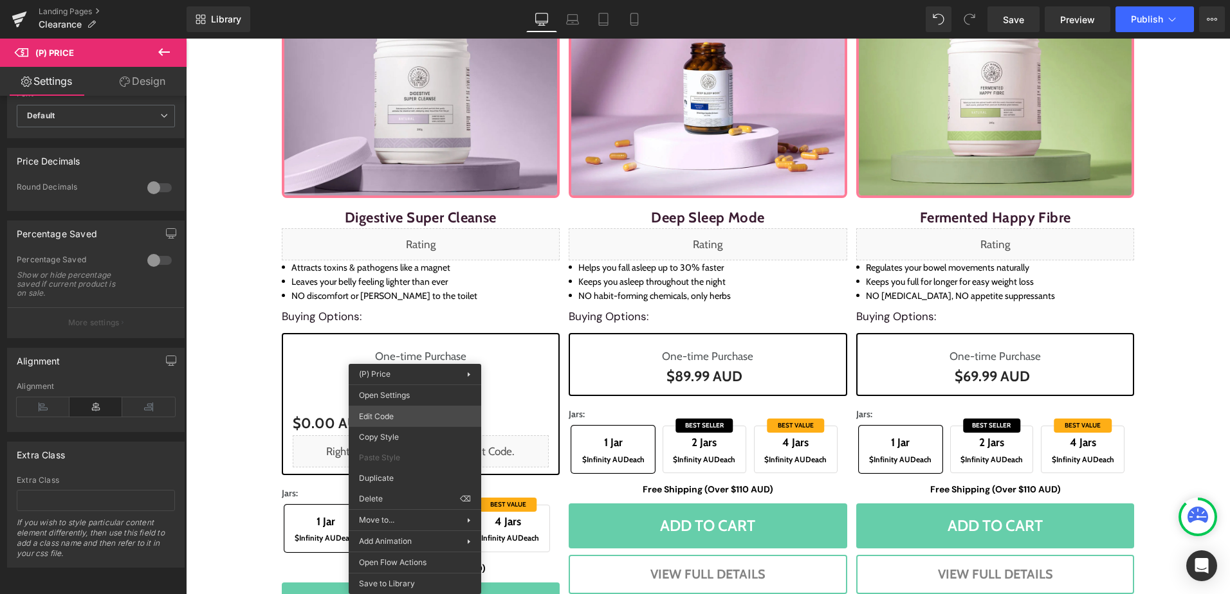
click at [421, 0] on div "(P) Price You are previewing how the will restyle your page. You can not edit E…" at bounding box center [615, 0] width 1230 height 0
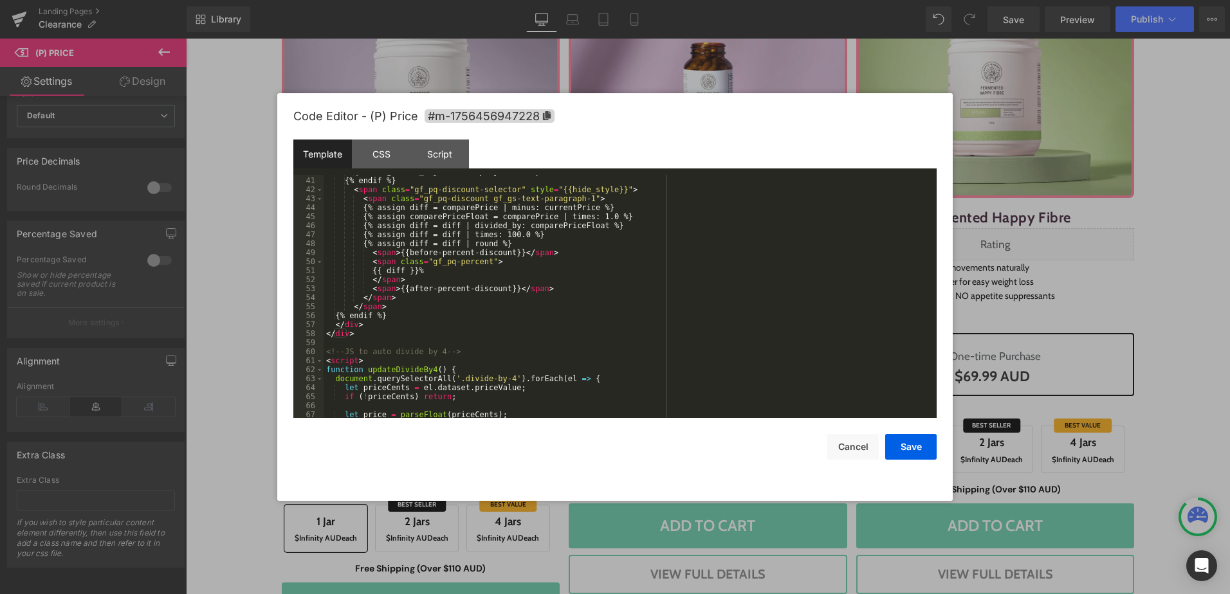
scroll to position [540, 0]
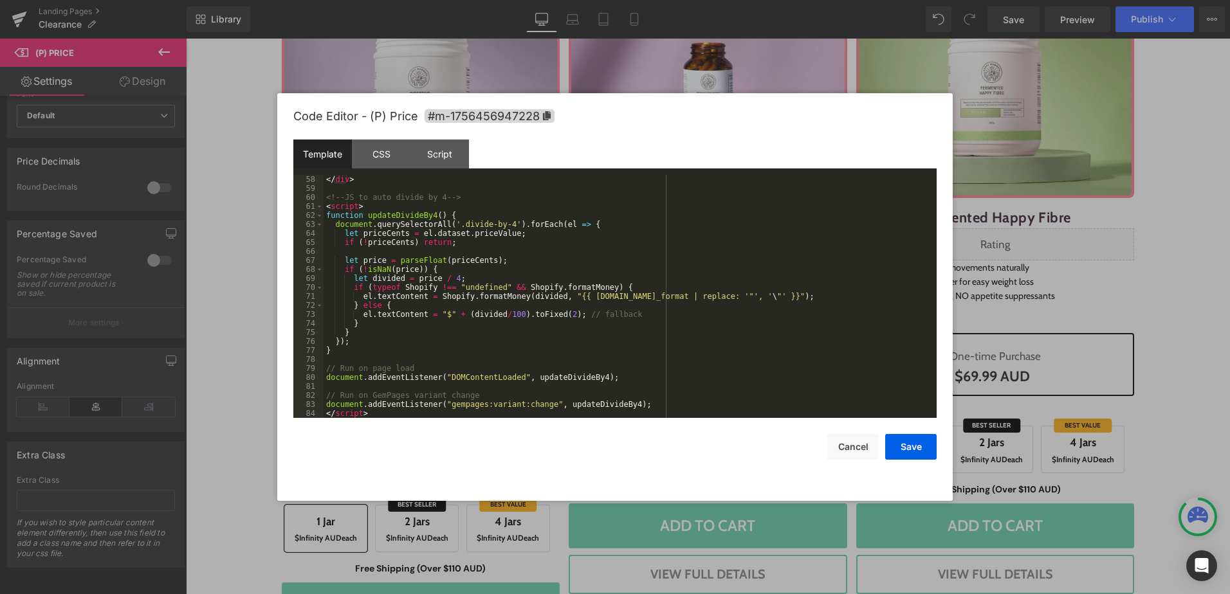
click at [632, 406] on div "</ div > <!-- JS to auto divide by 4 --> < script > function updateDivideBy4 ( …" at bounding box center [627, 305] width 608 height 261
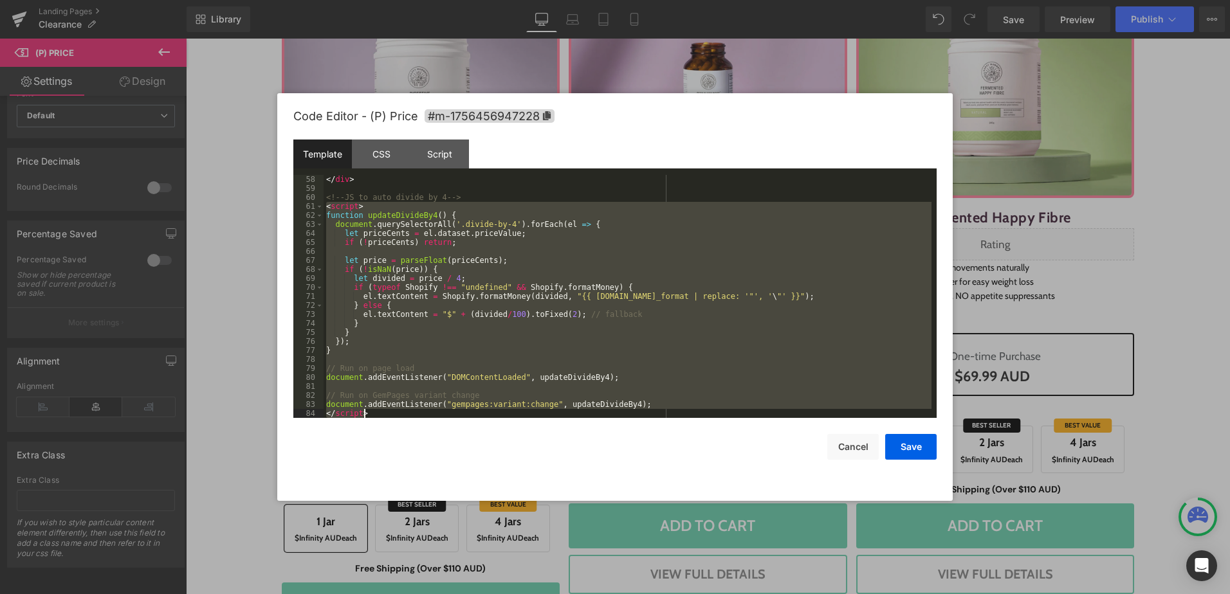
drag, startPoint x: 325, startPoint y: 206, endPoint x: 442, endPoint y: 412, distance: 236.7
click at [442, 412] on div "</ div > <!-- JS to auto divide by 4 --> < script > function updateDivideBy4 ( …" at bounding box center [627, 305] width 608 height 261
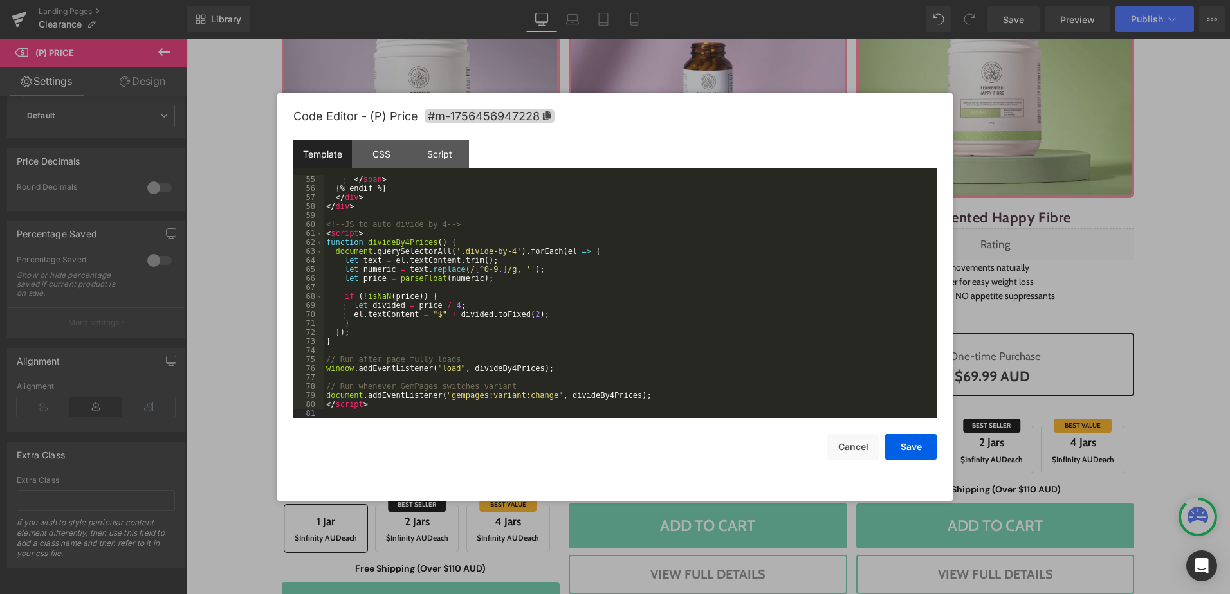
scroll to position [504, 0]
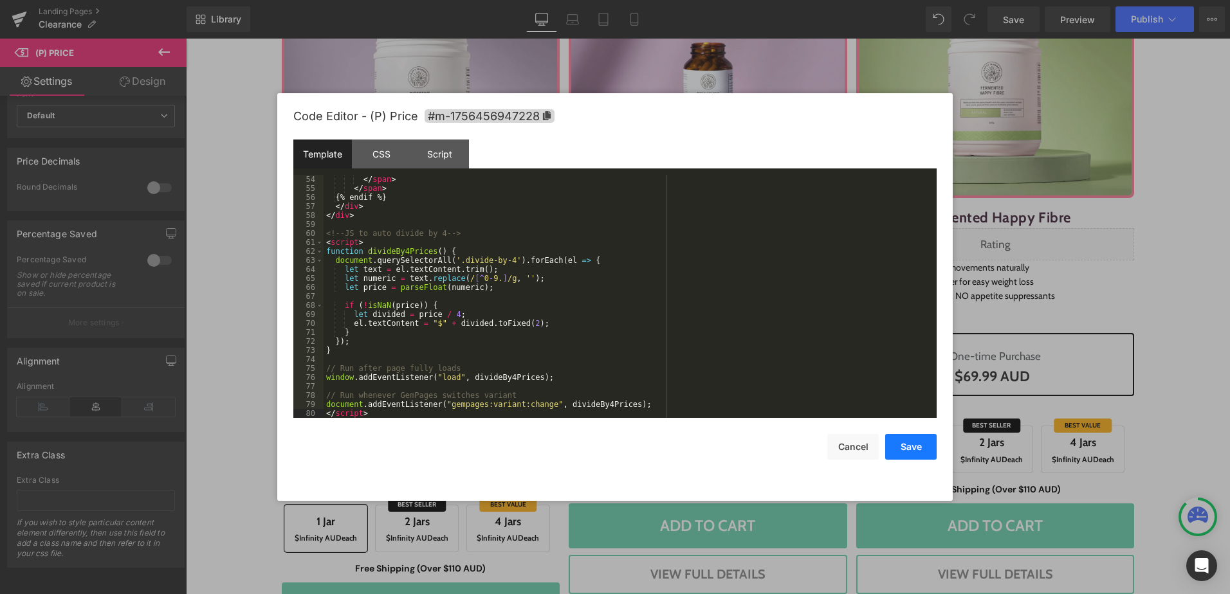
click at [909, 445] on button "Save" at bounding box center [910, 447] width 51 height 26
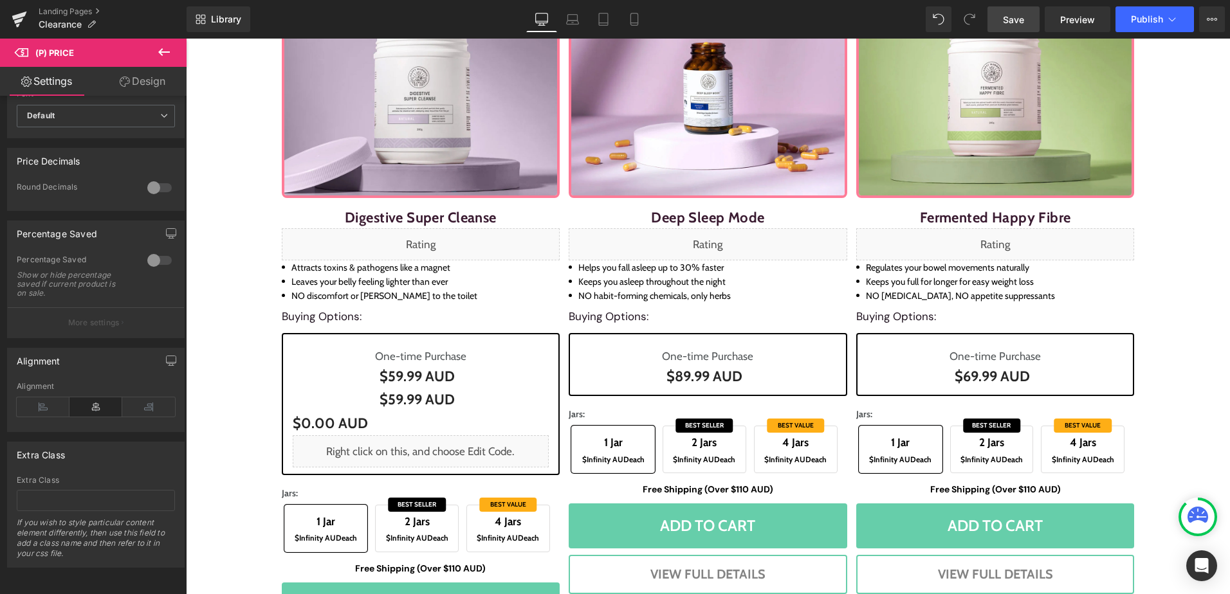
click at [1011, 22] on span "Save" at bounding box center [1013, 20] width 21 height 14
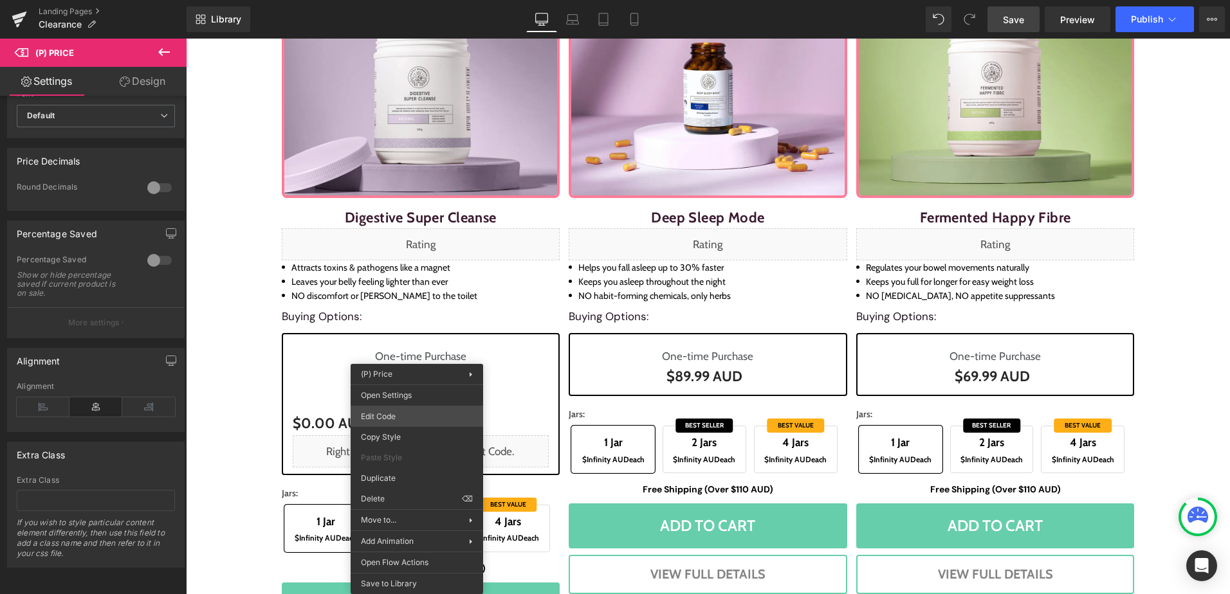
click at [421, 0] on div "(P) Price You are previewing how the will restyle your page. You can not edit E…" at bounding box center [615, 0] width 1230 height 0
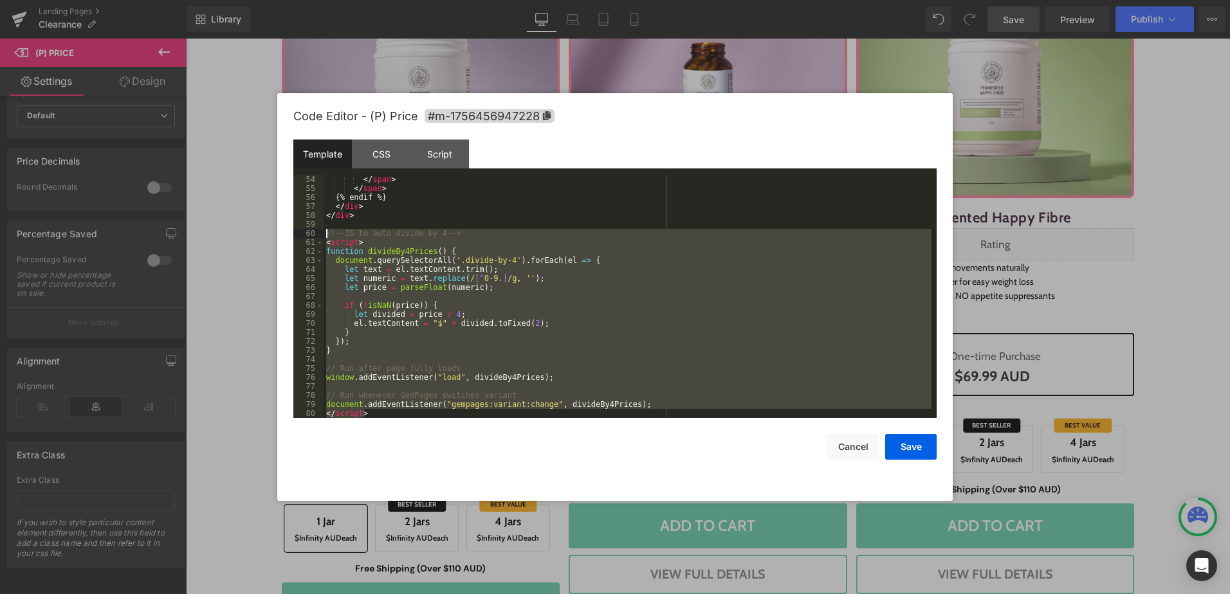
drag, startPoint x: 375, startPoint y: 412, endPoint x: 309, endPoint y: 237, distance: 187.6
click at [309, 237] on pre "54 55 56 57 58 59 60 61 62 63 64 65 66 67 68 69 70 71 72 73 74 75 76 77 78 79 8…" at bounding box center [614, 296] width 643 height 243
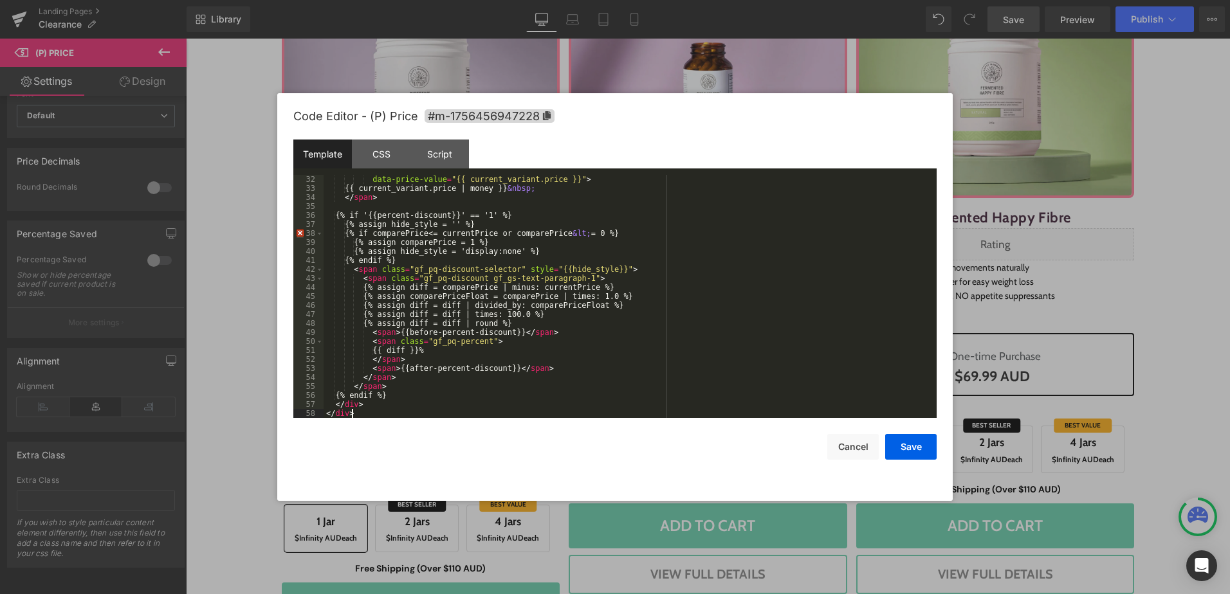
scroll to position [306, 0]
click at [919, 448] on button "Save" at bounding box center [910, 447] width 51 height 26
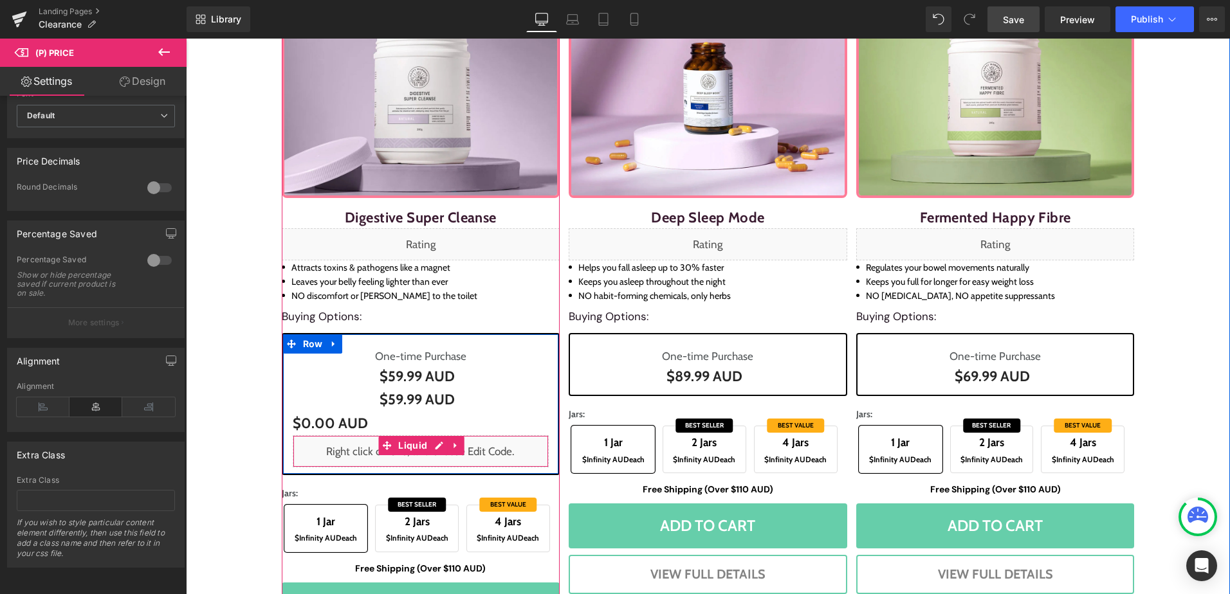
click at [434, 449] on div "Liquid" at bounding box center [421, 451] width 257 height 32
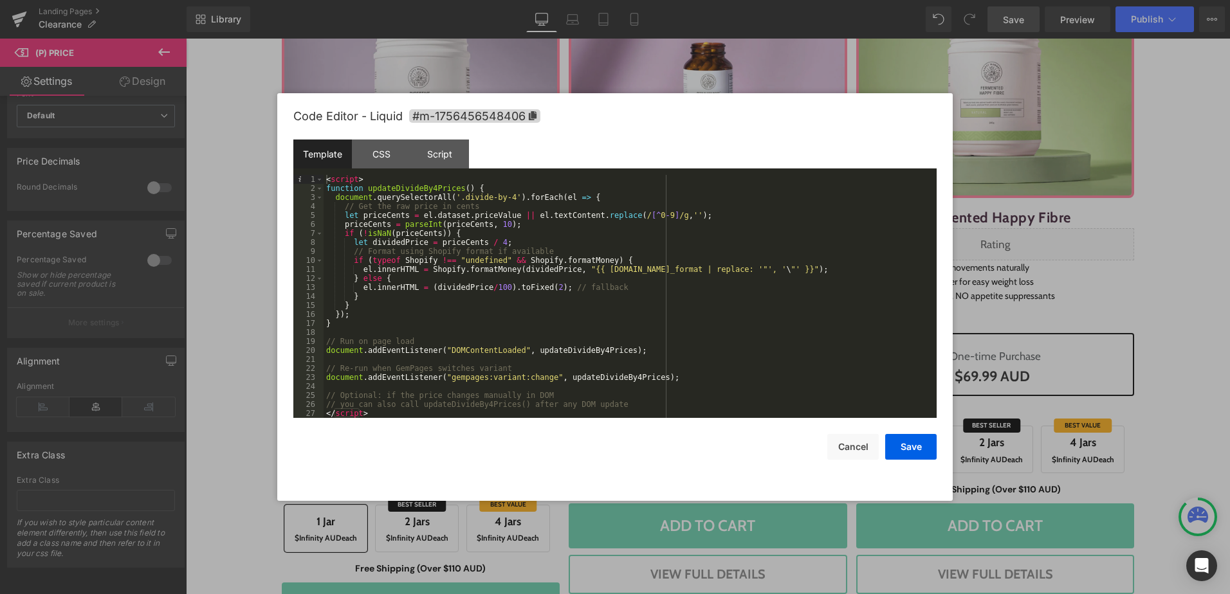
click at [475, 347] on div "< script > function updateDivideBy4Prices ( ) { document . querySelectorAll ( '…" at bounding box center [627, 305] width 608 height 261
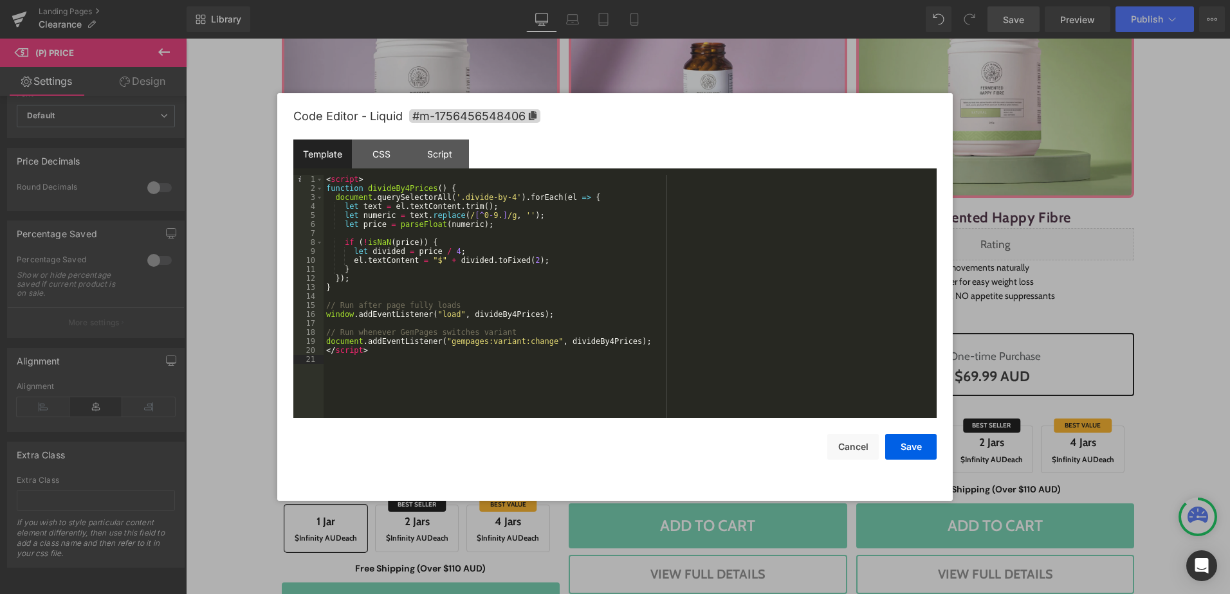
click at [474, 385] on div "< script > function divideBy4Prices ( ) { document . querySelectorAll ( '.divid…" at bounding box center [629, 305] width 613 height 261
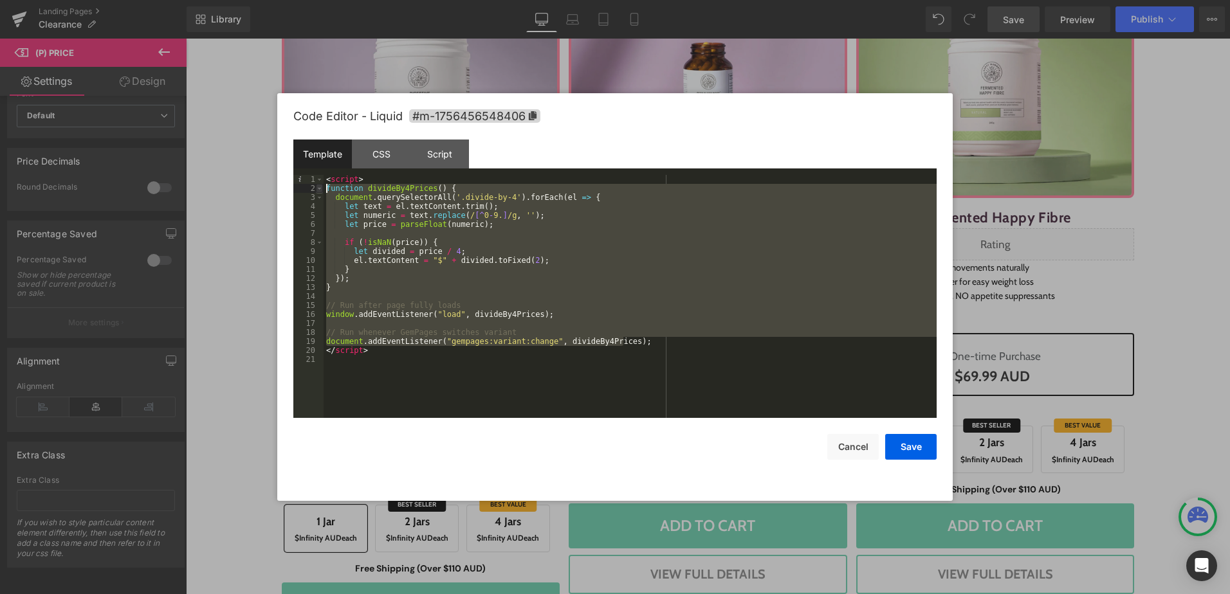
drag, startPoint x: 641, startPoint y: 340, endPoint x: 318, endPoint y: 188, distance: 357.3
click at [318, 188] on pre "1 2 3 4 5 6 7 8 9 10 11 12 13 14 15 16 17 18 19 20 21 < script > function divid…" at bounding box center [614, 296] width 643 height 243
click at [318, 188] on span at bounding box center [319, 188] width 7 height 9
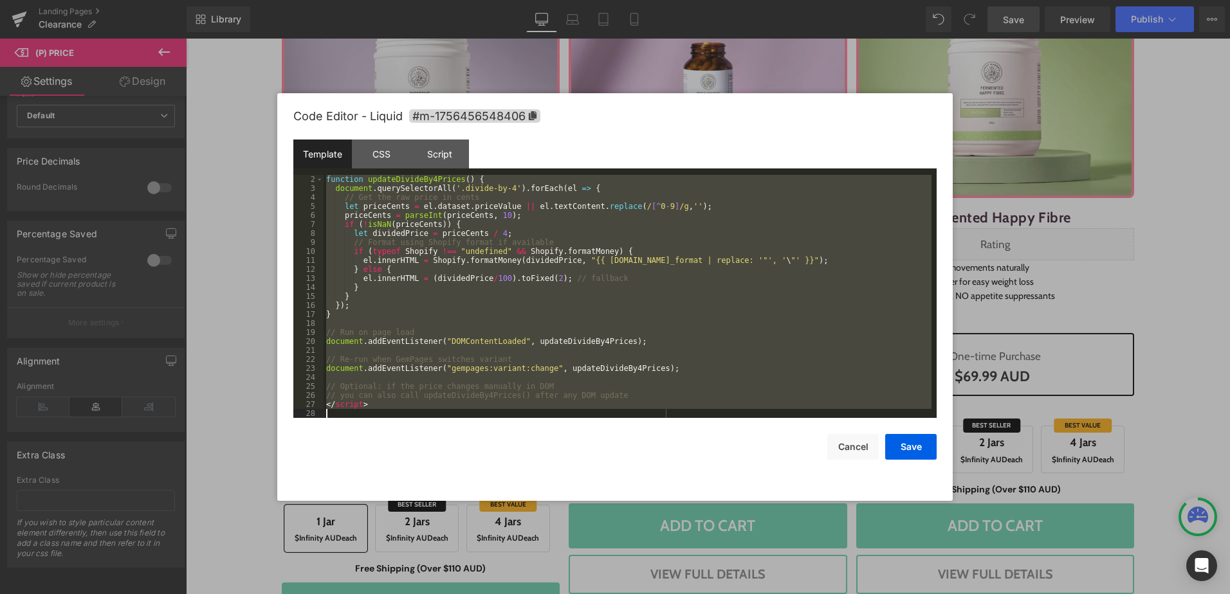
scroll to position [9, 0]
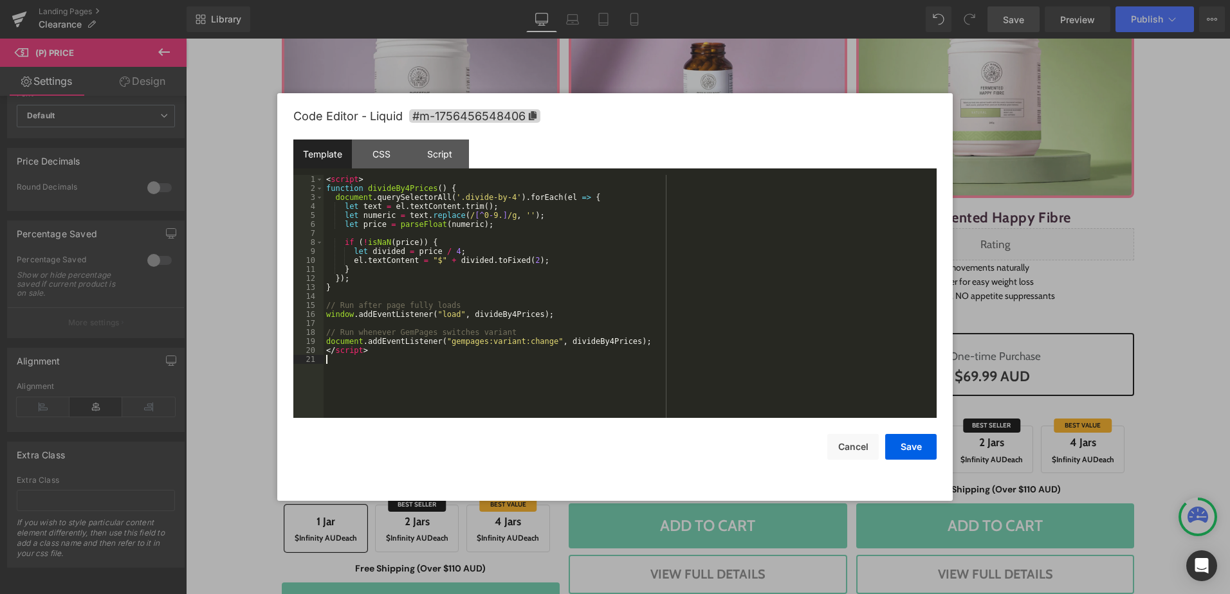
click at [646, 372] on div "< script > function divideBy4Prices ( ) { document . querySelectorAll ( '.divid…" at bounding box center [629, 305] width 613 height 261
click at [657, 344] on div "< script > function divideBy4Prices ( ) { document . querySelectorAll ( '.divid…" at bounding box center [629, 305] width 613 height 261
click at [327, 189] on div "< script > function divideBy4Prices ( ) { document . querySelectorAll ( '.divid…" at bounding box center [629, 305] width 613 height 261
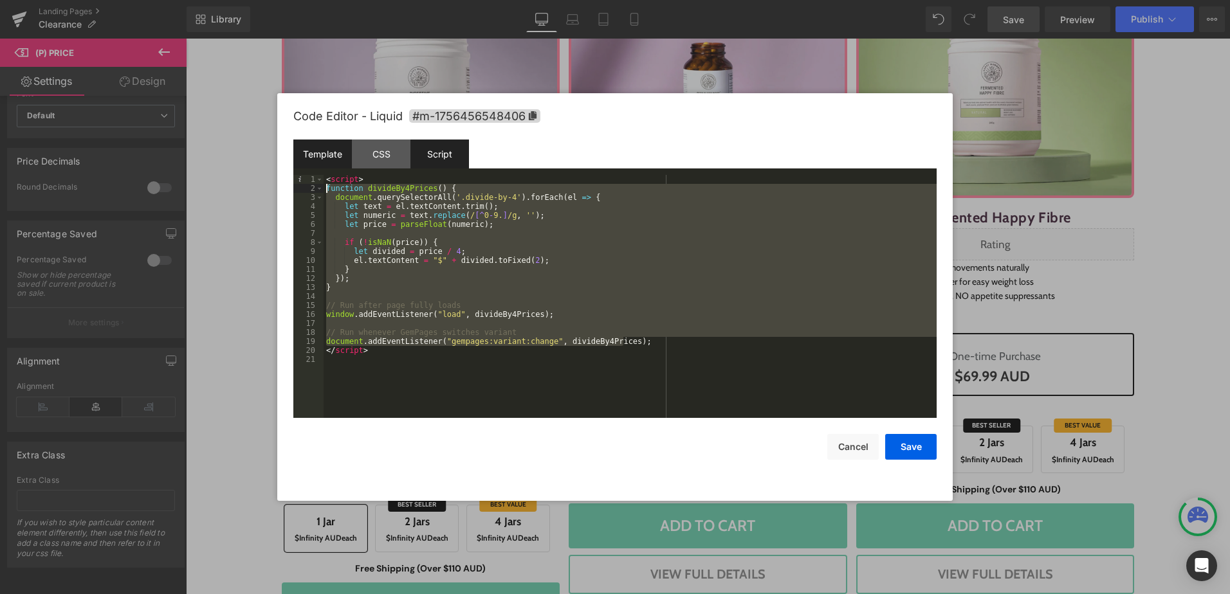
click at [441, 157] on div "Script" at bounding box center [439, 154] width 59 height 29
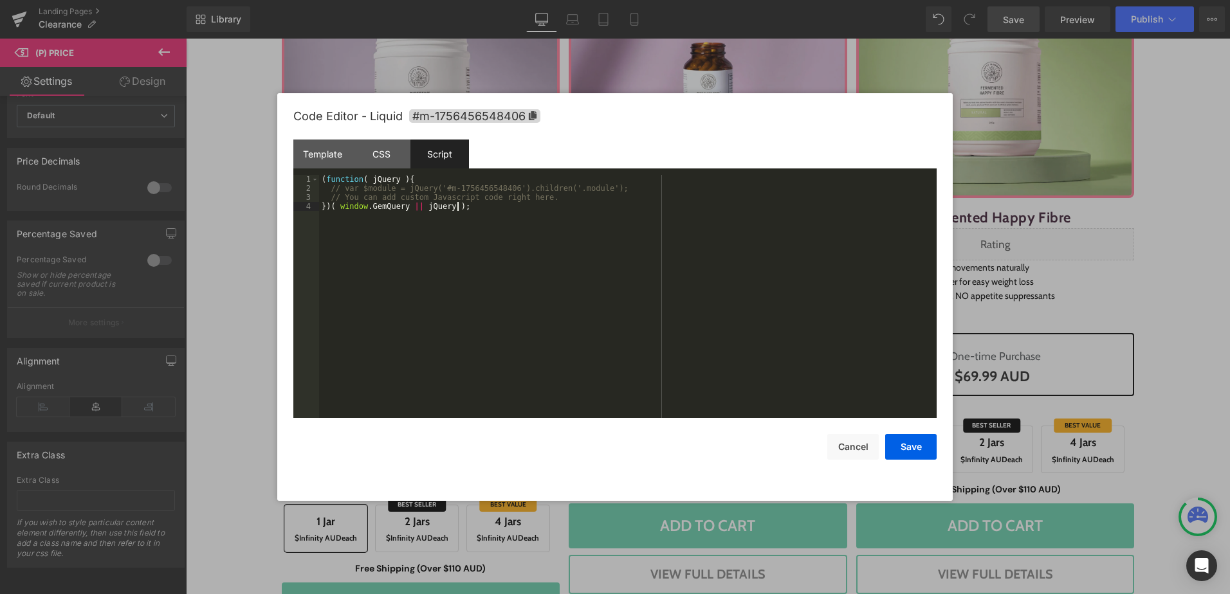
click at [556, 202] on div "( function ( jQuery ) { // var $module = jQuery('#m-1756456548406').children('.…" at bounding box center [627, 305] width 617 height 261
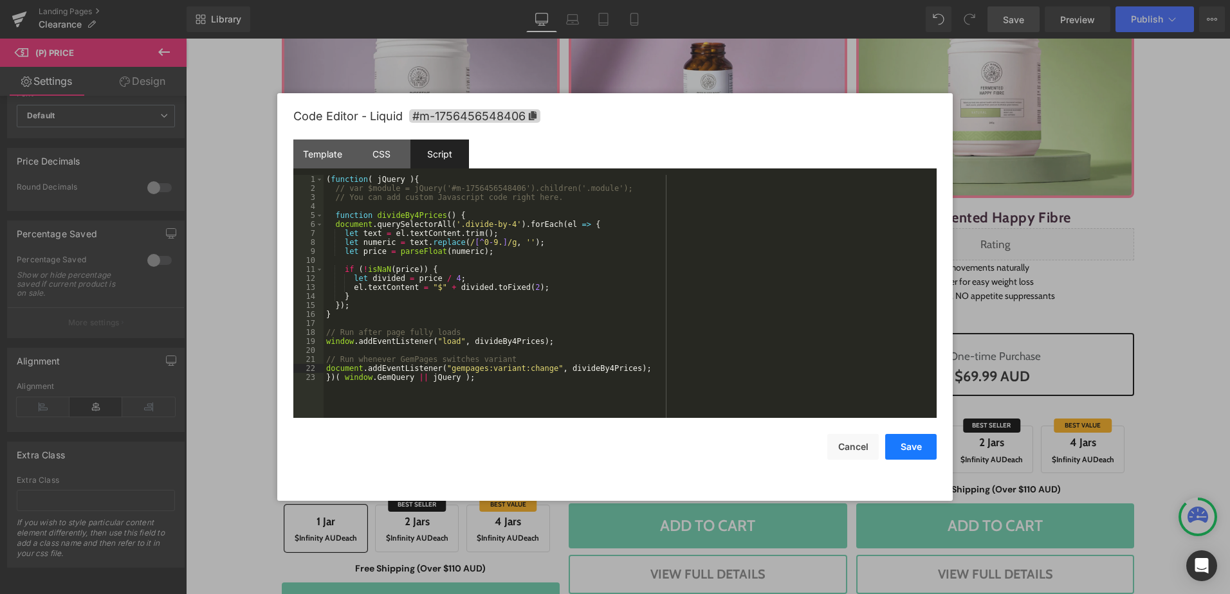
click at [904, 442] on button "Save" at bounding box center [910, 447] width 51 height 26
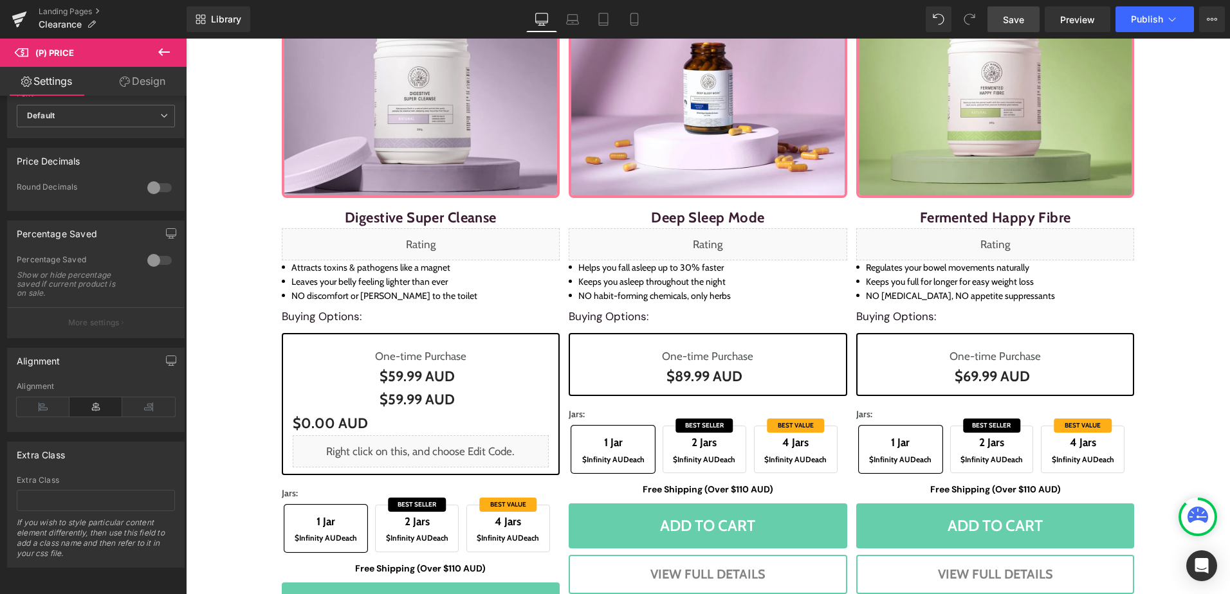
click at [1008, 18] on span "Save" at bounding box center [1013, 20] width 21 height 14
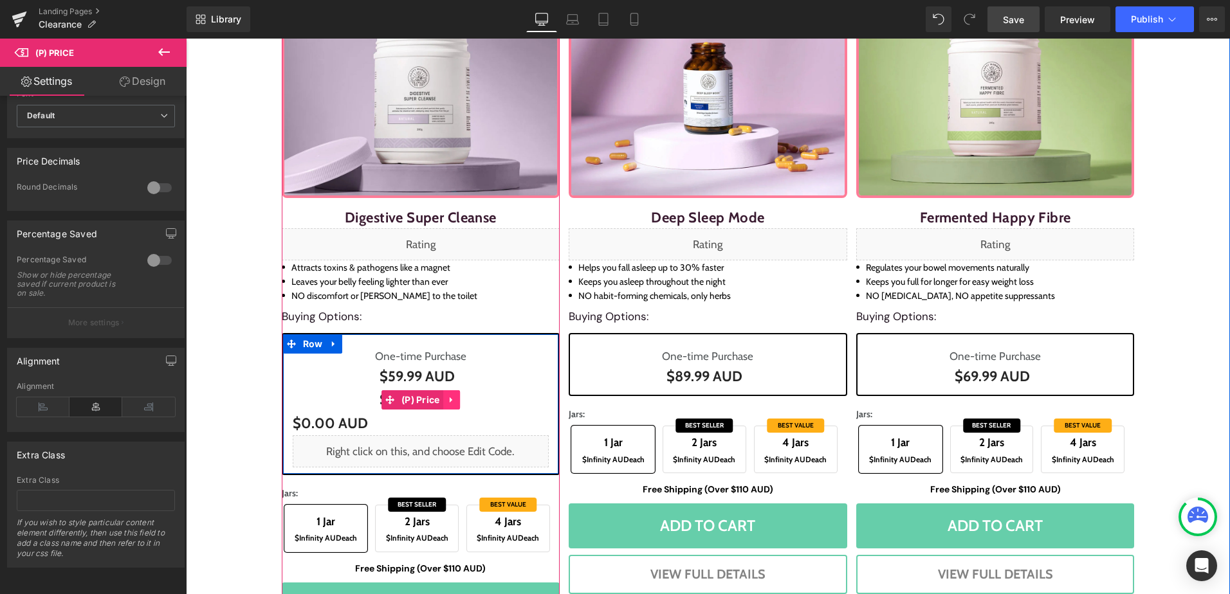
click at [448, 398] on icon at bounding box center [451, 401] width 9 height 10
click at [455, 401] on icon at bounding box center [459, 400] width 9 height 9
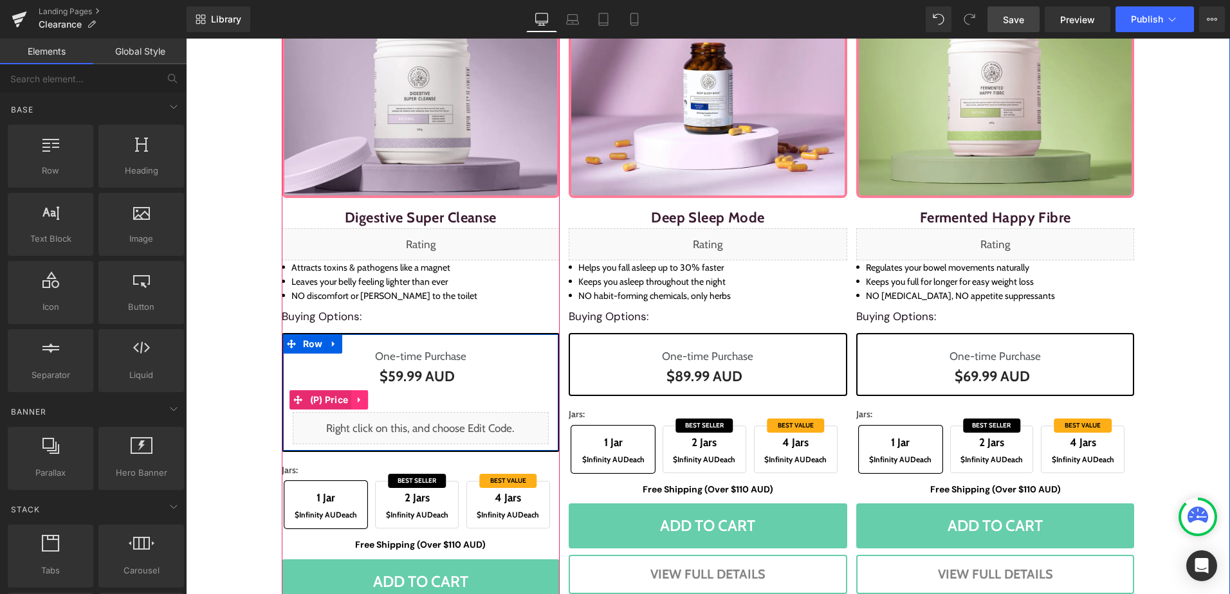
click at [356, 398] on icon at bounding box center [359, 401] width 9 height 10
click at [366, 397] on icon at bounding box center [367, 400] width 9 height 9
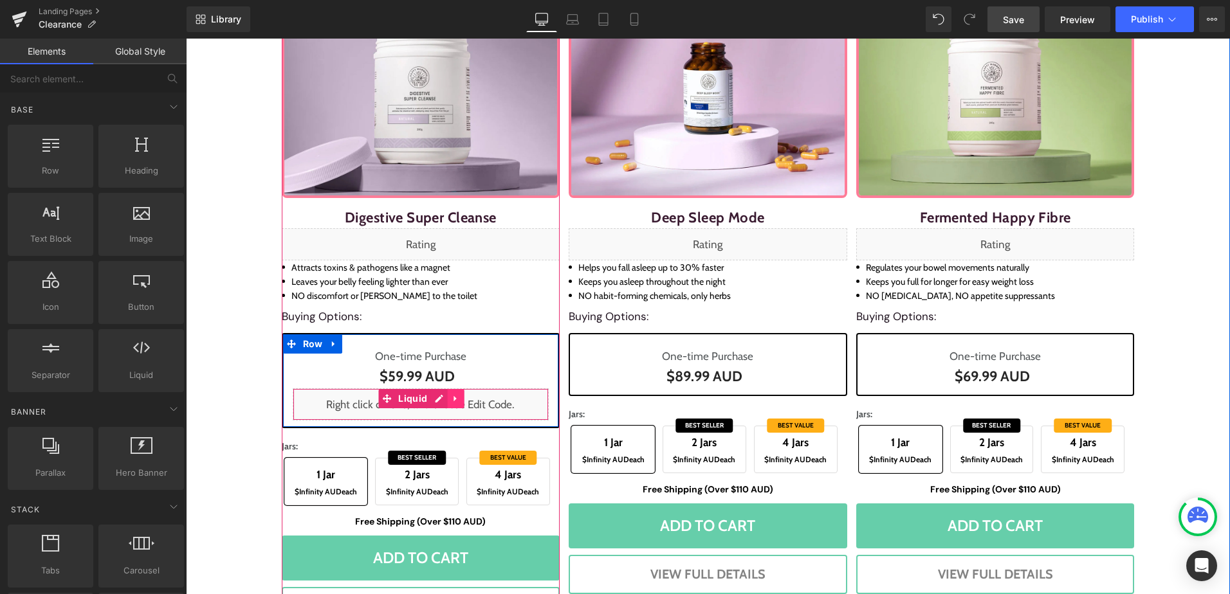
click at [447, 402] on link at bounding box center [455, 398] width 17 height 19
click at [459, 397] on icon at bounding box center [463, 398] width 9 height 9
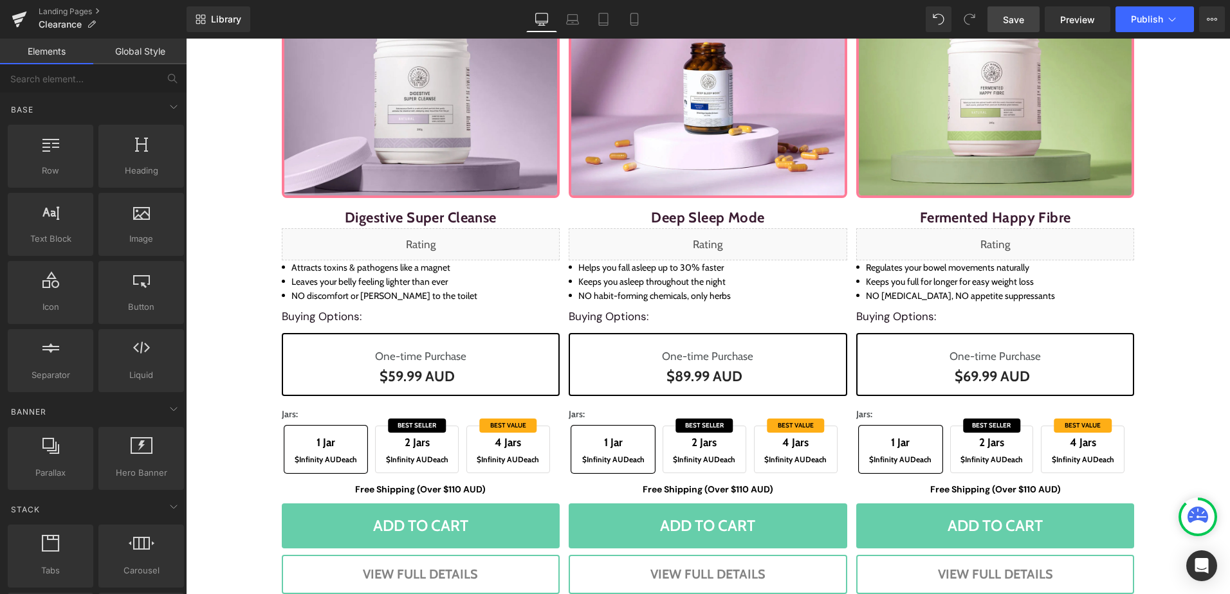
drag, startPoint x: 1014, startPoint y: 21, endPoint x: 1014, endPoint y: 27, distance: 6.5
click at [1014, 21] on span "Save" at bounding box center [1013, 20] width 21 height 14
